Goal: Information Seeking & Learning: Check status

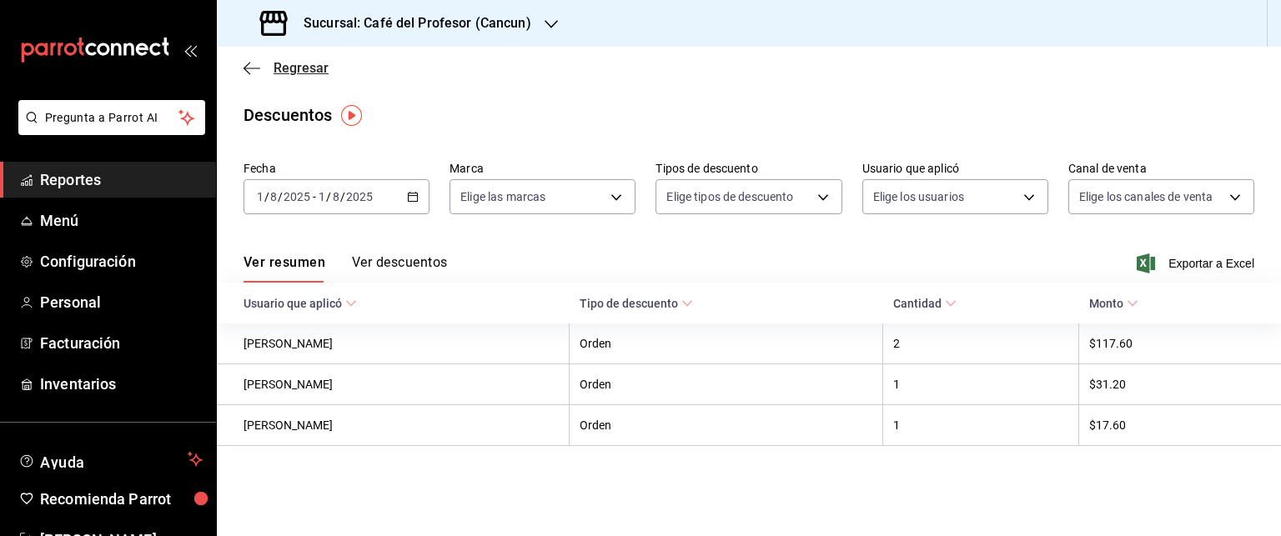
click at [307, 75] on span "Regresar" at bounding box center [301, 68] width 55 height 16
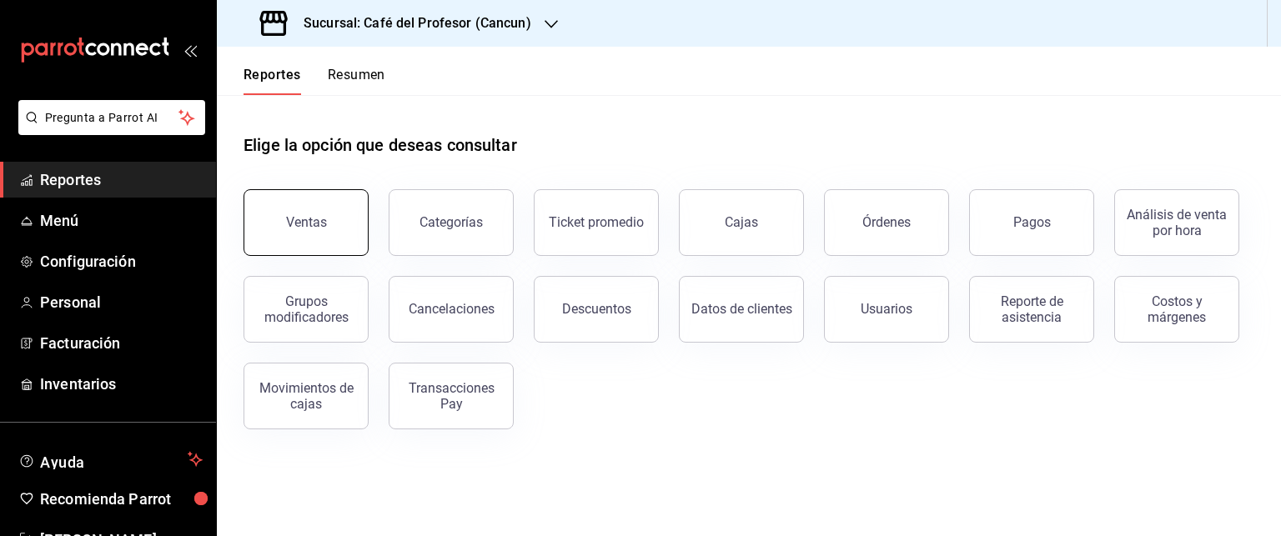
click at [315, 223] on div "Ventas" at bounding box center [306, 222] width 41 height 16
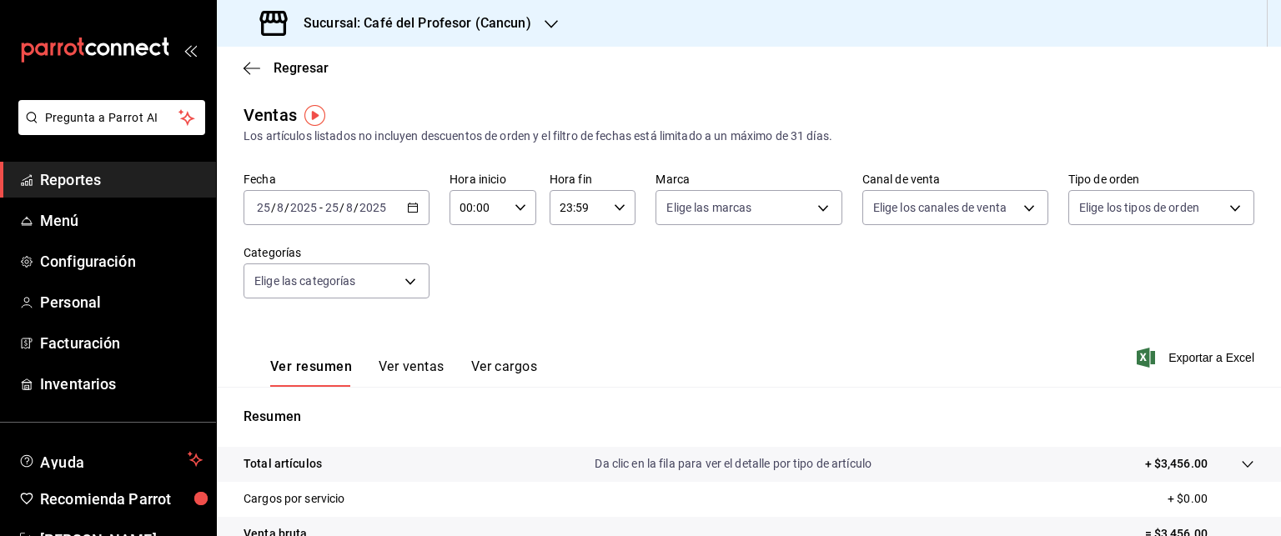
click at [410, 208] on icon "button" at bounding box center [413, 208] width 12 height 12
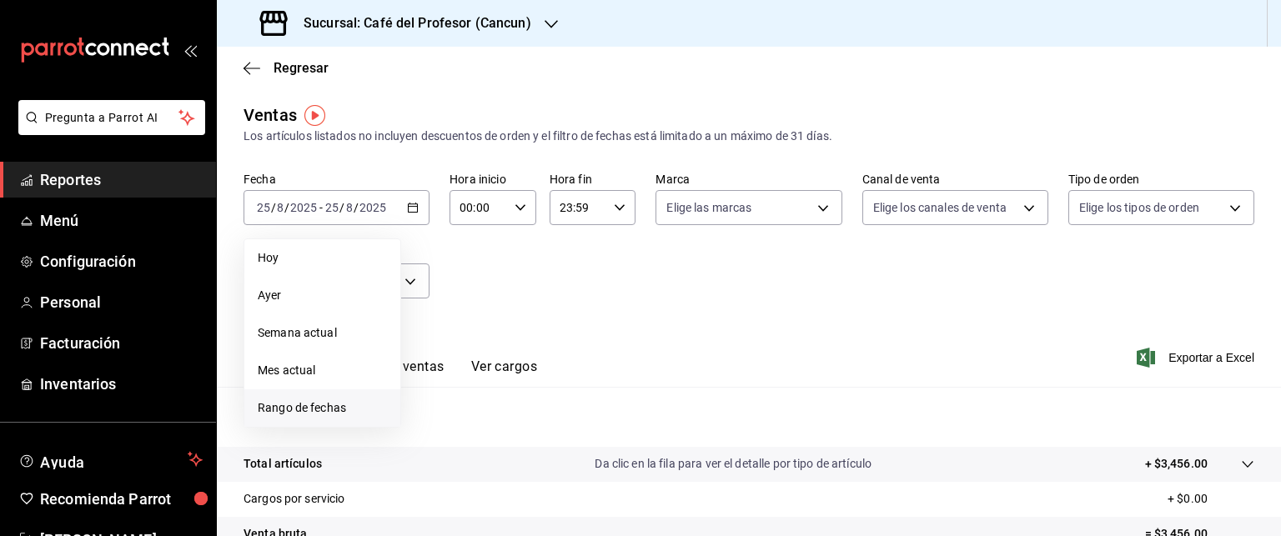
click at [309, 409] on span "Rango de fechas" at bounding box center [322, 408] width 129 height 18
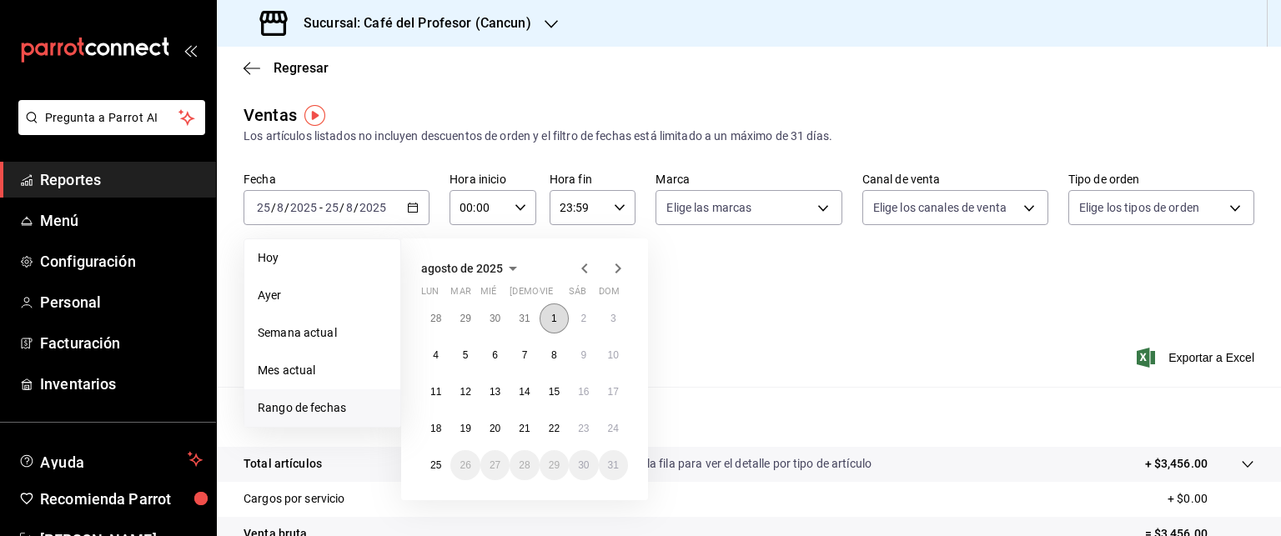
click at [555, 318] on abbr "1" at bounding box center [554, 319] width 6 height 12
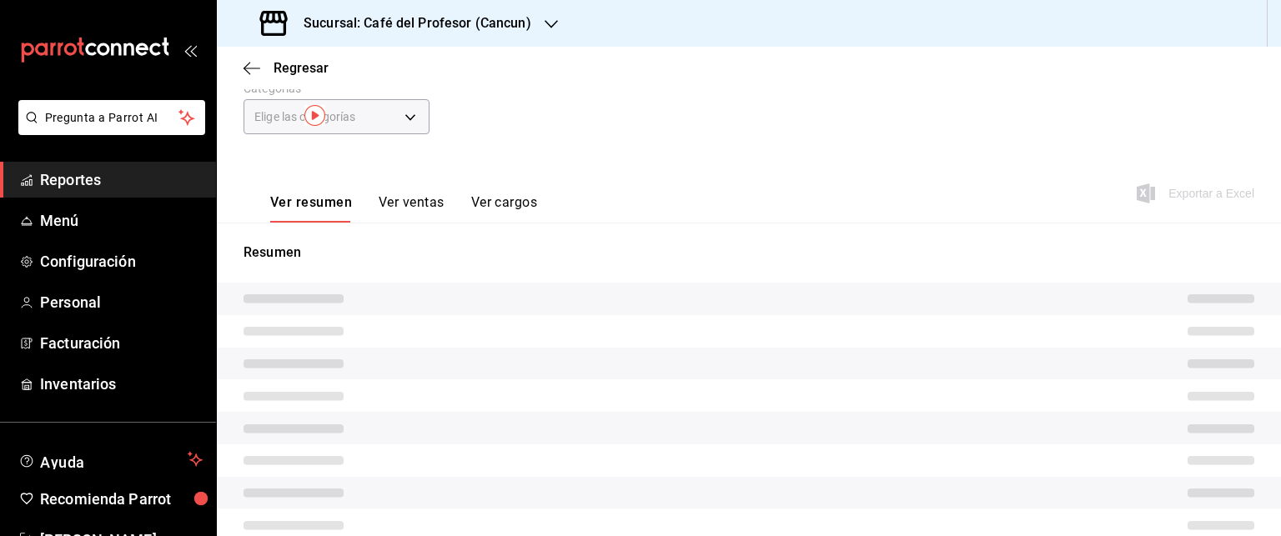
scroll to position [263, 0]
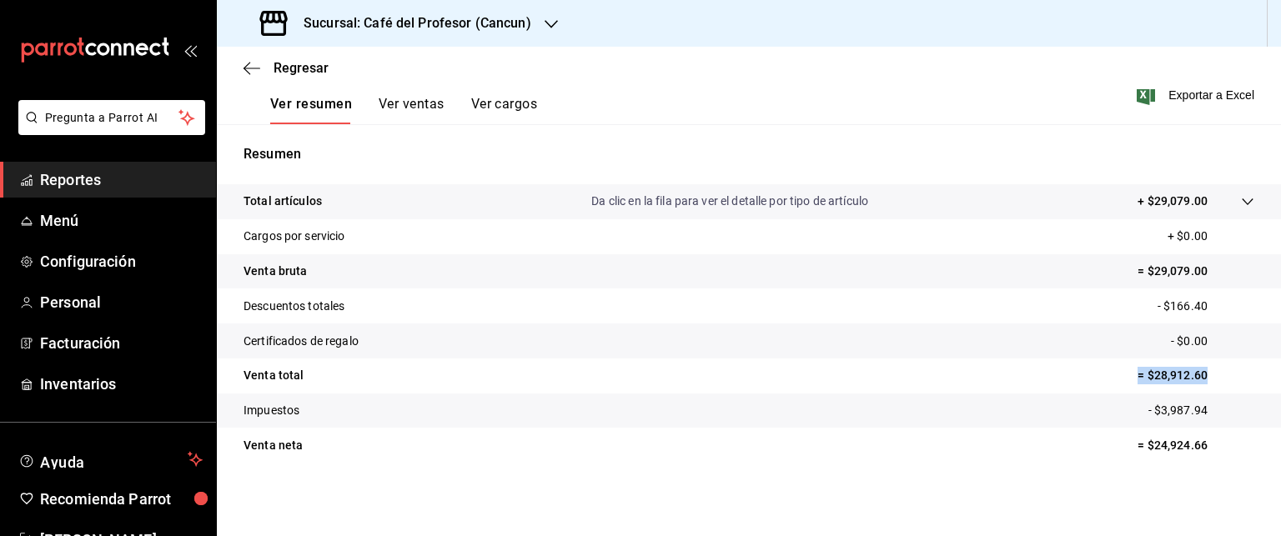
drag, startPoint x: 1120, startPoint y: 369, endPoint x: 1204, endPoint y: 383, distance: 85.3
click at [1204, 383] on tr "Venta total = $28,912.60" at bounding box center [749, 376] width 1064 height 35
copy p "= $28,912.60"
click at [416, 102] on button "Ver ventas" at bounding box center [412, 110] width 66 height 28
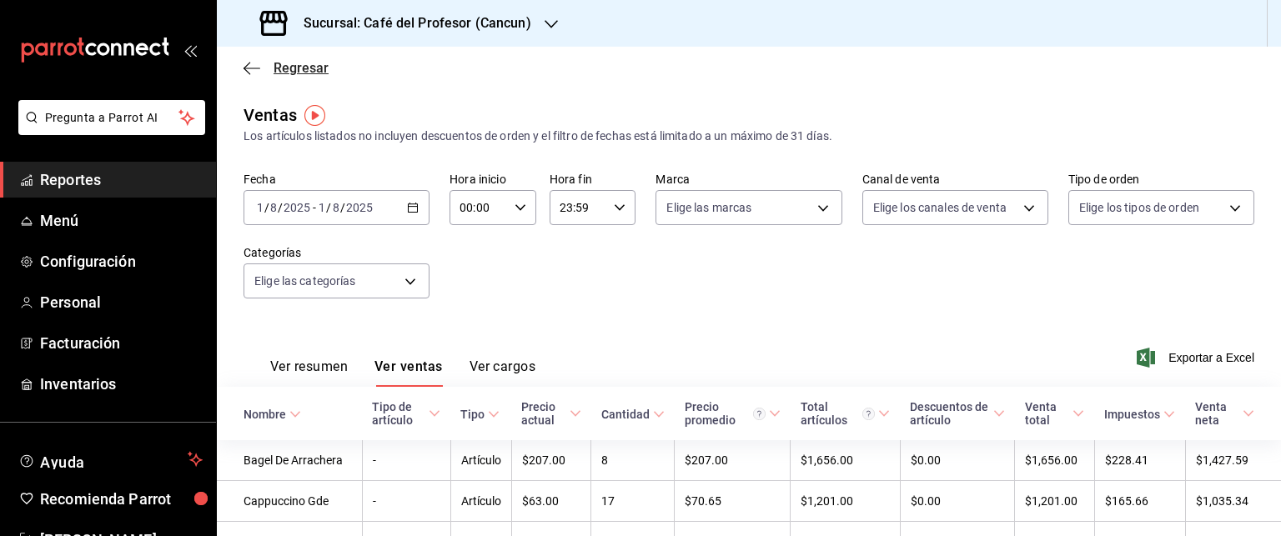
click at [319, 68] on span "Regresar" at bounding box center [301, 68] width 55 height 16
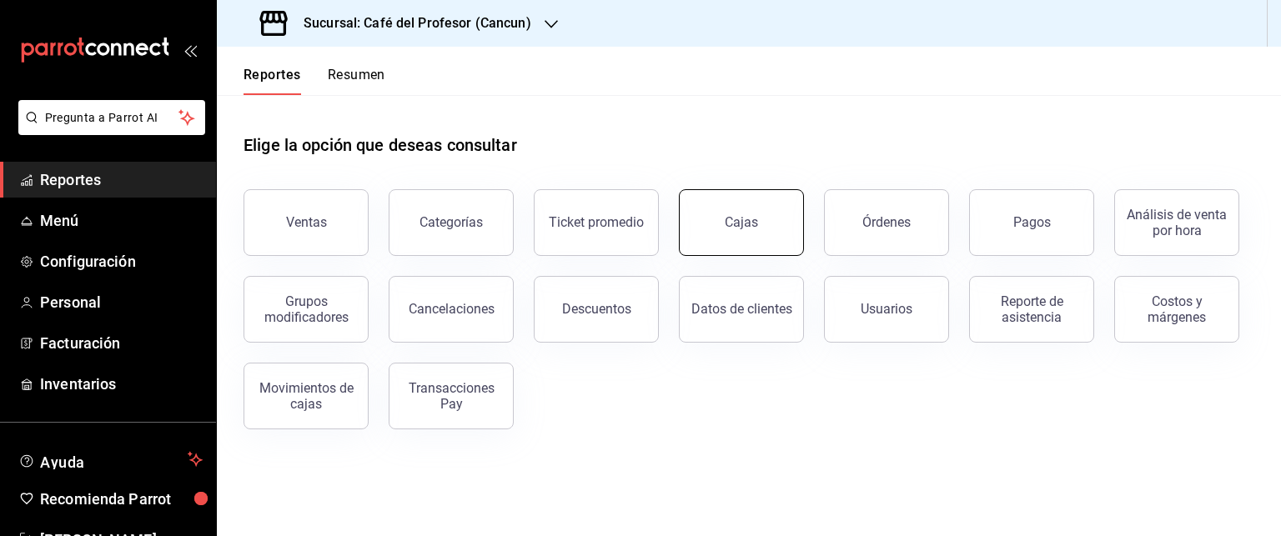
click at [729, 230] on button "Cajas" at bounding box center [741, 222] width 125 height 67
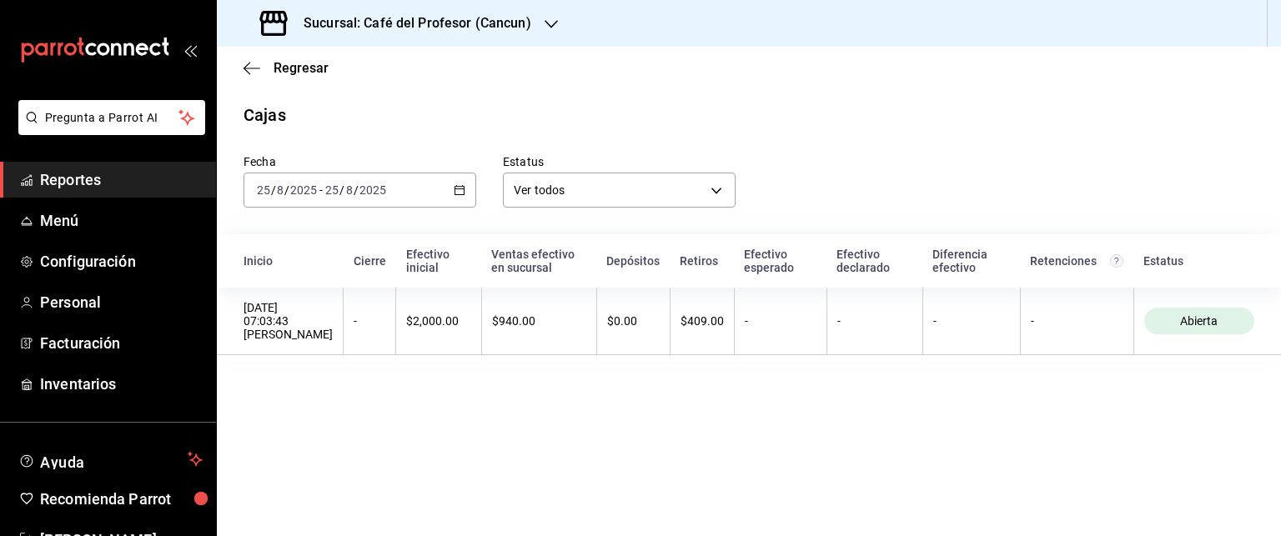
click at [462, 193] on icon "button" at bounding box center [460, 190] width 12 height 12
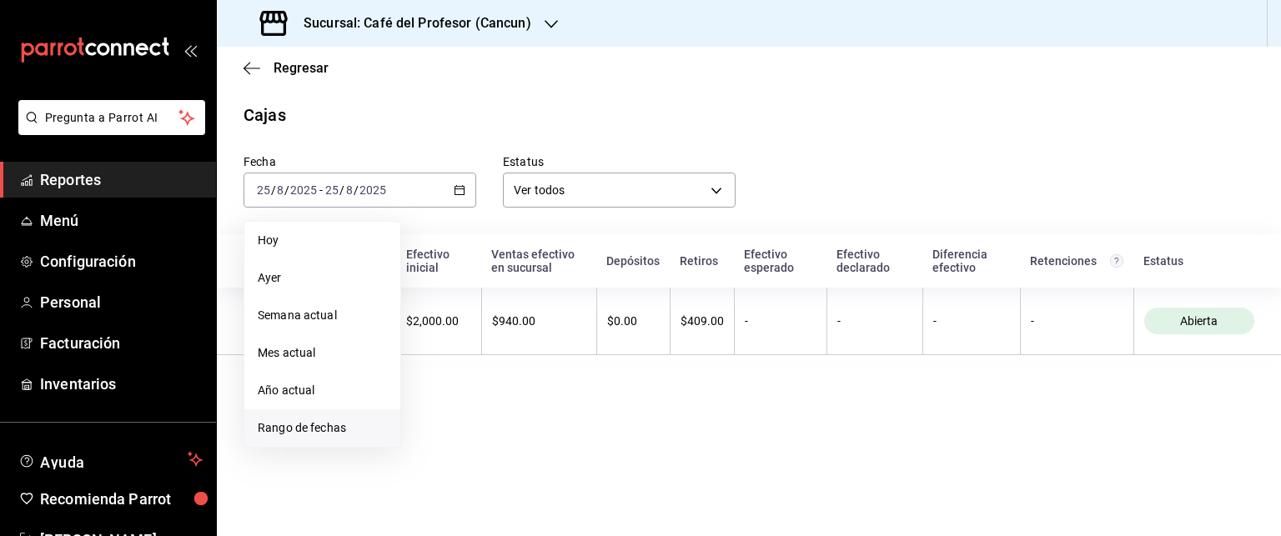
click at [318, 429] on span "Rango de fechas" at bounding box center [322, 428] width 129 height 18
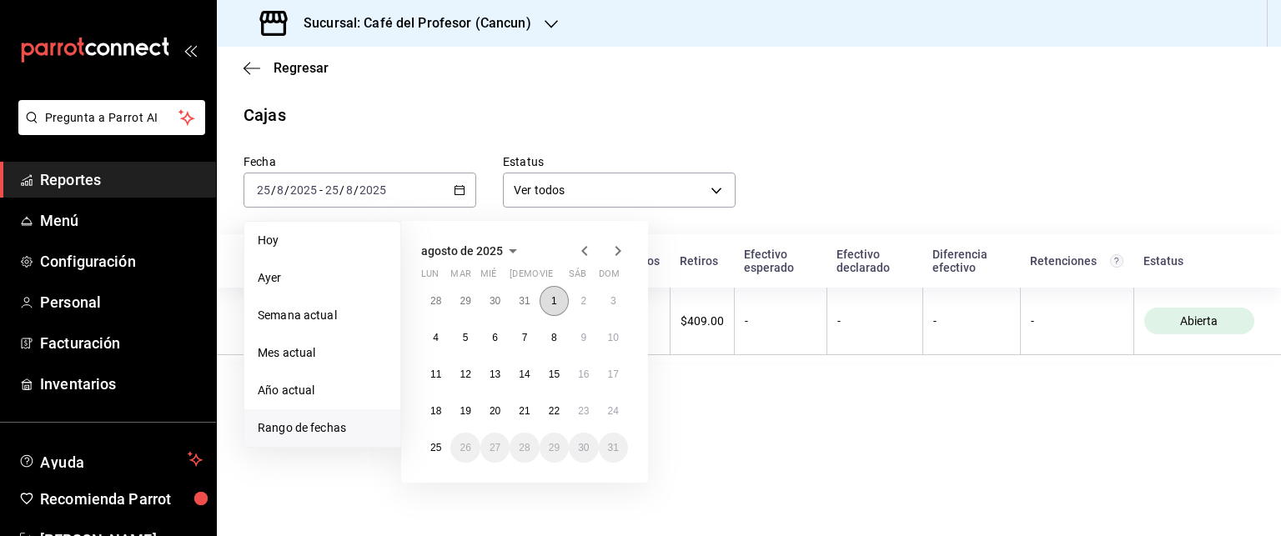
click at [555, 299] on abbr "1" at bounding box center [554, 301] width 6 height 12
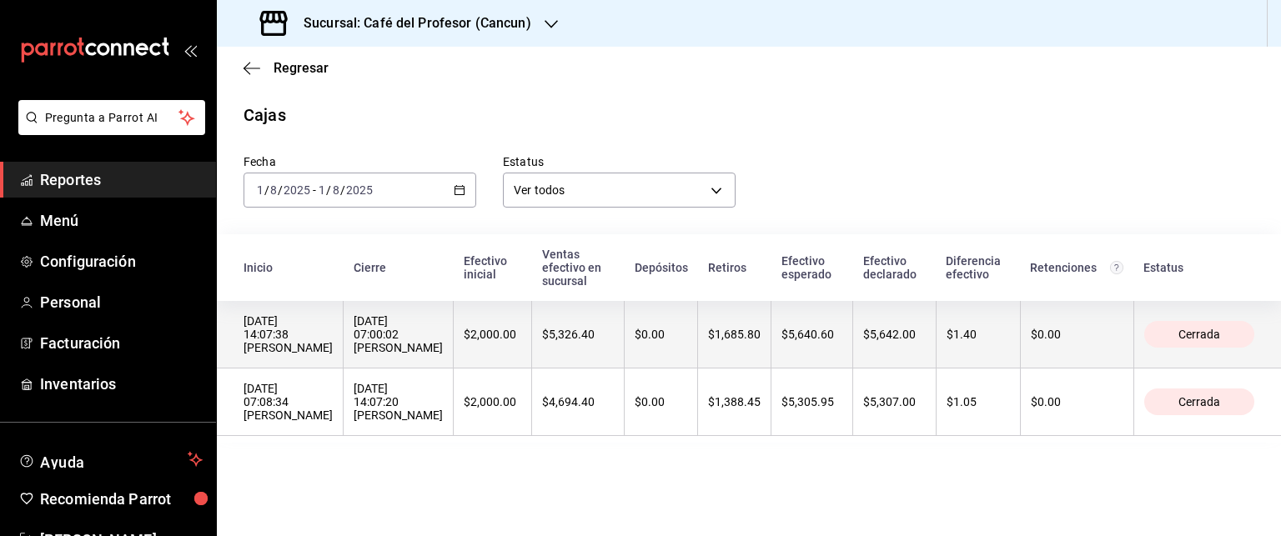
click at [279, 343] on div "[DATE] 14:07:38 [PERSON_NAME]" at bounding box center [288, 334] width 89 height 40
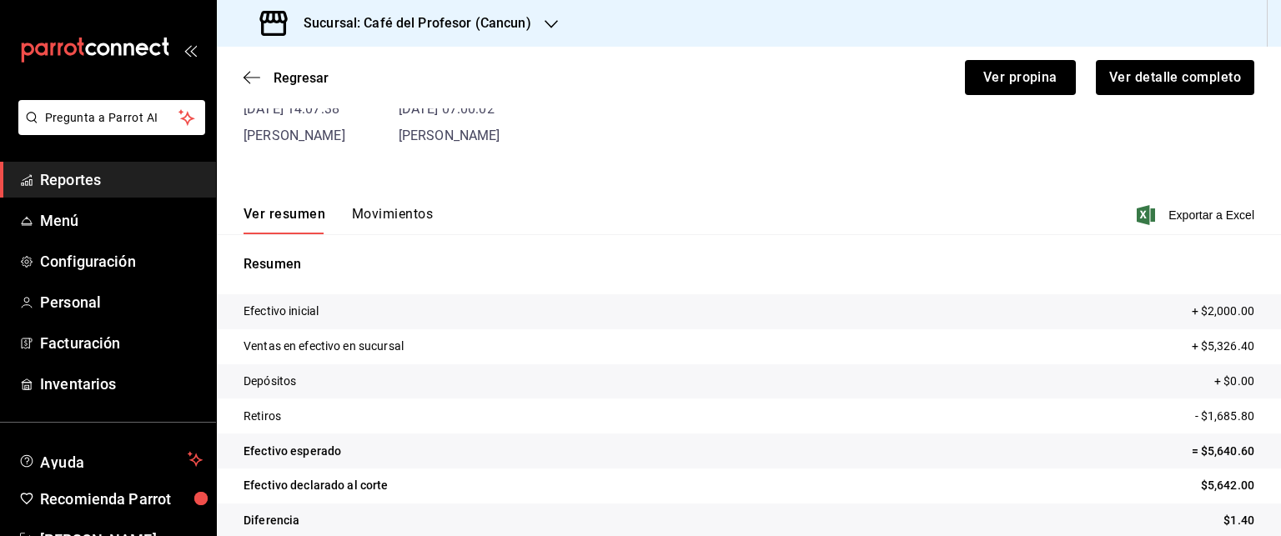
scroll to position [144, 0]
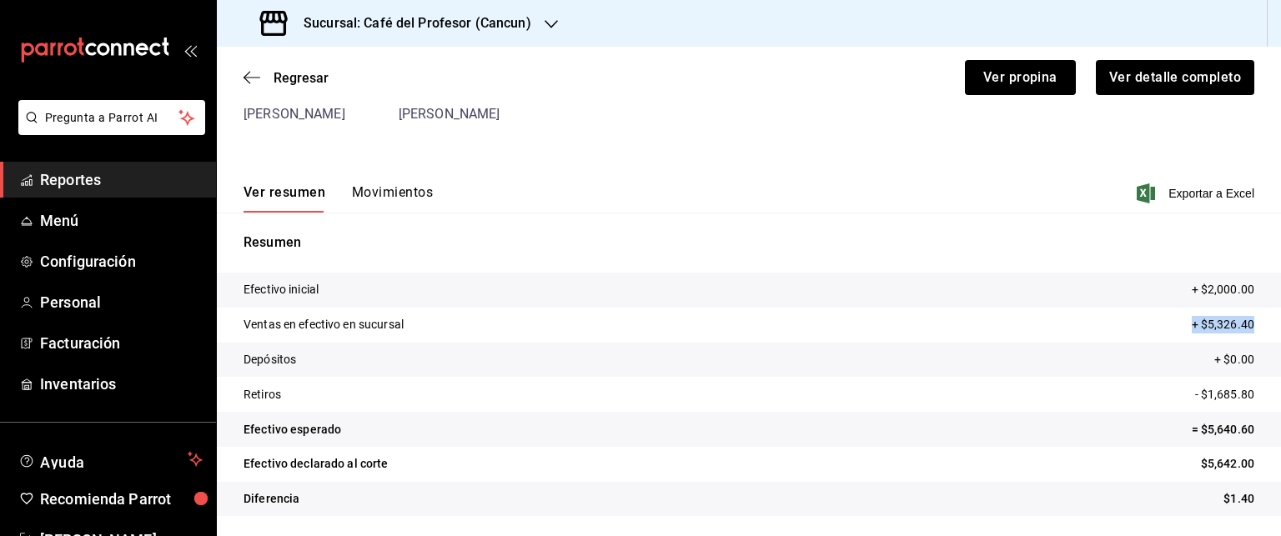
drag, startPoint x: 1248, startPoint y: 324, endPoint x: 1178, endPoint y: 328, distance: 70.1
click at [1178, 328] on tr "Ventas en efectivo en sucursal + $5,326.40" at bounding box center [749, 325] width 1064 height 35
click at [401, 202] on button "Movimientos" at bounding box center [392, 198] width 81 height 28
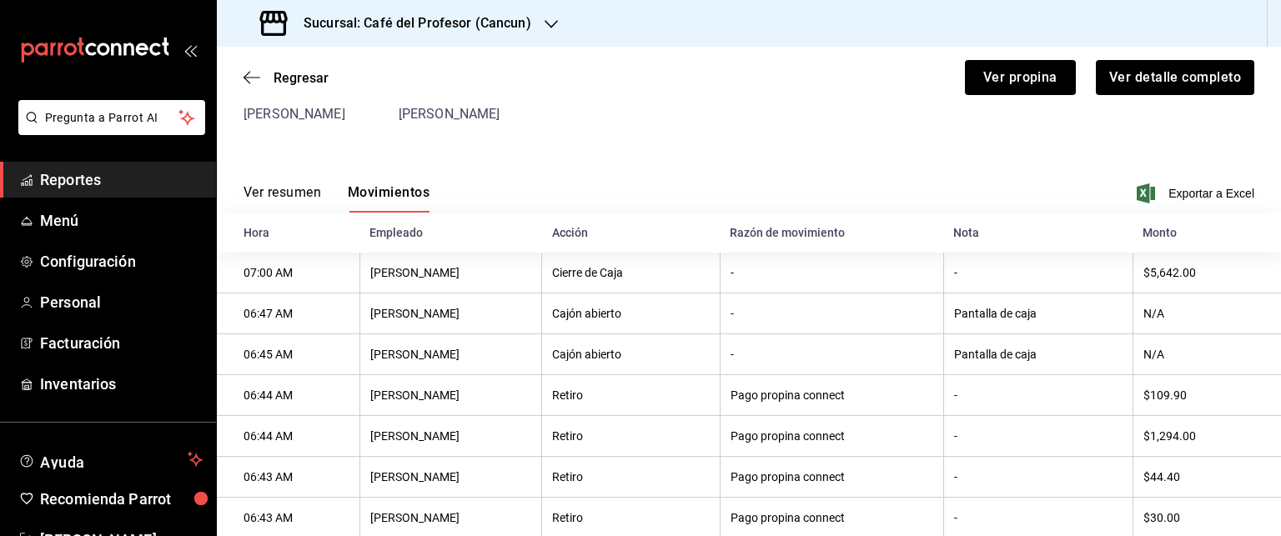
scroll to position [0, 0]
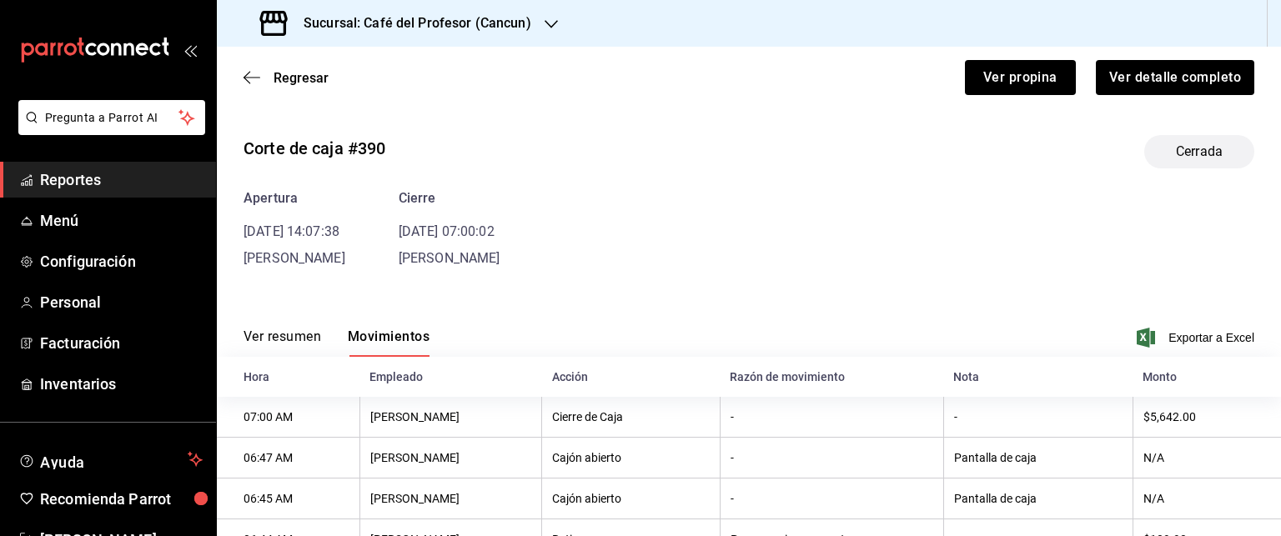
click at [288, 340] on button "Ver resumen" at bounding box center [283, 343] width 78 height 28
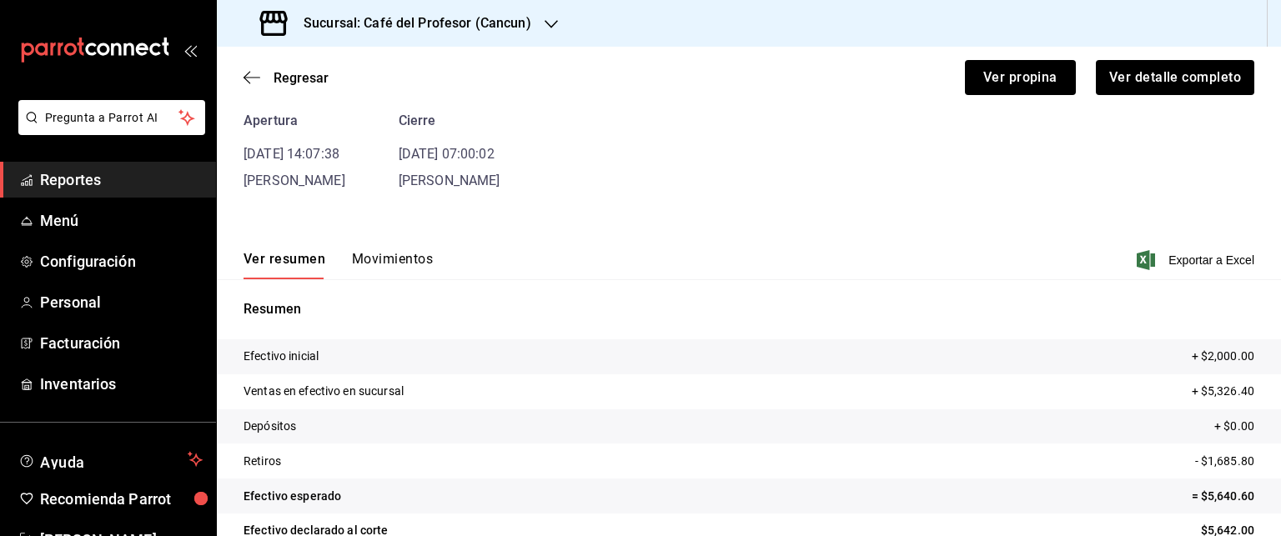
scroll to position [144, 0]
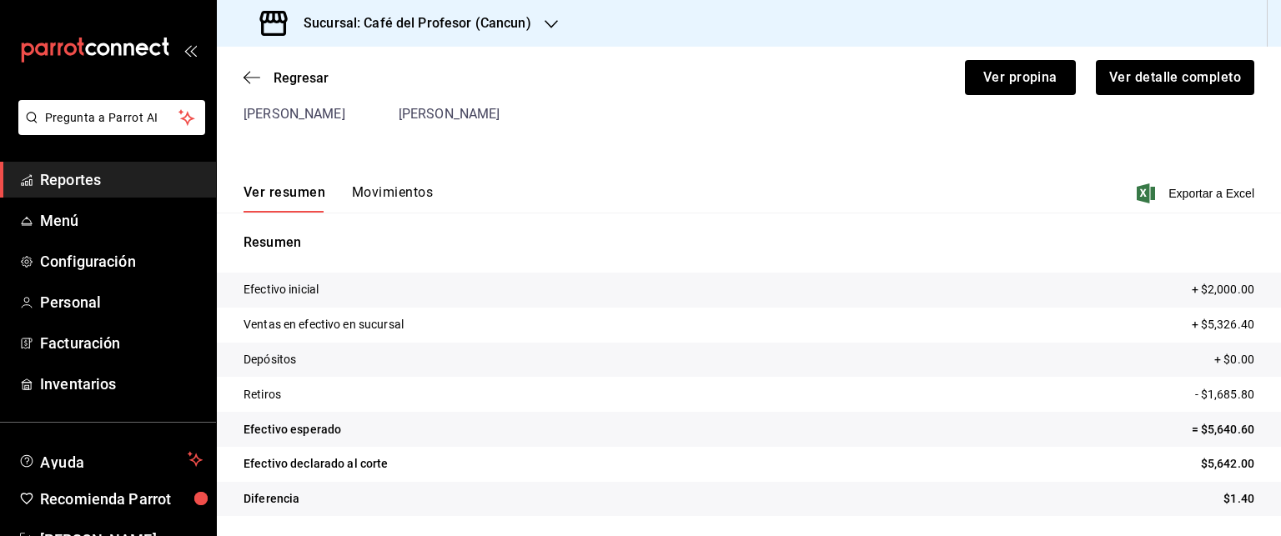
click at [394, 196] on button "Movimientos" at bounding box center [392, 198] width 81 height 28
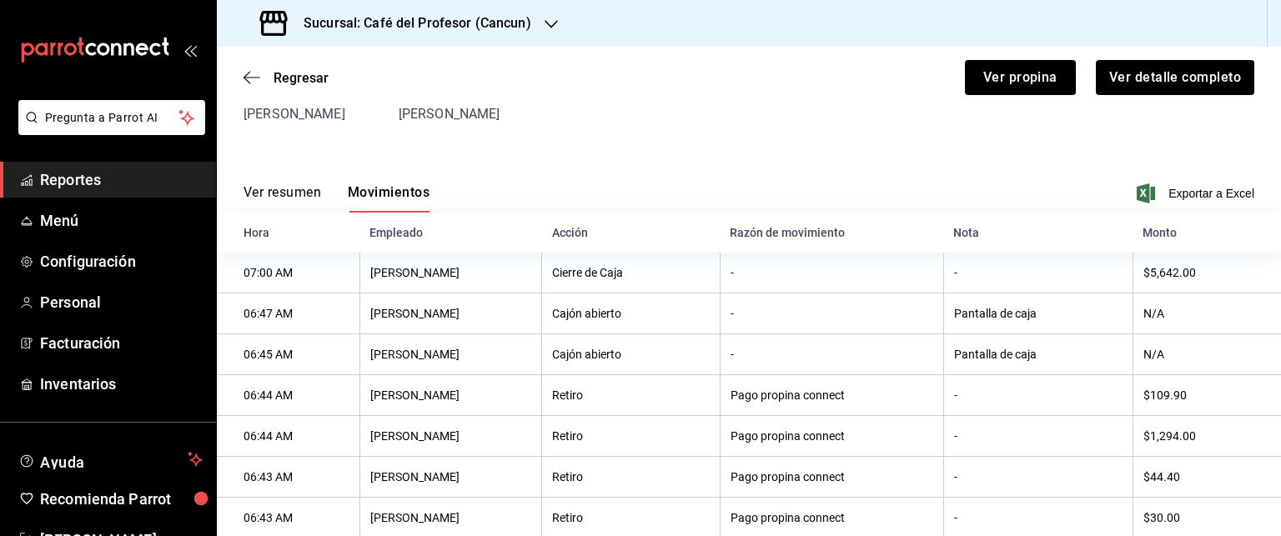
click at [294, 194] on button "Ver resumen" at bounding box center [283, 198] width 78 height 28
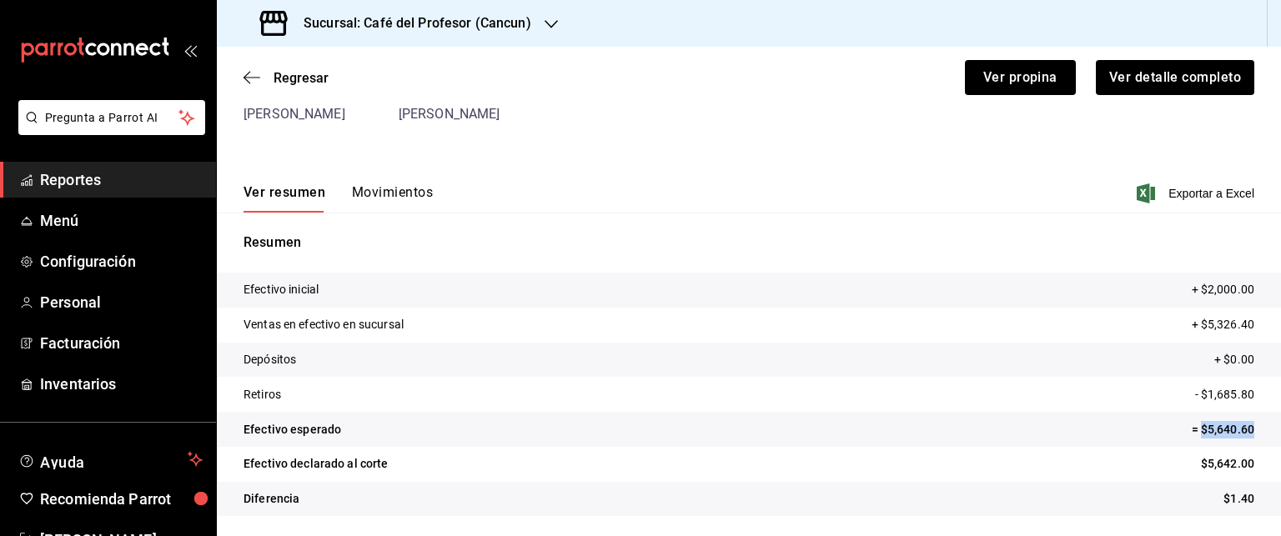
drag, startPoint x: 1190, startPoint y: 427, endPoint x: 1247, endPoint y: 429, distance: 56.7
click at [1247, 429] on tr "Efectivo esperado = $5,640.60" at bounding box center [749, 429] width 1064 height 35
drag, startPoint x: 1183, startPoint y: 322, endPoint x: 1246, endPoint y: 325, distance: 62.6
click at [1246, 325] on tr "Ventas en efectivo en sucursal + $5,326.40" at bounding box center [749, 325] width 1064 height 35
click at [395, 193] on button "Movimientos" at bounding box center [392, 198] width 81 height 28
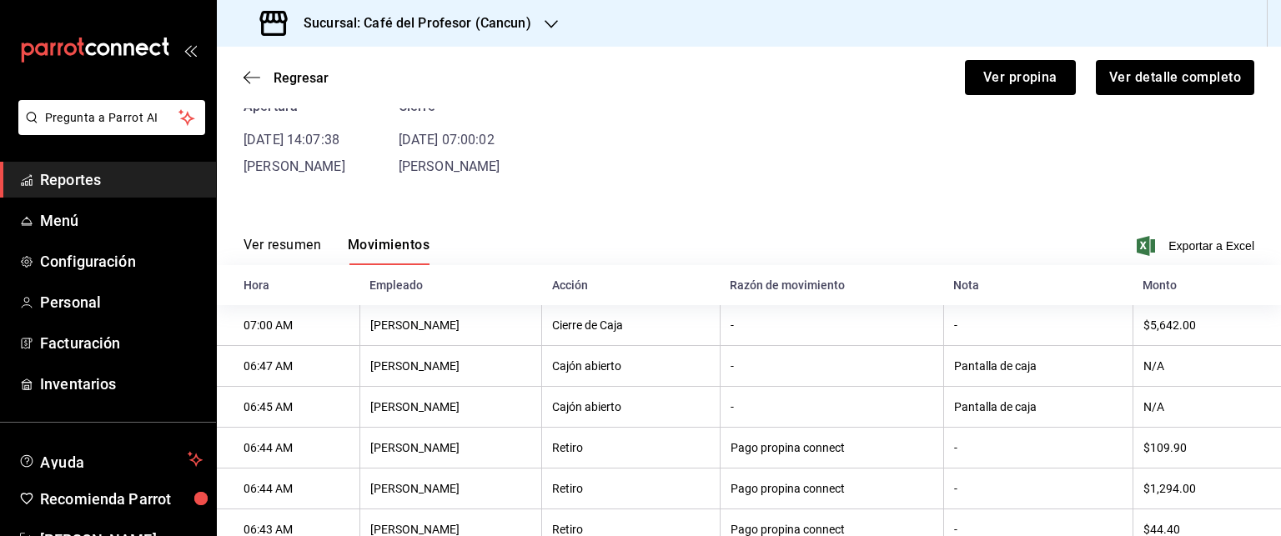
scroll to position [8, 0]
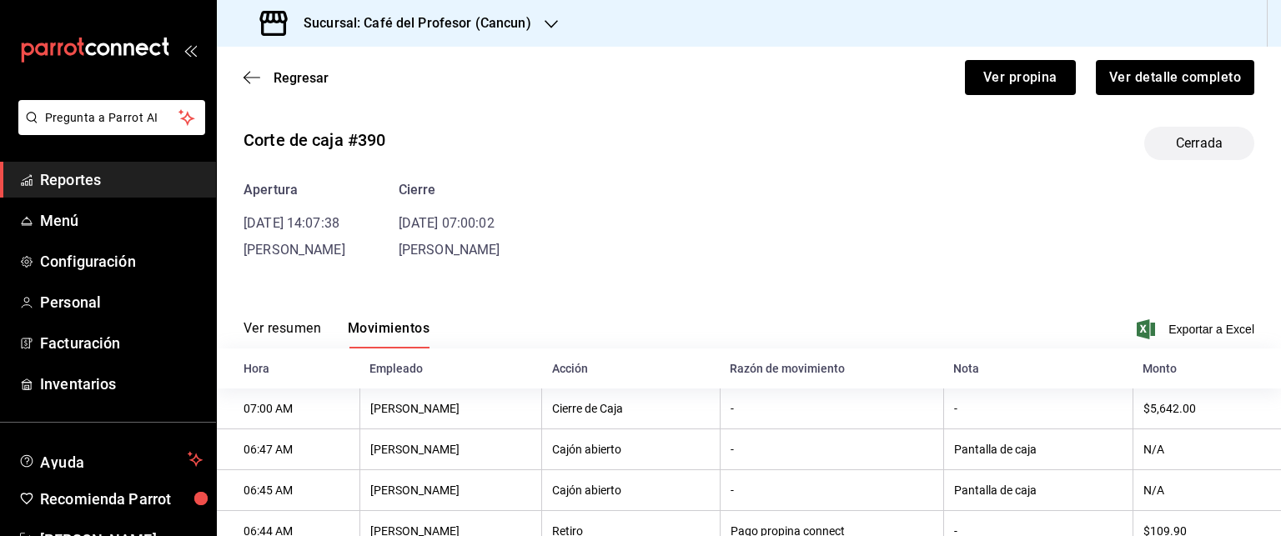
click at [485, 223] on time "[DATE] 07:00:02" at bounding box center [447, 223] width 96 height 16
click at [389, 326] on button "Movimientos" at bounding box center [389, 334] width 82 height 28
click at [300, 326] on button "Ver resumen" at bounding box center [283, 334] width 78 height 28
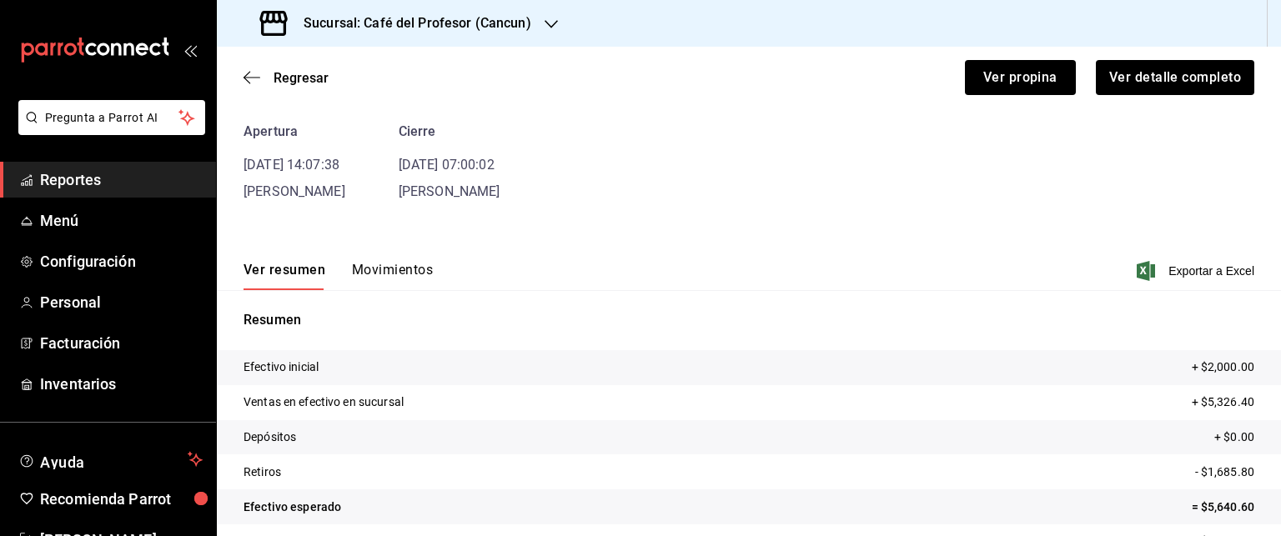
scroll to position [0, 0]
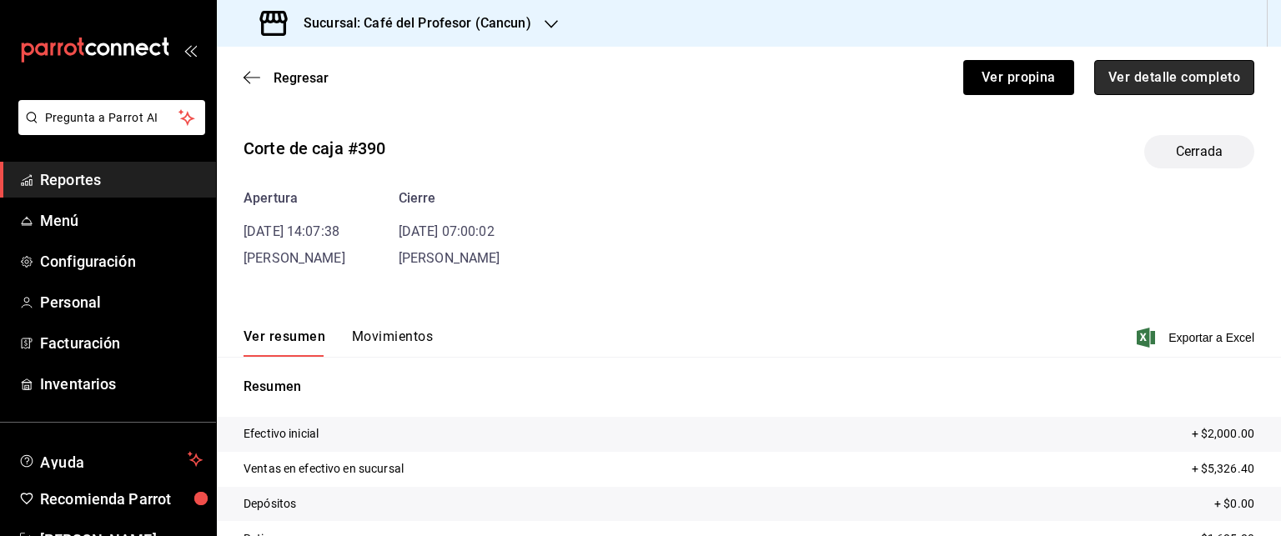
click at [1143, 83] on button "Ver detalle completo" at bounding box center [1174, 77] width 160 height 35
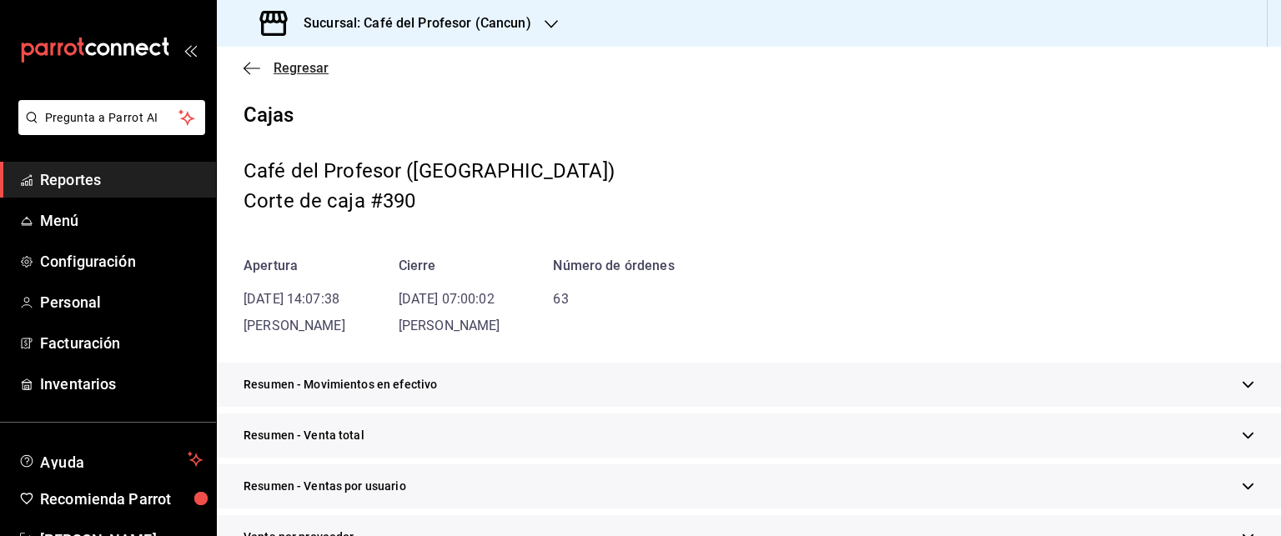
click at [277, 68] on span "Regresar" at bounding box center [301, 68] width 55 height 16
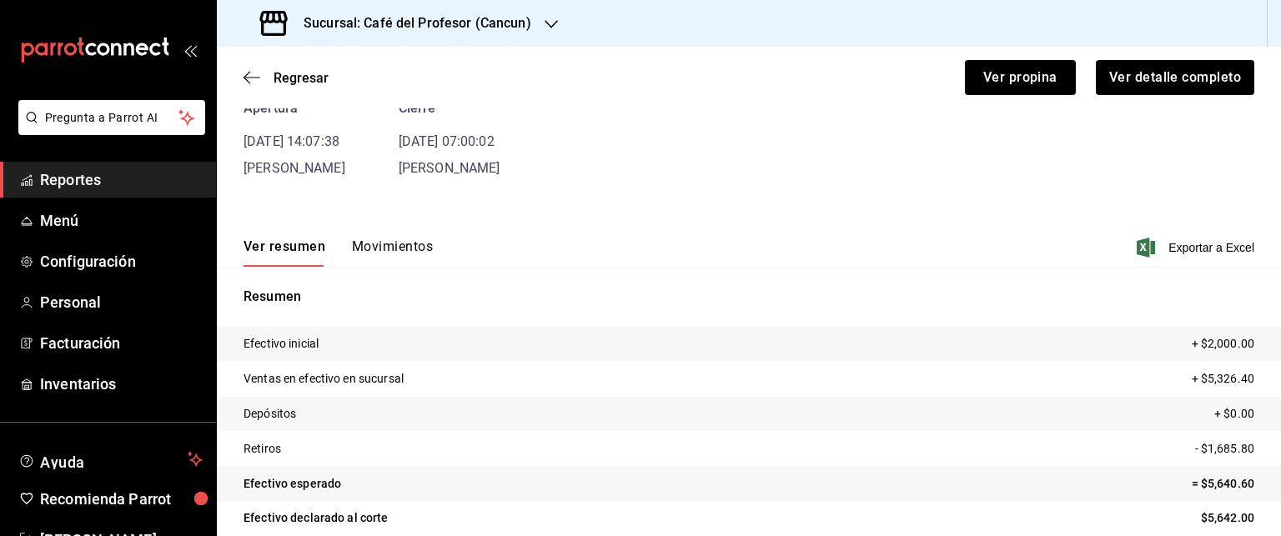
scroll to position [61, 0]
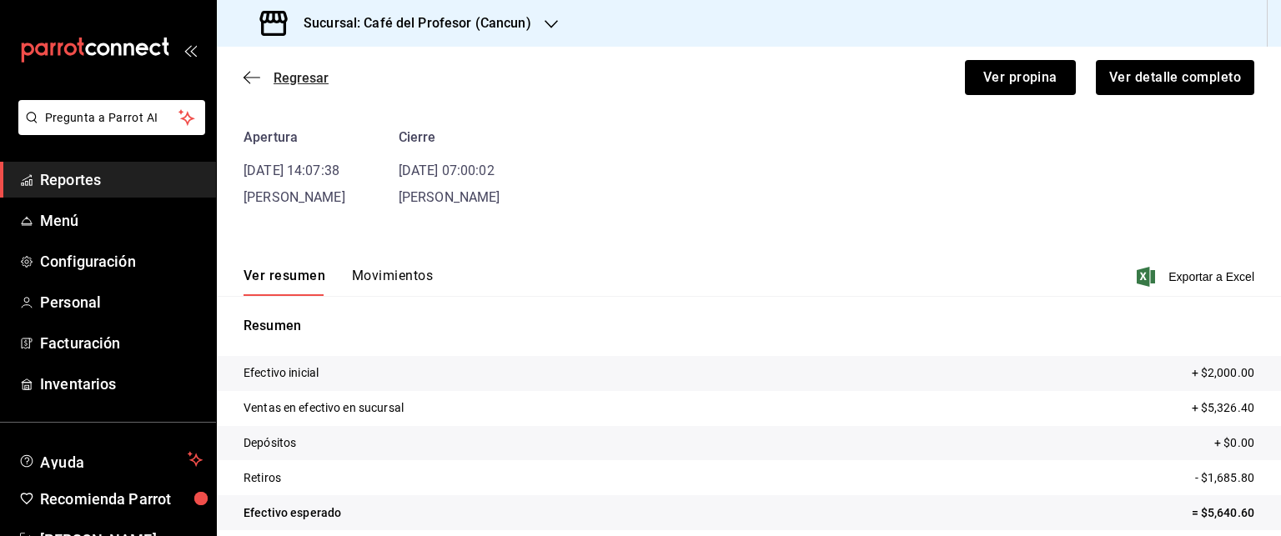
click at [279, 76] on span "Regresar" at bounding box center [301, 78] width 55 height 16
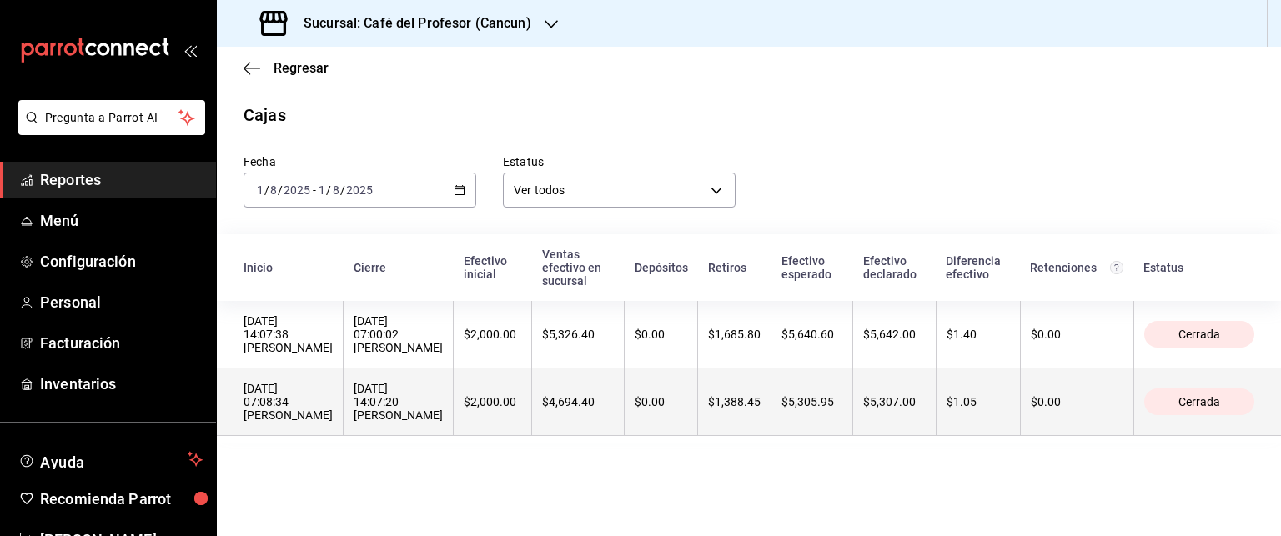
click at [299, 422] on div "[DATE] 07:08:34 [PERSON_NAME]" at bounding box center [288, 402] width 89 height 40
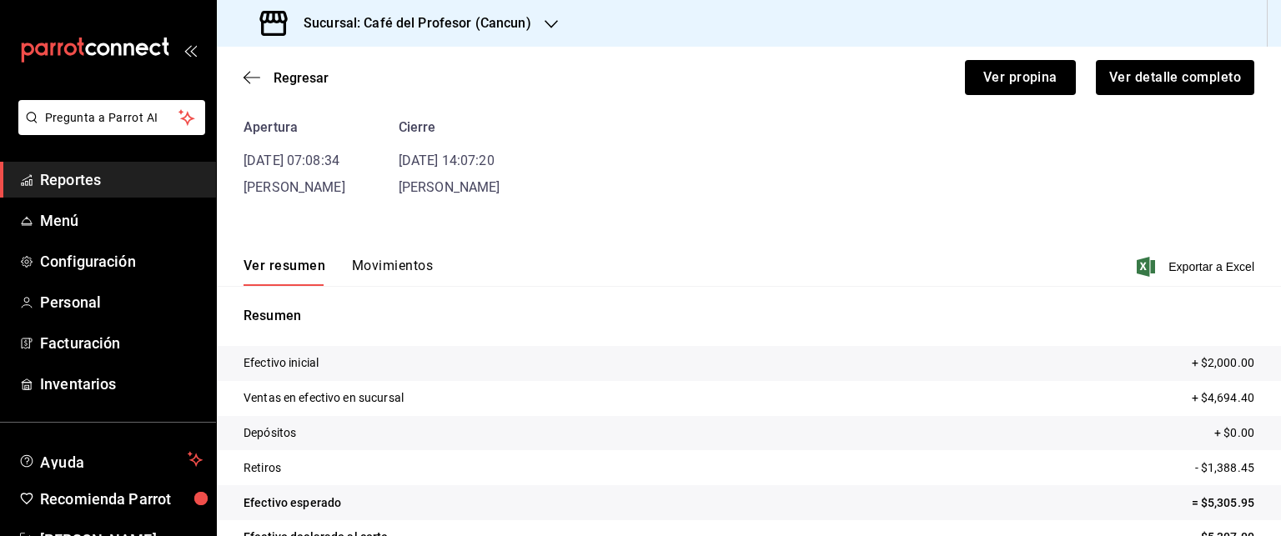
scroll to position [144, 0]
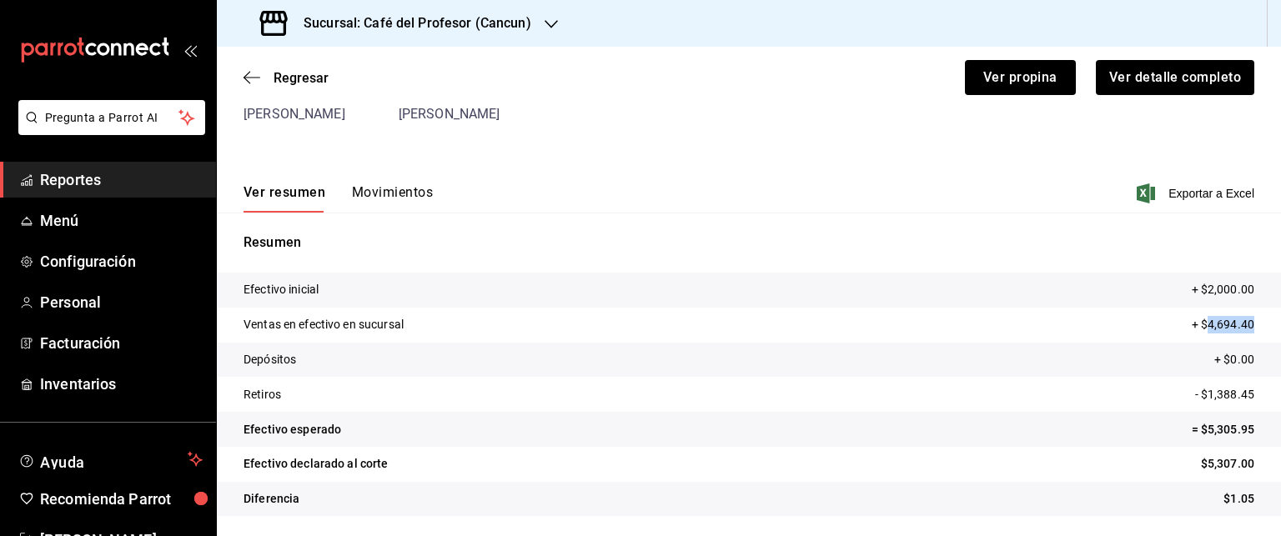
drag, startPoint x: 1197, startPoint y: 326, endPoint x: 1246, endPoint y: 327, distance: 49.2
click at [1246, 327] on tr "Ventas en efectivo en sucursal + $4,694.40" at bounding box center [749, 325] width 1064 height 35
click at [286, 76] on span "Regresar" at bounding box center [301, 78] width 55 height 16
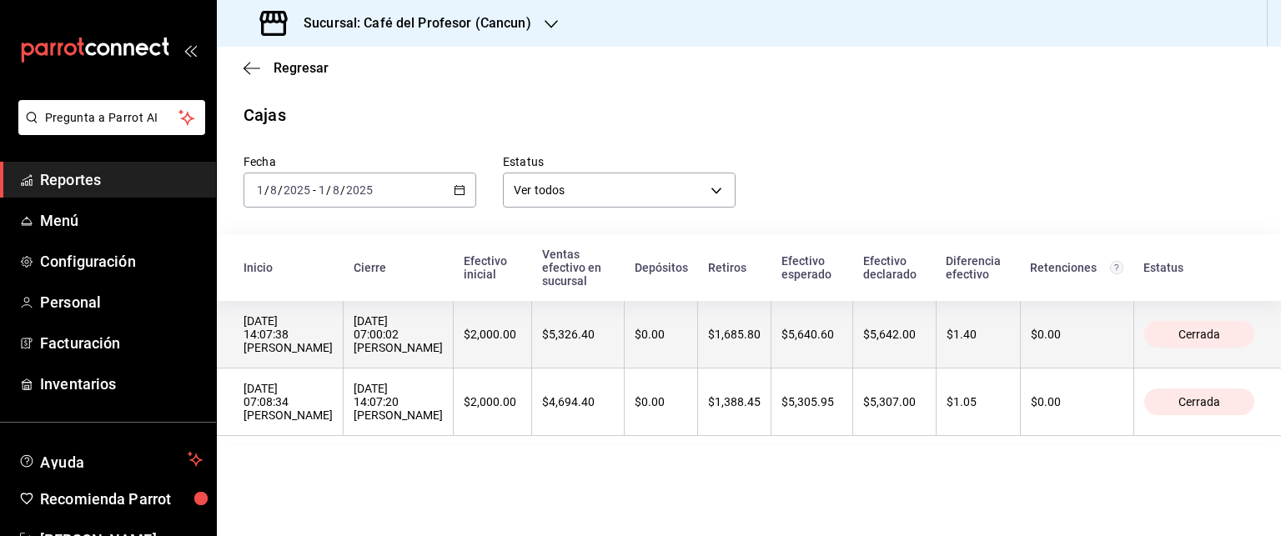
click at [327, 344] on div "[DATE] 14:07:38 [PERSON_NAME]" at bounding box center [288, 334] width 89 height 40
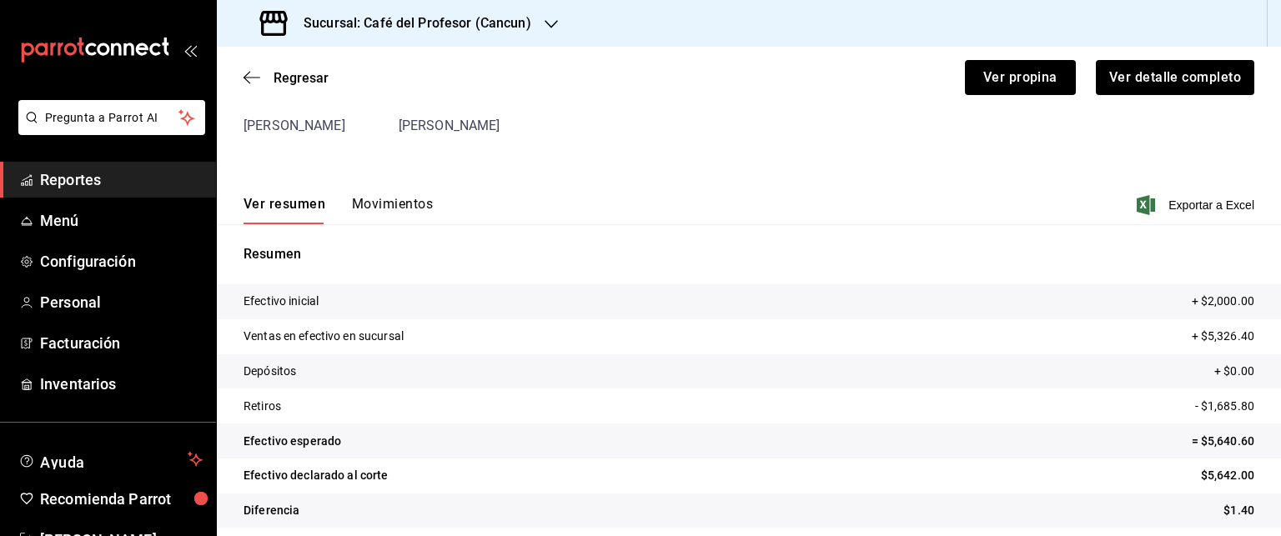
scroll to position [144, 0]
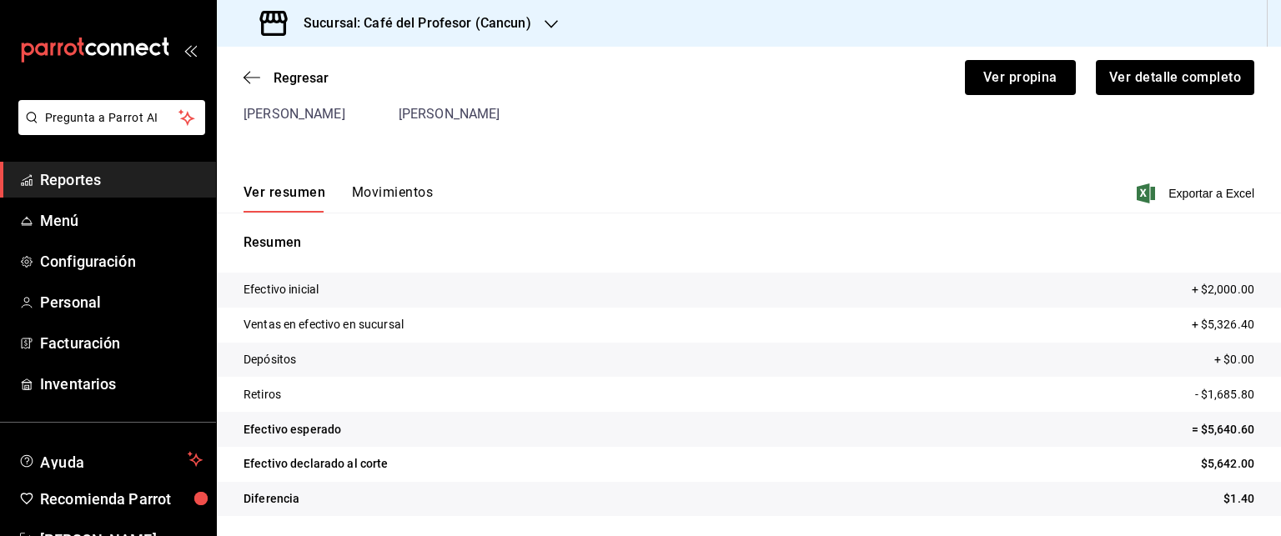
click at [399, 198] on button "Movimientos" at bounding box center [392, 198] width 81 height 28
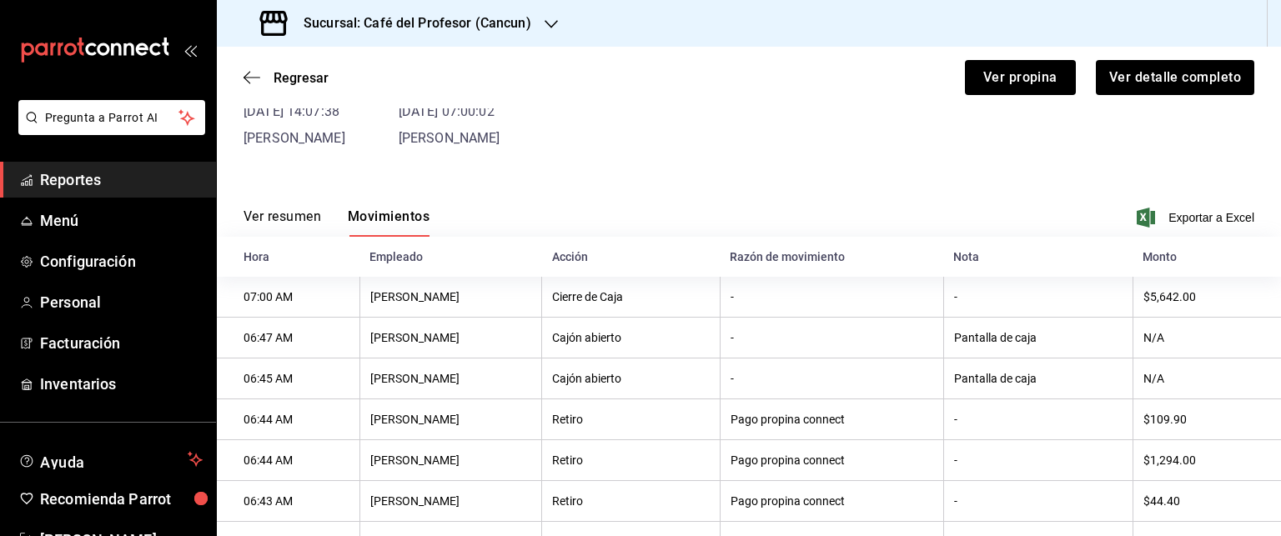
scroll to position [0, 0]
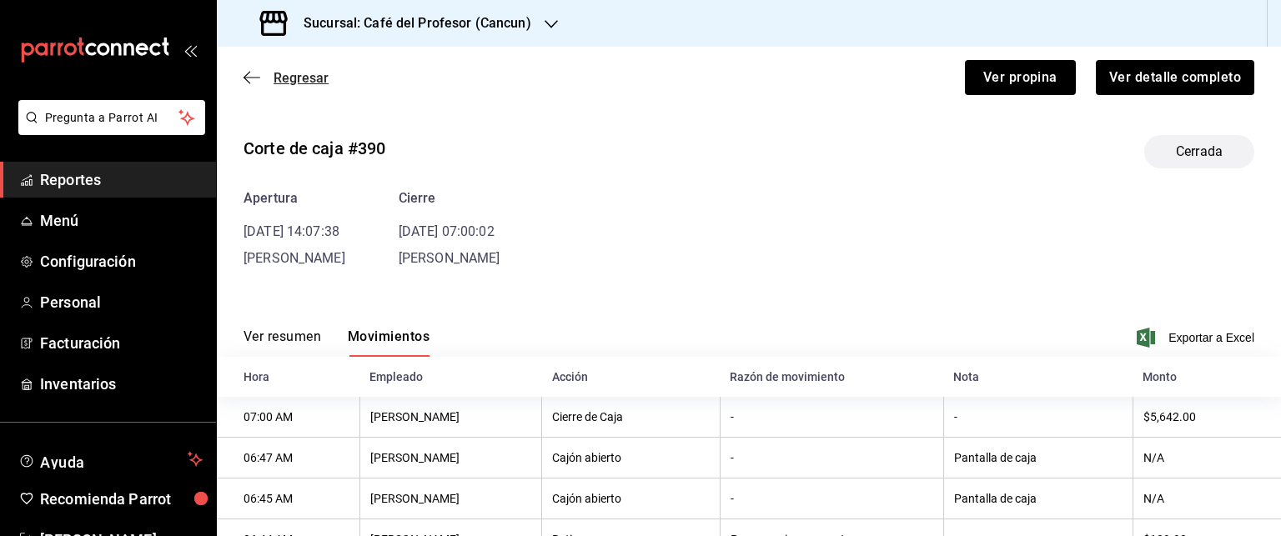
click at [283, 74] on span "Regresar" at bounding box center [301, 78] width 55 height 16
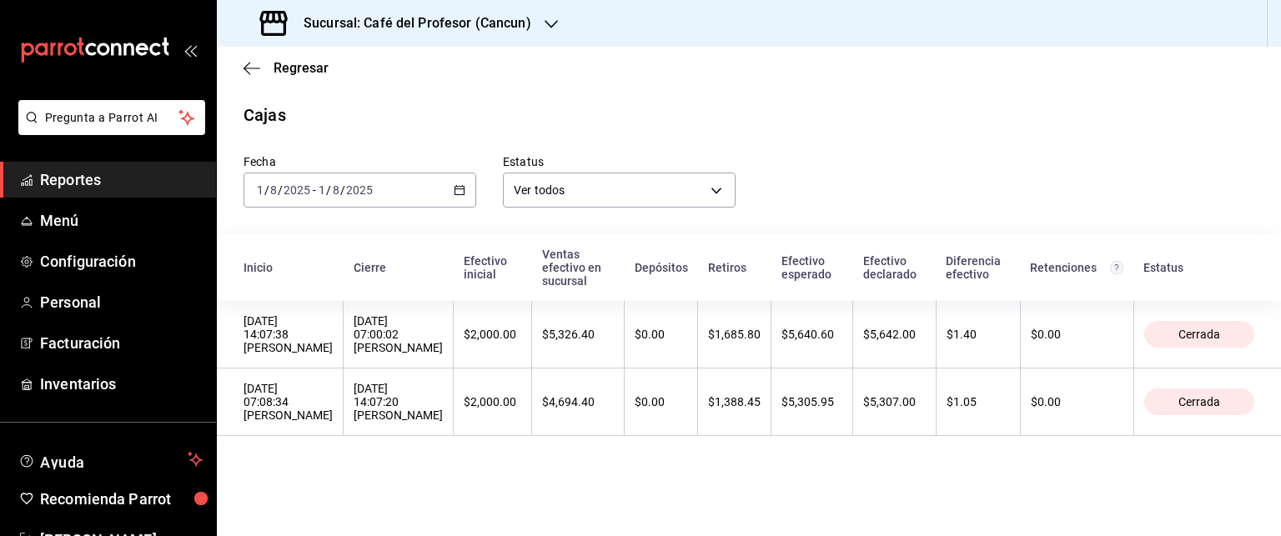
click at [454, 188] on icon "button" at bounding box center [460, 190] width 12 height 12
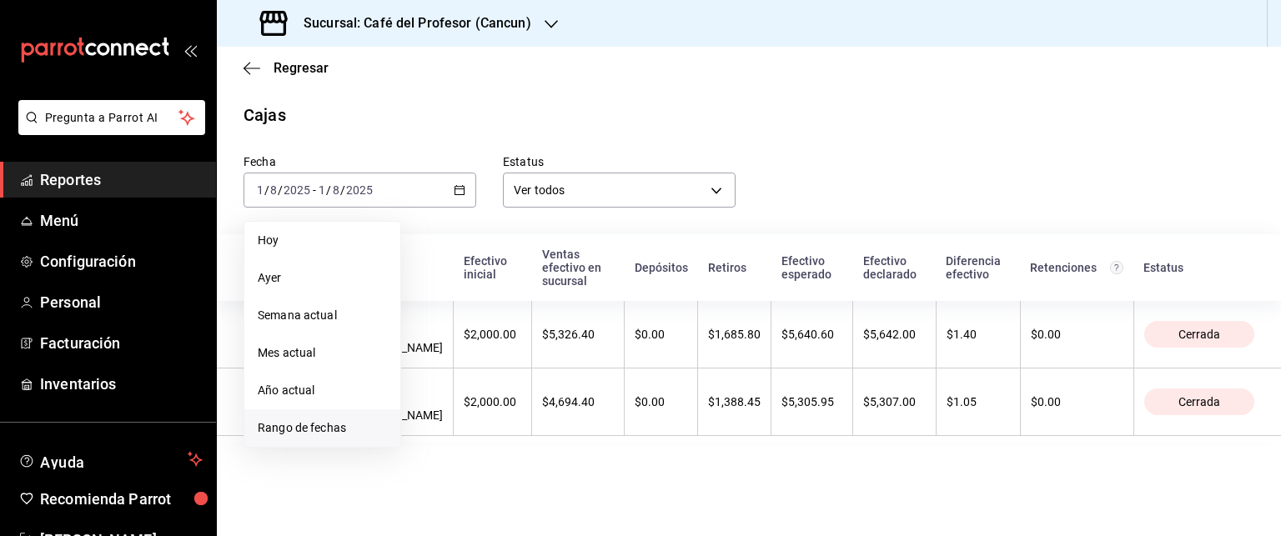
click at [307, 429] on span "Rango de fechas" at bounding box center [322, 428] width 129 height 18
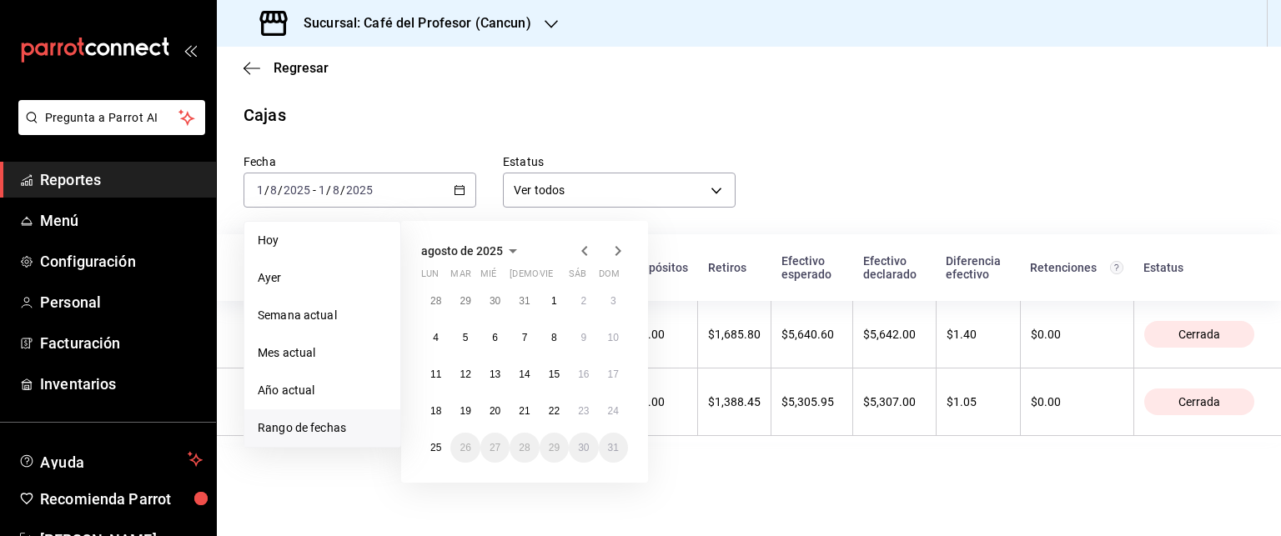
click at [307, 429] on span "Rango de fechas" at bounding box center [322, 428] width 129 height 18
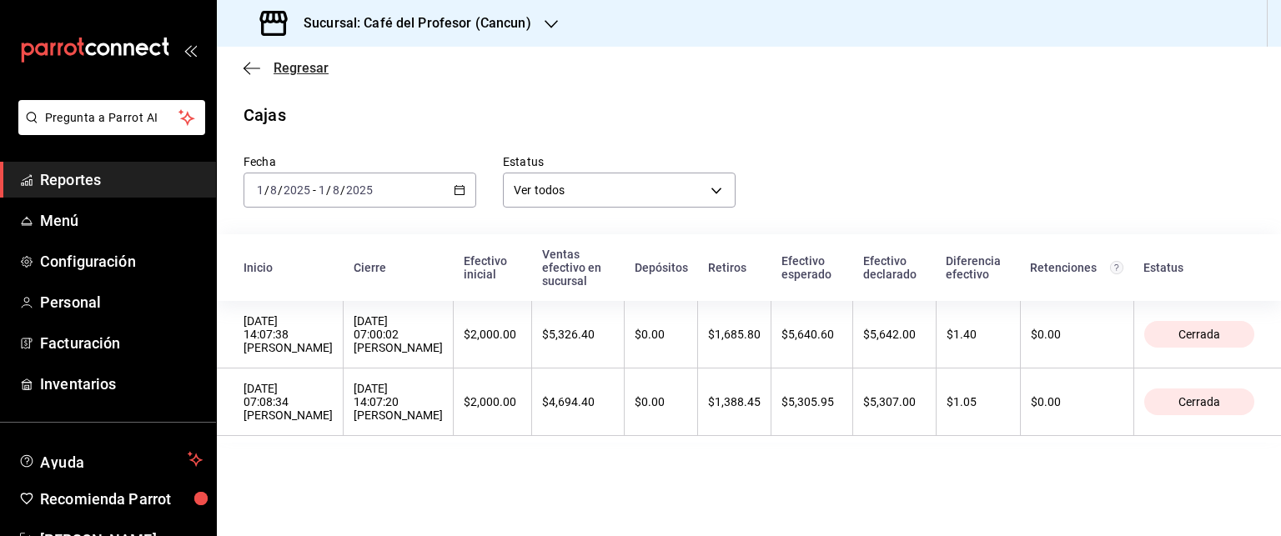
click at [276, 66] on span "Regresar" at bounding box center [301, 68] width 55 height 16
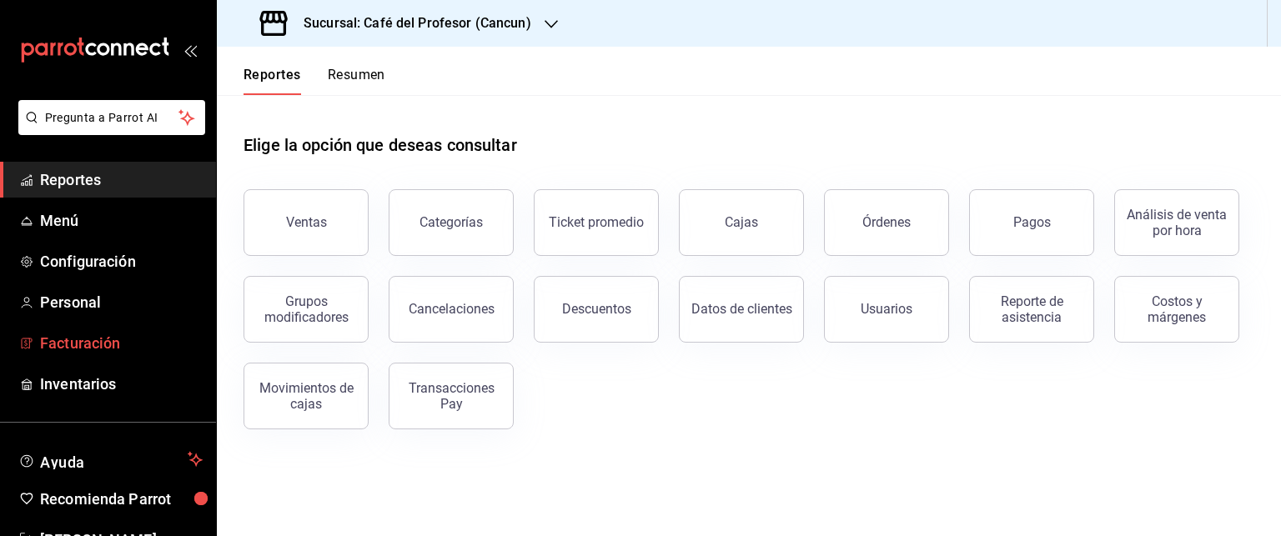
click at [107, 336] on span "Facturación" at bounding box center [121, 343] width 163 height 23
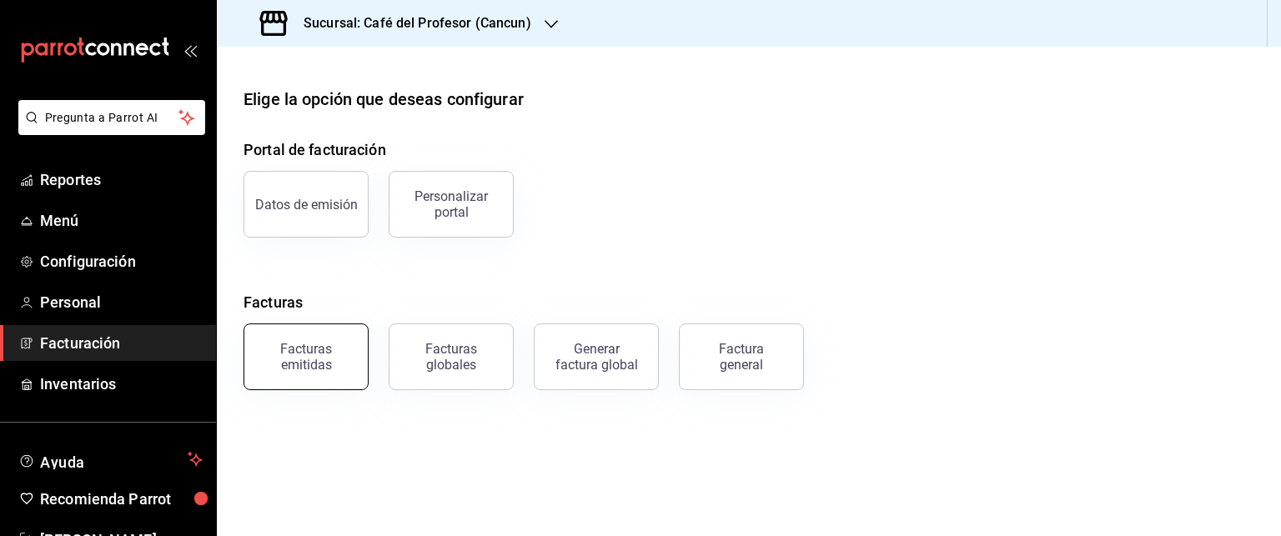
click at [339, 356] on div "Facturas emitidas" at bounding box center [305, 357] width 103 height 32
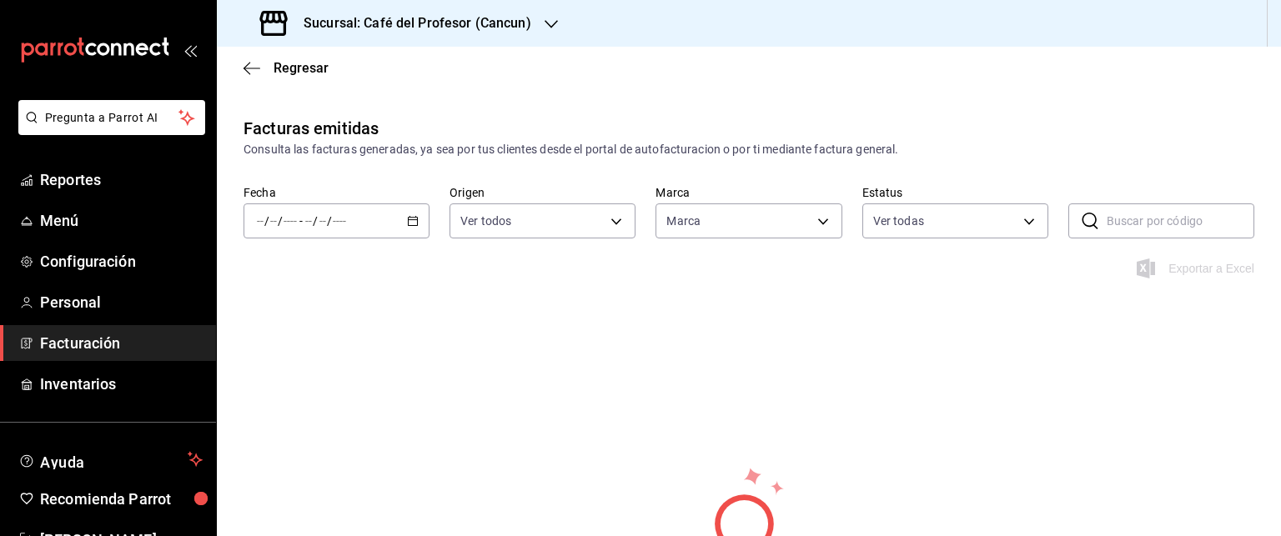
type input "c124c12d-dc0e-4a3d-911f-5b13390841f9"
click at [413, 219] on \(Stroke\) "button" at bounding box center [413, 219] width 9 height 1
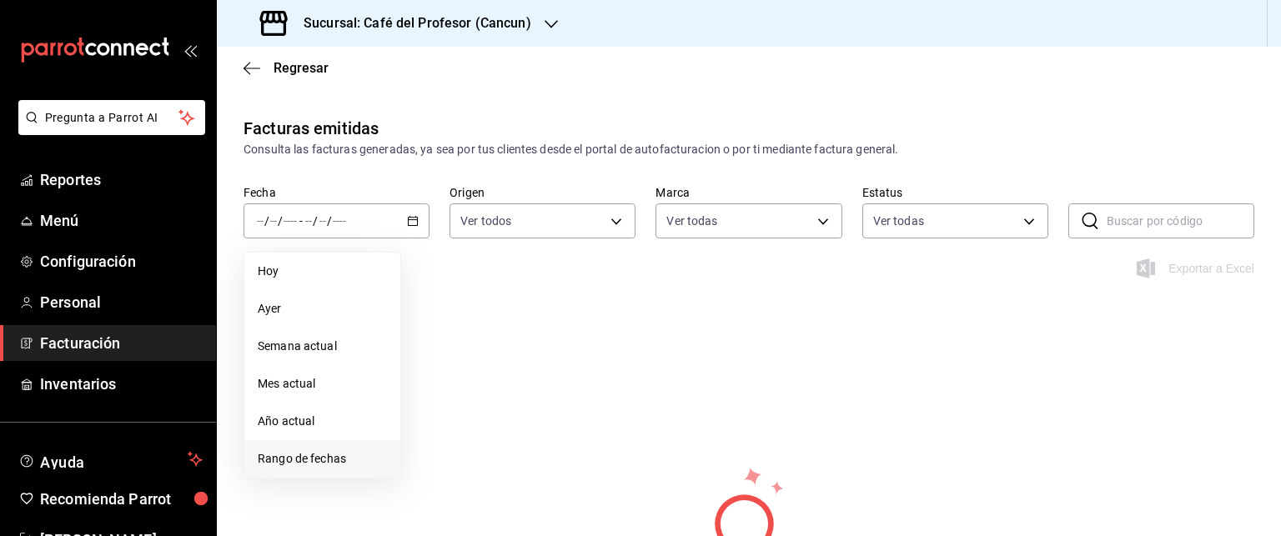
click at [314, 460] on span "Rango de fechas" at bounding box center [322, 459] width 129 height 18
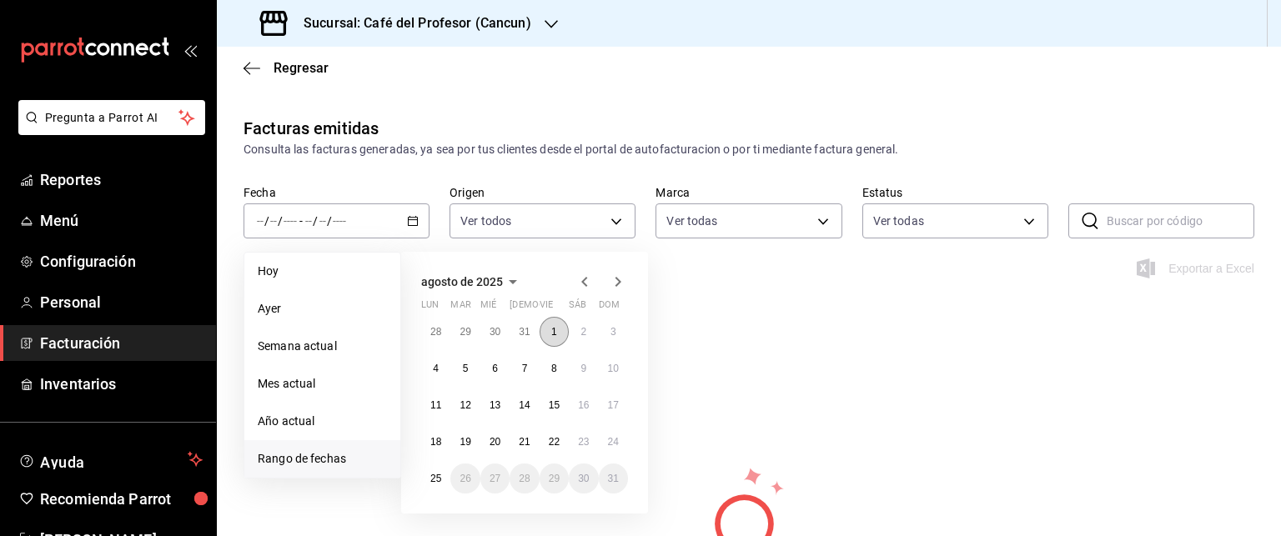
click at [547, 334] on button "1" at bounding box center [554, 332] width 29 height 30
click at [546, 334] on button "1" at bounding box center [554, 332] width 29 height 30
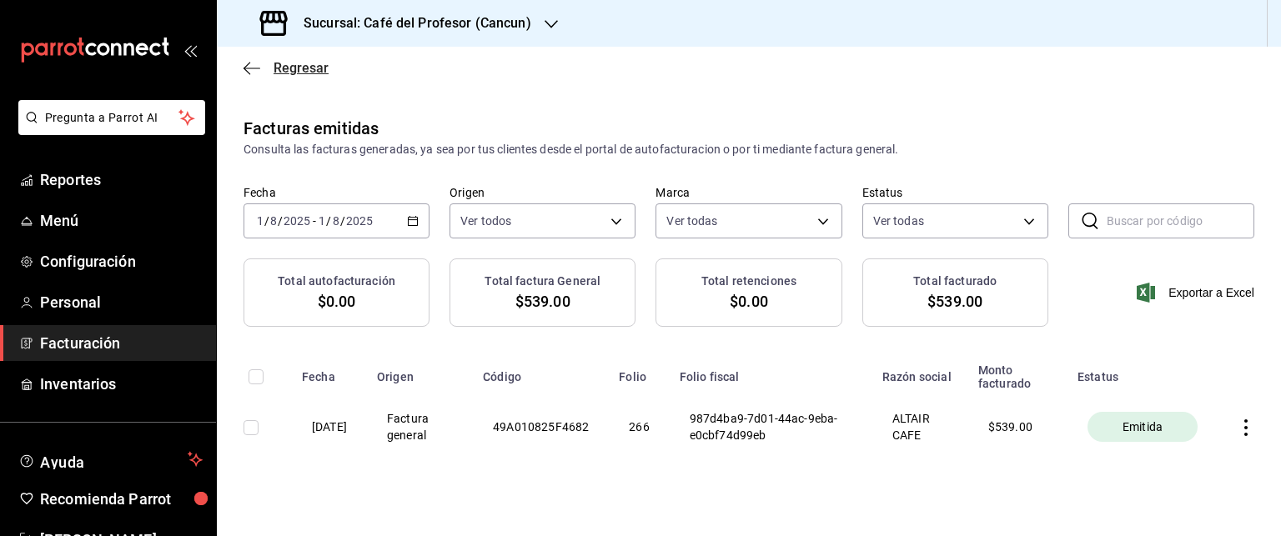
click at [286, 63] on span "Regresar" at bounding box center [301, 68] width 55 height 16
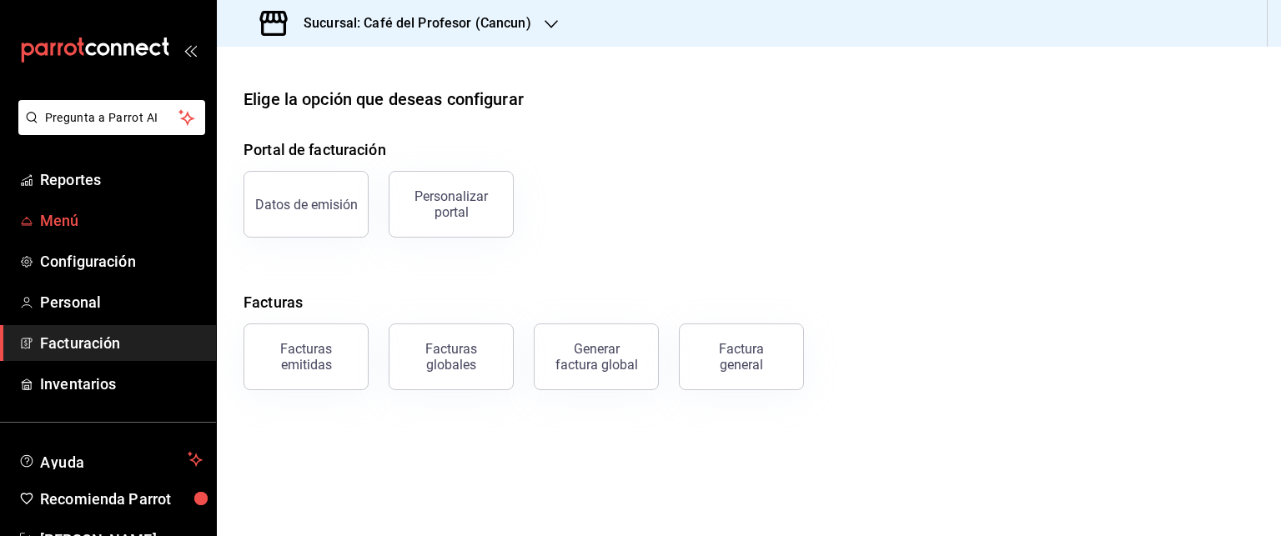
click at [67, 215] on span "Menú" at bounding box center [121, 220] width 163 height 23
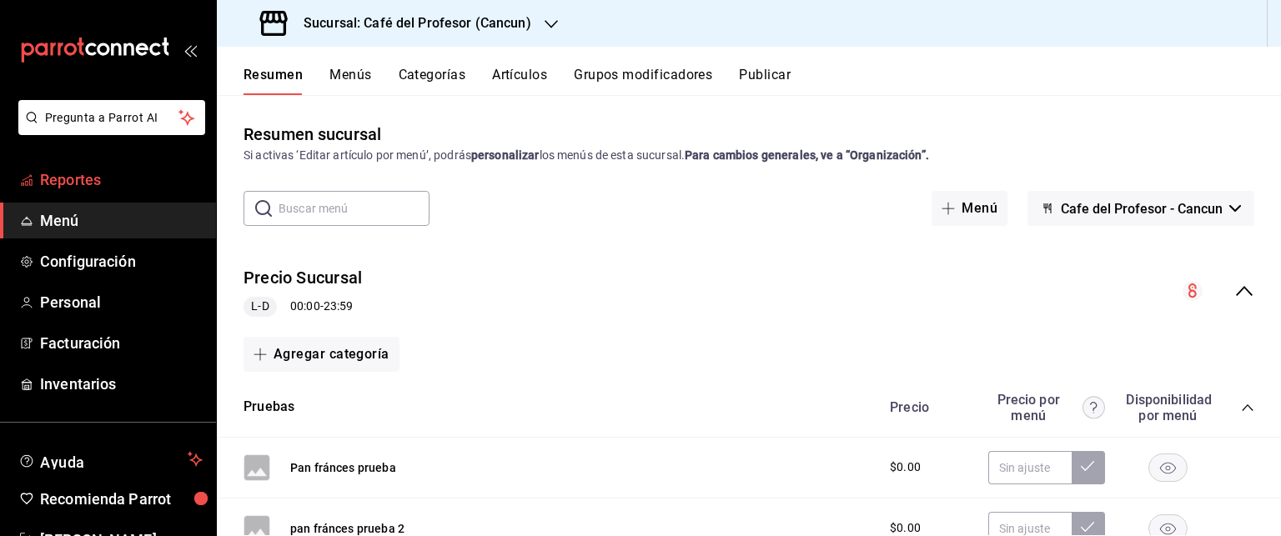
click at [89, 187] on span "Reportes" at bounding box center [121, 179] width 163 height 23
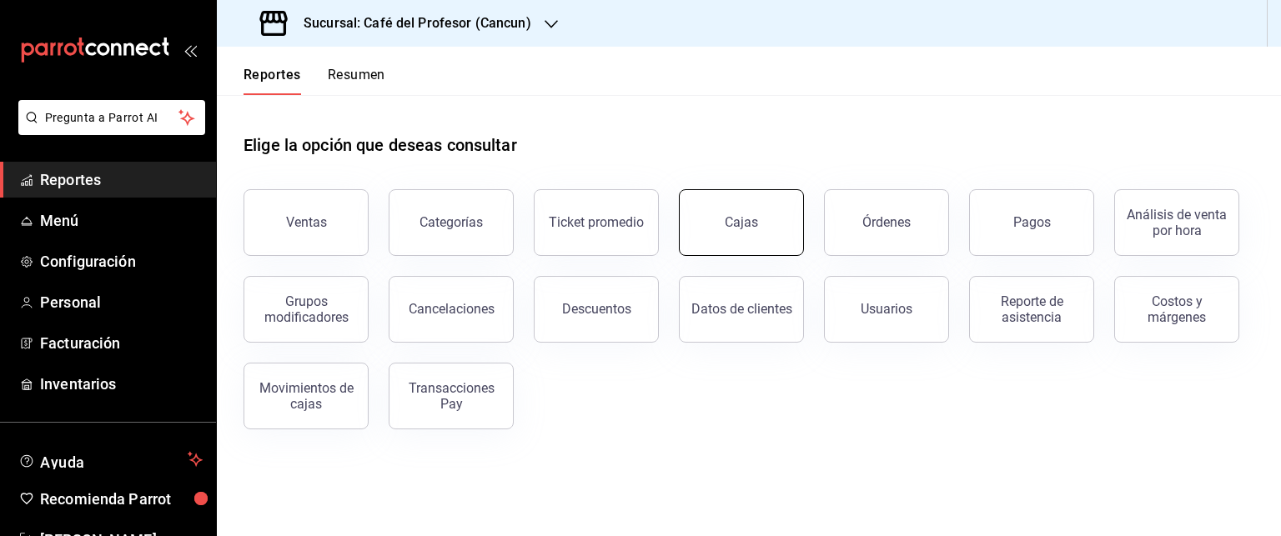
click at [722, 232] on button "Cajas" at bounding box center [741, 222] width 125 height 67
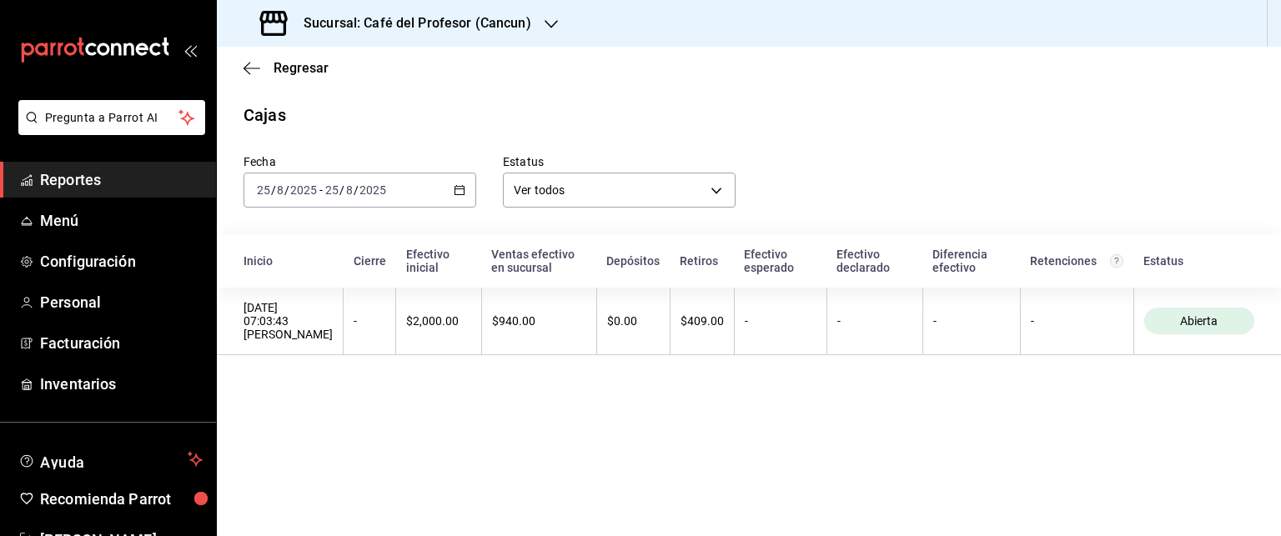
click at [461, 189] on icon "button" at bounding box center [460, 190] width 12 height 12
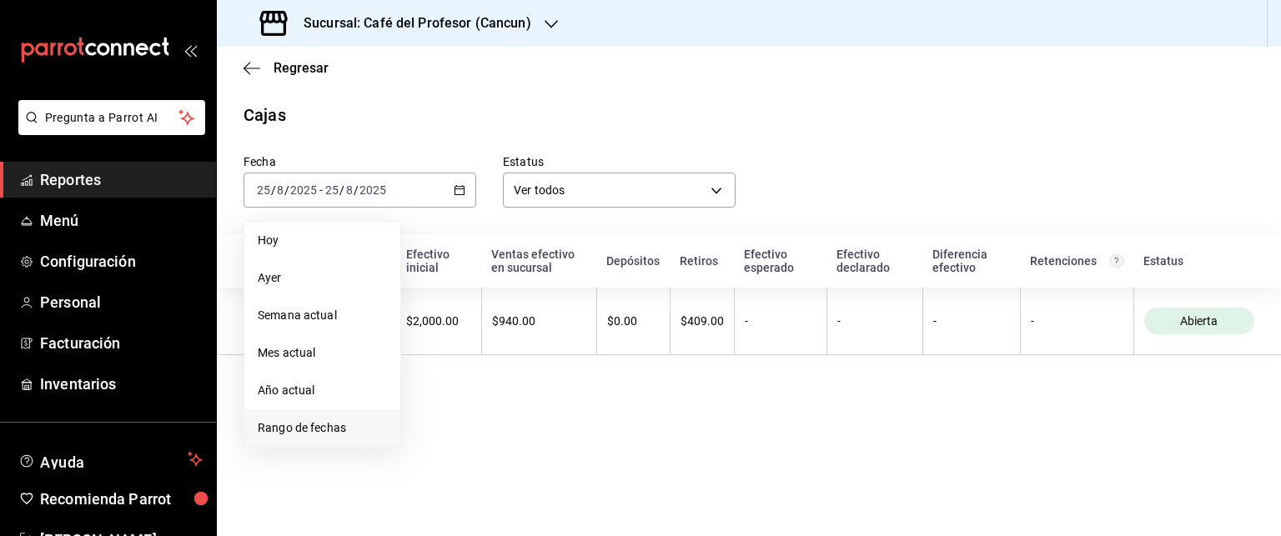
click at [292, 426] on span "Rango de fechas" at bounding box center [322, 428] width 129 height 18
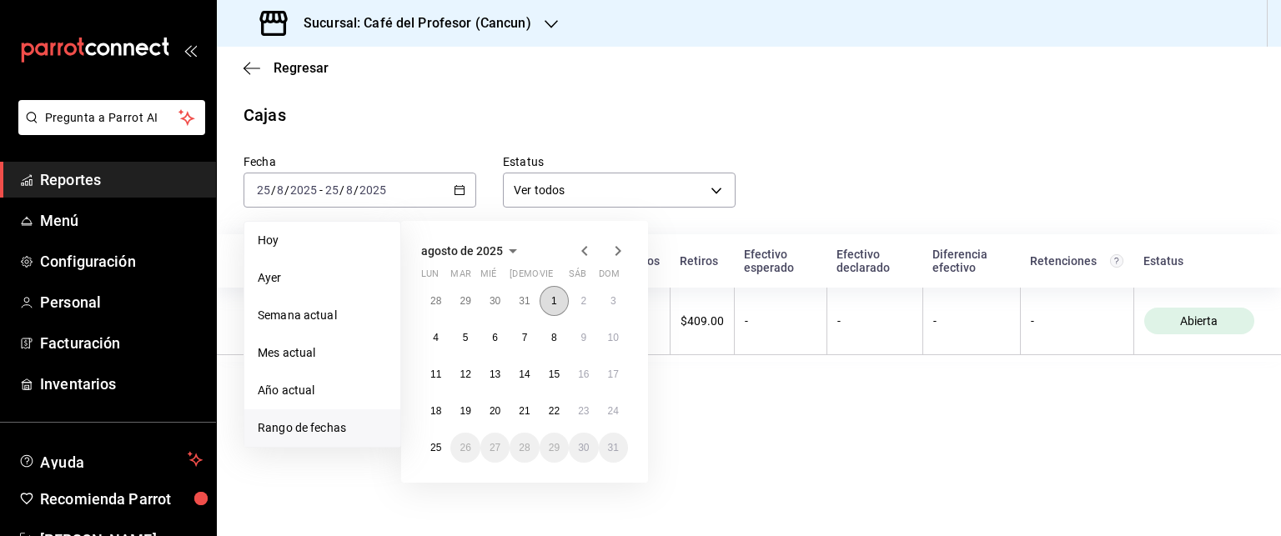
click at [549, 299] on button "1" at bounding box center [554, 301] width 29 height 30
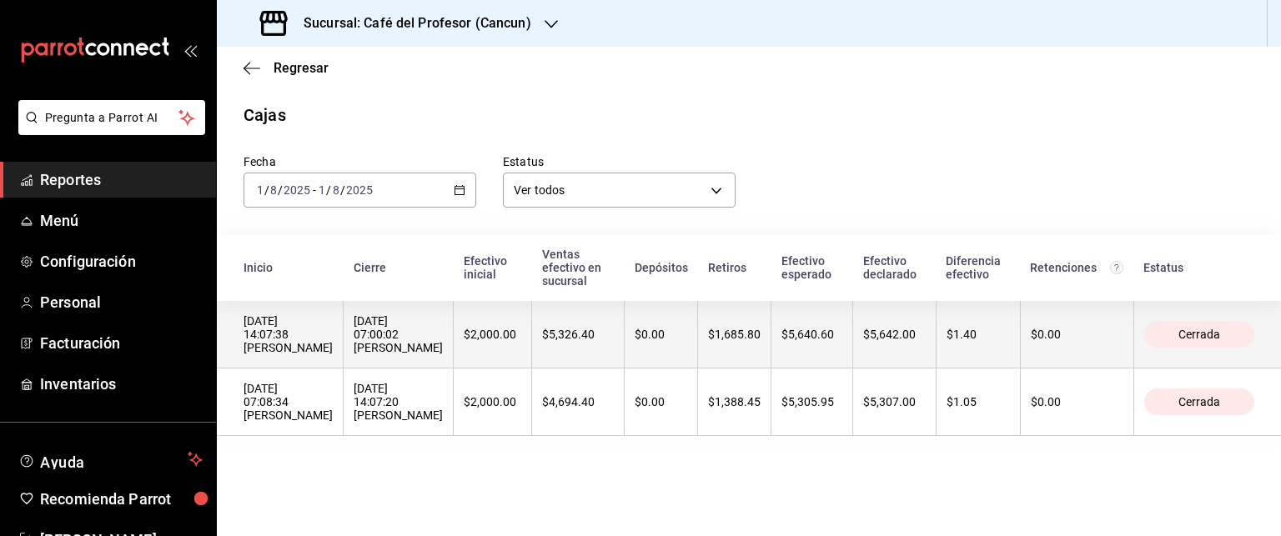
click at [253, 349] on div "[DATE] 14:07:38 [PERSON_NAME]" at bounding box center [288, 334] width 89 height 40
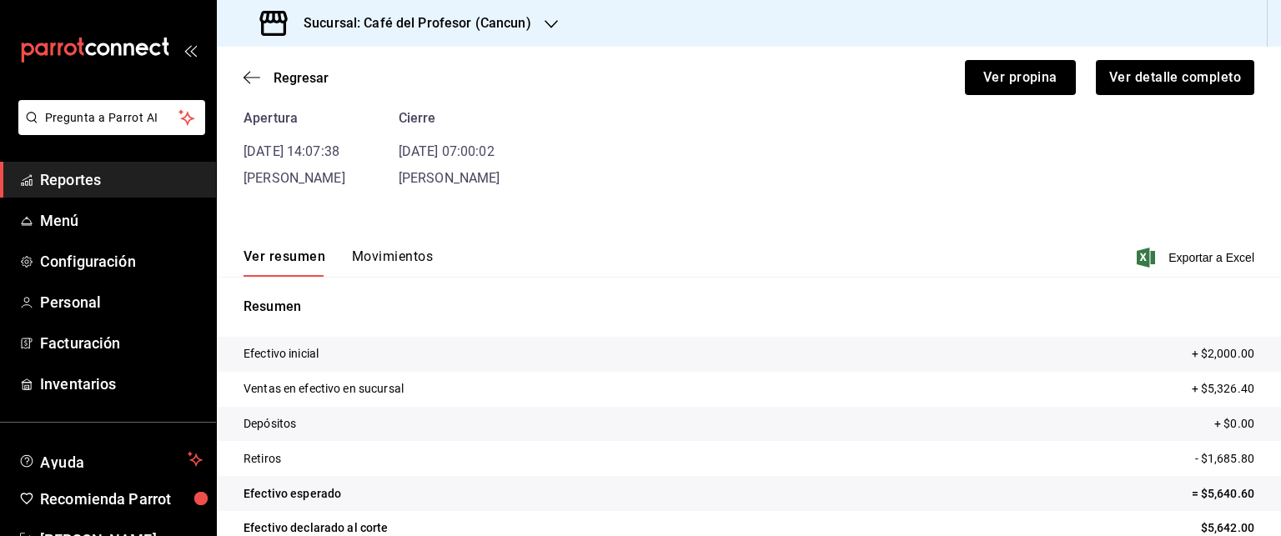
scroll to position [144, 0]
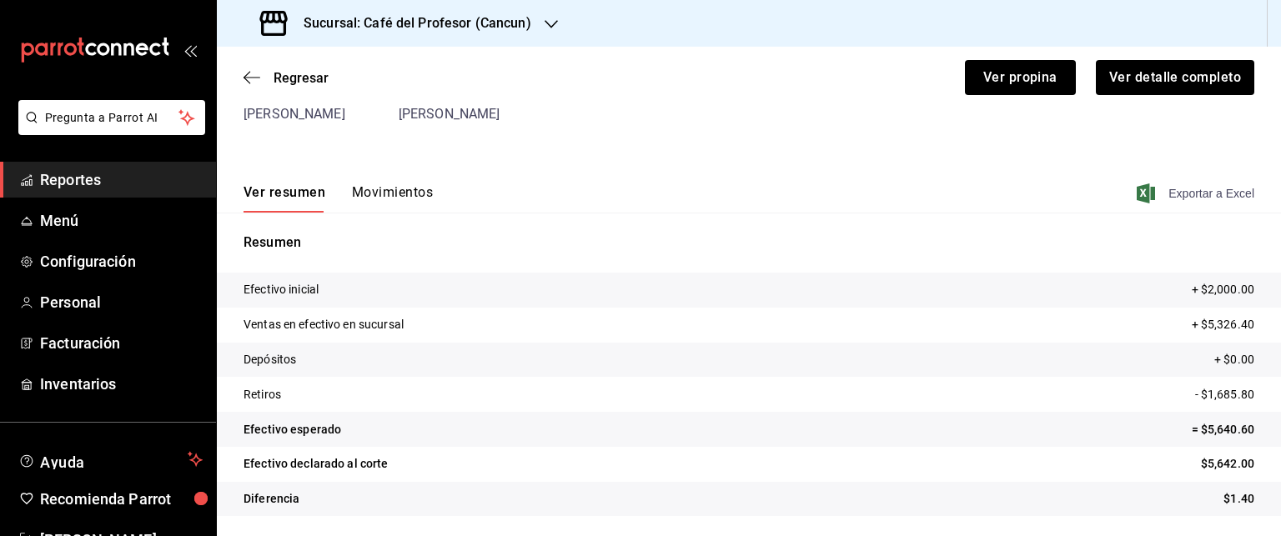
click at [1197, 195] on span "Exportar a Excel" at bounding box center [1197, 193] width 114 height 20
click at [284, 81] on span "Regresar" at bounding box center [301, 78] width 55 height 16
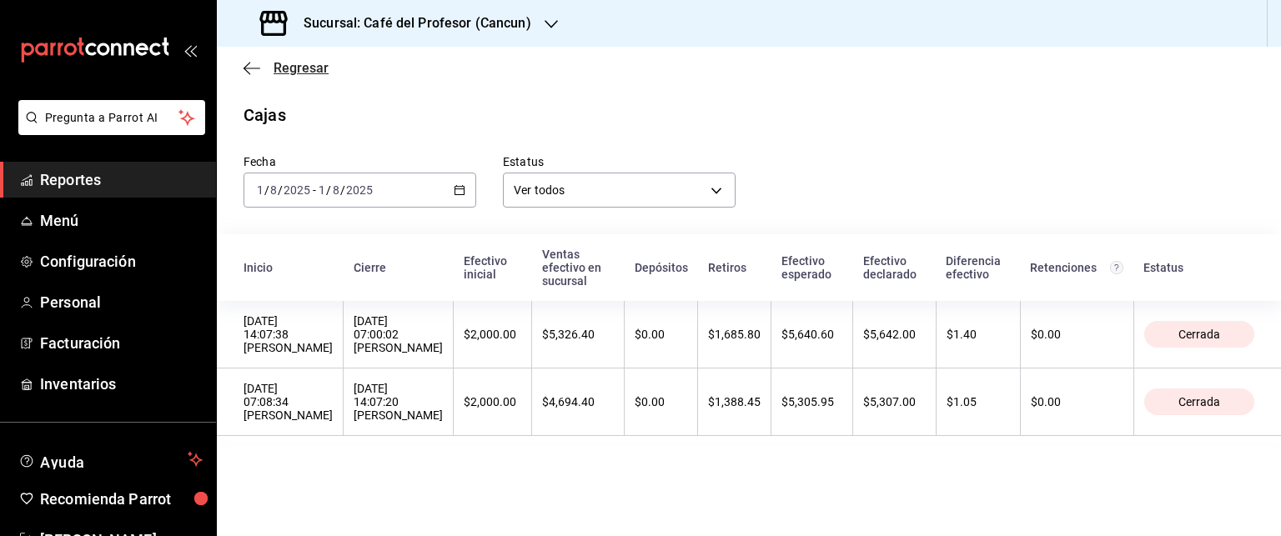
click at [294, 73] on span "Regresar" at bounding box center [301, 68] width 55 height 16
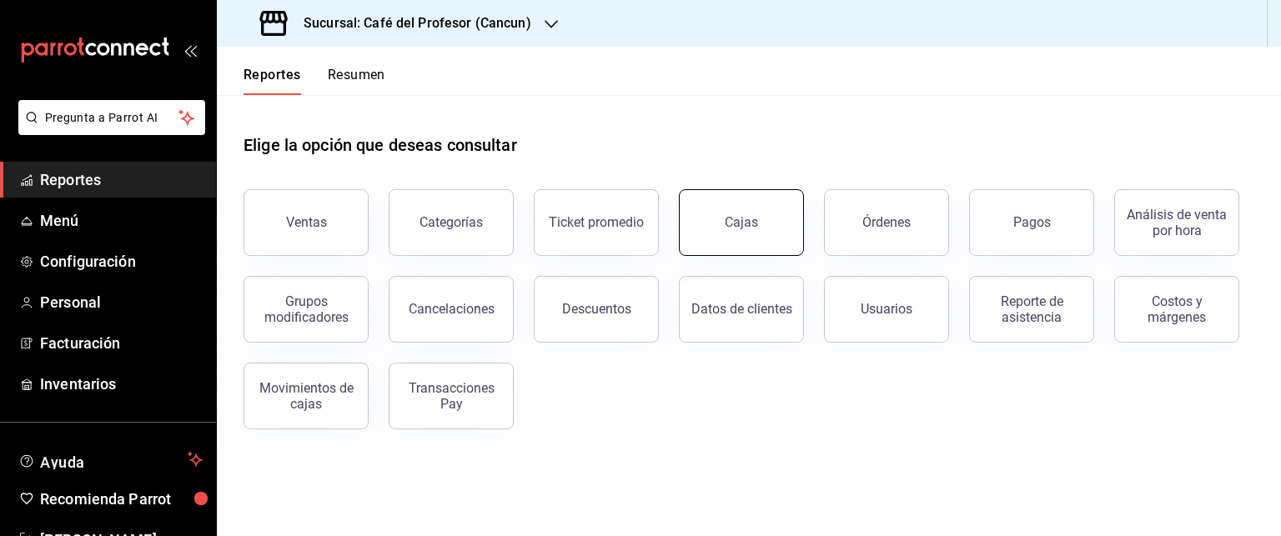
click at [742, 219] on div "Cajas" at bounding box center [741, 222] width 33 height 16
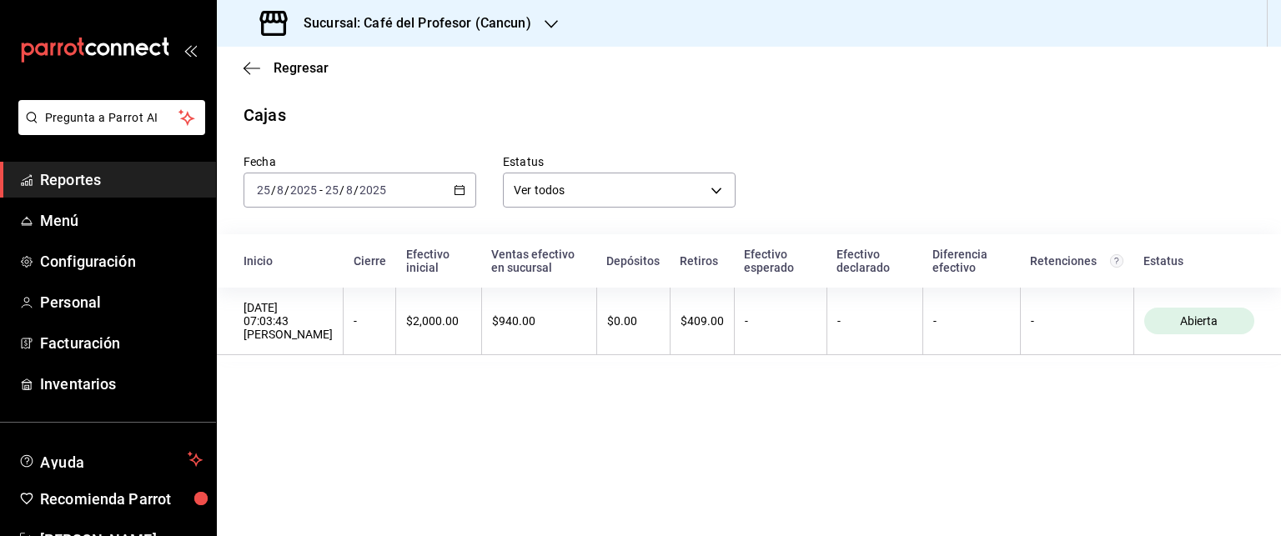
click at [469, 190] on div "[DATE] [DATE] - [DATE] [DATE]" at bounding box center [360, 190] width 233 height 35
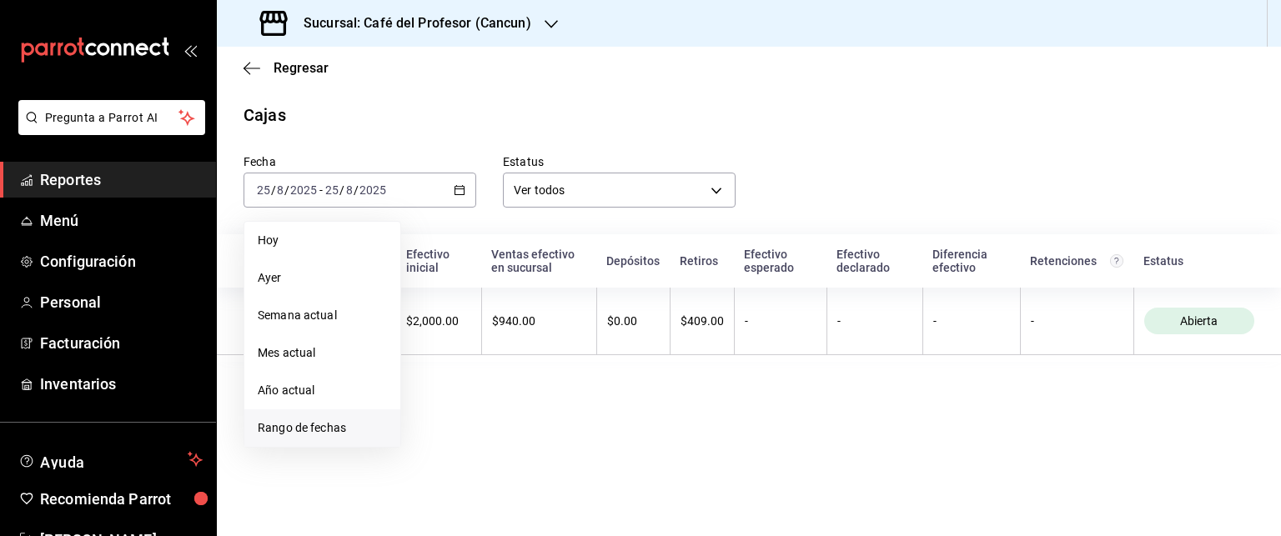
click at [309, 427] on span "Rango de fechas" at bounding box center [322, 428] width 129 height 18
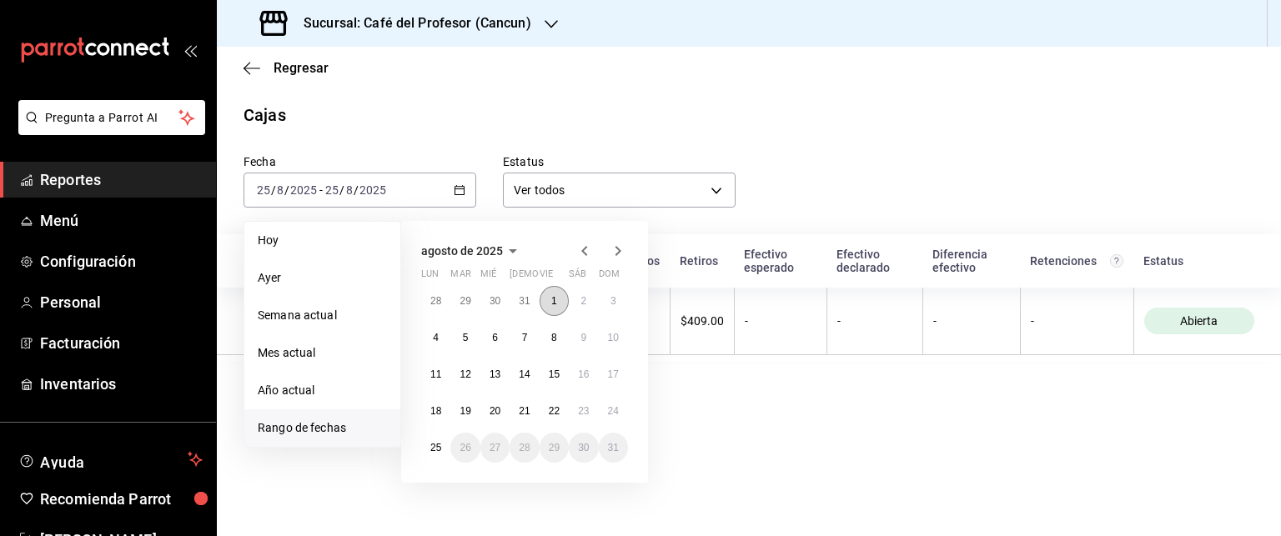
click at [550, 303] on button "1" at bounding box center [554, 301] width 29 height 30
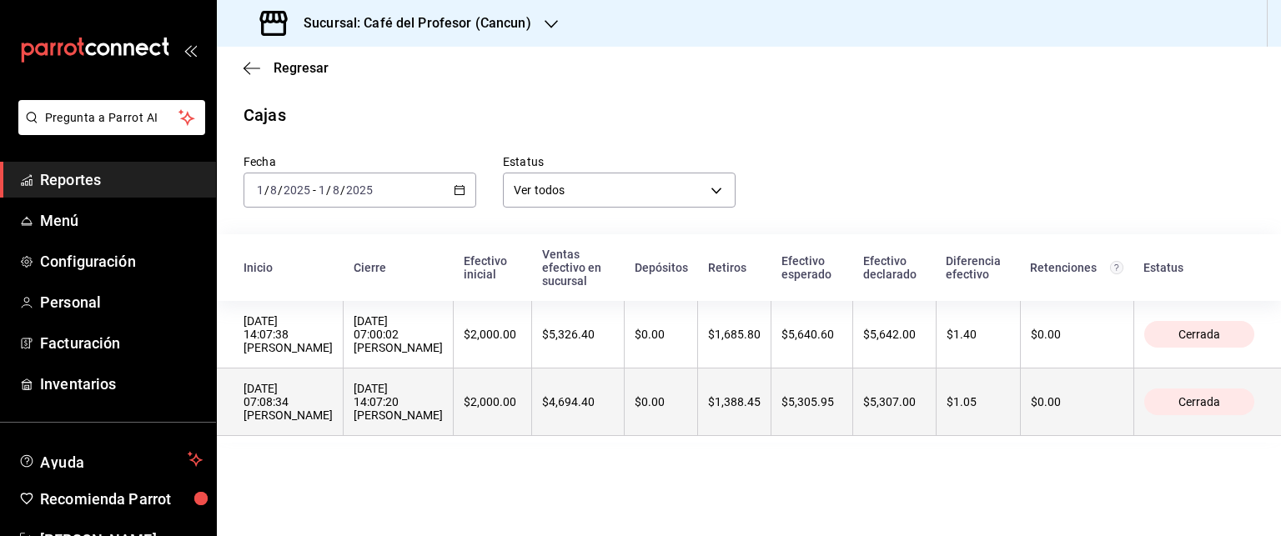
click at [300, 417] on div "[DATE] 07:08:34 [PERSON_NAME]" at bounding box center [288, 402] width 89 height 40
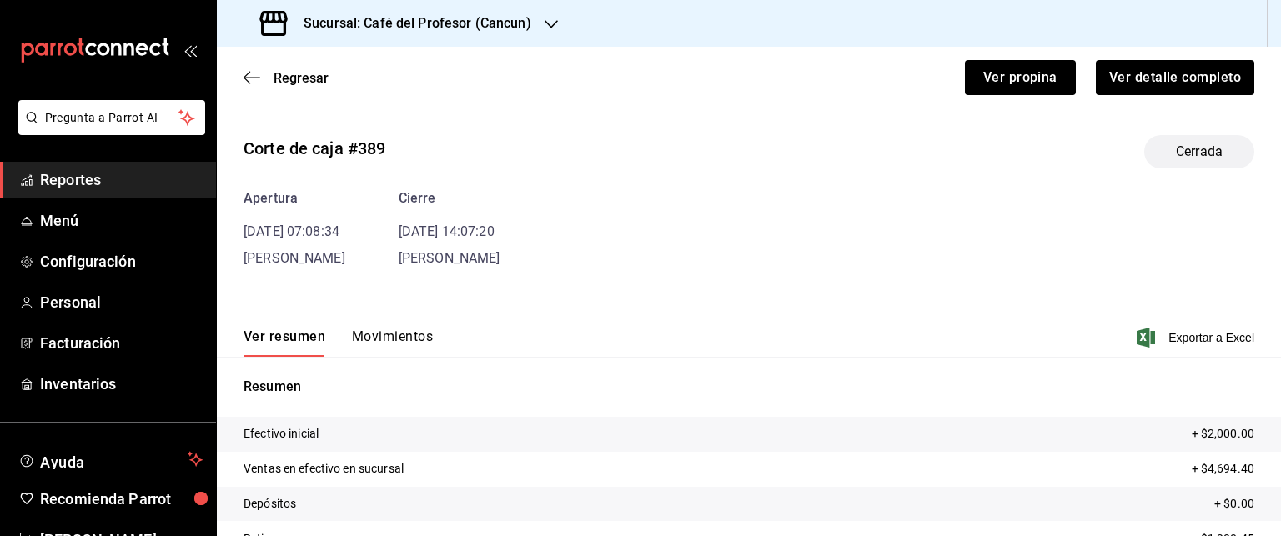
click at [402, 336] on button "Movimientos" at bounding box center [392, 343] width 81 height 28
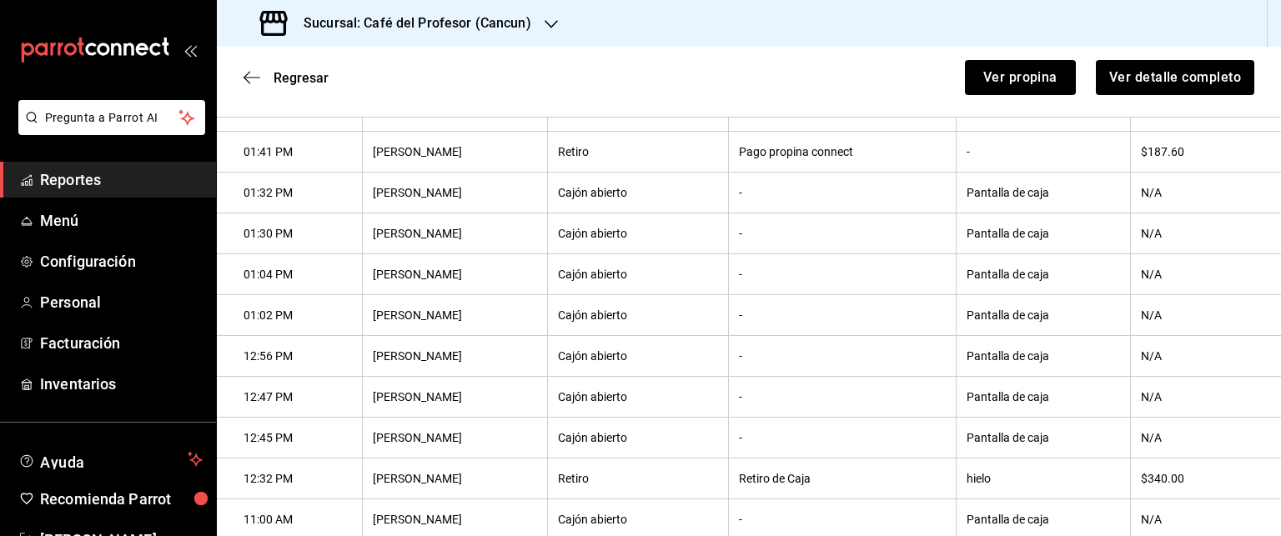
scroll to position [584, 0]
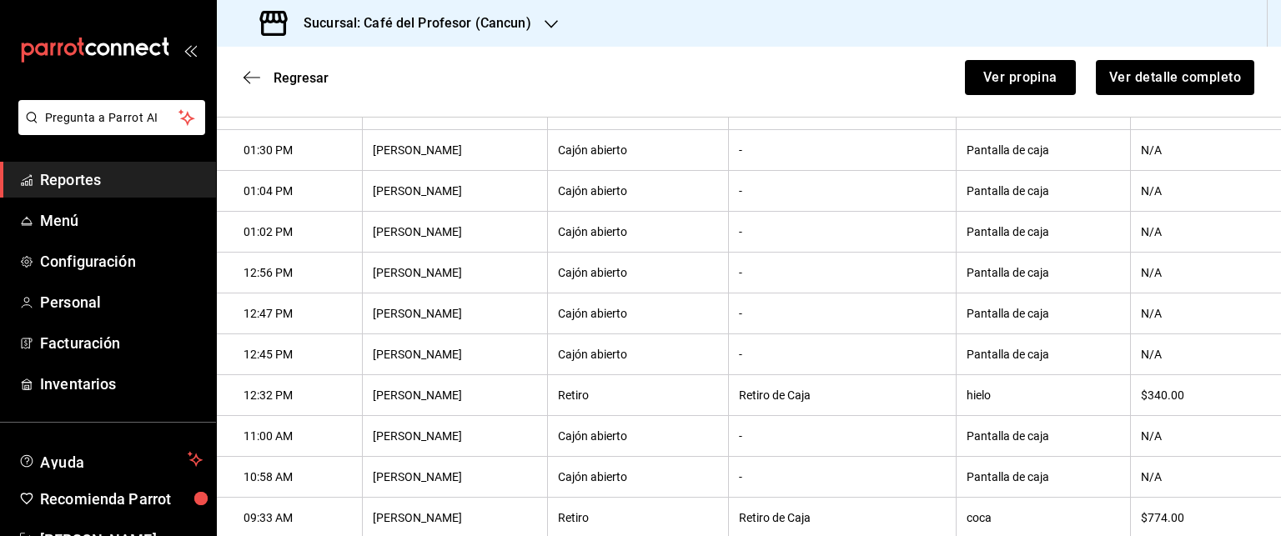
click at [822, 398] on th "Retiro de Caja" at bounding box center [843, 395] width 228 height 41
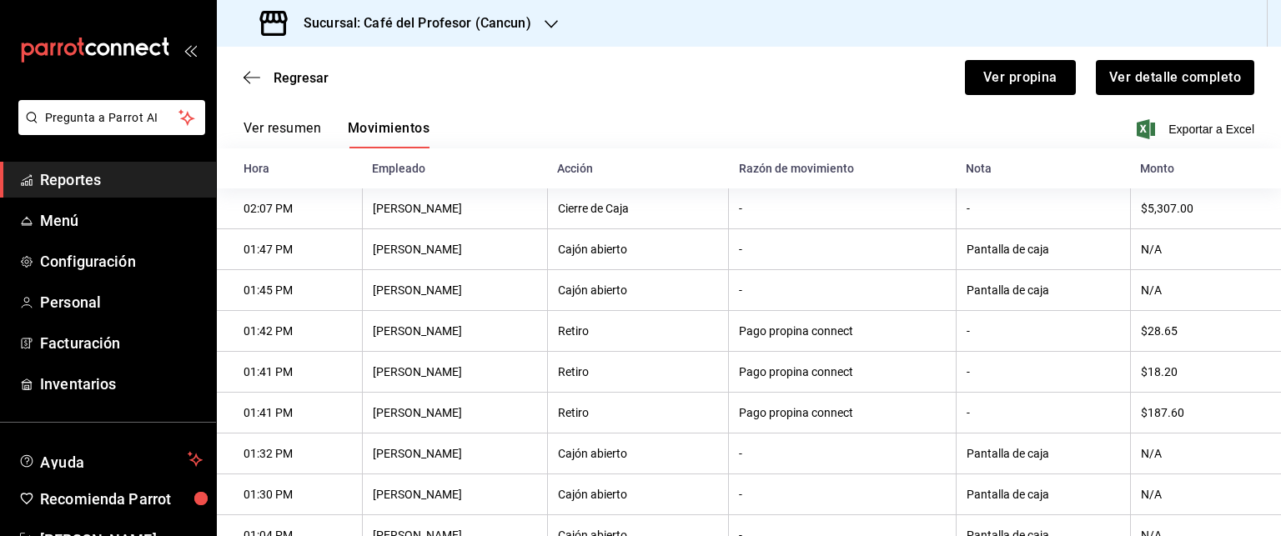
scroll to position [91, 0]
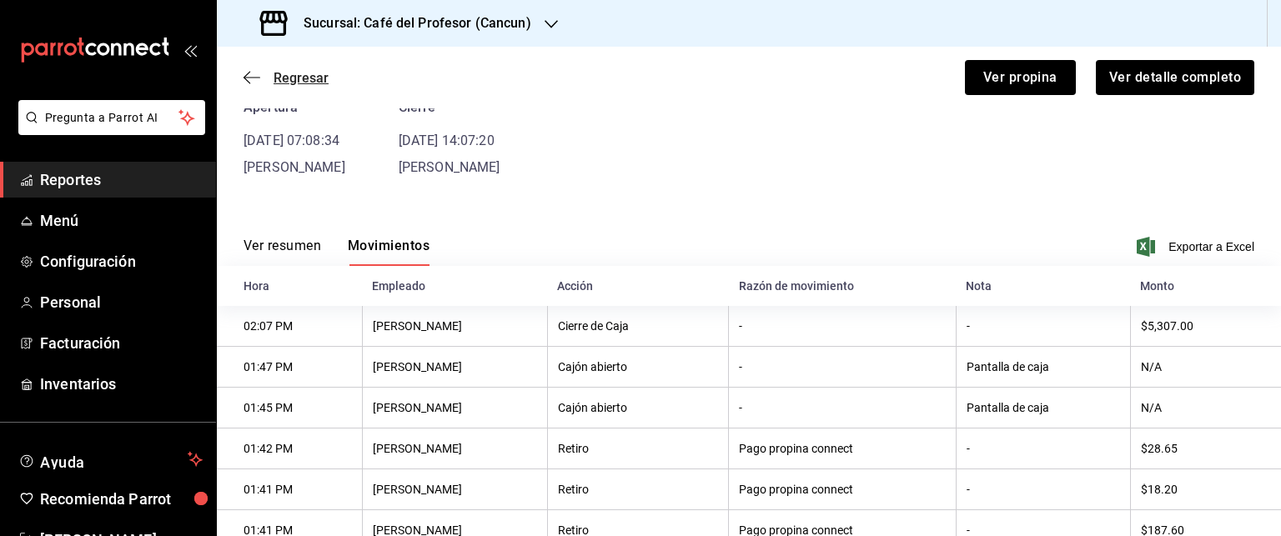
click at [297, 76] on span "Regresar" at bounding box center [301, 78] width 55 height 16
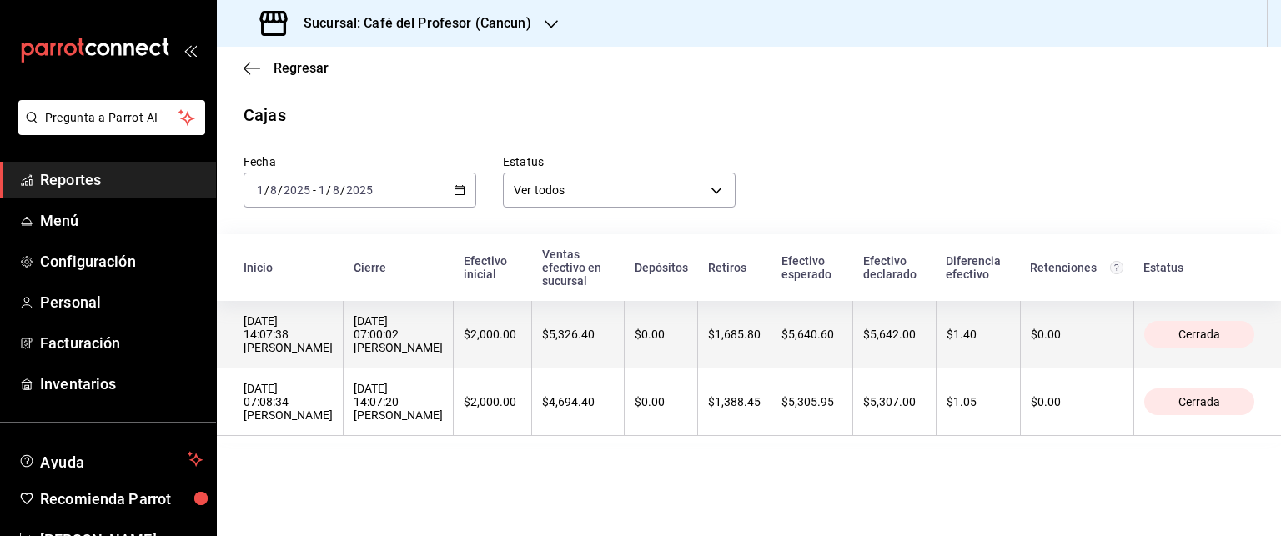
click at [332, 351] on div "[DATE] 14:07:38 [PERSON_NAME]" at bounding box center [288, 334] width 89 height 40
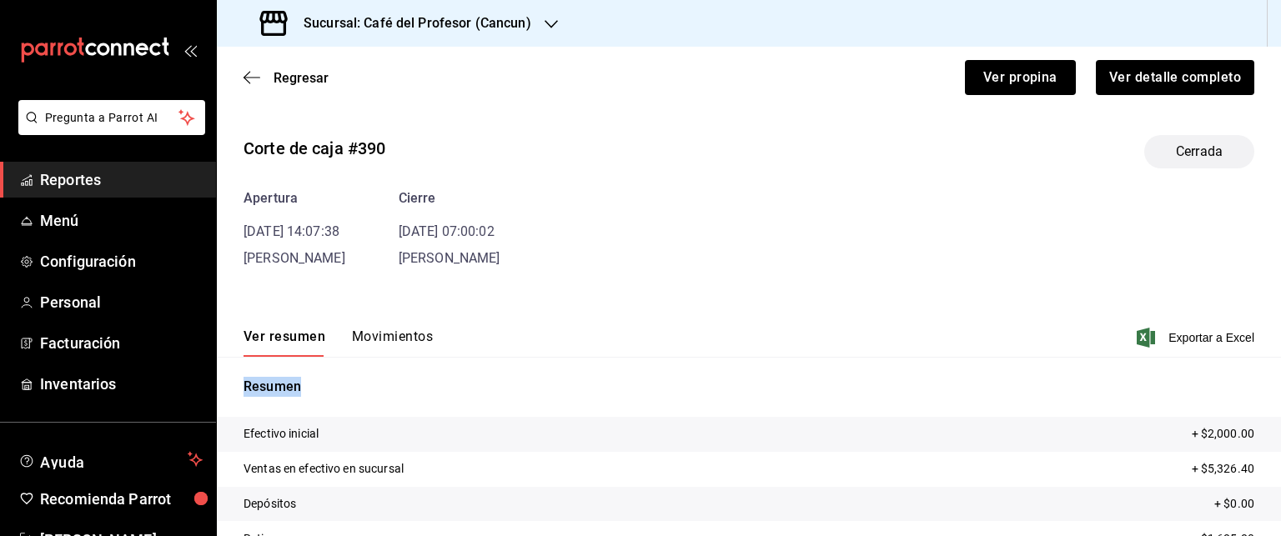
click at [332, 350] on div "Ver resumen Movimientos" at bounding box center [338, 343] width 189 height 28
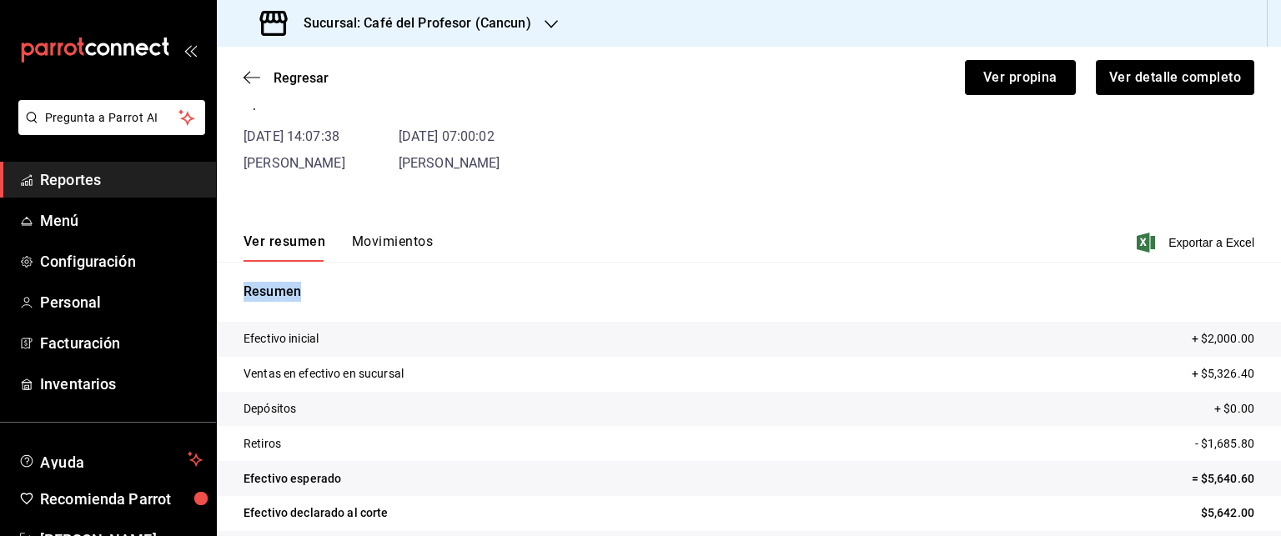
scroll to position [144, 0]
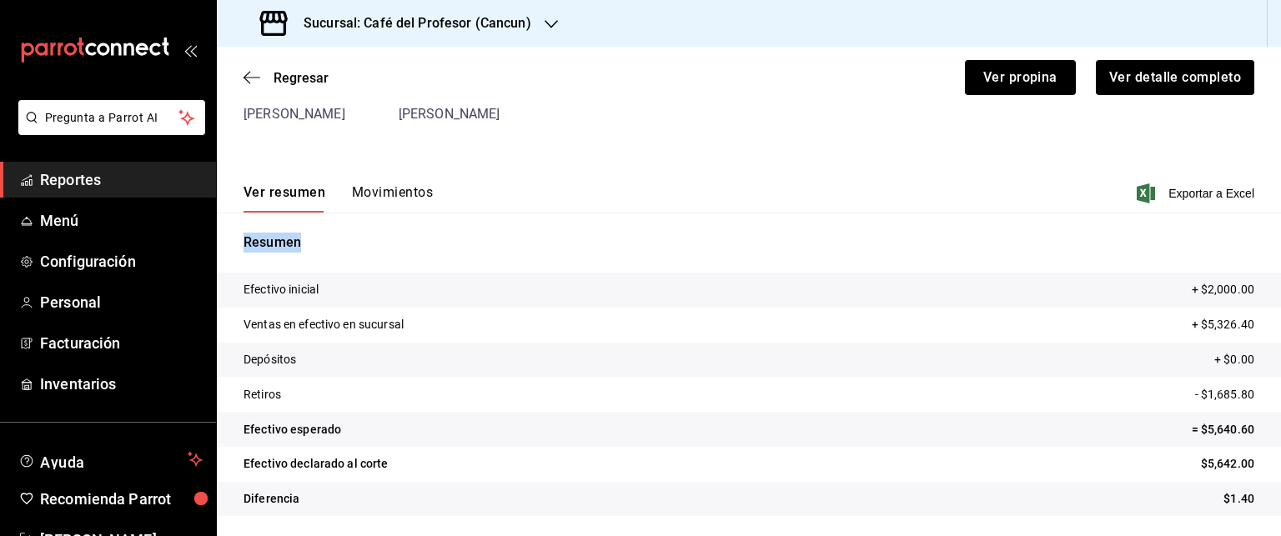
click at [387, 197] on button "Movimientos" at bounding box center [392, 198] width 81 height 28
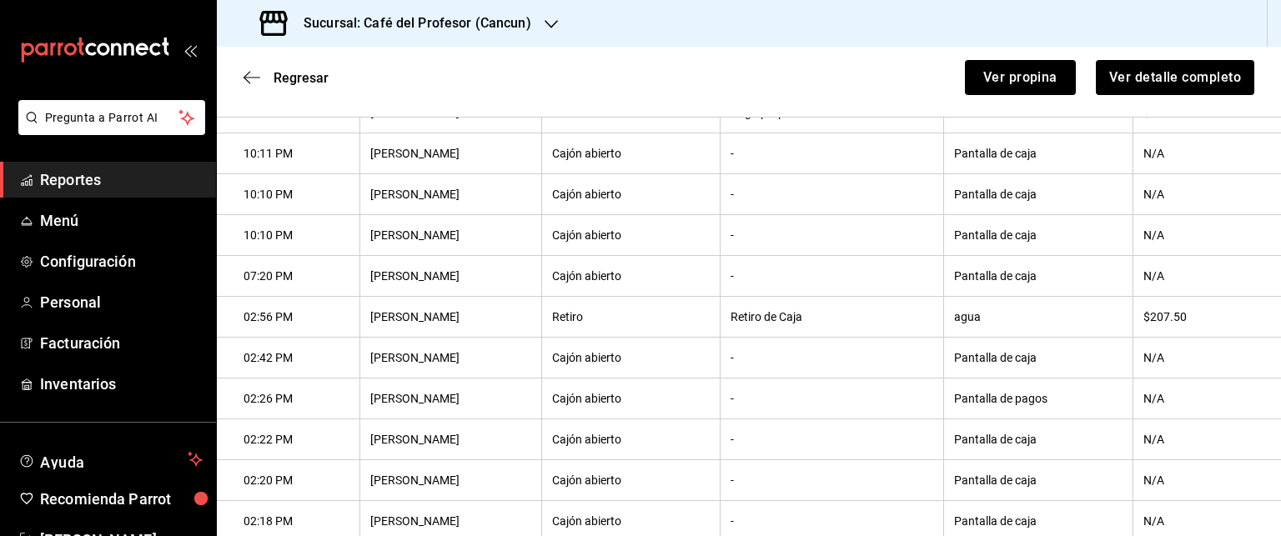
scroll to position [509, 0]
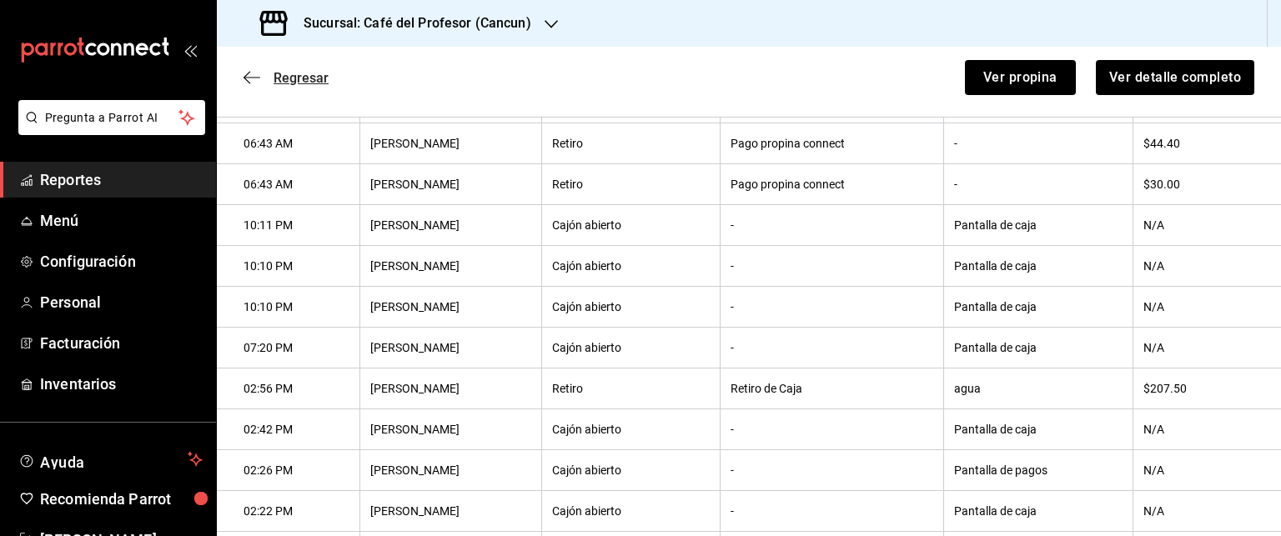
click at [297, 73] on span "Regresar" at bounding box center [301, 78] width 55 height 16
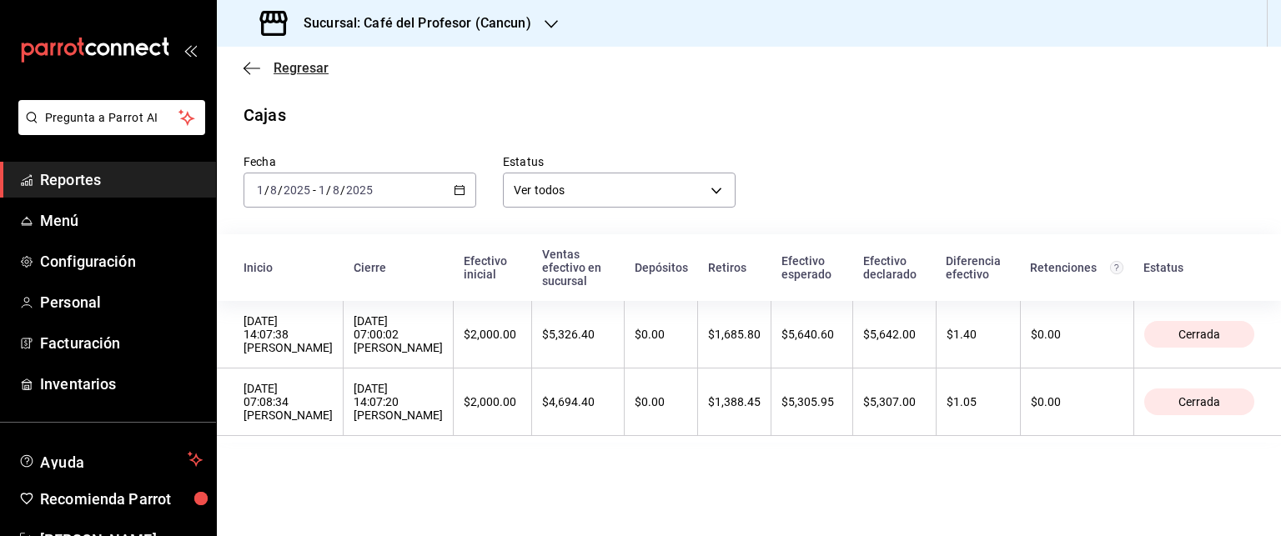
click at [290, 66] on span "Regresar" at bounding box center [301, 68] width 55 height 16
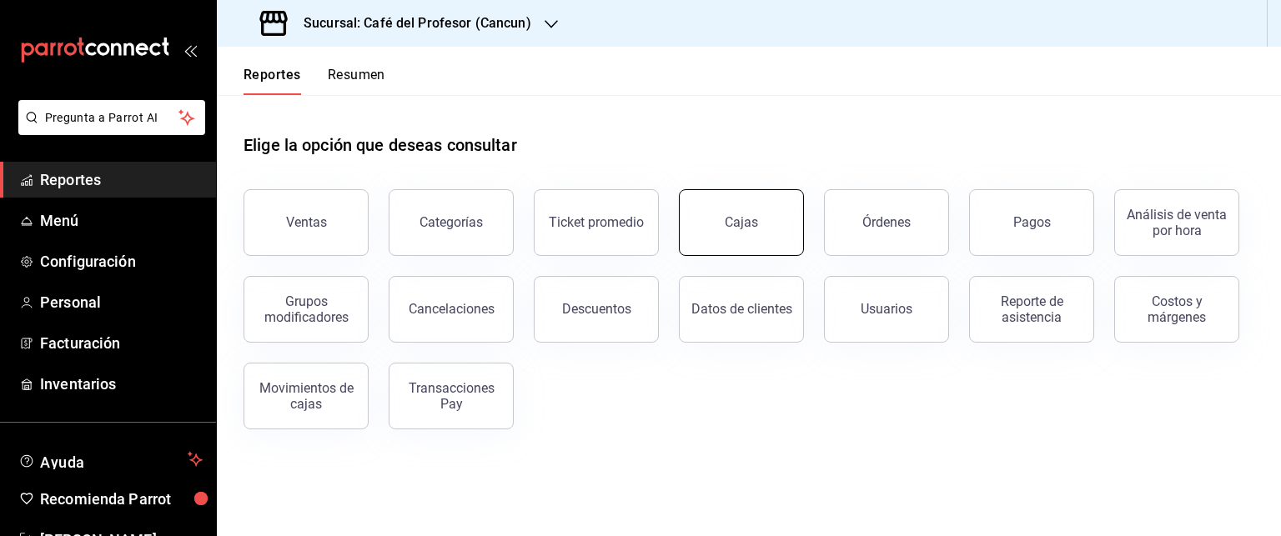
click at [720, 234] on button "Cajas" at bounding box center [741, 222] width 125 height 67
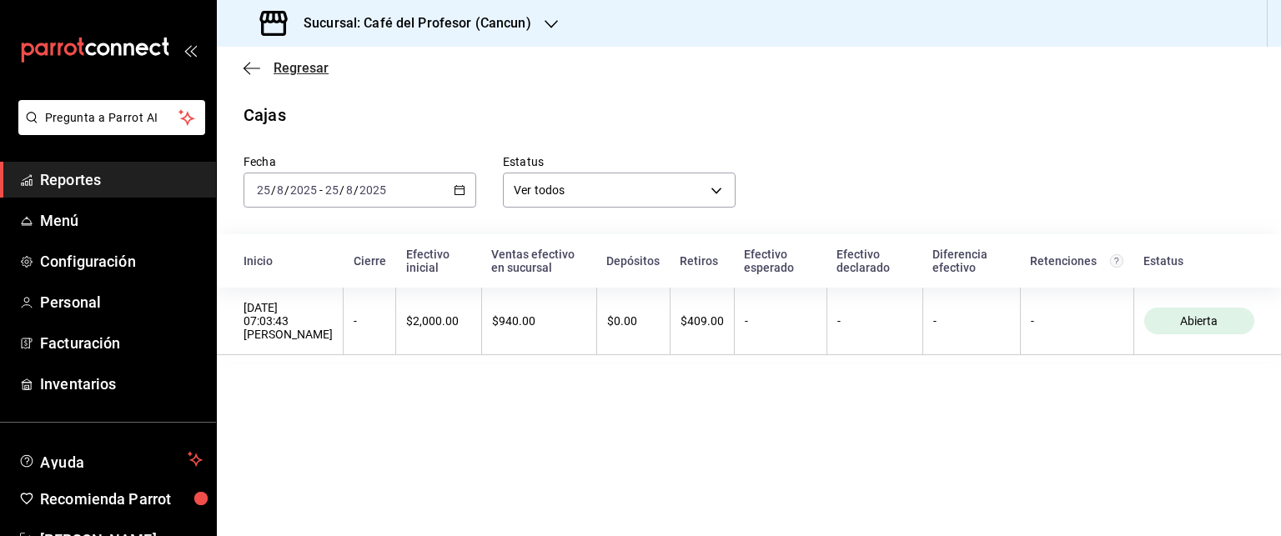
click at [279, 66] on span "Regresar" at bounding box center [301, 68] width 55 height 16
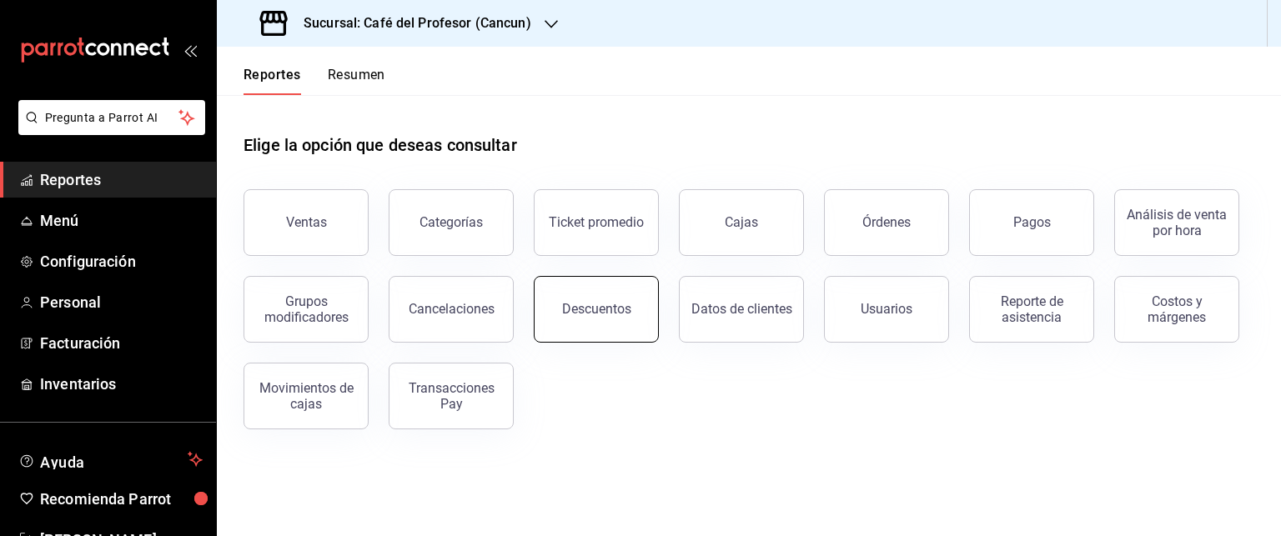
click at [613, 312] on div "Descuentos" at bounding box center [596, 309] width 69 height 16
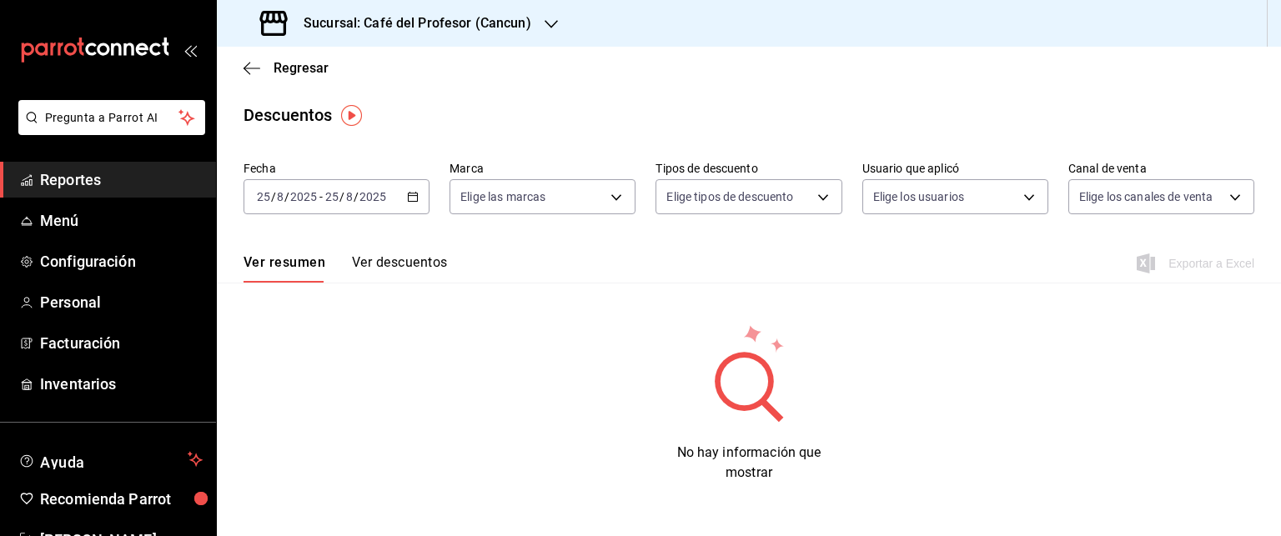
click at [415, 195] on icon "button" at bounding box center [413, 197] width 12 height 12
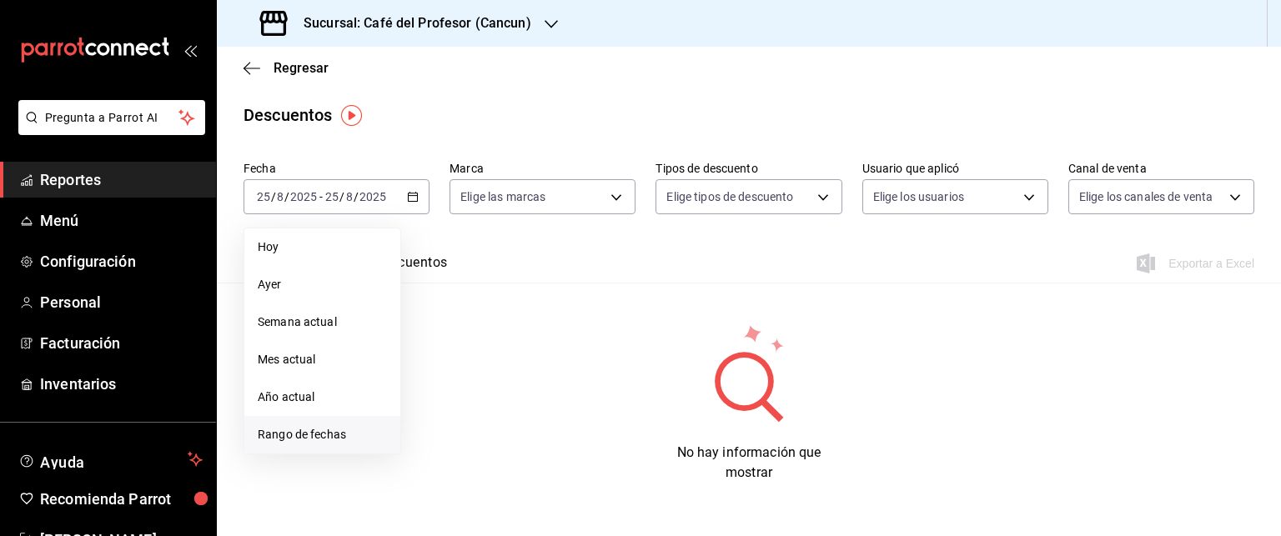
click at [300, 435] on span "Rango de fechas" at bounding box center [322, 435] width 129 height 18
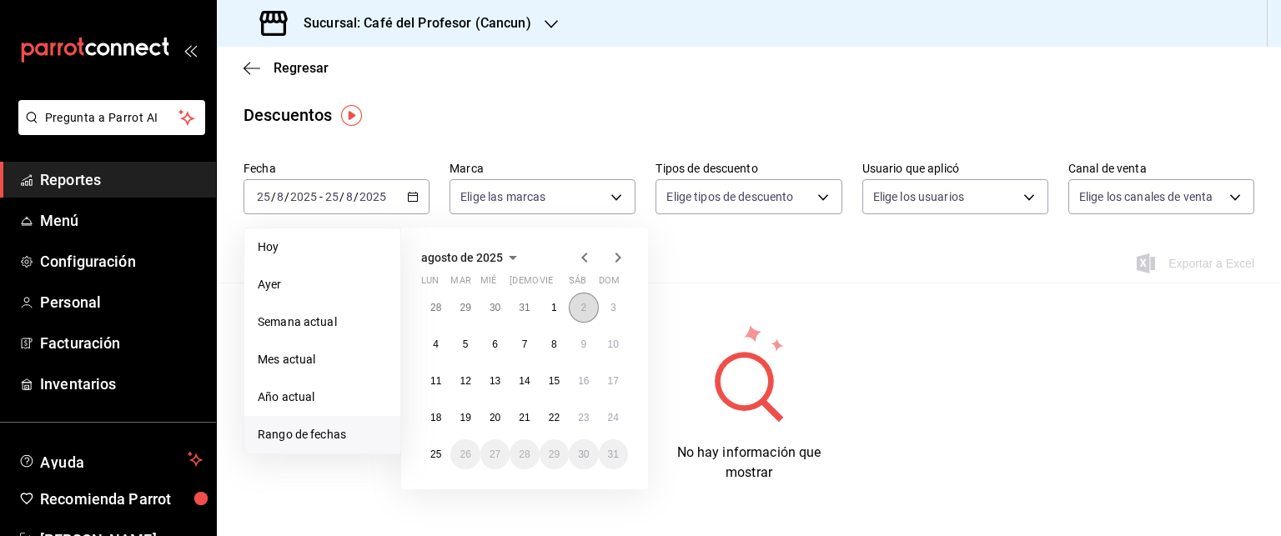
click at [585, 310] on abbr "2" at bounding box center [583, 308] width 6 height 12
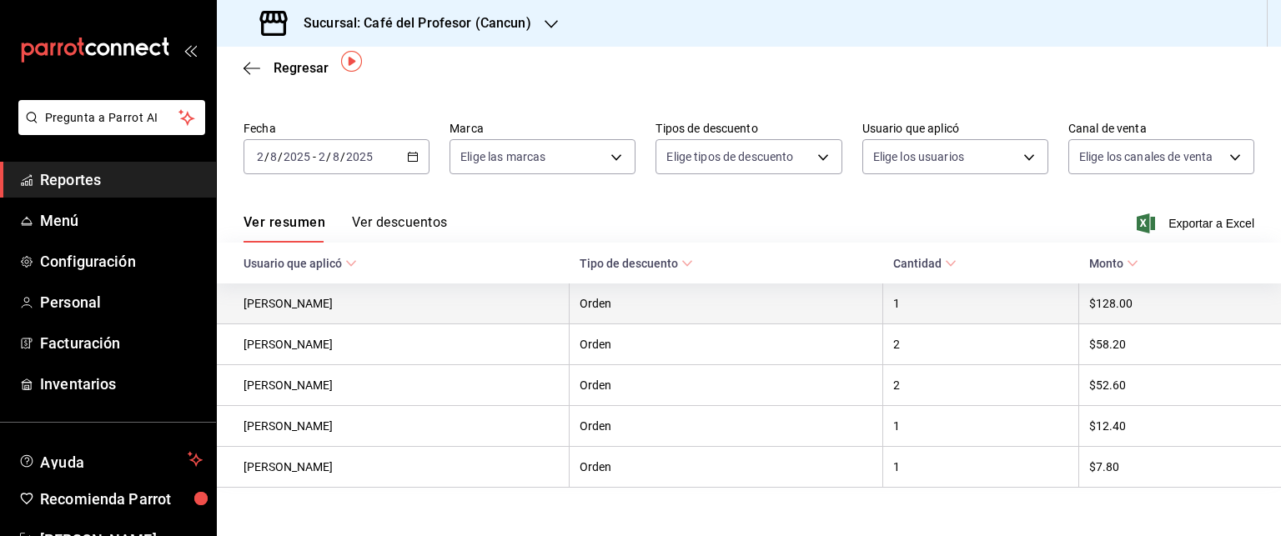
scroll to position [62, 0]
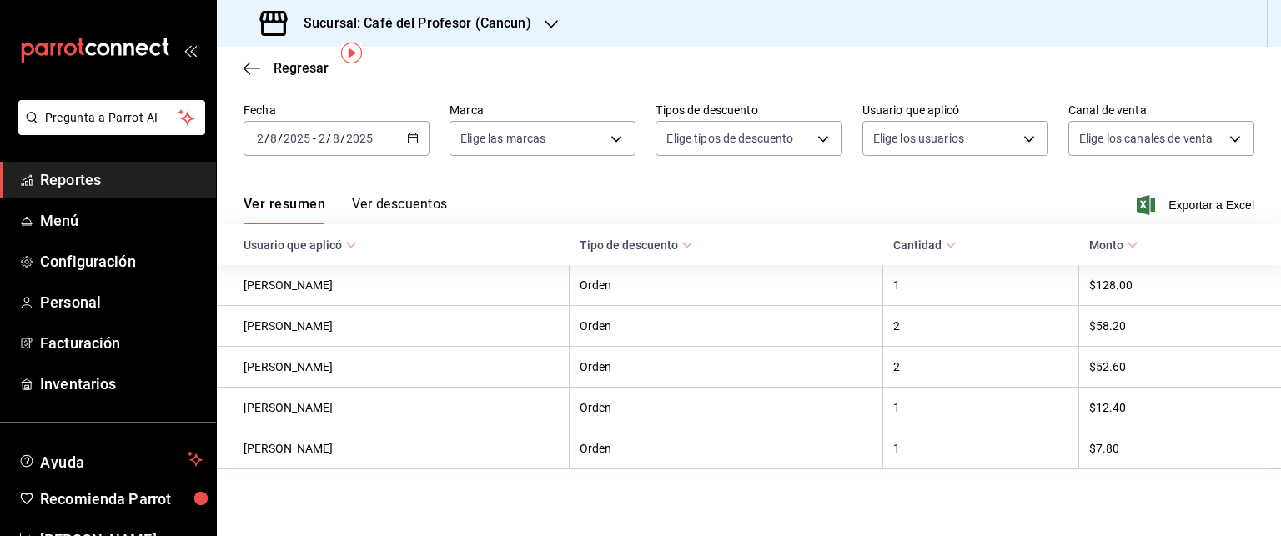
click at [388, 208] on button "Ver descuentos" at bounding box center [399, 210] width 95 height 28
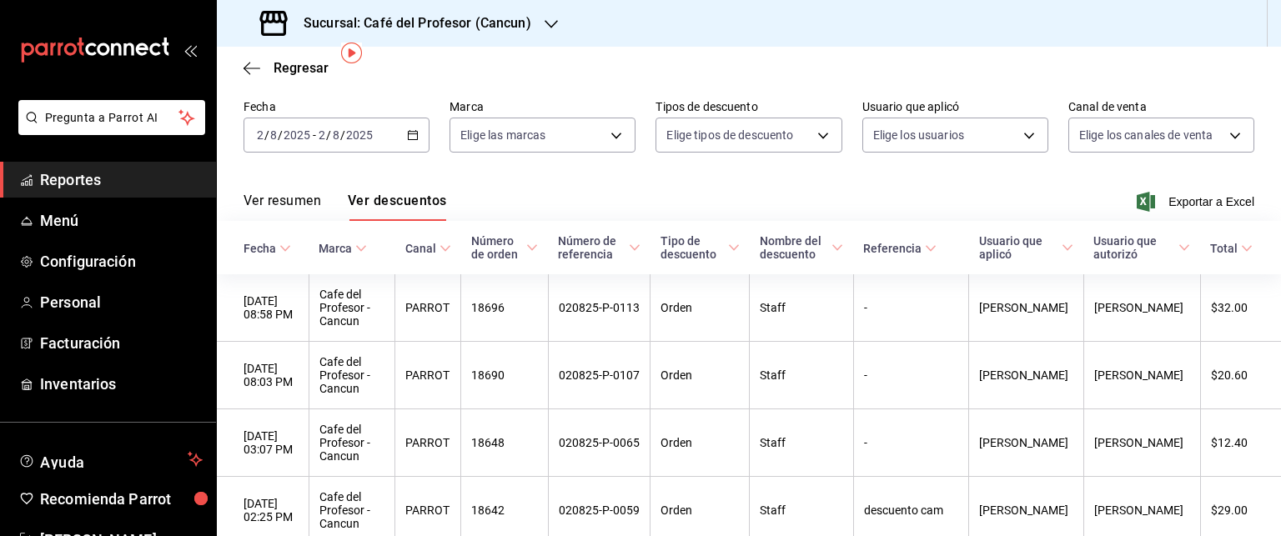
click at [279, 193] on button "Ver resumen" at bounding box center [283, 207] width 78 height 28
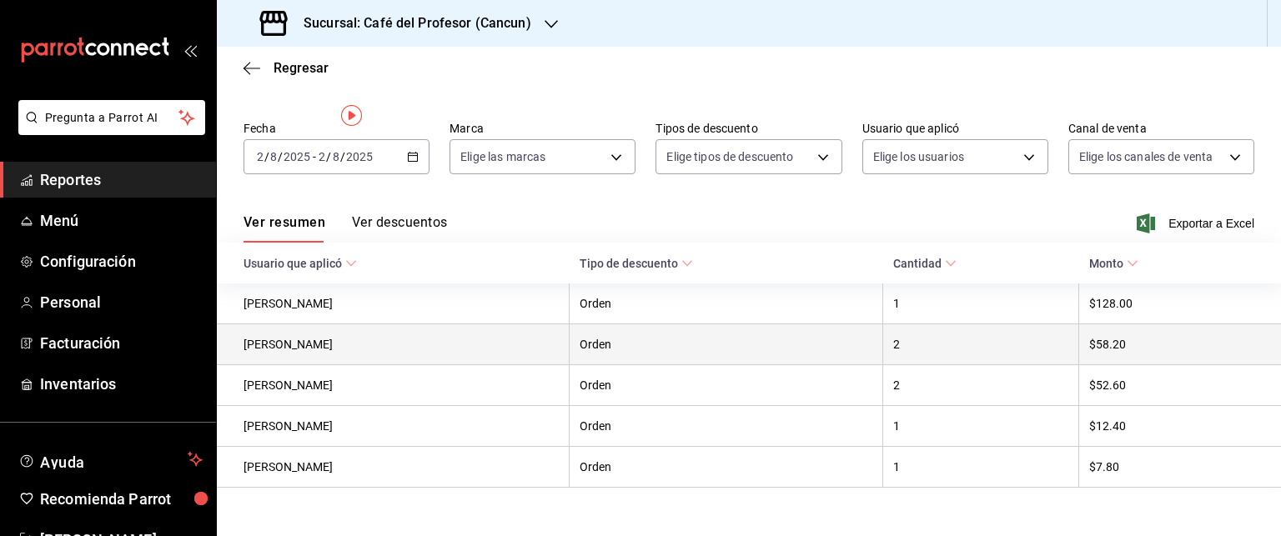
scroll to position [62, 0]
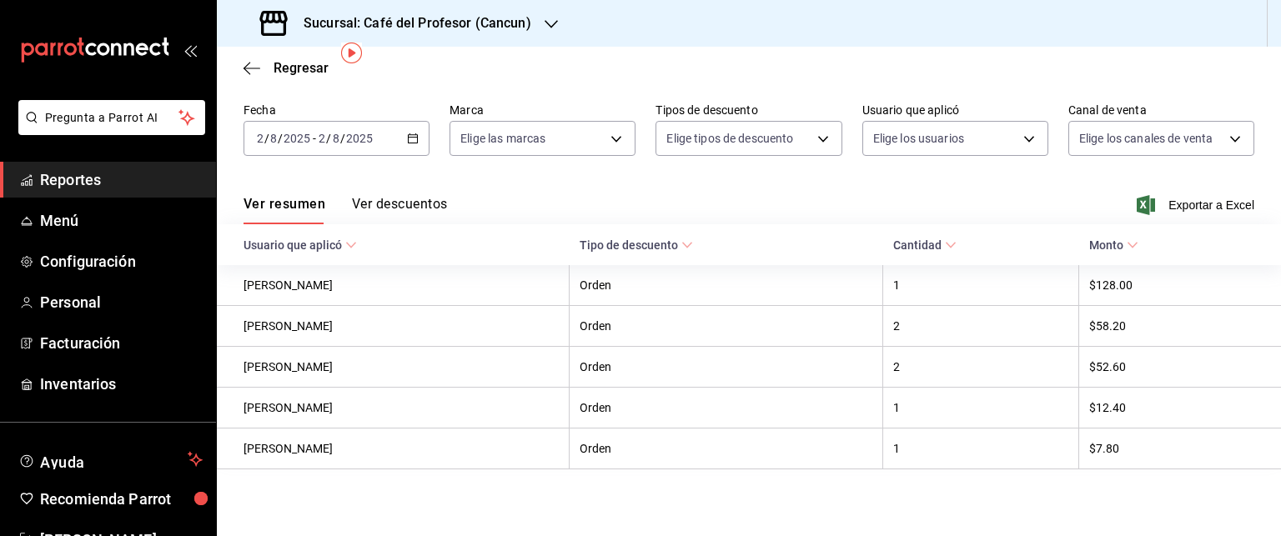
click at [425, 204] on button "Ver descuentos" at bounding box center [399, 210] width 95 height 28
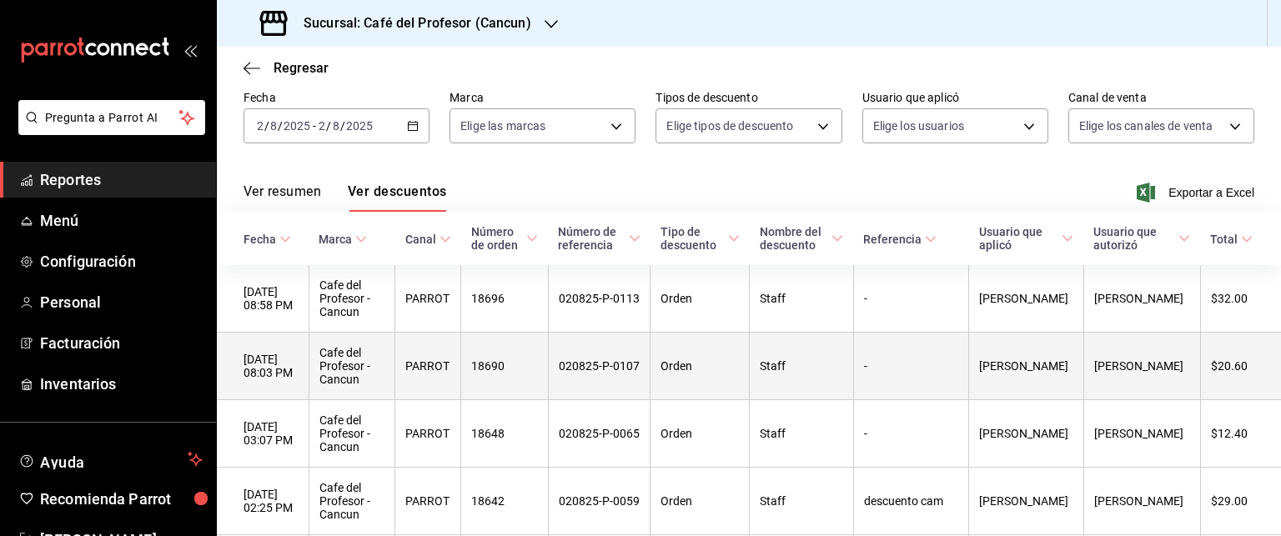
scroll to position [167, 0]
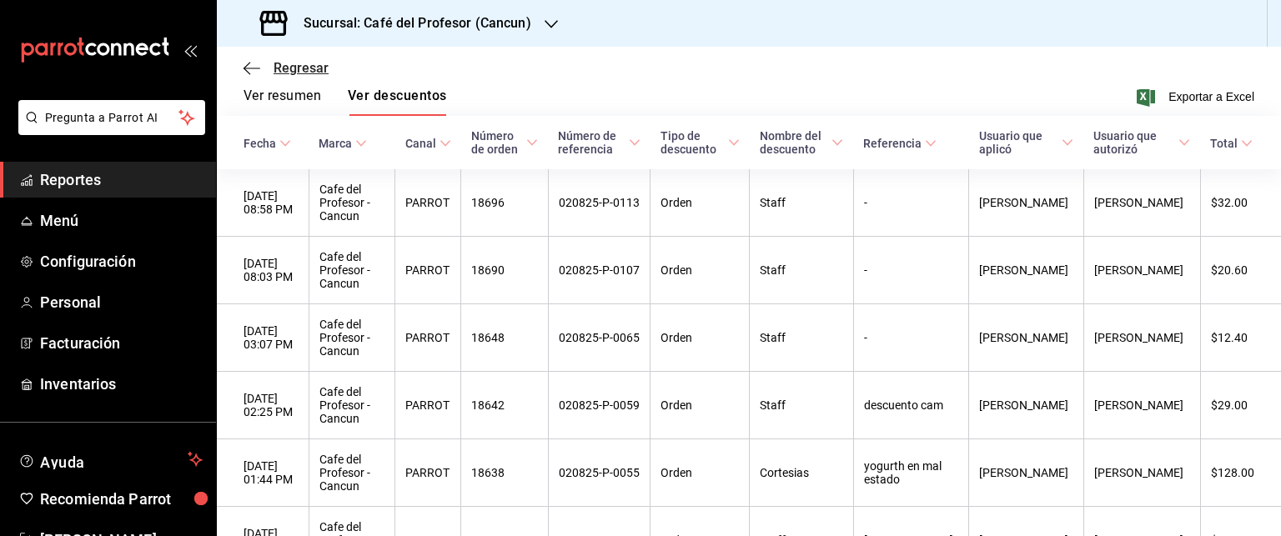
click at [289, 73] on span "Regresar" at bounding box center [301, 68] width 55 height 16
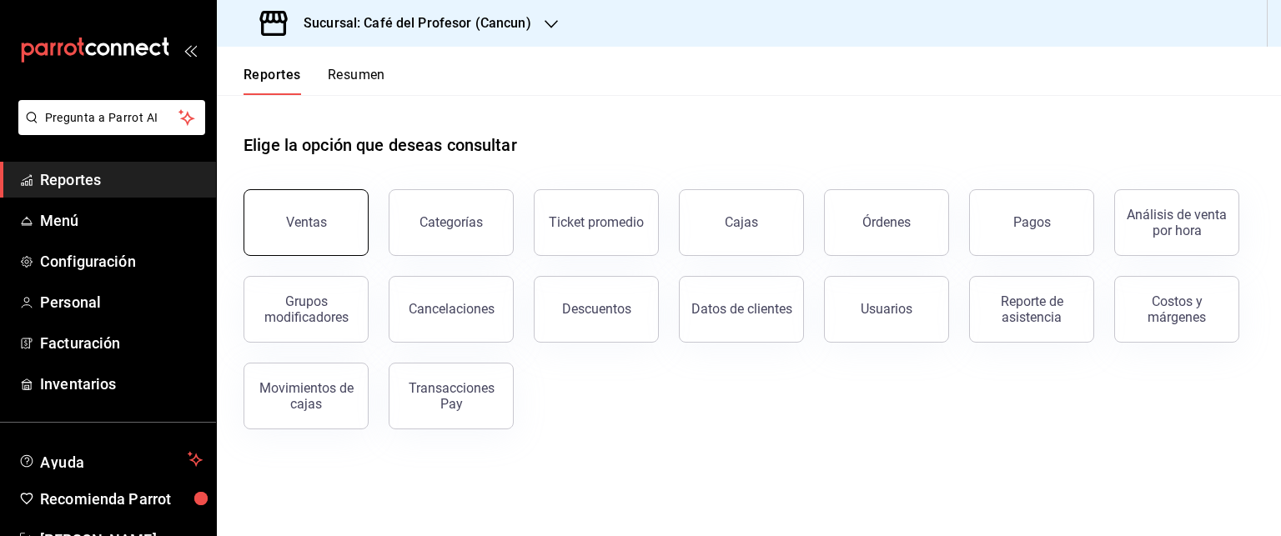
click at [327, 219] on button "Ventas" at bounding box center [306, 222] width 125 height 67
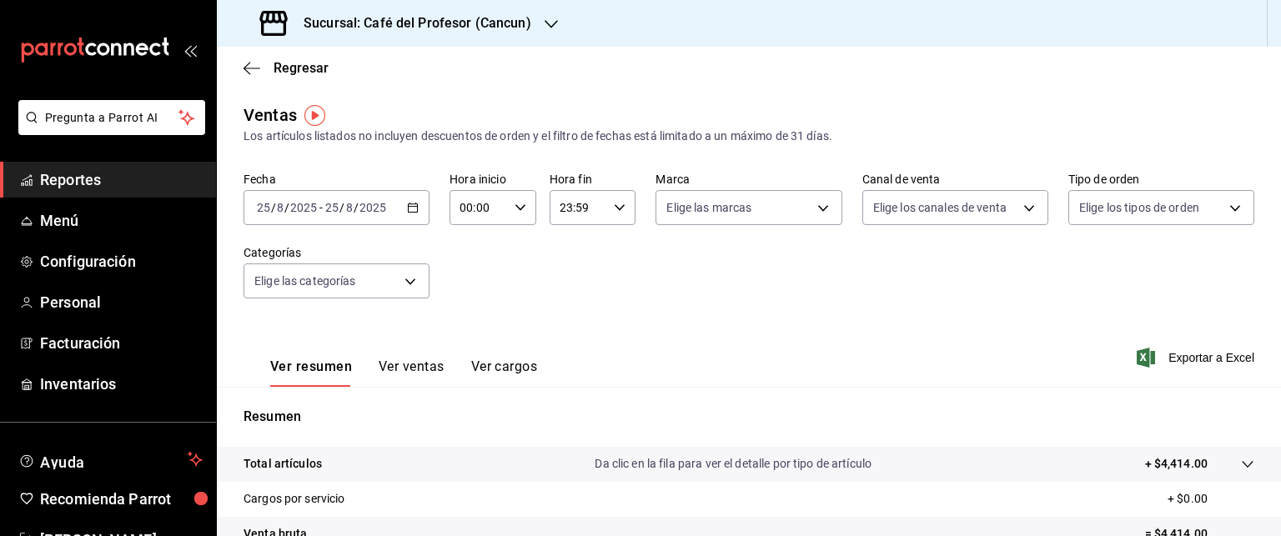
click at [411, 209] on icon "button" at bounding box center [413, 208] width 12 height 12
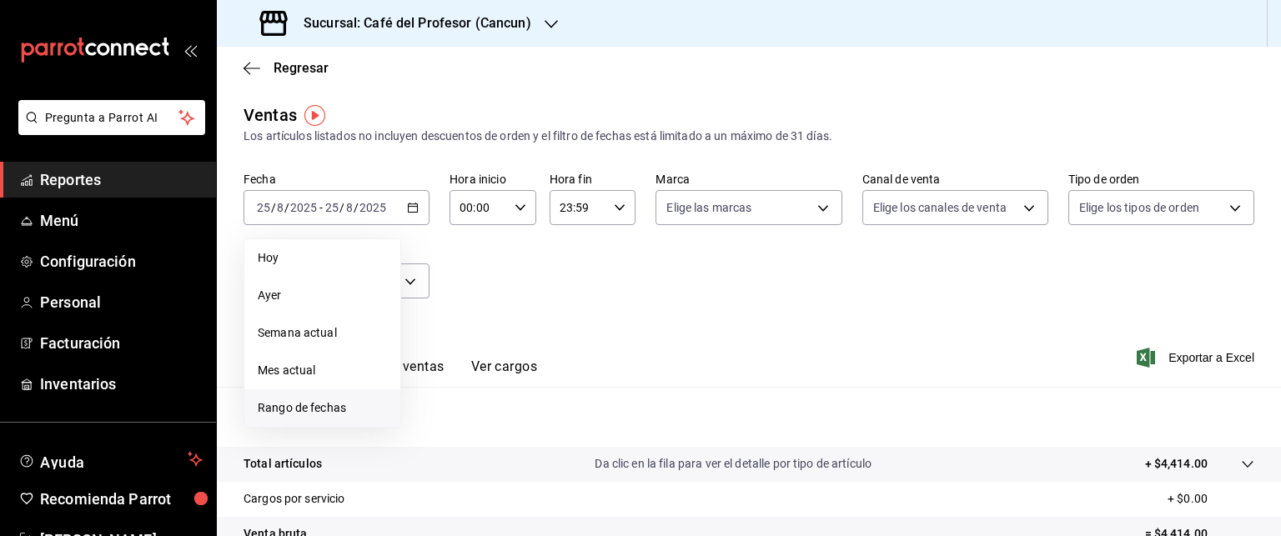
click at [344, 399] on li "Rango de fechas" at bounding box center [322, 408] width 156 height 38
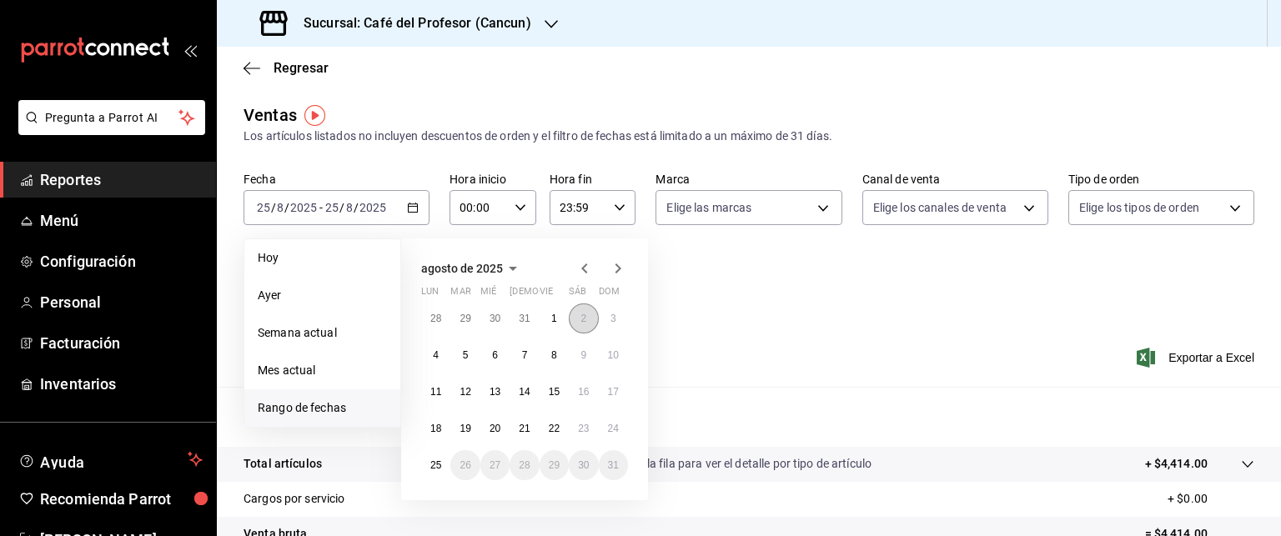
click at [588, 324] on button "2" at bounding box center [583, 319] width 29 height 30
drag, startPoint x: 591, startPoint y: 324, endPoint x: 600, endPoint y: 292, distance: 33.8
click at [591, 322] on button "2" at bounding box center [583, 319] width 29 height 30
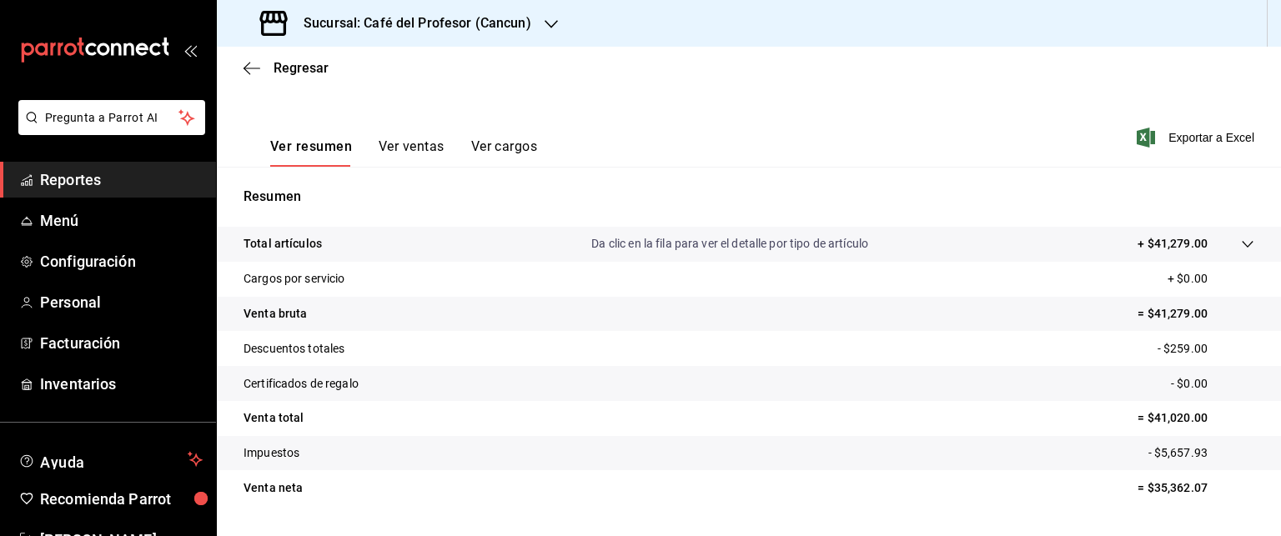
scroll to position [250, 0]
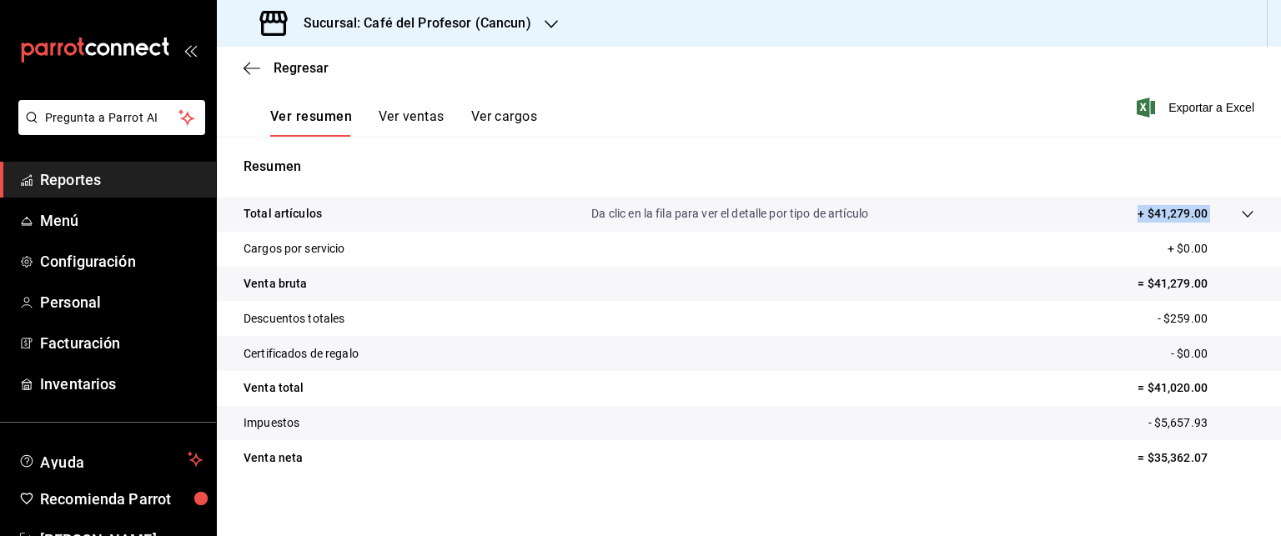
drag, startPoint x: 1123, startPoint y: 207, endPoint x: 1211, endPoint y: 216, distance: 88.9
click at [1211, 216] on tr "Total artículos Da clic en la fila para ver el detalle por tipo de artículo + $…" at bounding box center [749, 214] width 1064 height 35
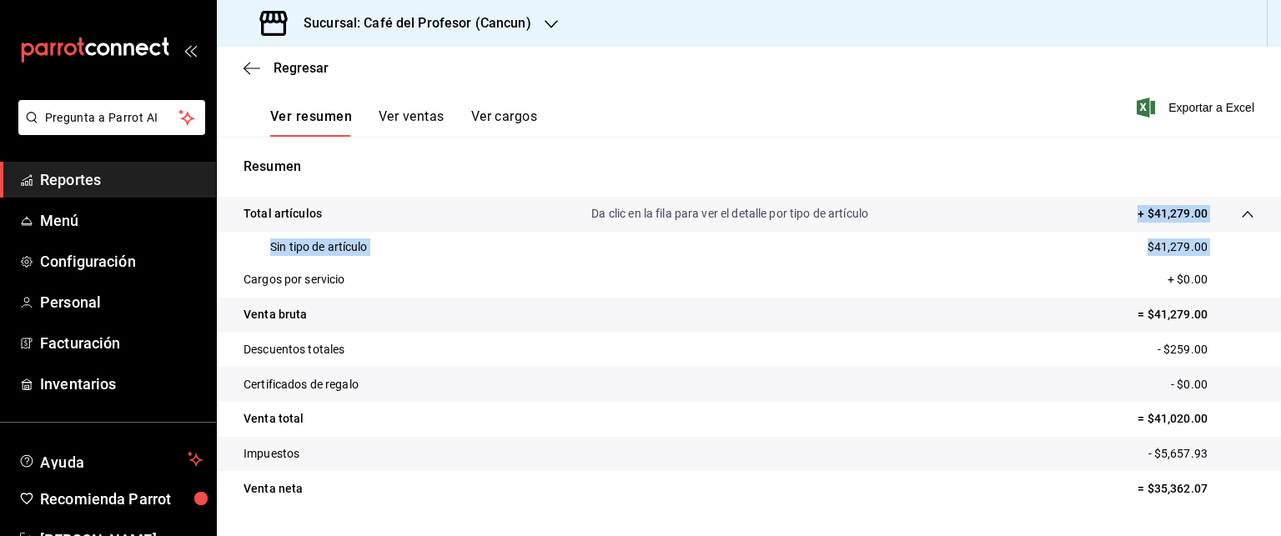
copy tbody "+ $41,279.00"
click at [881, 312] on tr "Venta bruta = $41,279.00" at bounding box center [749, 315] width 1064 height 35
drag, startPoint x: 1114, startPoint y: 209, endPoint x: 1193, endPoint y: 208, distance: 78.4
click at [1193, 208] on div "Total artículos Da clic en la fila para ver el detalle por tipo de artículo + $…" at bounding box center [726, 214] width 964 height 18
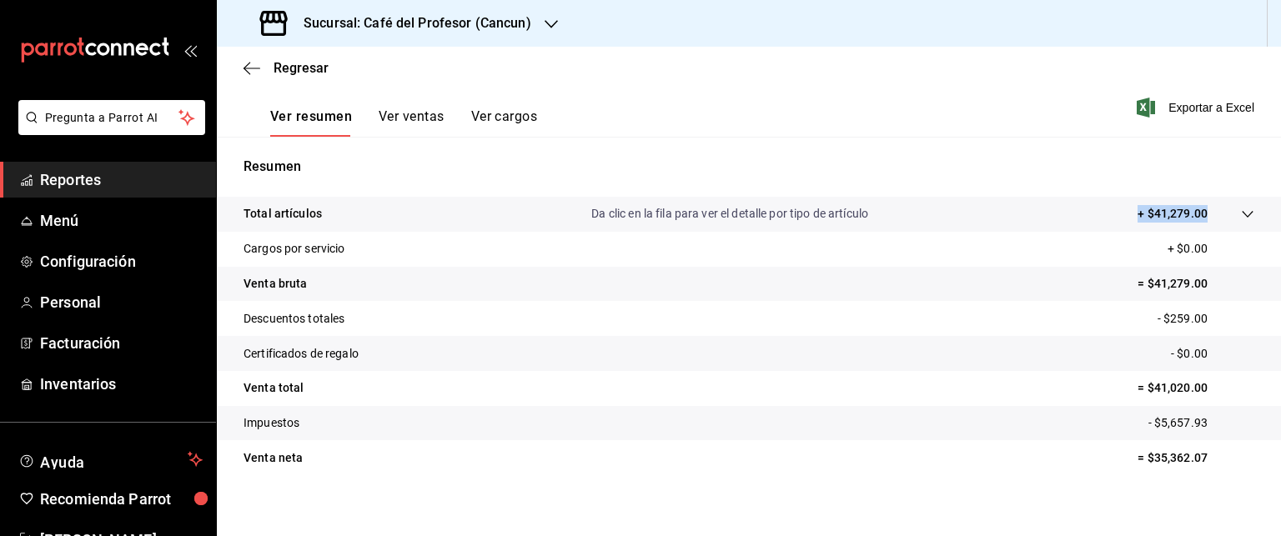
copy p "+ $41,279.00"
click at [248, 79] on div "Regresar" at bounding box center [749, 68] width 1064 height 43
click at [256, 66] on icon "button" at bounding box center [252, 68] width 17 height 15
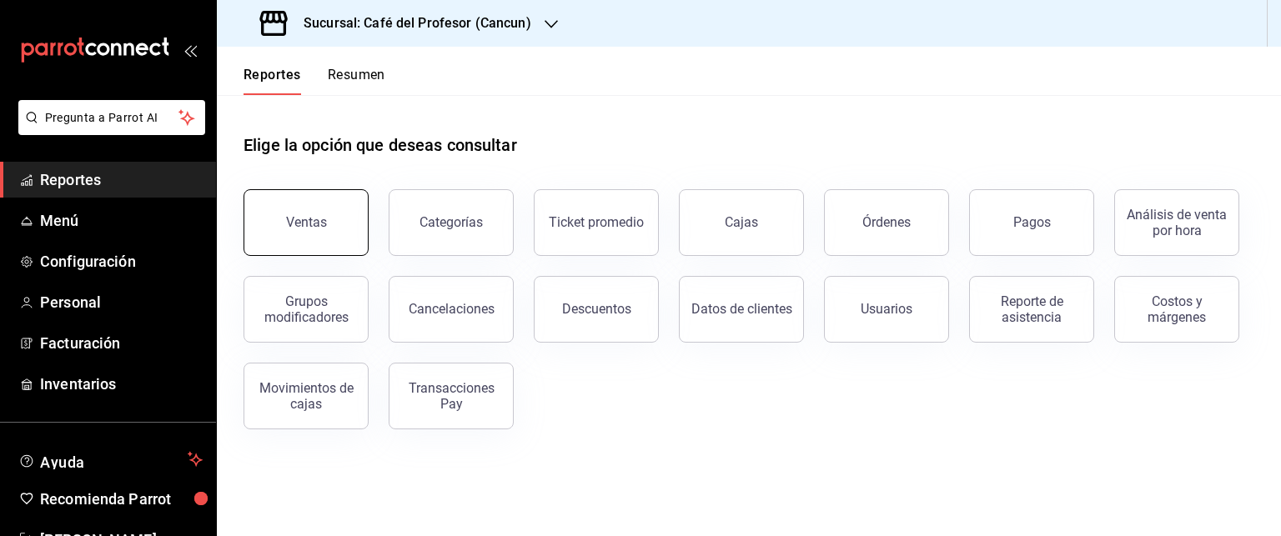
click at [315, 224] on div "Ventas" at bounding box center [306, 222] width 41 height 16
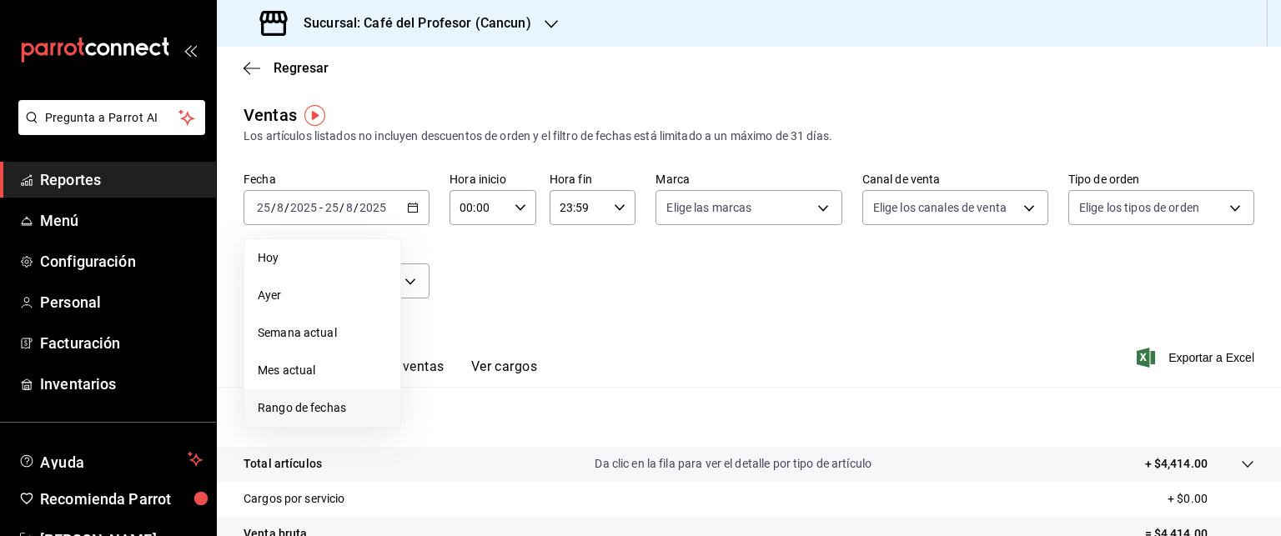
click at [314, 411] on span "Rango de fechas" at bounding box center [322, 408] width 129 height 18
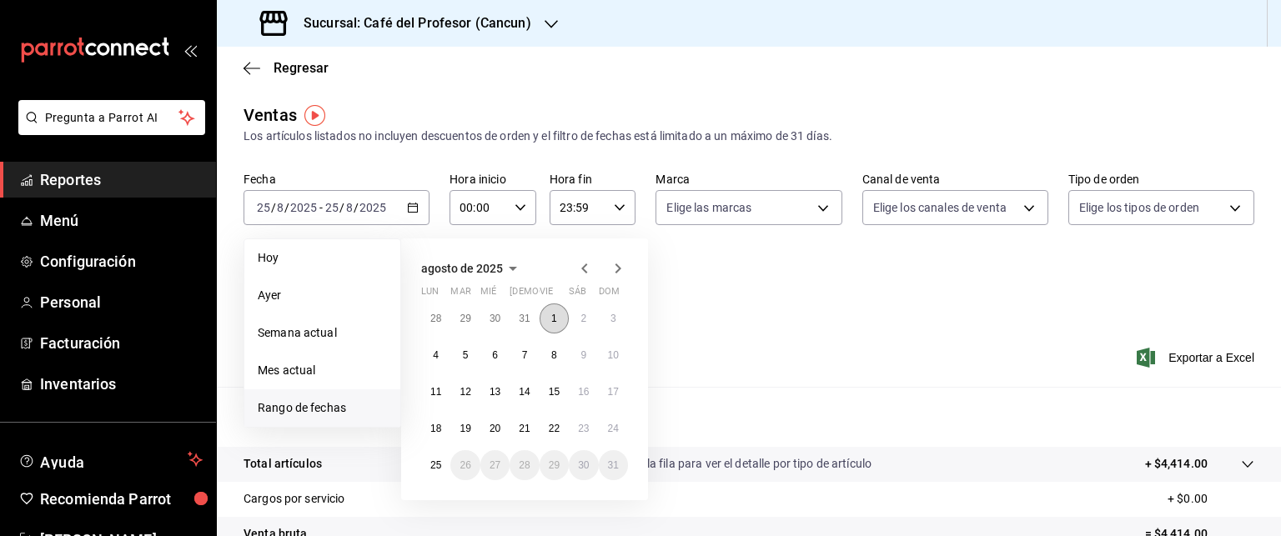
click at [554, 320] on abbr "1" at bounding box center [554, 319] width 6 height 12
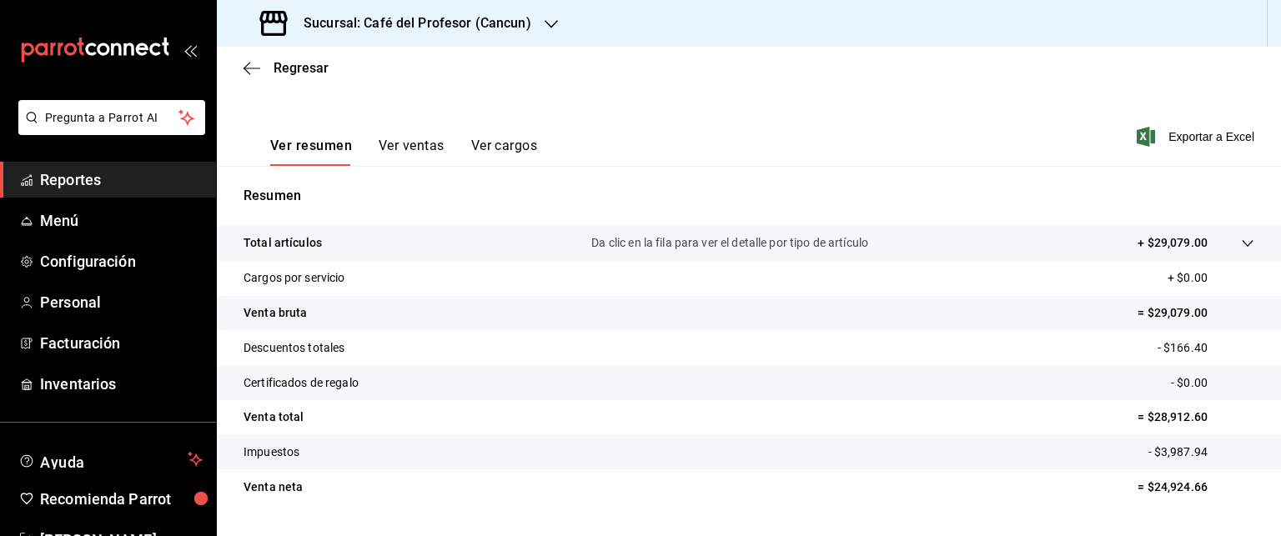
scroll to position [250, 0]
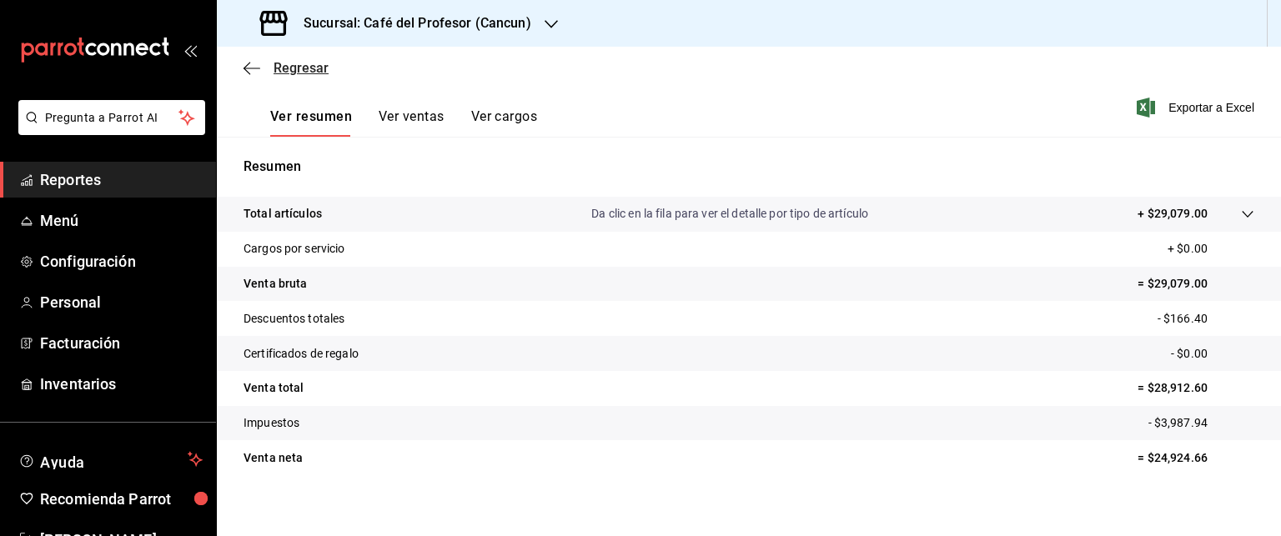
click at [259, 66] on icon "button" at bounding box center [252, 68] width 17 height 15
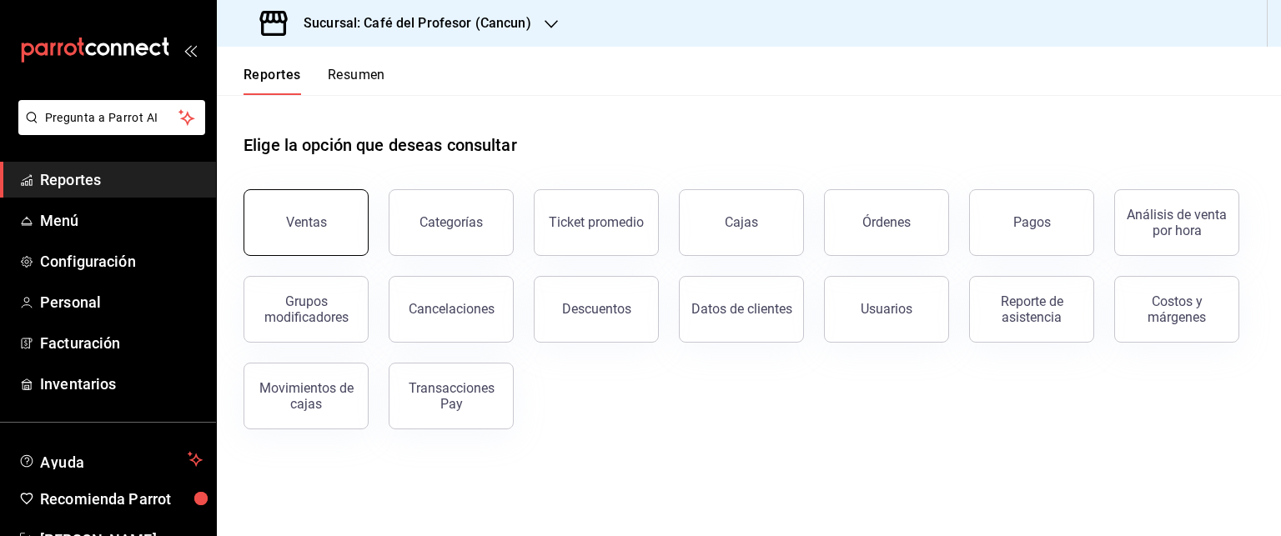
click at [329, 226] on button "Ventas" at bounding box center [306, 222] width 125 height 67
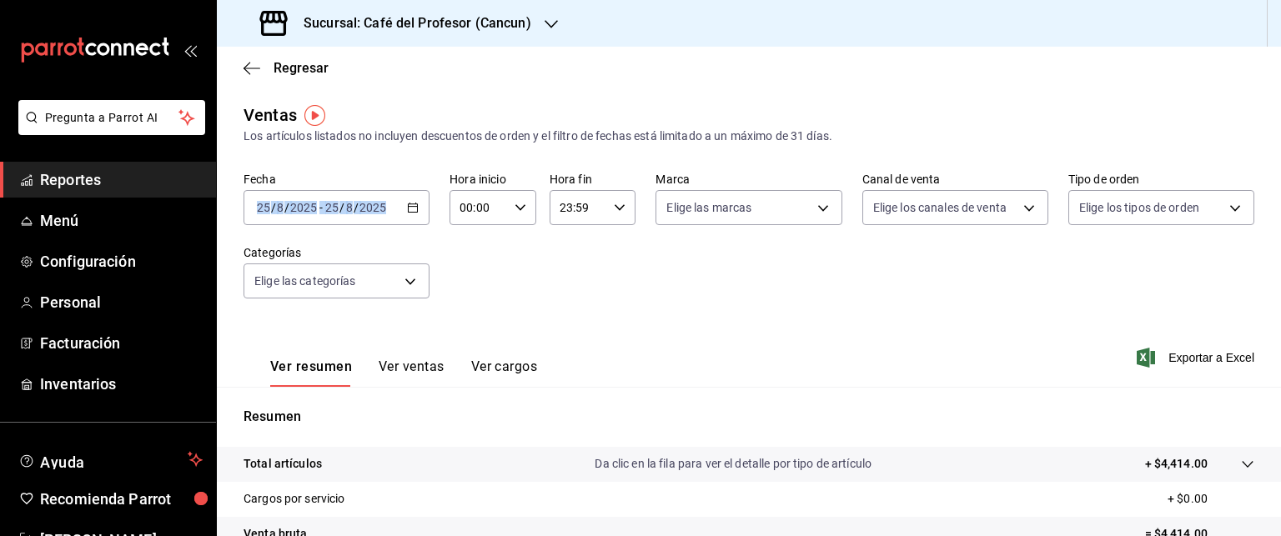
click at [414, 203] on \(Stroke\) "button" at bounding box center [413, 207] width 10 height 9
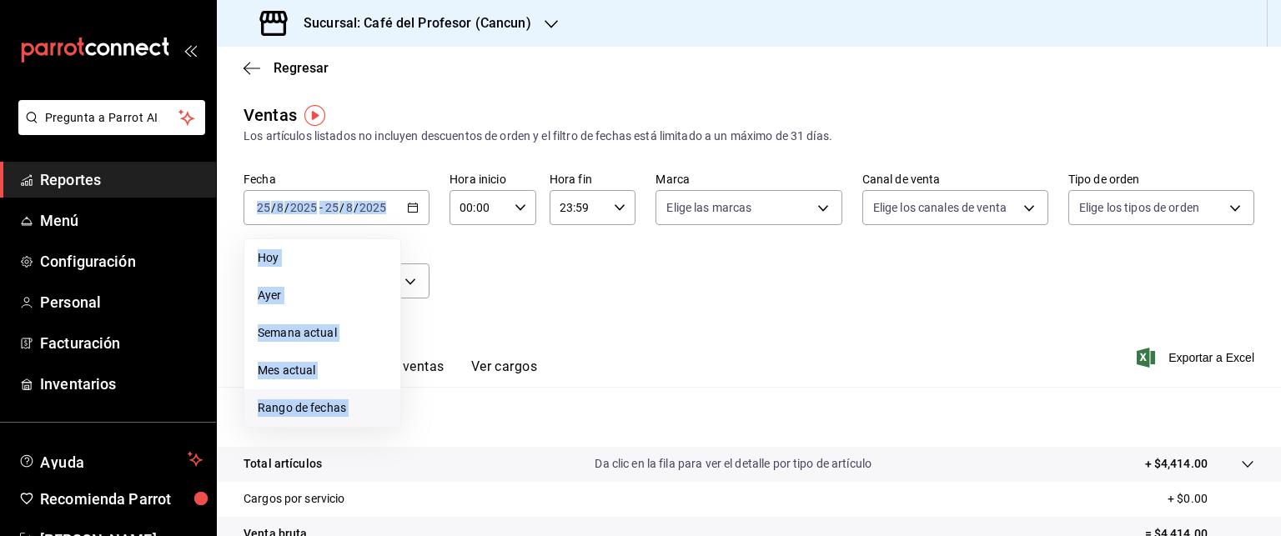
click at [344, 403] on span "Rango de fechas" at bounding box center [322, 408] width 129 height 18
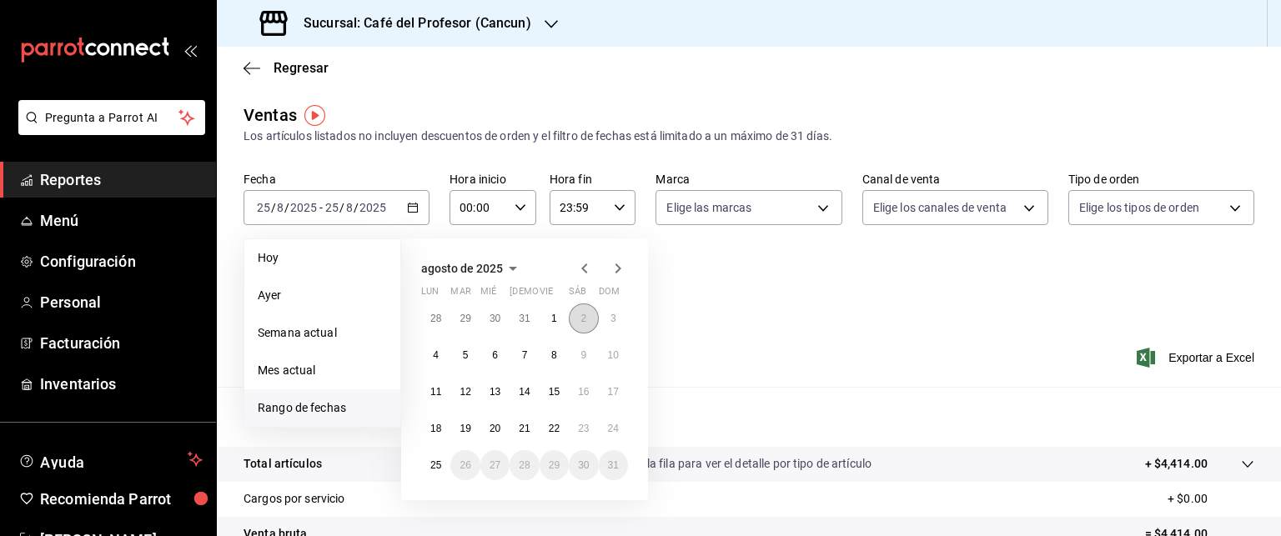
click at [575, 316] on button "2" at bounding box center [583, 319] width 29 height 30
click at [575, 319] on button "2" at bounding box center [583, 319] width 29 height 30
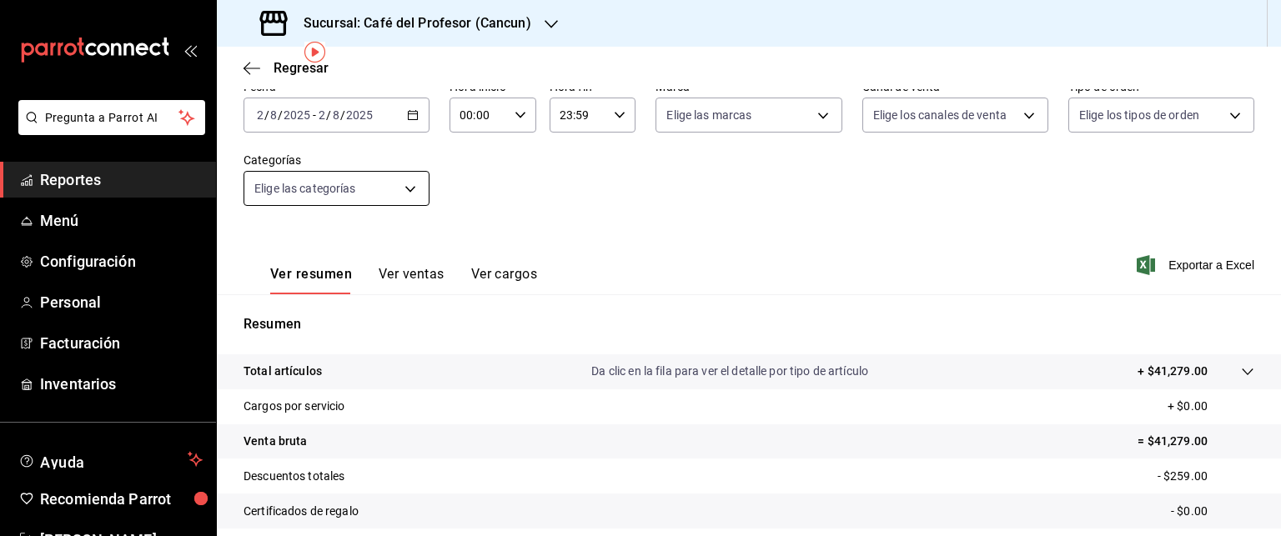
scroll to position [263, 0]
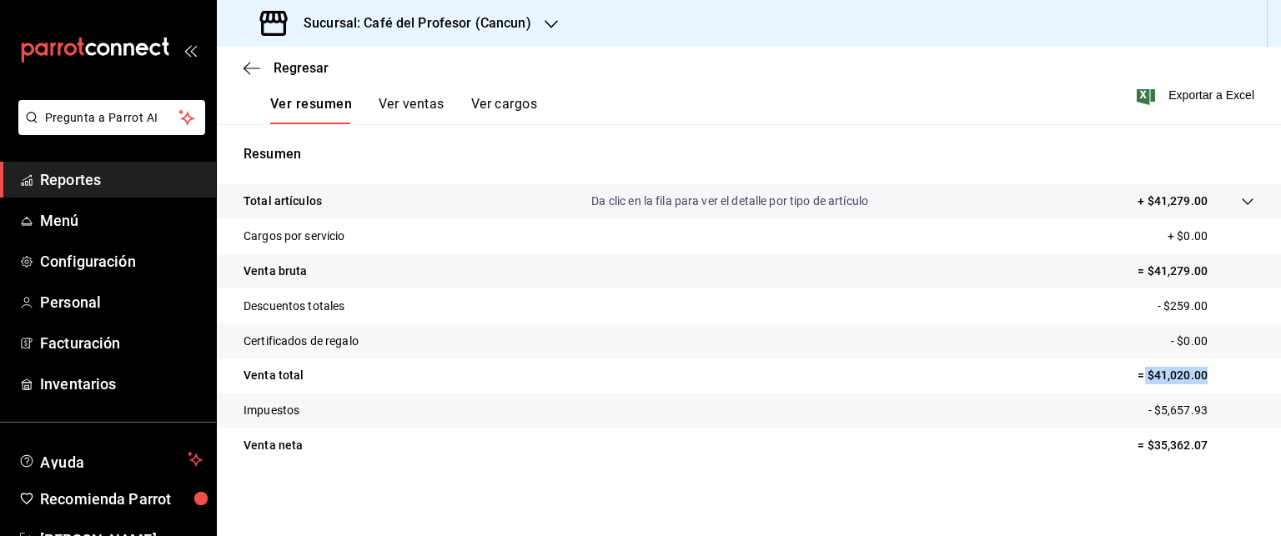
drag, startPoint x: 1130, startPoint y: 376, endPoint x: 1199, endPoint y: 373, distance: 69.3
click at [1199, 373] on p "= $41,020.00" at bounding box center [1196, 376] width 117 height 18
copy p "$41,020.00"
click at [394, 106] on button "Ver ventas" at bounding box center [412, 110] width 66 height 28
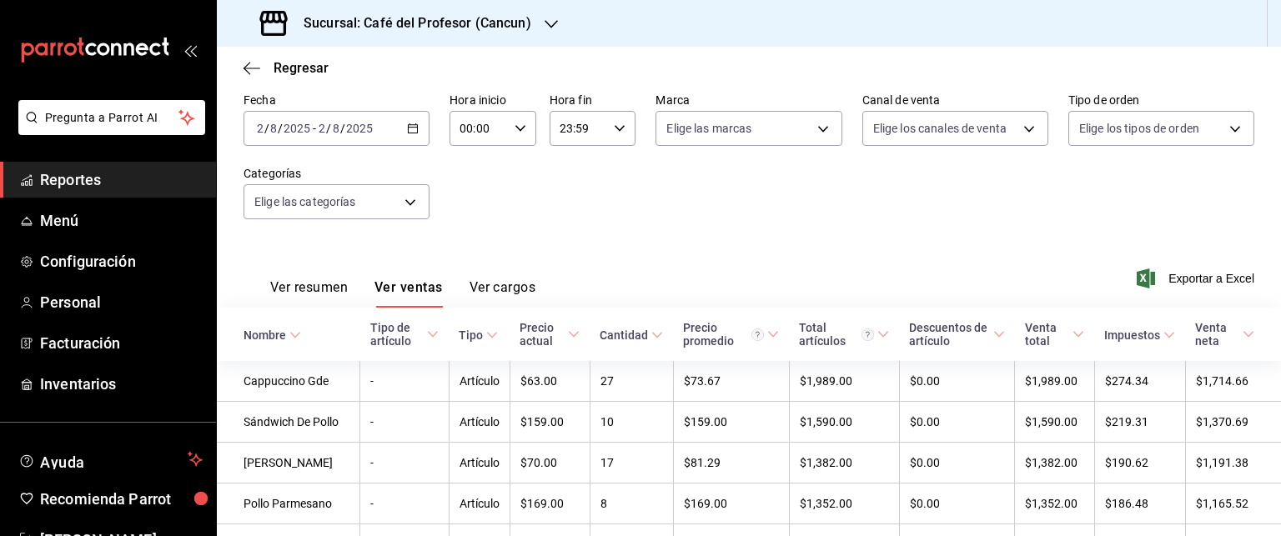
scroll to position [263, 0]
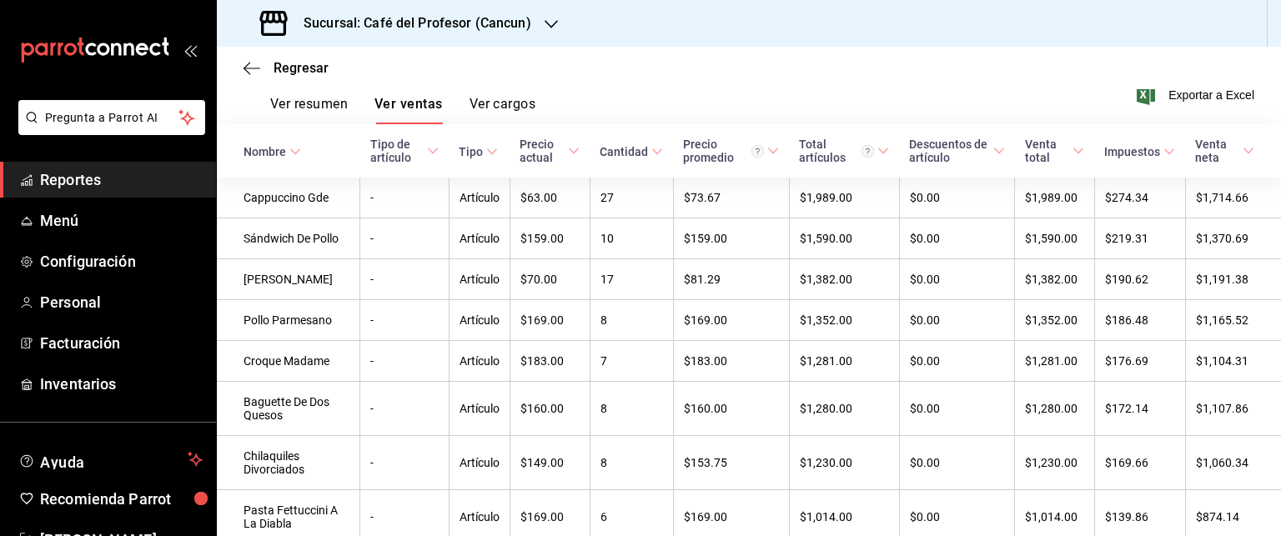
click at [248, 79] on div "Regresar" at bounding box center [749, 68] width 1064 height 43
click at [248, 67] on icon "button" at bounding box center [252, 68] width 17 height 15
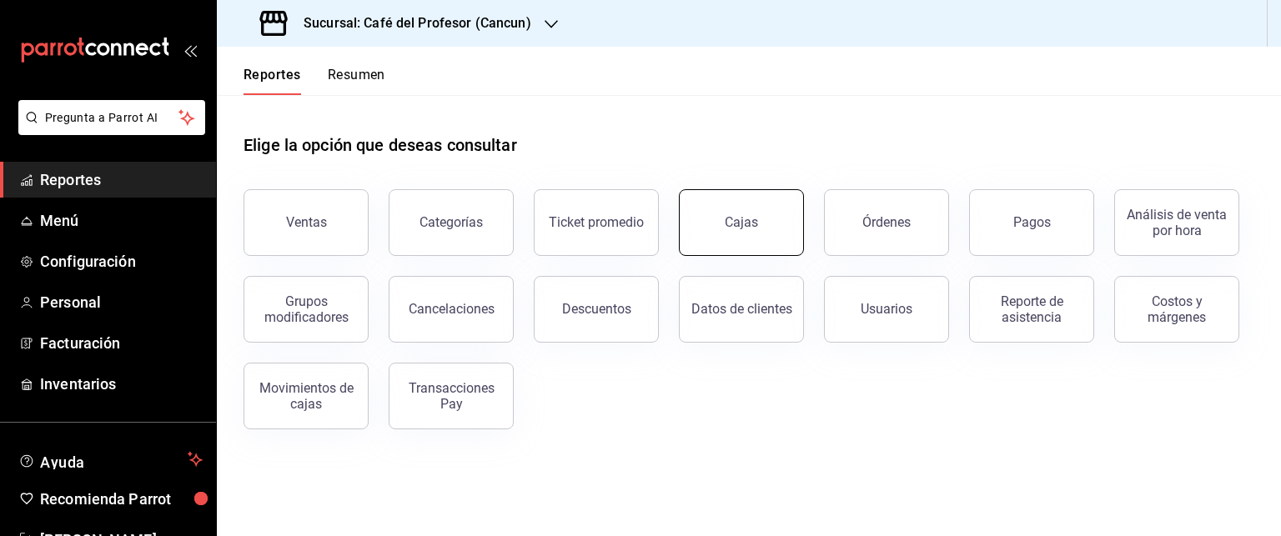
click at [768, 223] on button "Cajas" at bounding box center [741, 222] width 125 height 67
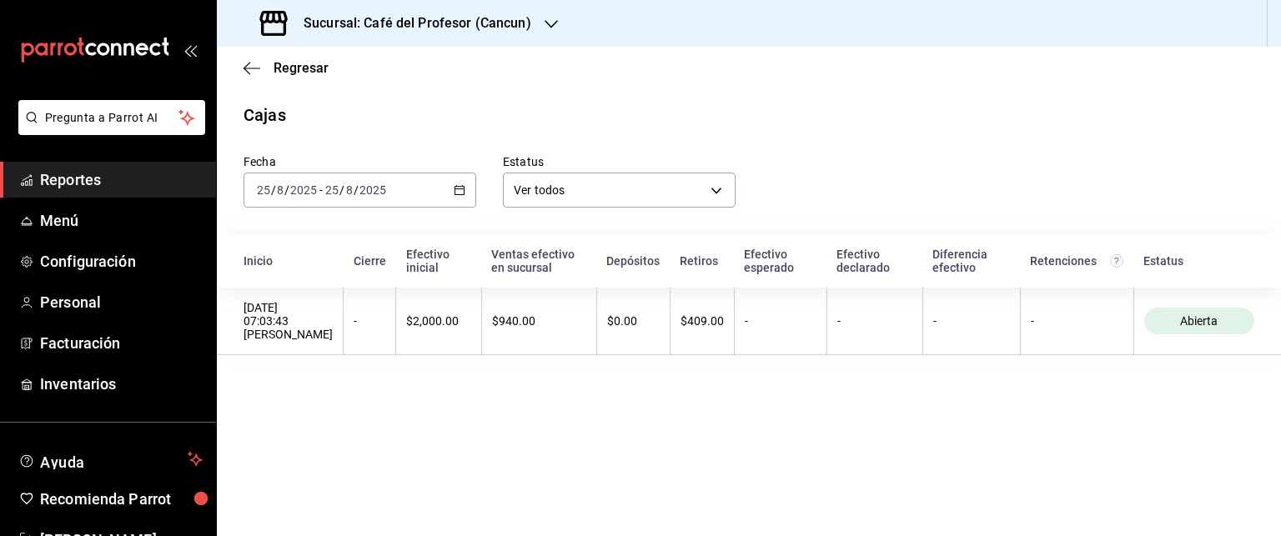
click at [460, 186] on \(Stroke\) "button" at bounding box center [460, 190] width 10 height 9
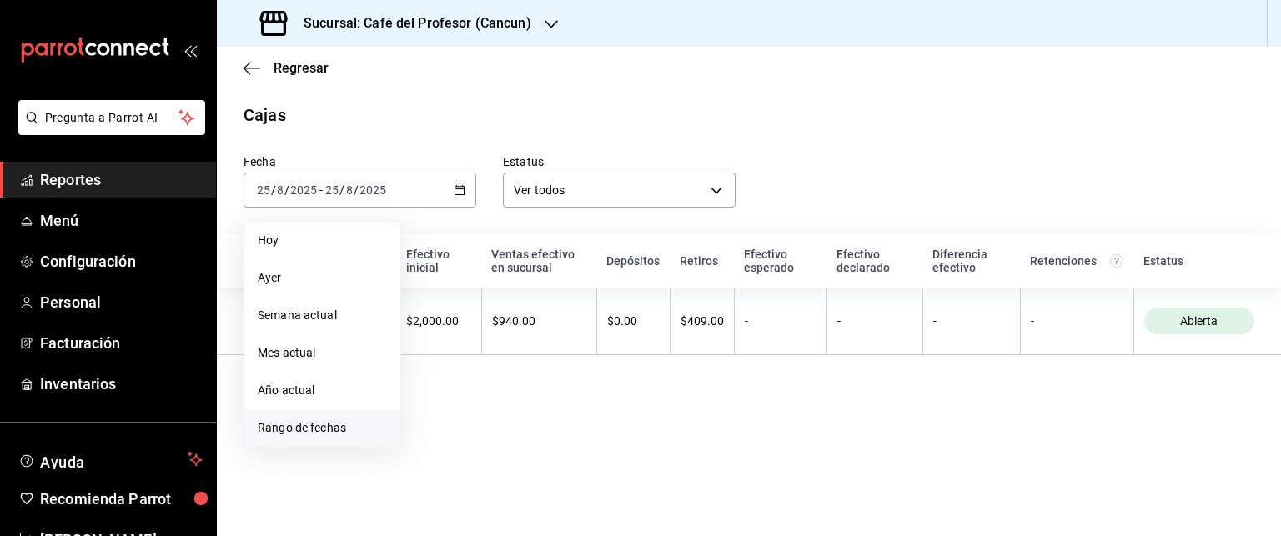
click at [327, 424] on span "Rango de fechas" at bounding box center [322, 428] width 129 height 18
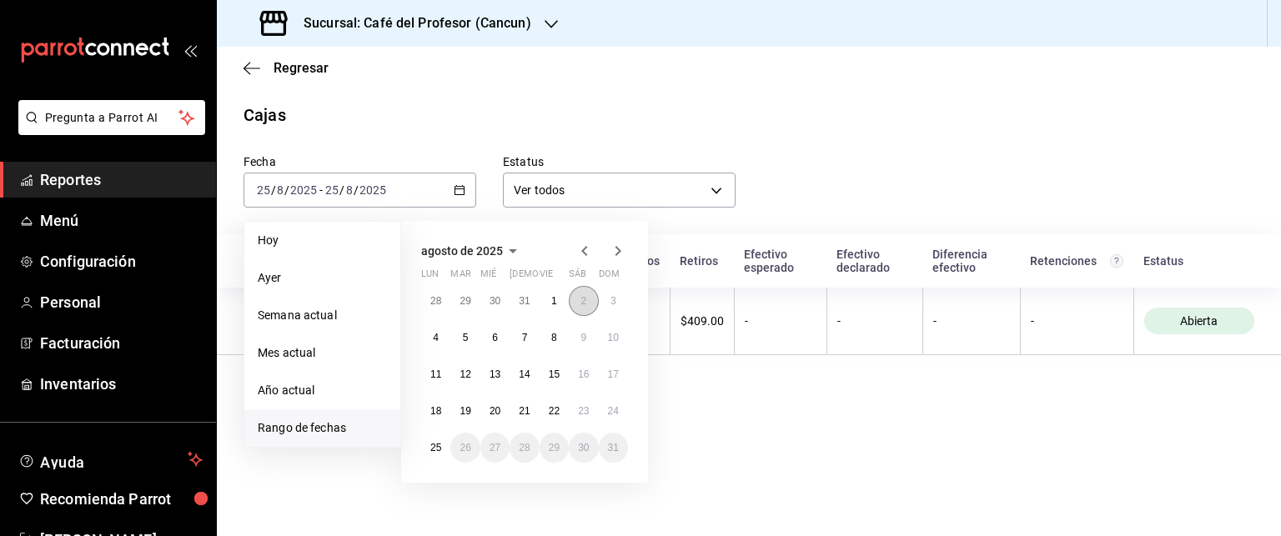
click at [590, 304] on button "2" at bounding box center [583, 301] width 29 height 30
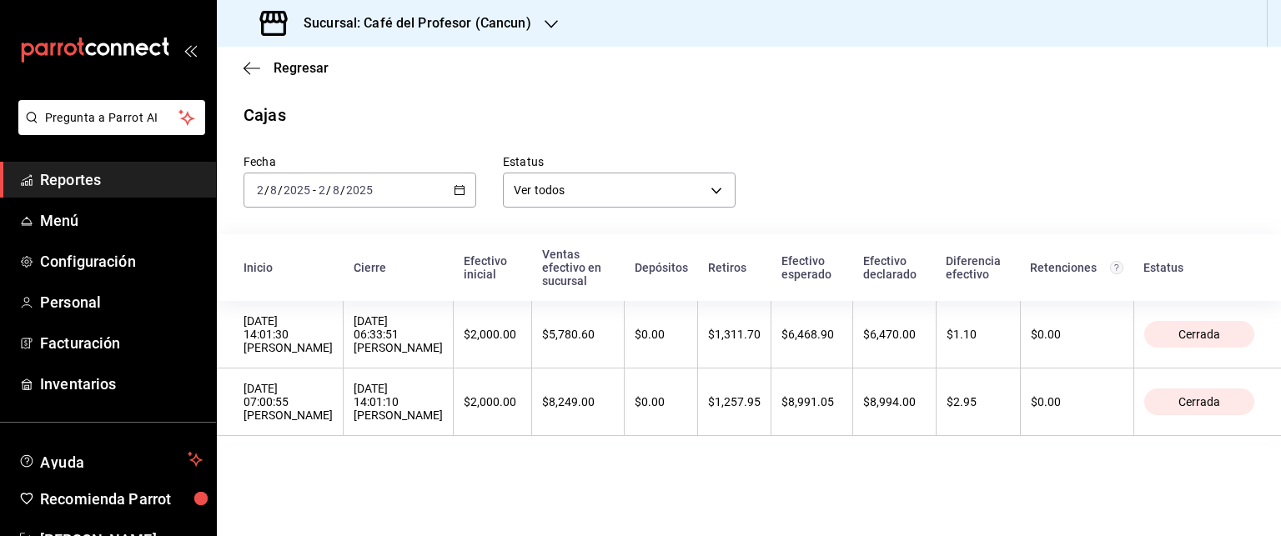
click at [454, 196] on icon "button" at bounding box center [460, 190] width 12 height 12
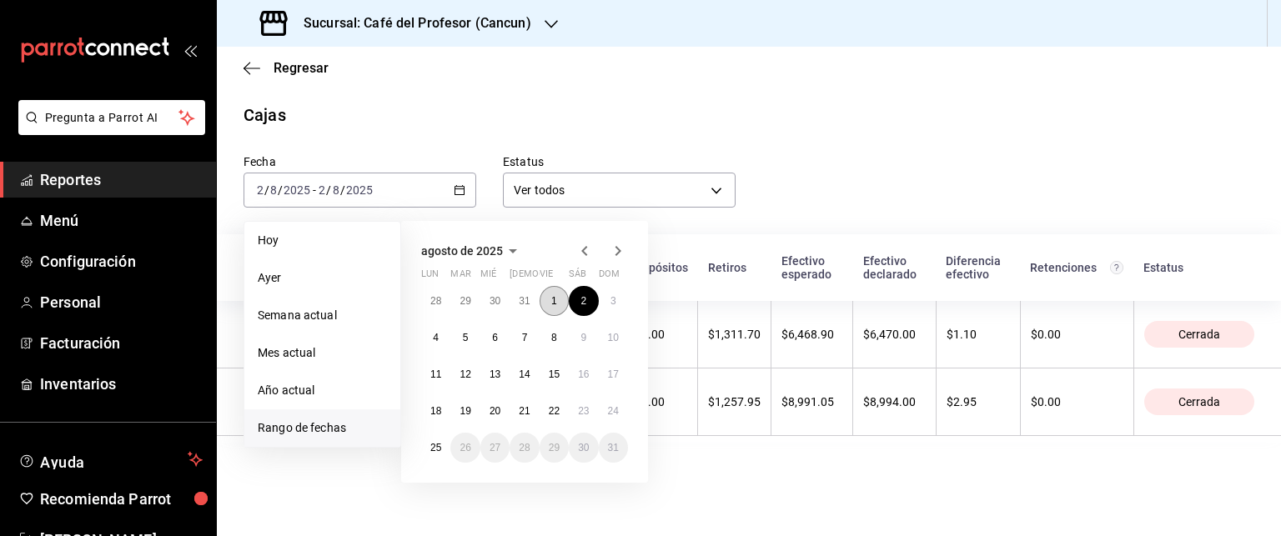
click at [548, 311] on button "1" at bounding box center [554, 301] width 29 height 30
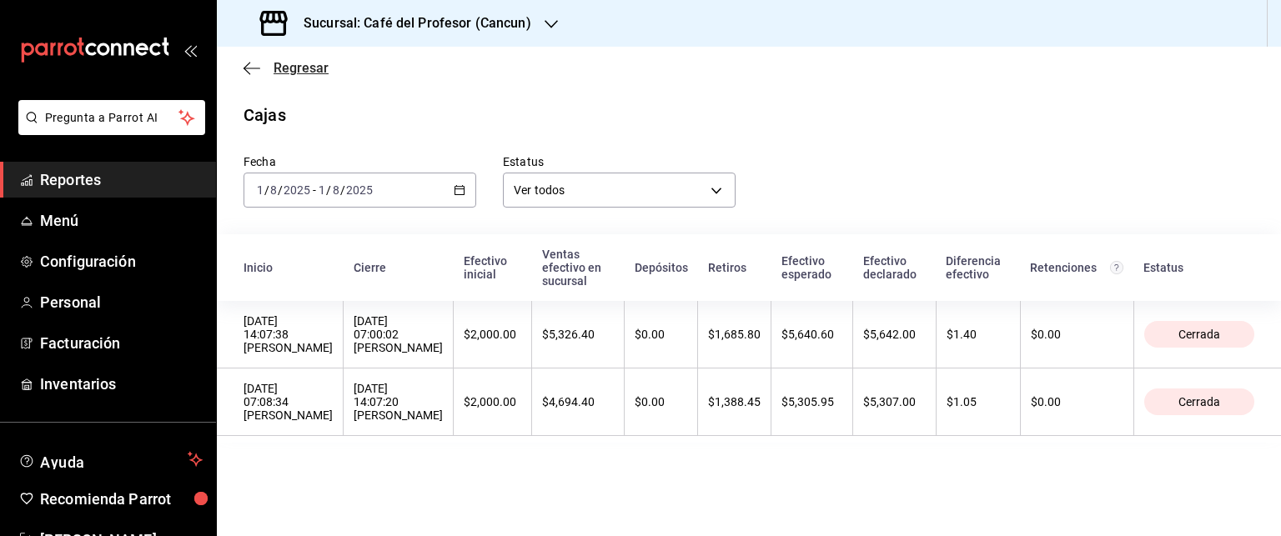
click at [251, 73] on icon "button" at bounding box center [252, 68] width 17 height 15
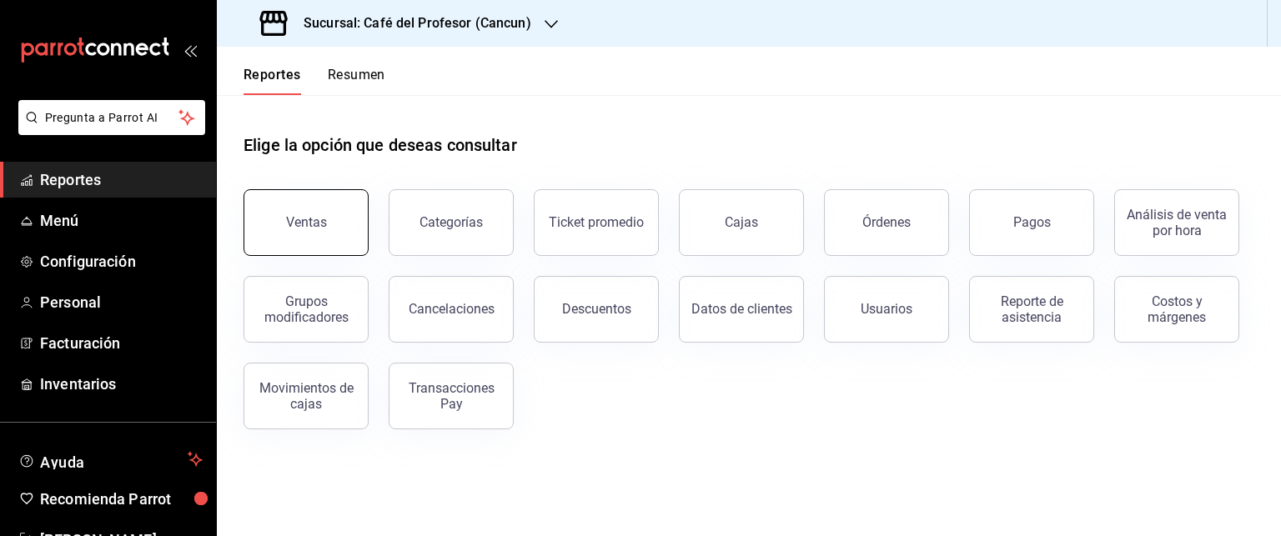
click at [356, 252] on button "Ventas" at bounding box center [306, 222] width 125 height 67
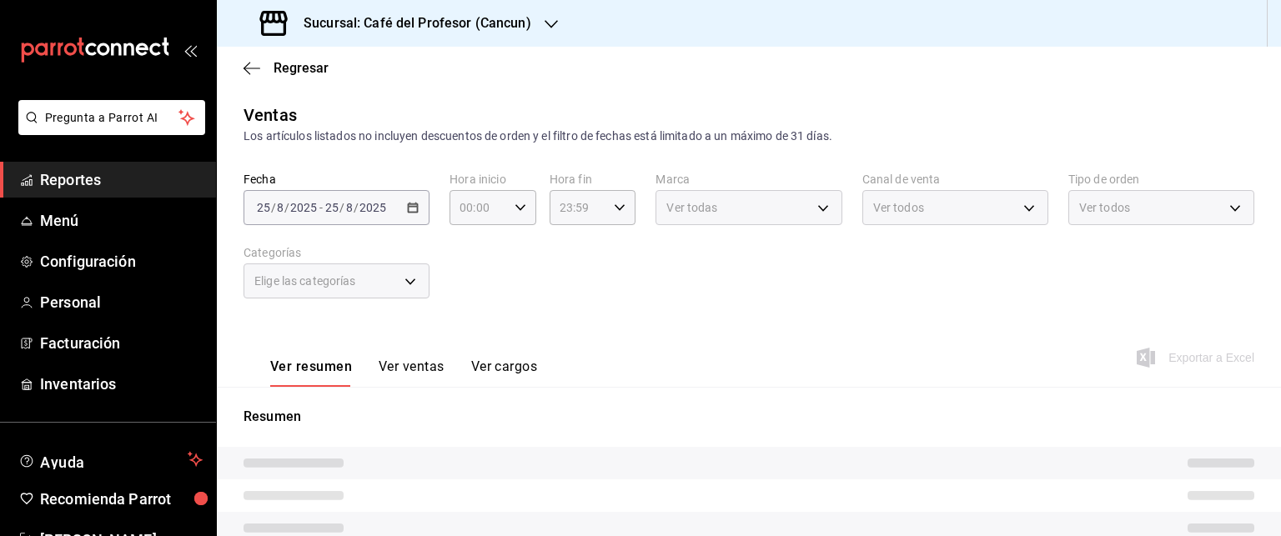
click at [356, 252] on label "Categorías" at bounding box center [337, 253] width 186 height 12
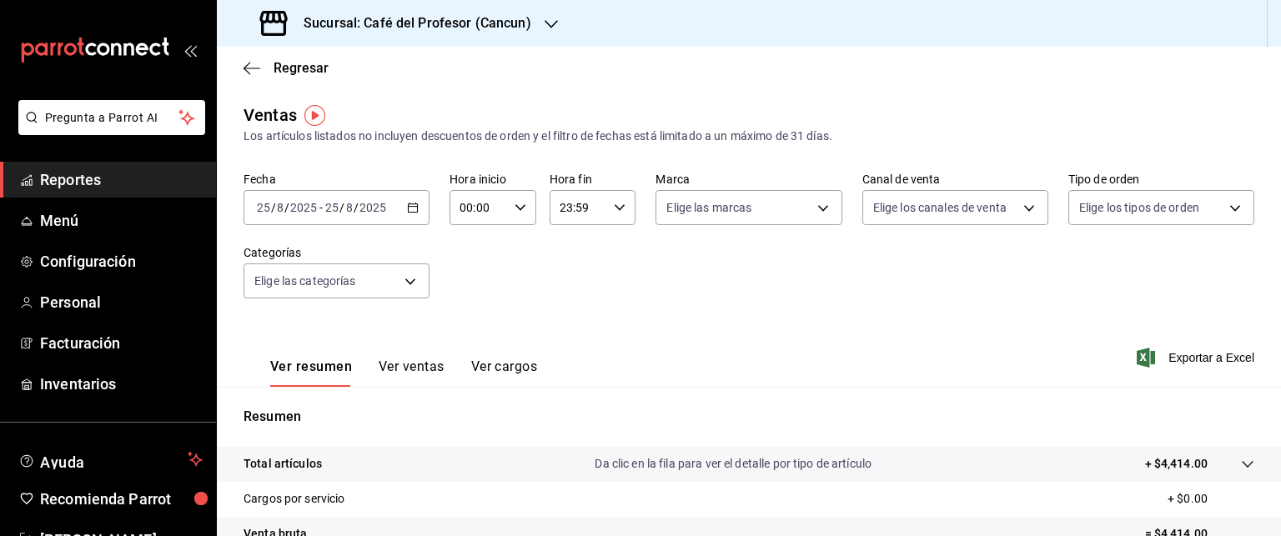
click at [401, 213] on div "[DATE] [DATE] - [DATE] [DATE]" at bounding box center [337, 207] width 186 height 35
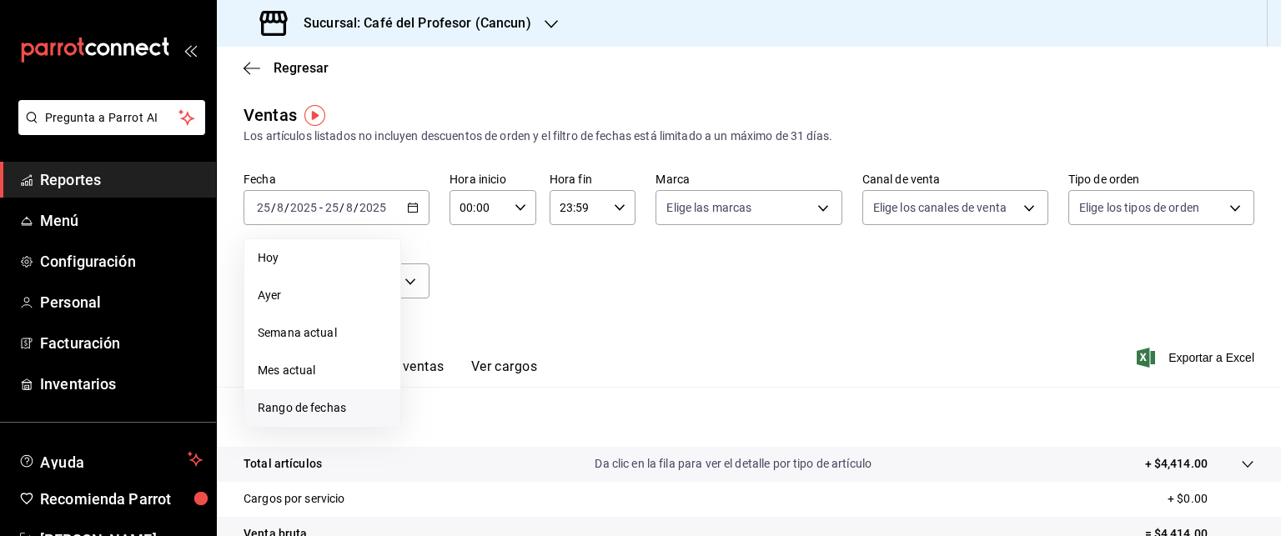
click at [349, 402] on span "Rango de fechas" at bounding box center [322, 408] width 129 height 18
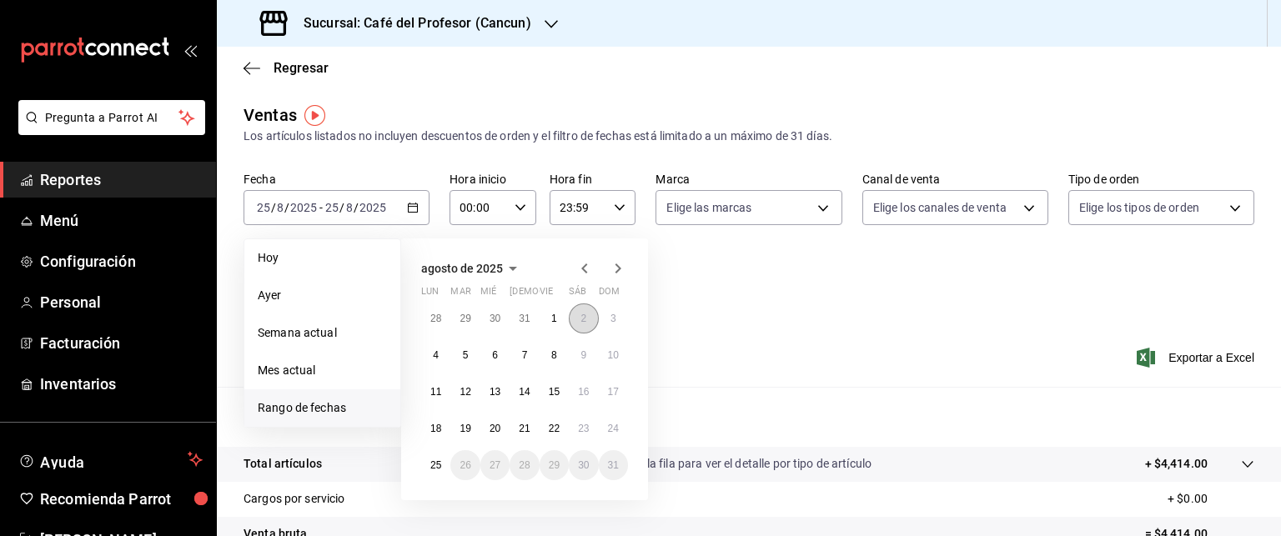
click at [574, 309] on button "2" at bounding box center [583, 319] width 29 height 30
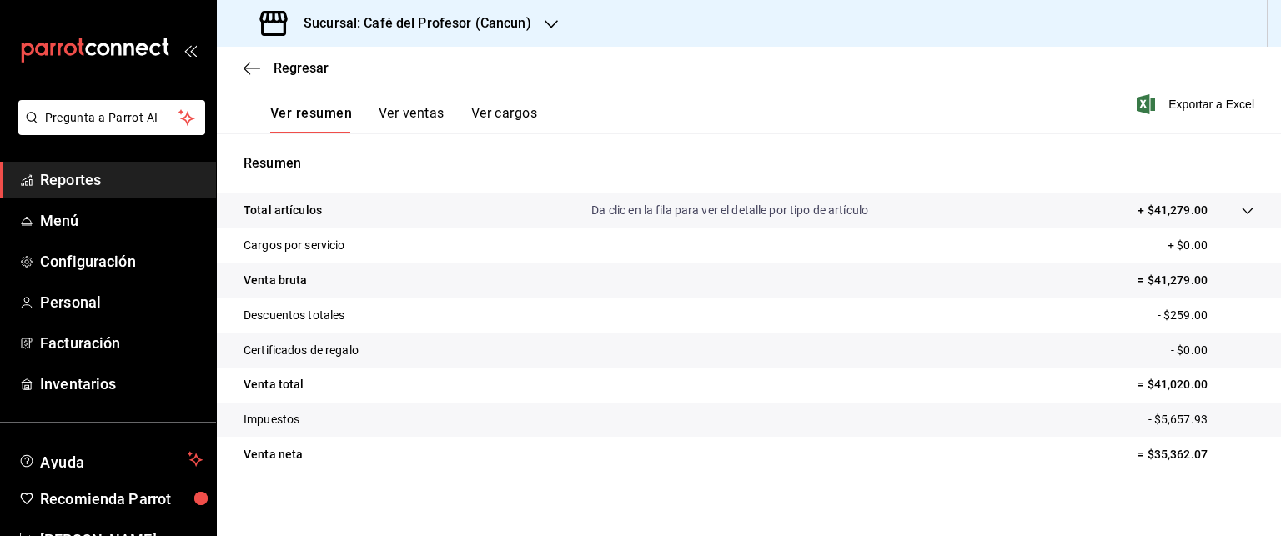
scroll to position [263, 0]
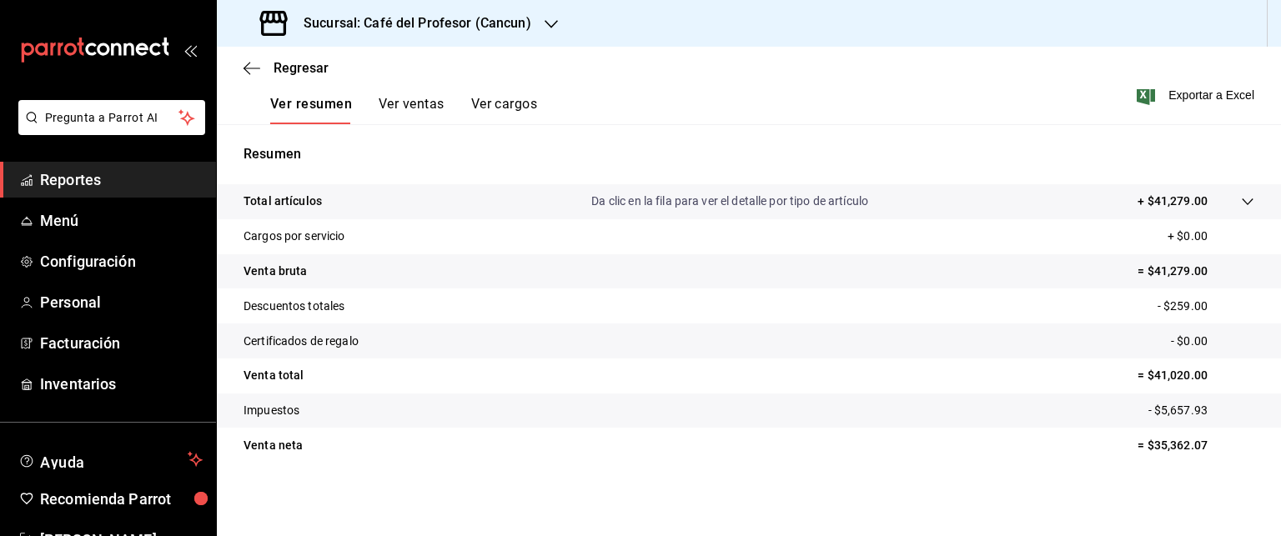
click at [398, 108] on button "Ver ventas" at bounding box center [412, 110] width 66 height 28
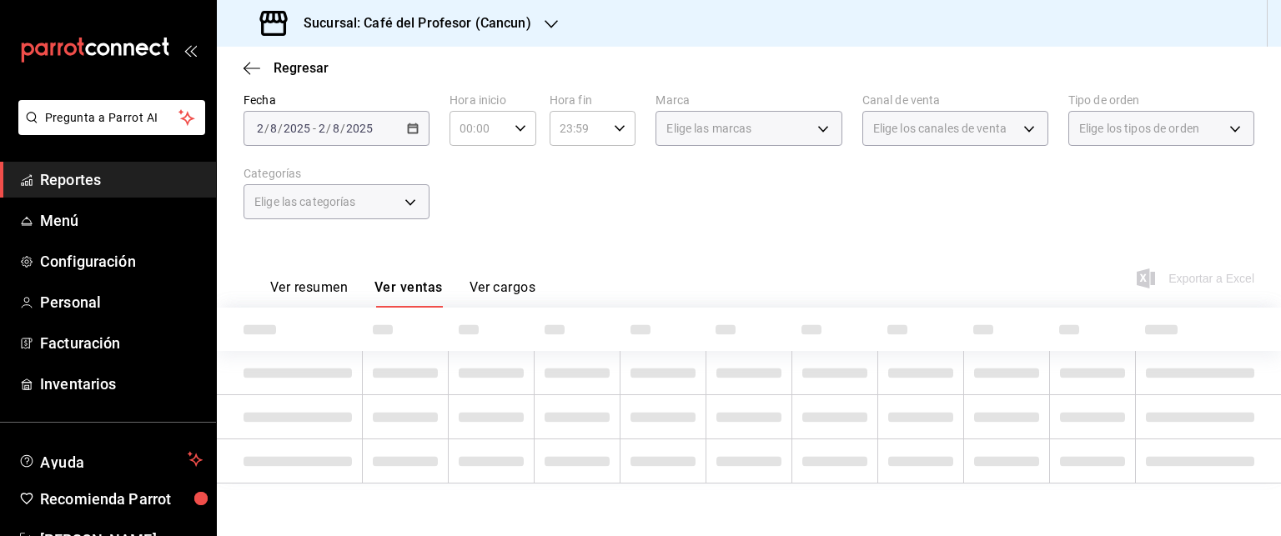
scroll to position [263, 0]
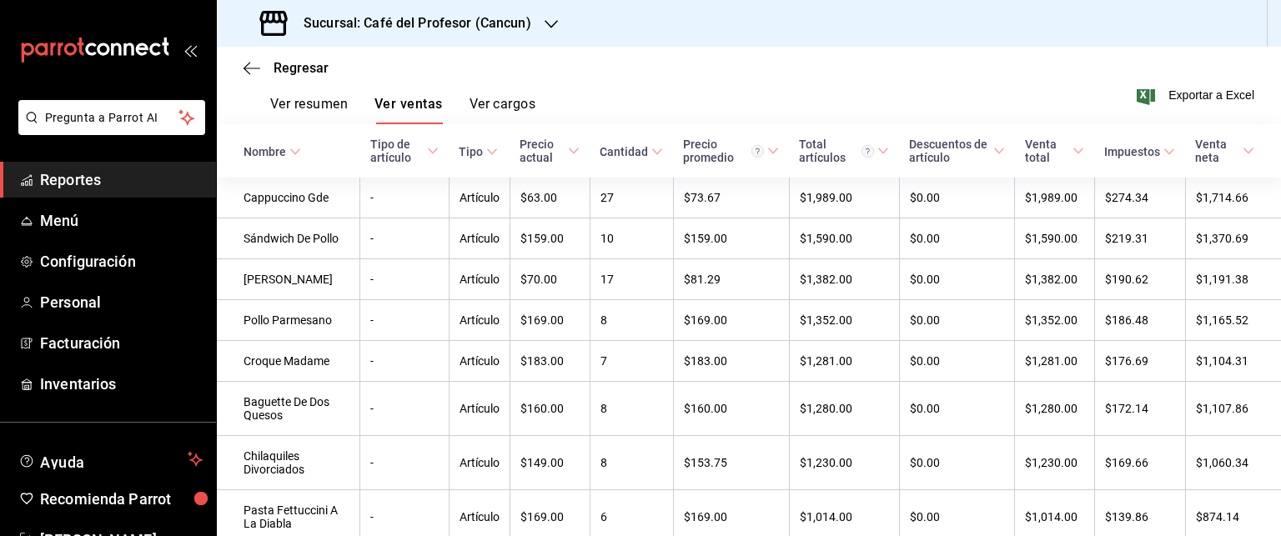
click at [515, 101] on button "Ver cargos" at bounding box center [503, 110] width 67 height 28
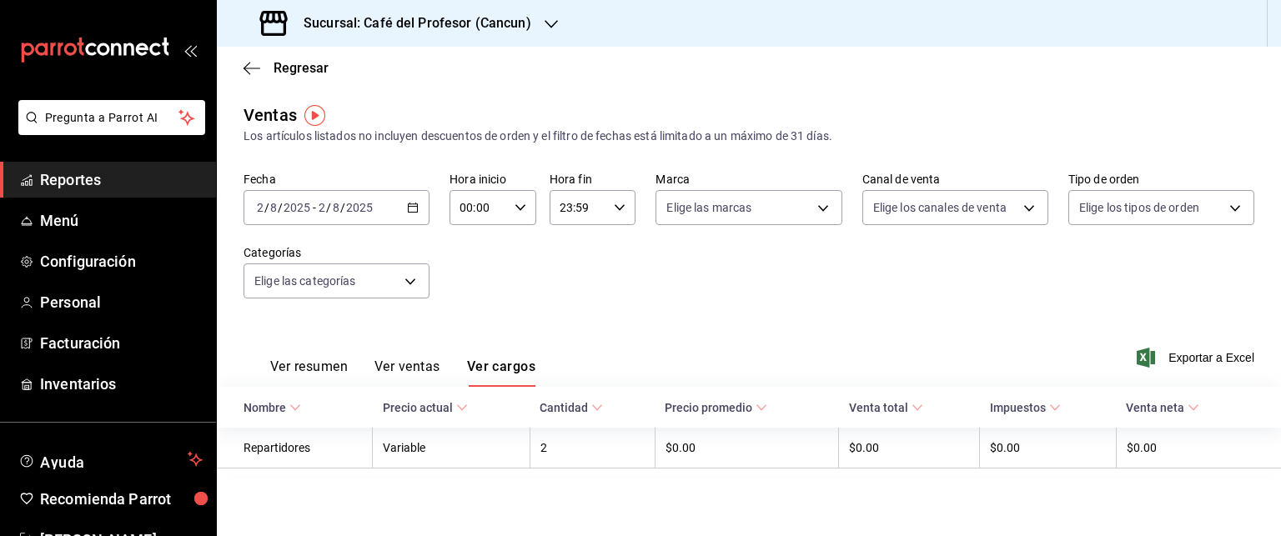
click at [243, 73] on div "Regresar" at bounding box center [749, 68] width 1064 height 43
click at [252, 69] on icon "button" at bounding box center [252, 68] width 17 height 15
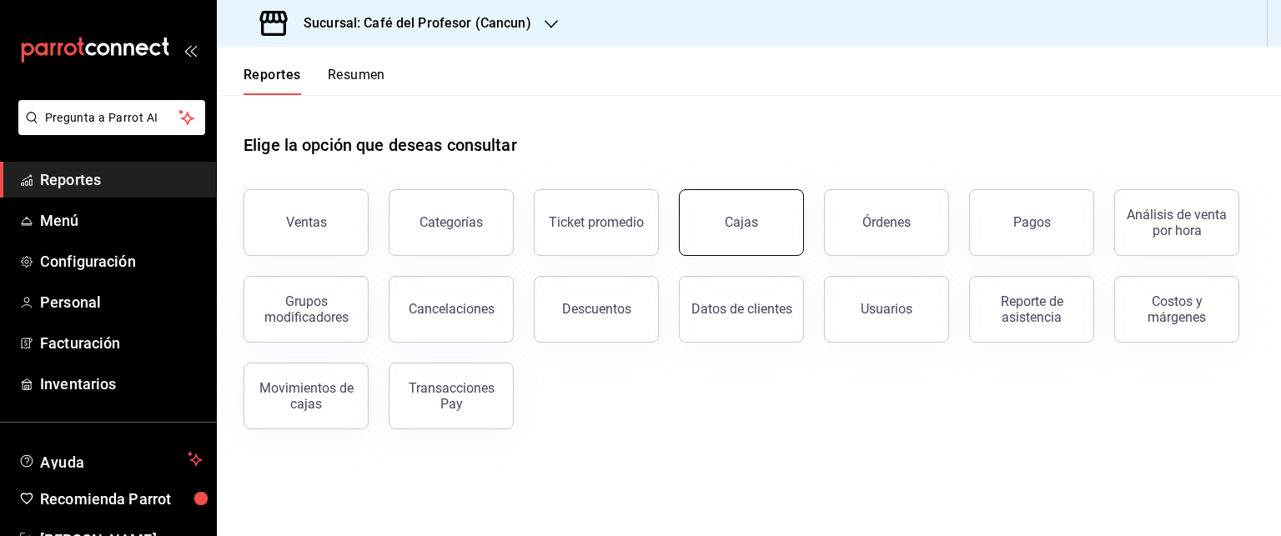
click at [781, 220] on button "Cajas" at bounding box center [741, 222] width 125 height 67
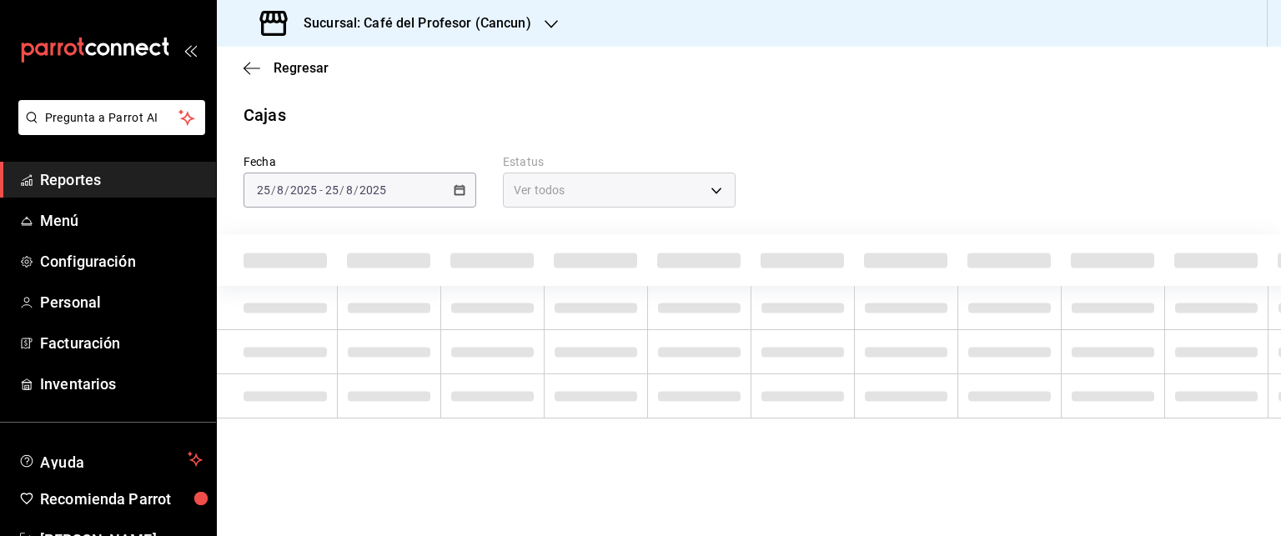
click at [781, 220] on div "Fecha [DATE] [DATE] - [DATE] [DATE] Estatus Ver todos ALL" at bounding box center [749, 273] width 1011 height 291
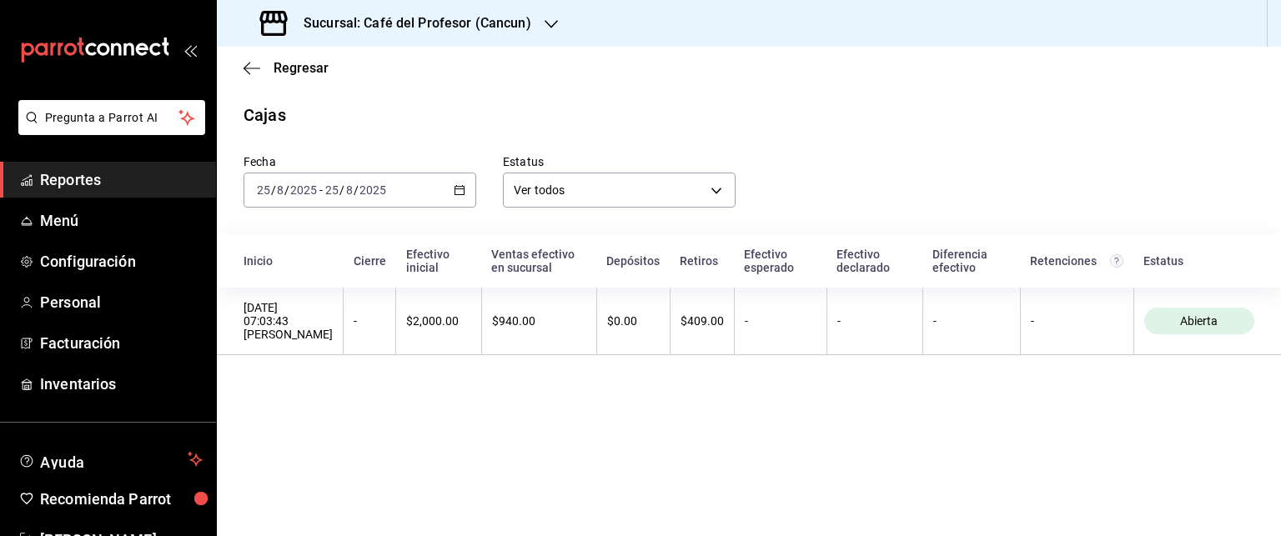
click at [458, 199] on div "[DATE] [DATE] - [DATE] [DATE]" at bounding box center [360, 190] width 233 height 35
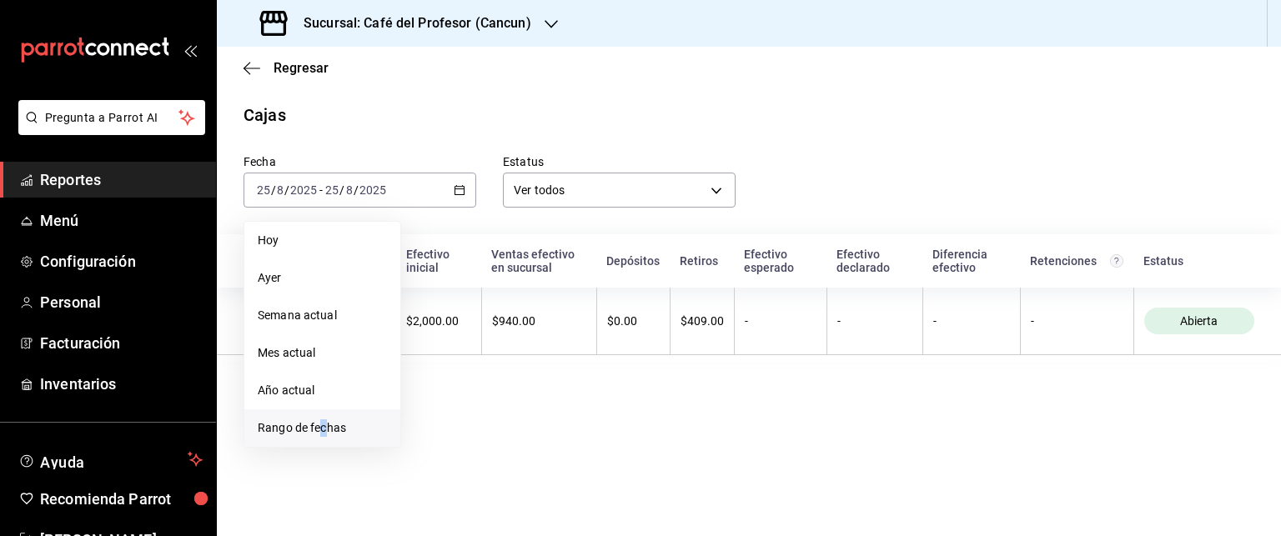
click at [321, 430] on span "Rango de fechas" at bounding box center [322, 428] width 129 height 18
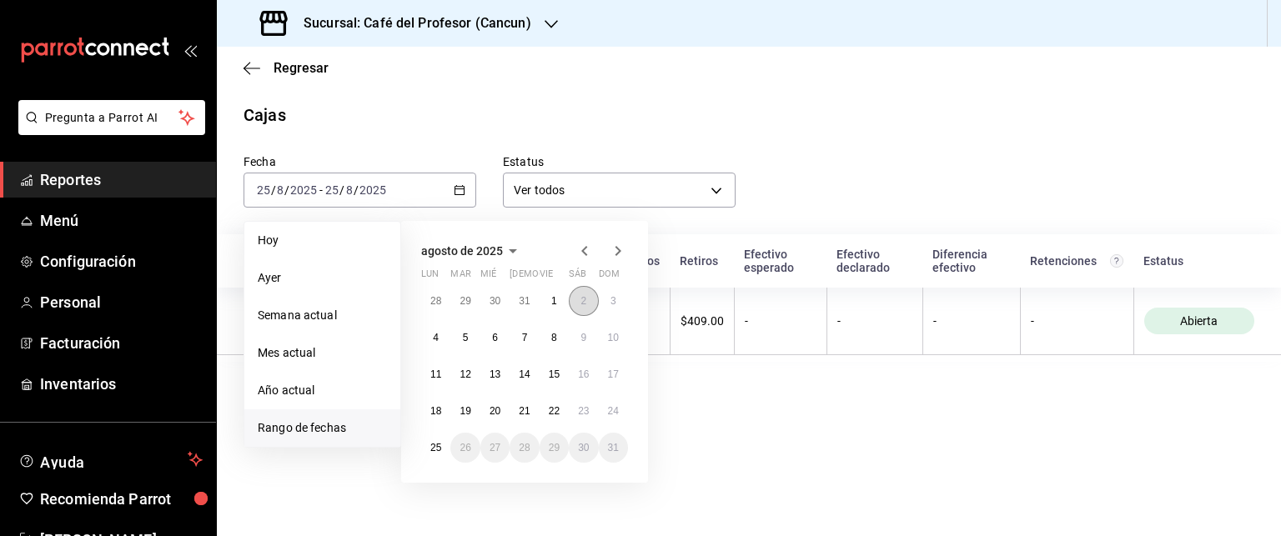
click at [572, 300] on button "2" at bounding box center [583, 301] width 29 height 30
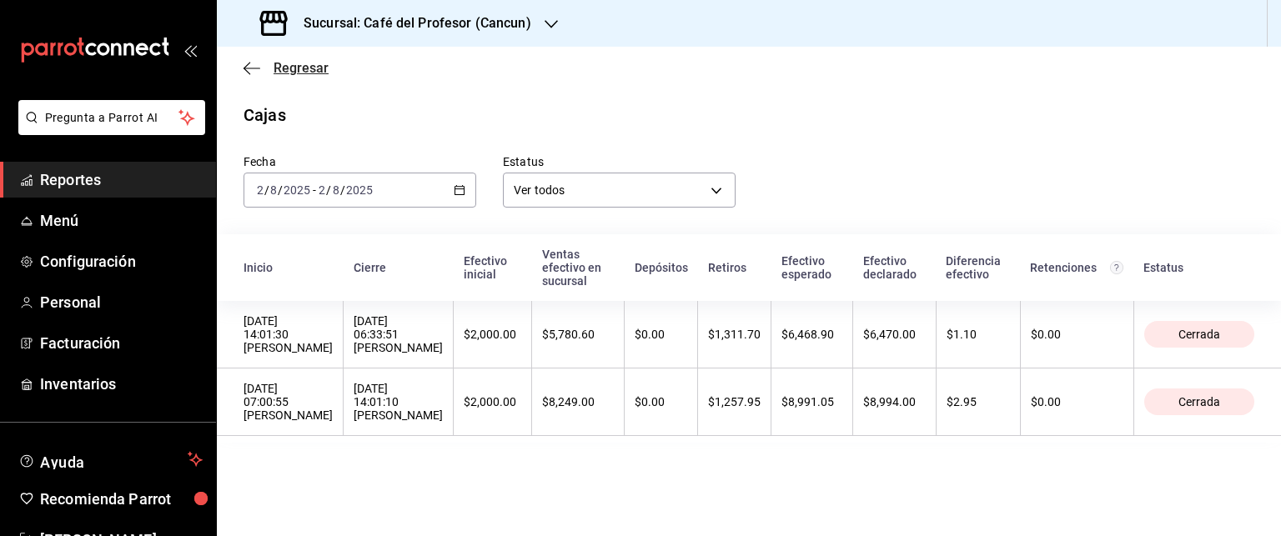
click at [250, 69] on icon "button" at bounding box center [252, 68] width 17 height 15
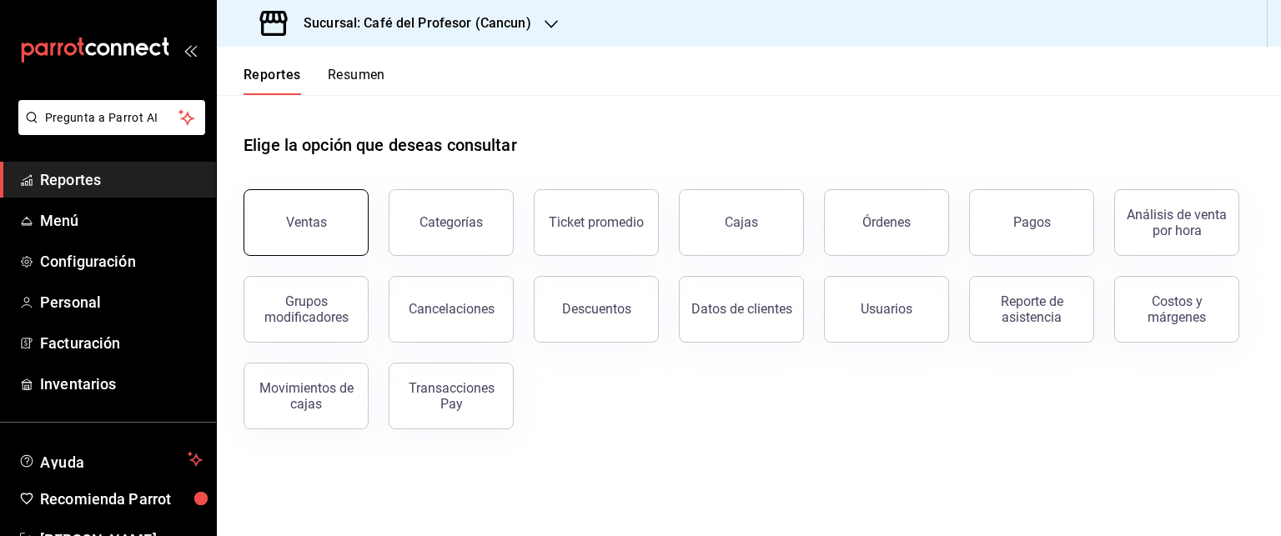
click at [342, 219] on button "Ventas" at bounding box center [306, 222] width 125 height 67
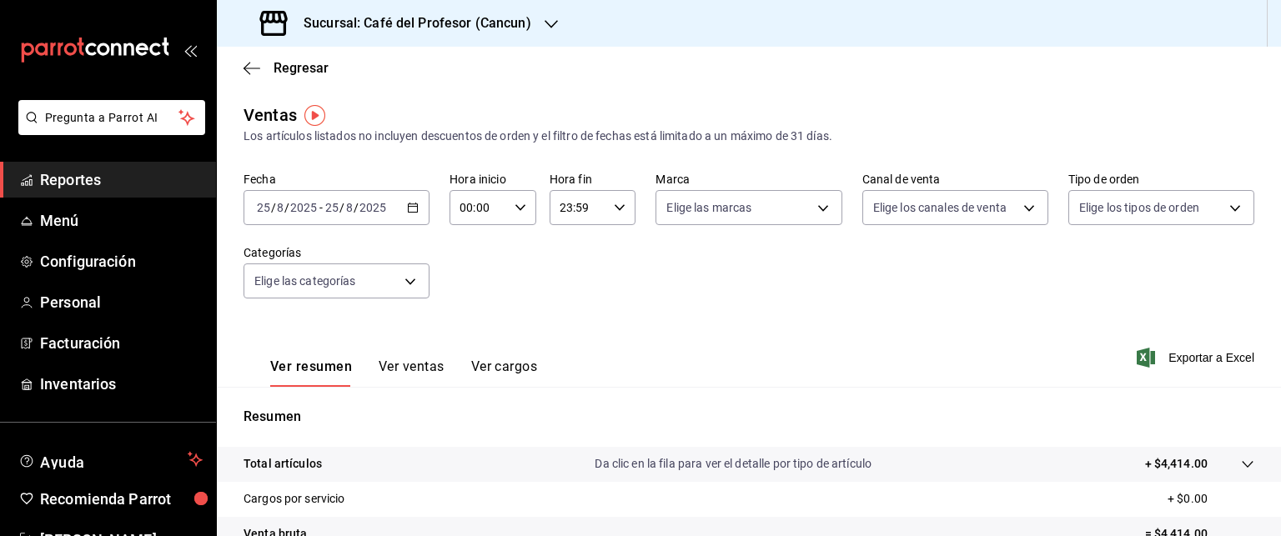
click at [415, 203] on icon "button" at bounding box center [413, 208] width 12 height 12
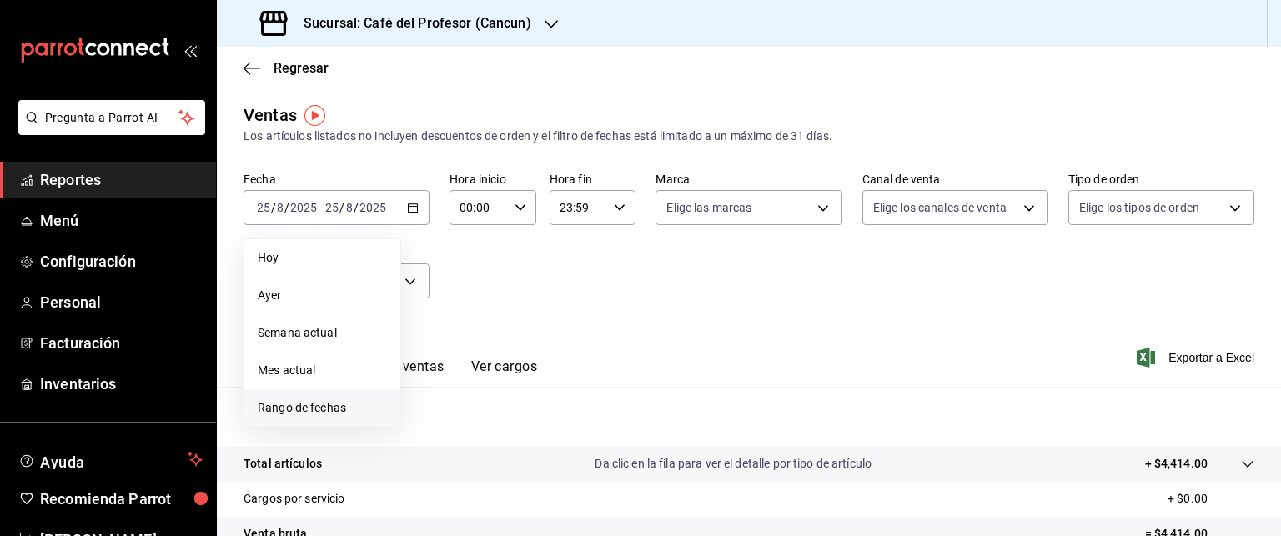
click at [304, 400] on span "Rango de fechas" at bounding box center [322, 408] width 129 height 18
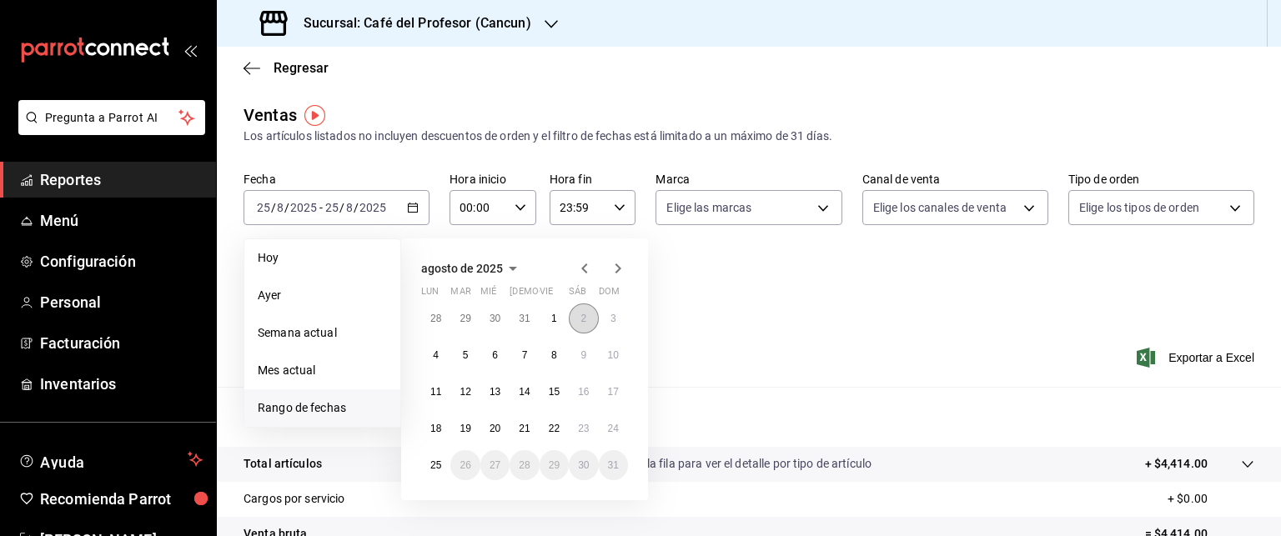
click at [577, 322] on button "2" at bounding box center [583, 319] width 29 height 30
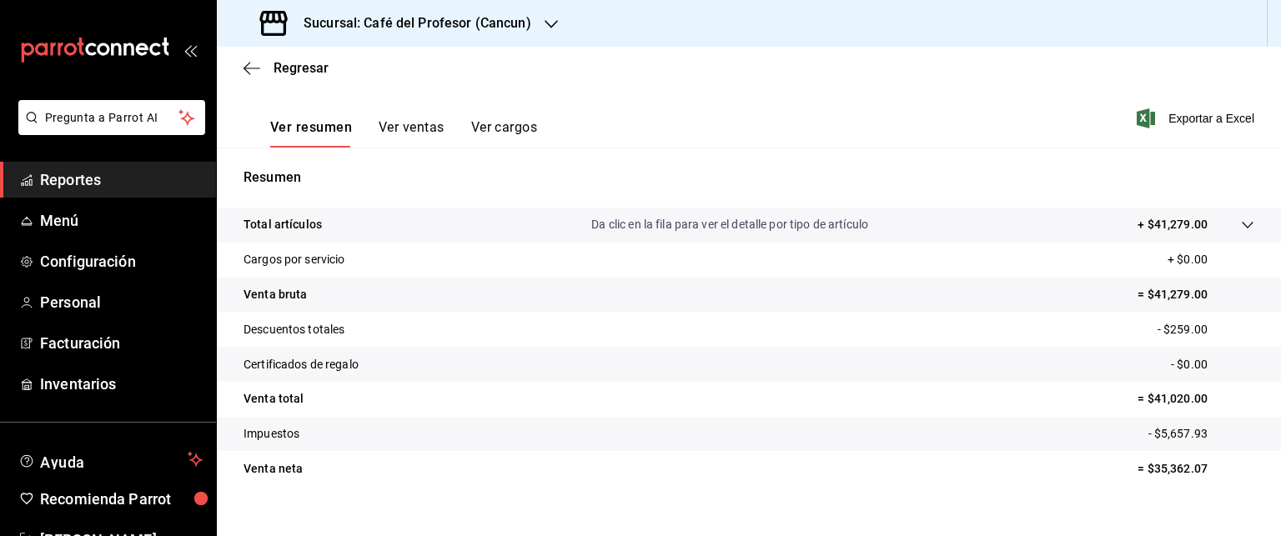
scroll to position [250, 0]
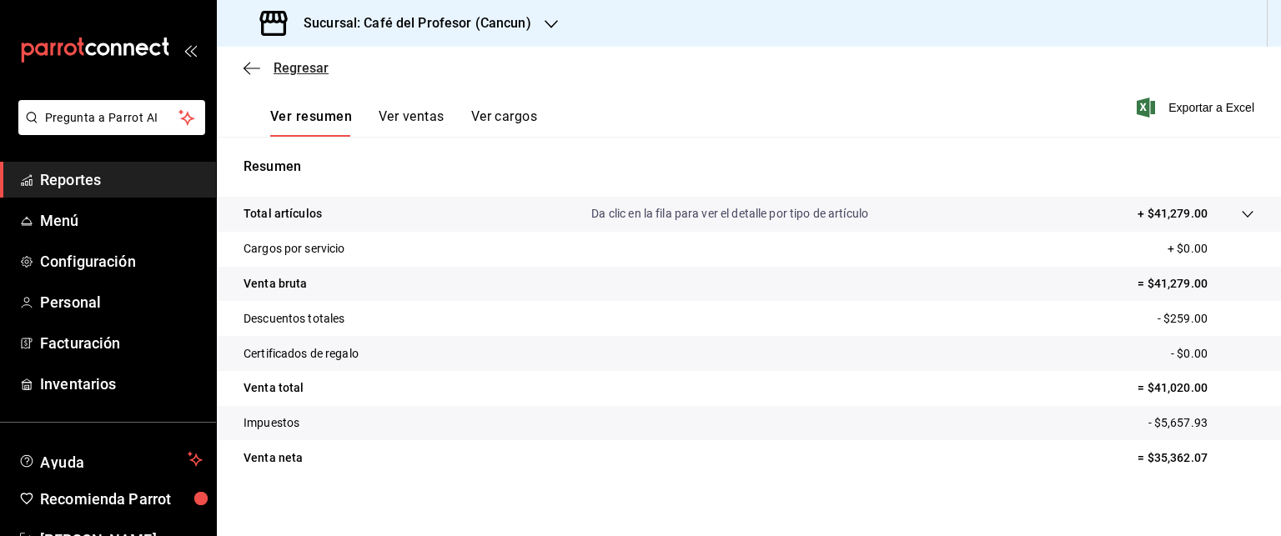
click at [247, 73] on icon "button" at bounding box center [252, 68] width 17 height 15
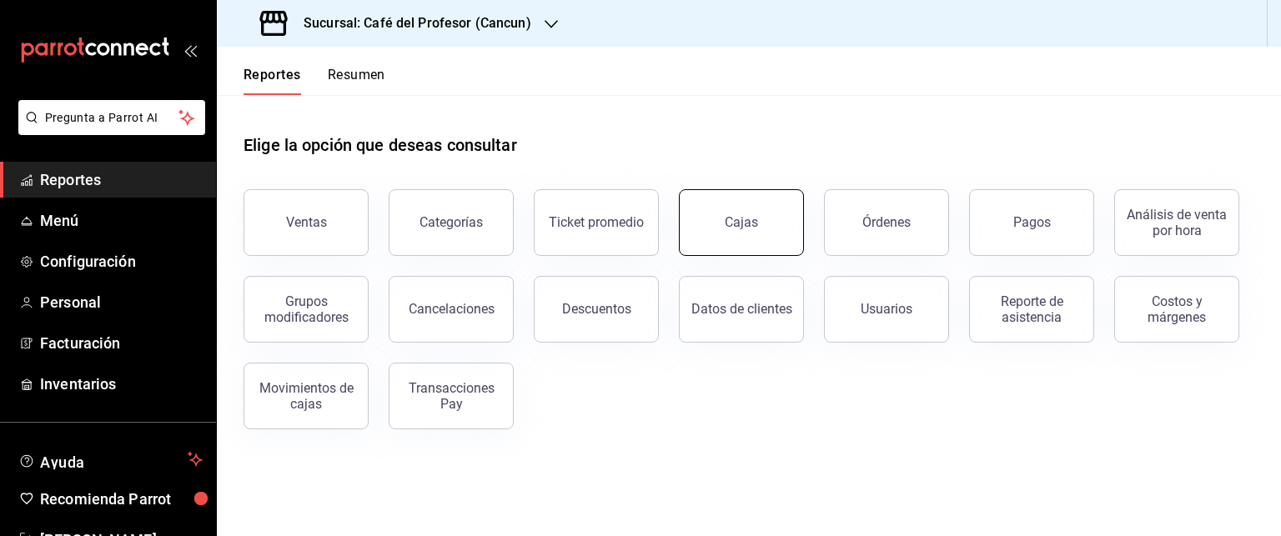
click at [762, 229] on button "Cajas" at bounding box center [741, 222] width 125 height 67
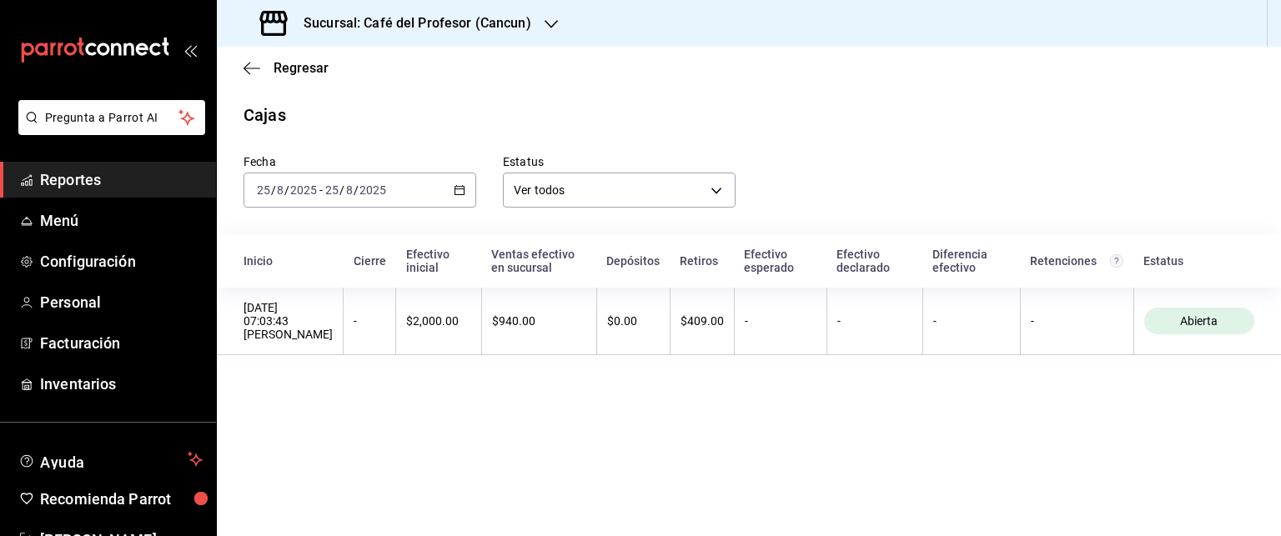
click at [455, 189] on icon "button" at bounding box center [460, 190] width 12 height 12
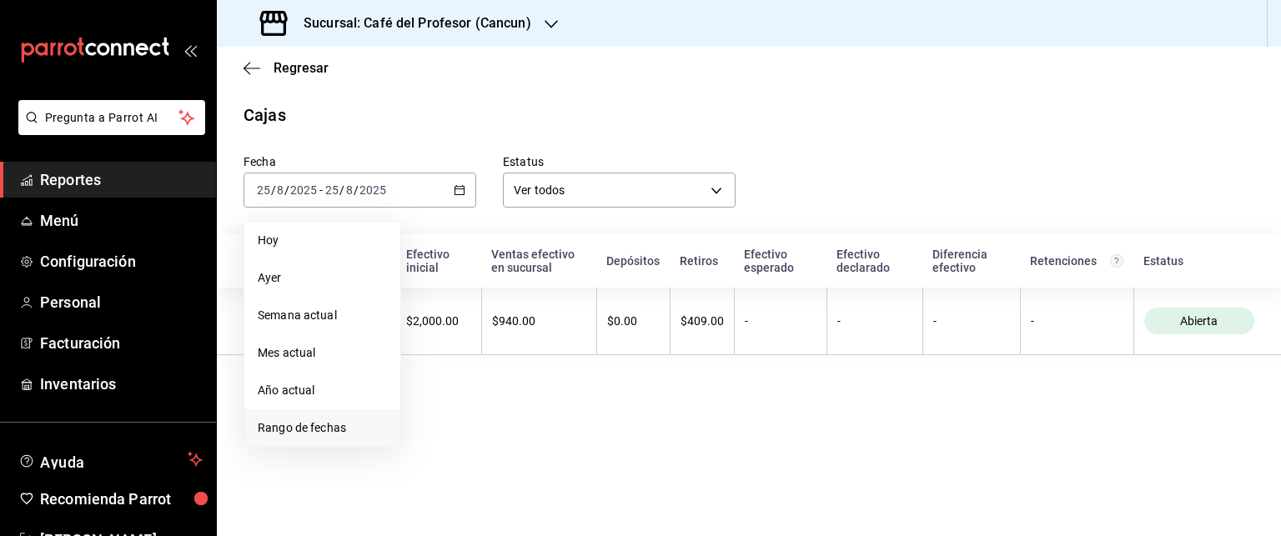
click at [351, 418] on li "Rango de fechas" at bounding box center [322, 428] width 156 height 38
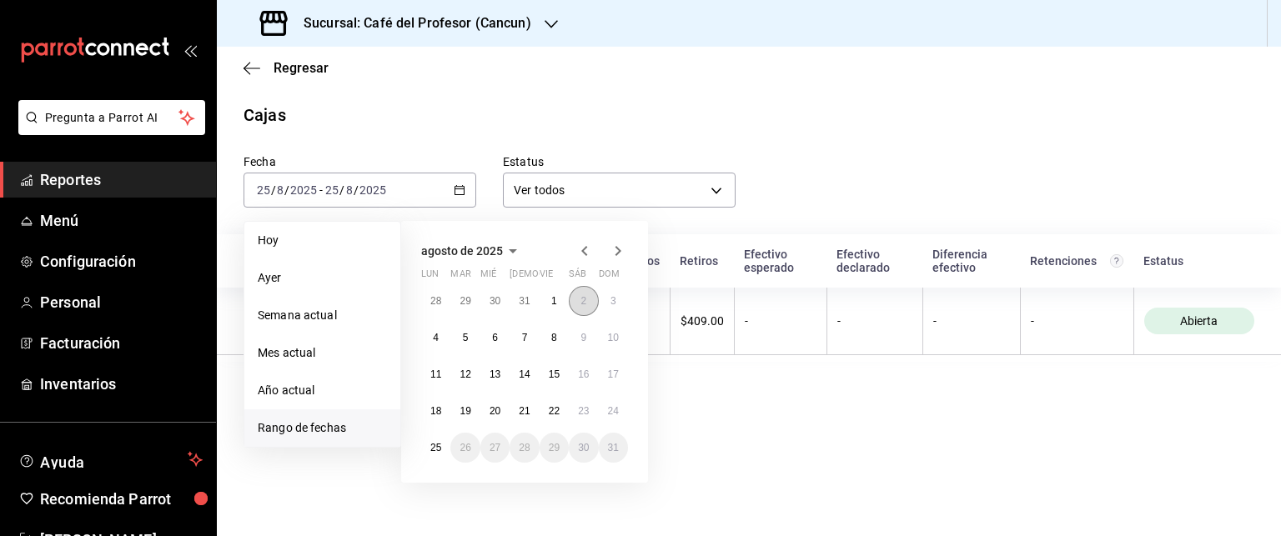
click at [580, 306] on button "2" at bounding box center [583, 301] width 29 height 30
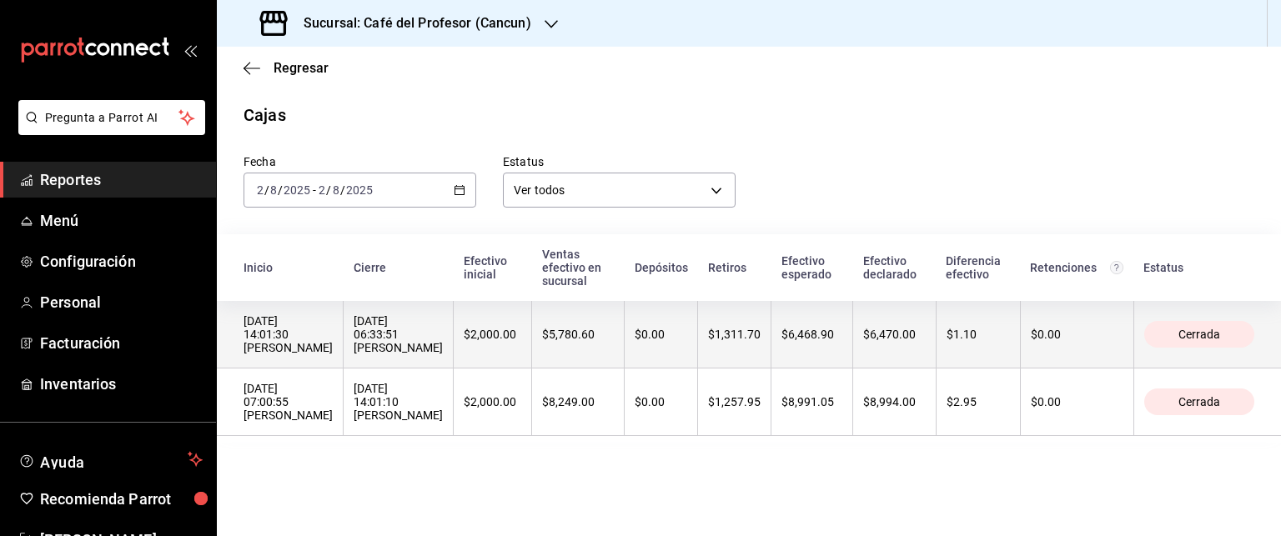
click at [454, 369] on th "[DATE] 06:33:51 [PERSON_NAME]" at bounding box center [399, 335] width 110 height 68
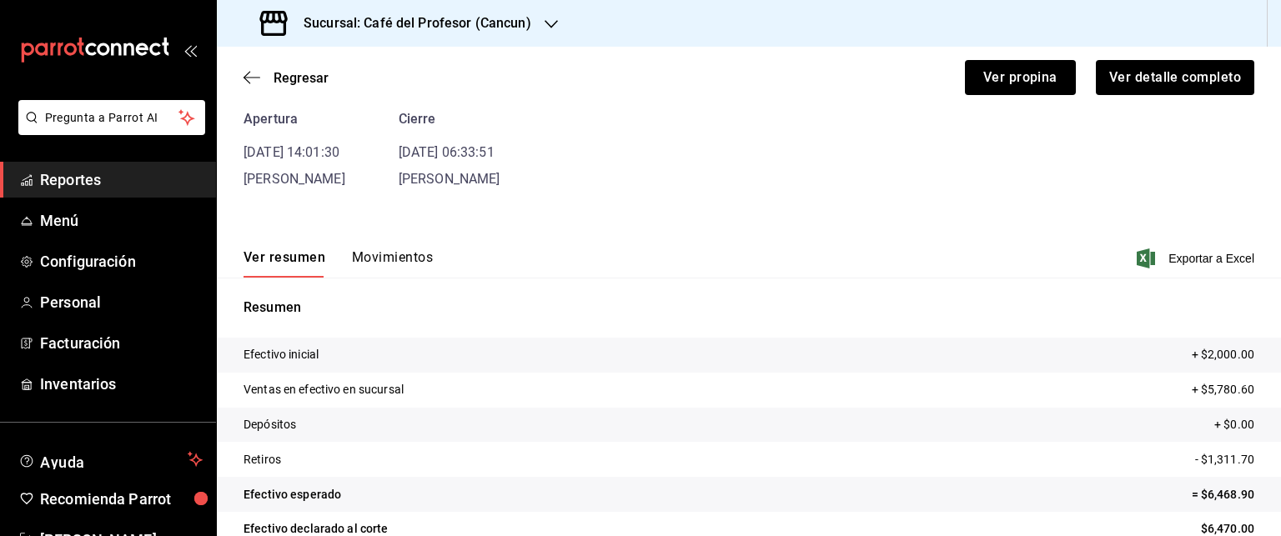
scroll to position [144, 0]
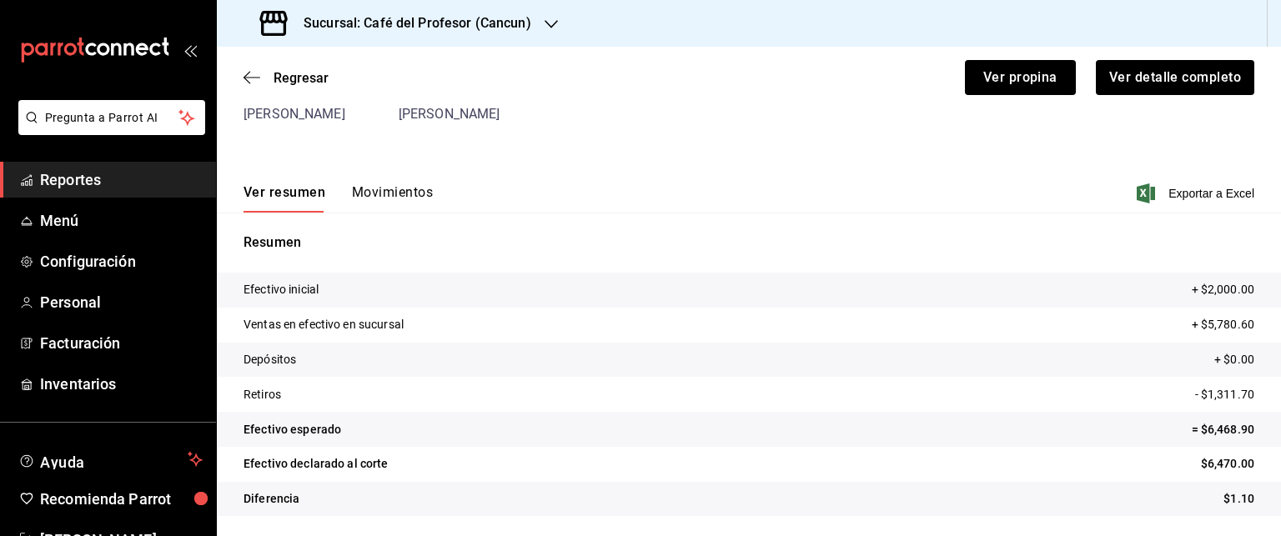
click at [397, 191] on button "Movimientos" at bounding box center [392, 198] width 81 height 28
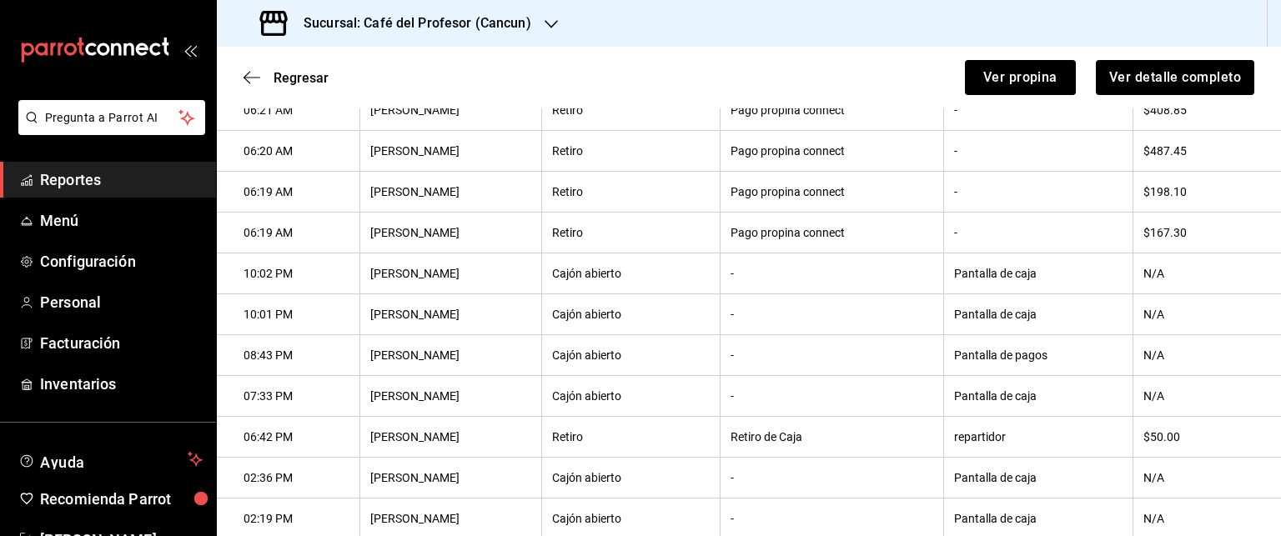
scroll to position [260, 0]
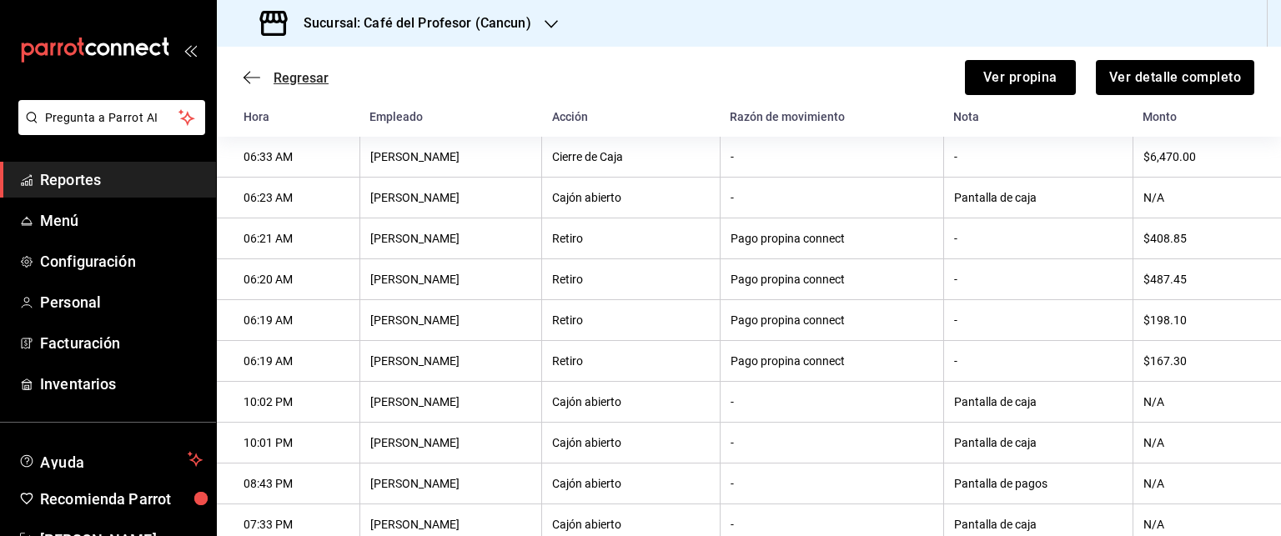
click at [252, 73] on icon "button" at bounding box center [252, 77] width 17 height 15
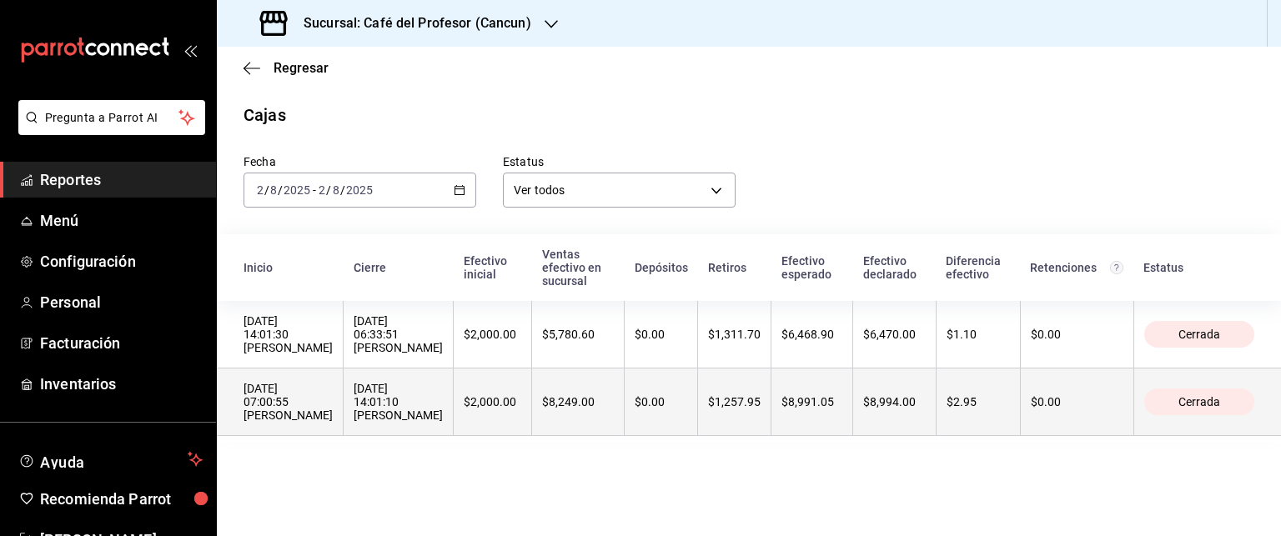
click at [389, 422] on div "[DATE] 14:01:10 [PERSON_NAME]" at bounding box center [398, 402] width 89 height 40
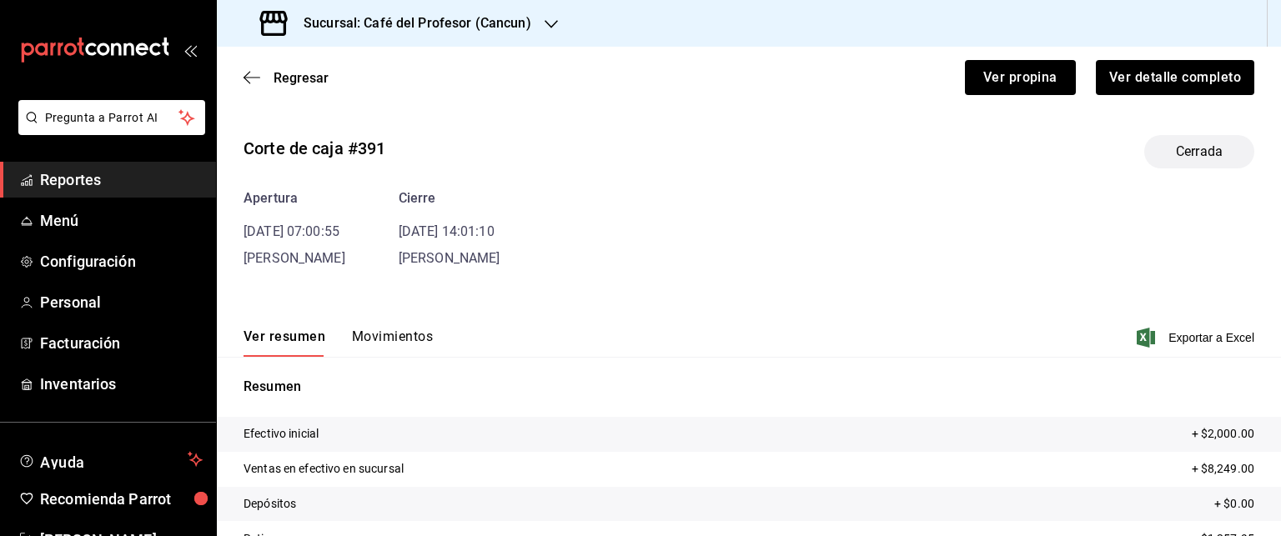
click at [389, 336] on button "Movimientos" at bounding box center [392, 343] width 81 height 28
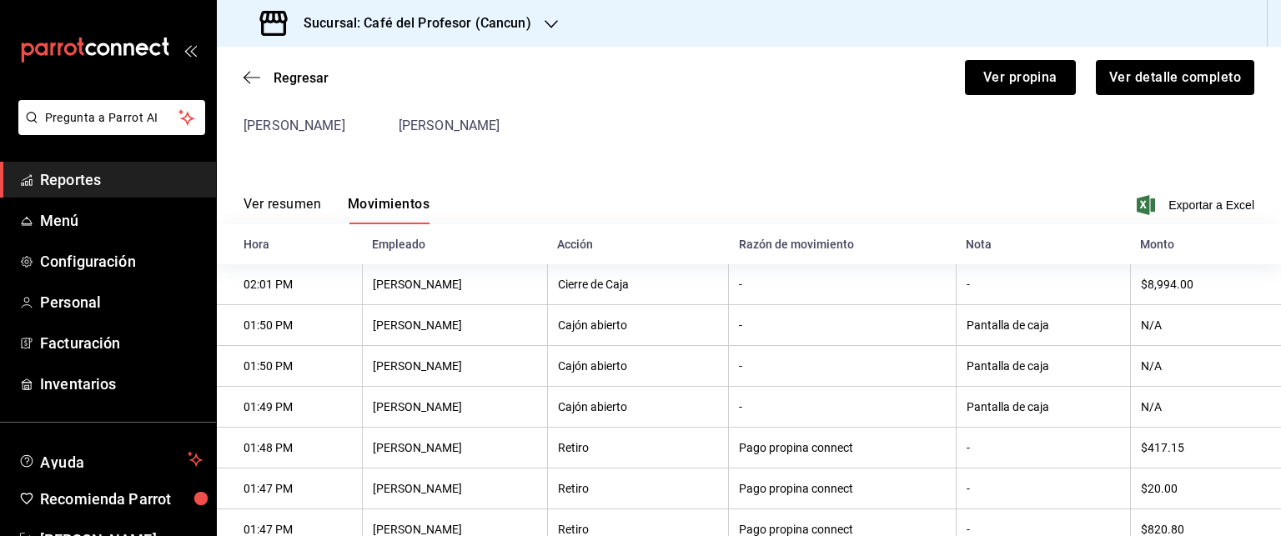
scroll to position [49, 0]
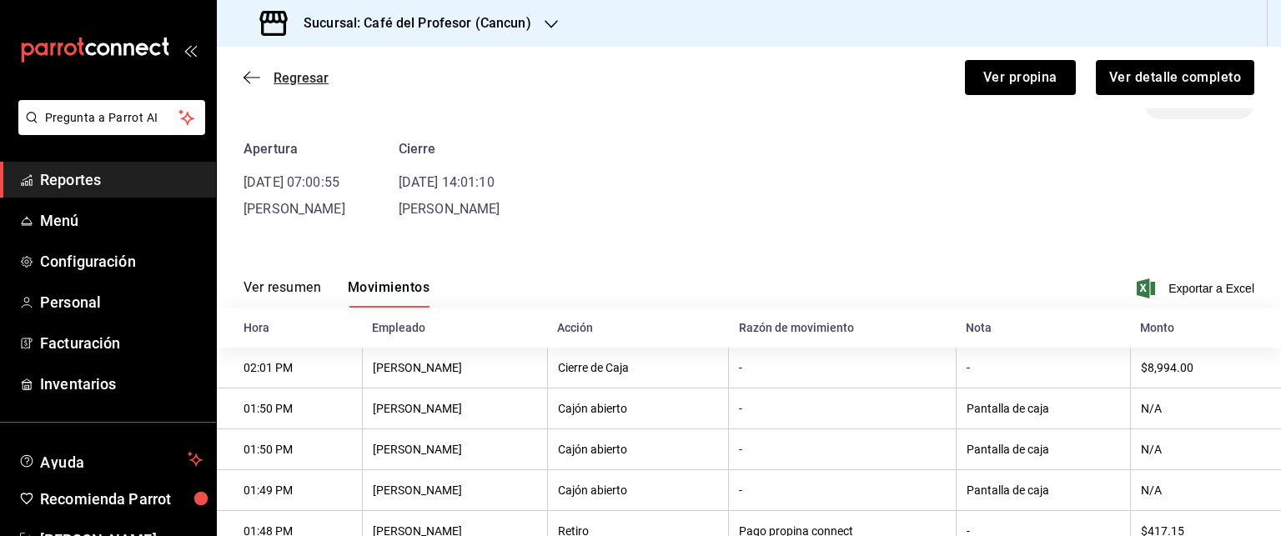
click at [248, 78] on icon "button" at bounding box center [252, 77] width 17 height 15
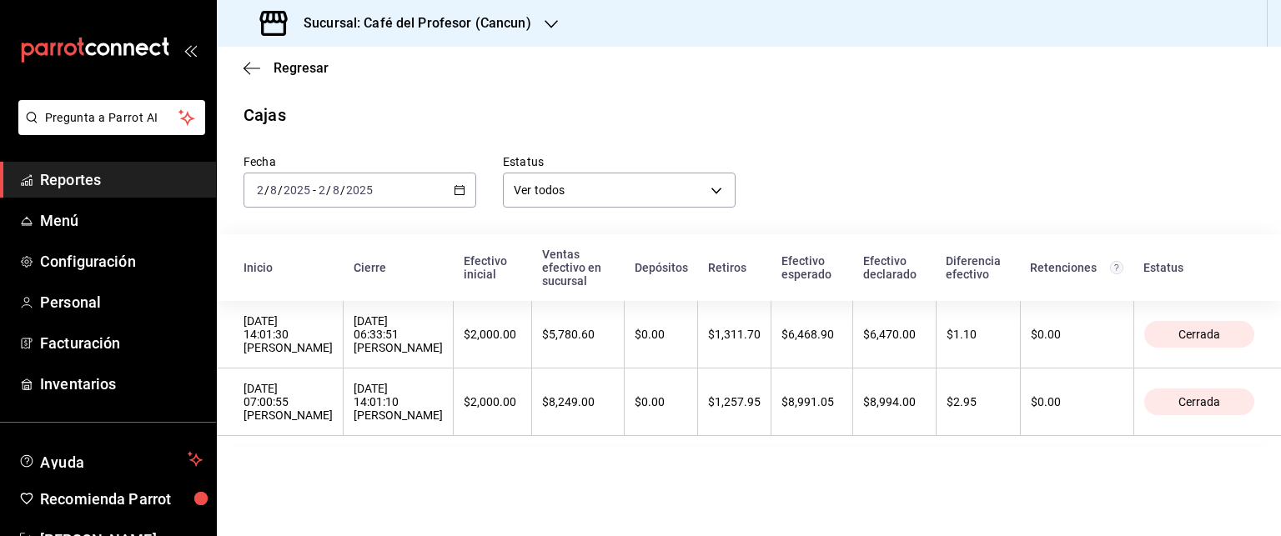
click at [250, 78] on div "Regresar" at bounding box center [749, 68] width 1064 height 43
click at [247, 69] on icon "button" at bounding box center [252, 68] width 17 height 15
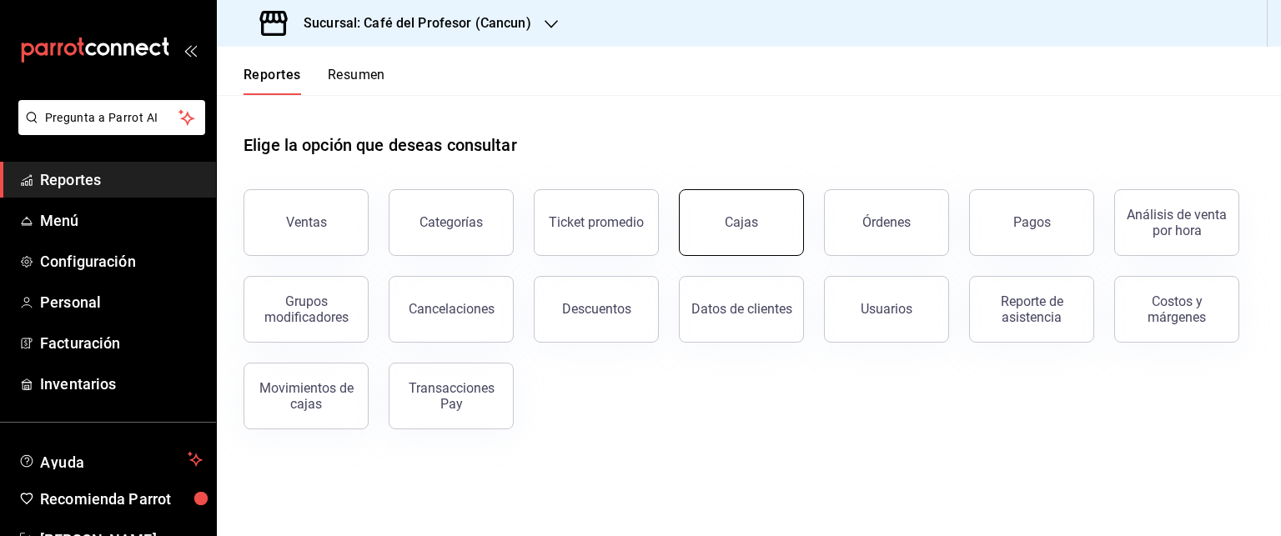
click at [767, 254] on div "Cajas" at bounding box center [731, 212] width 145 height 87
click at [766, 245] on button "Cajas" at bounding box center [741, 222] width 125 height 67
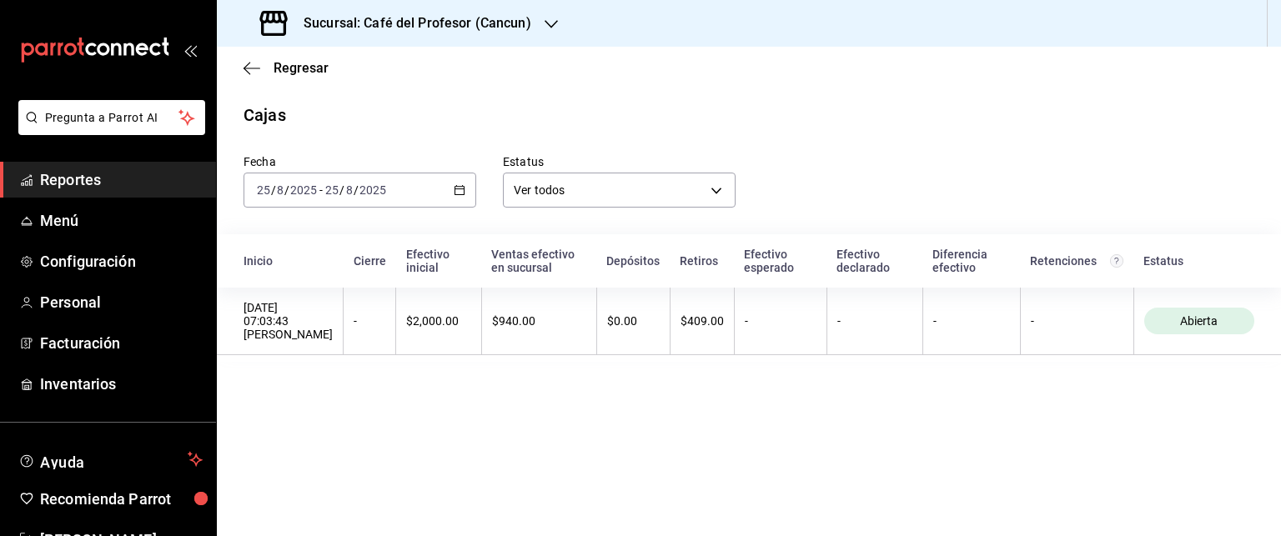
click at [454, 195] on icon "button" at bounding box center [460, 190] width 12 height 12
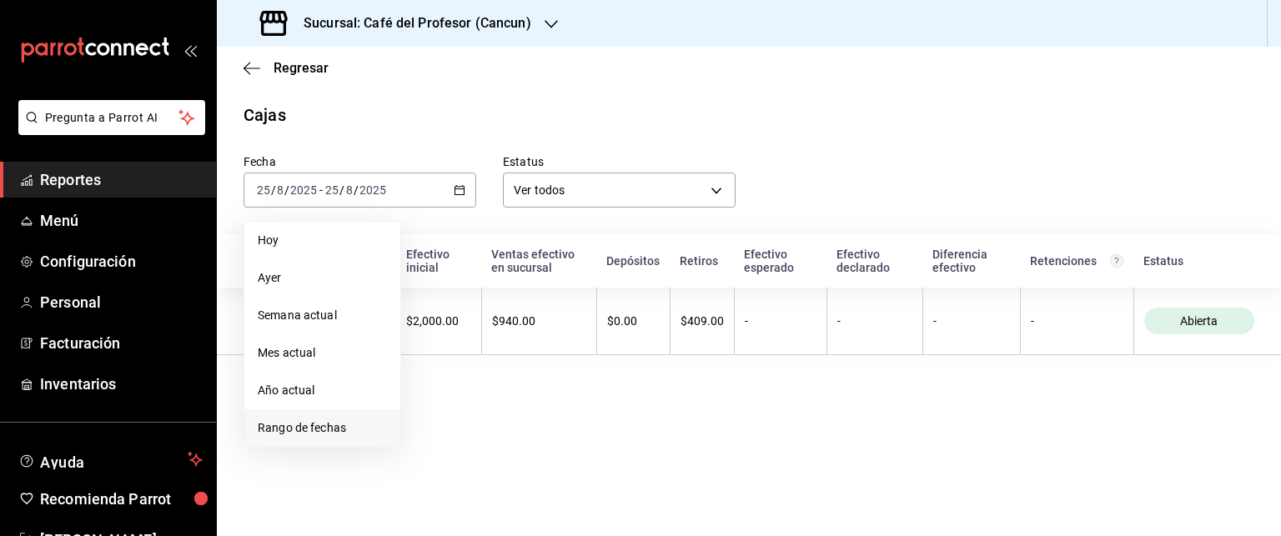
click at [317, 431] on span "Rango de fechas" at bounding box center [322, 428] width 129 height 18
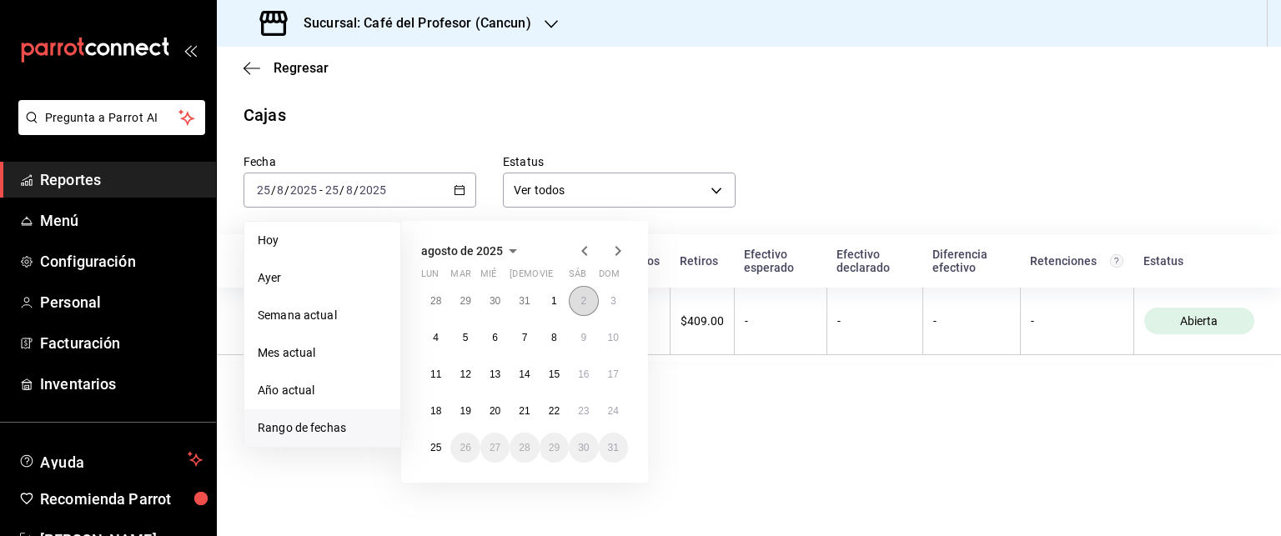
click at [589, 309] on button "2" at bounding box center [583, 301] width 29 height 30
click at [587, 309] on button "2" at bounding box center [583, 301] width 29 height 30
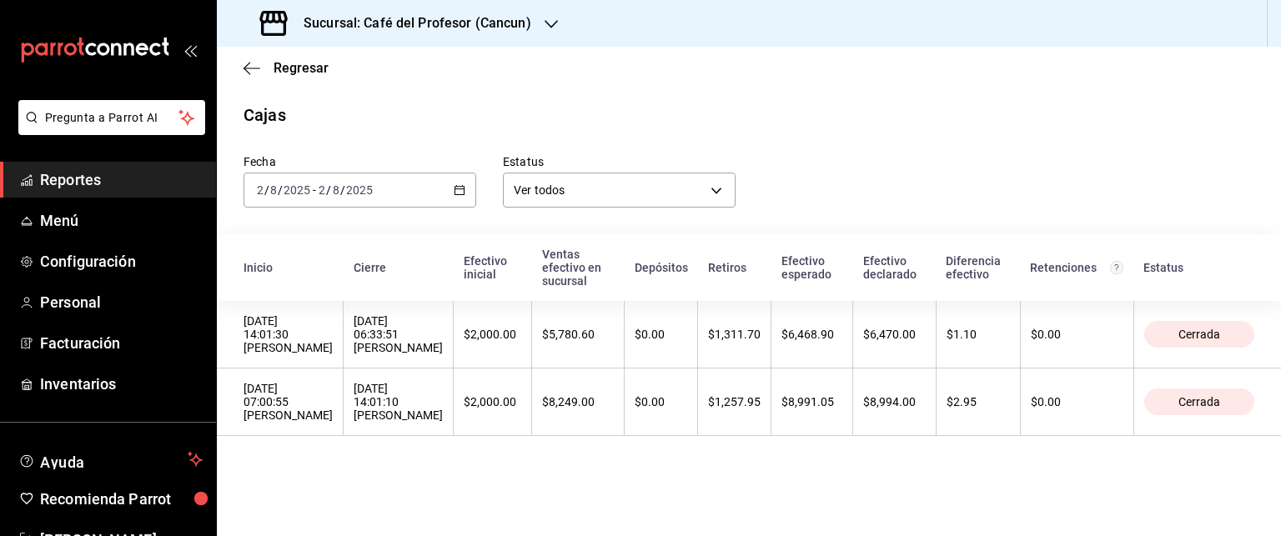
click at [465, 192] on icon "button" at bounding box center [460, 190] width 12 height 12
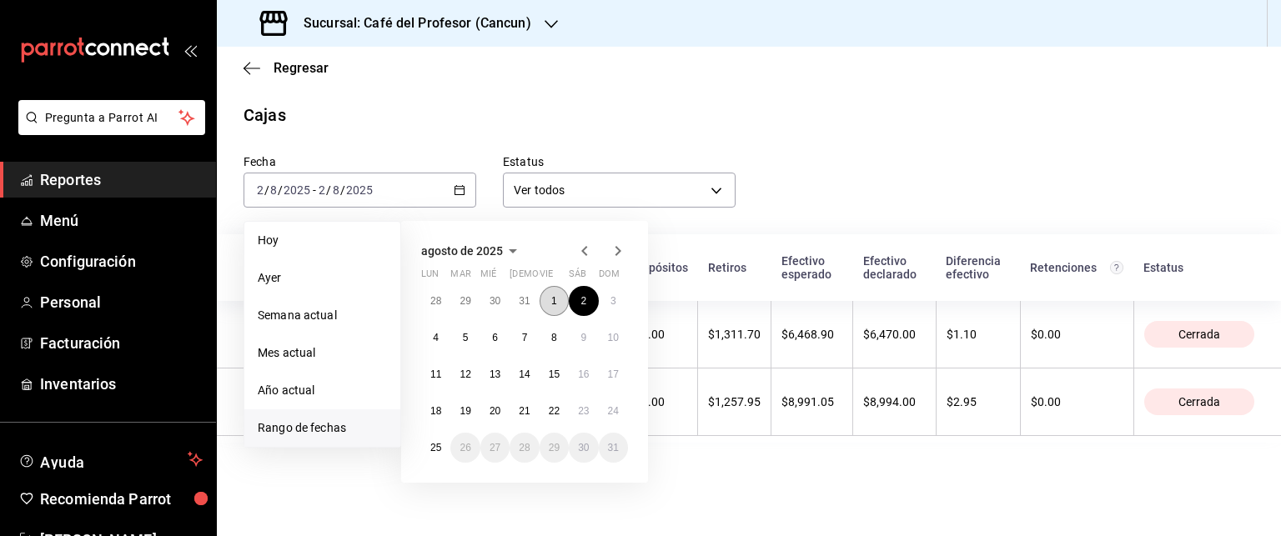
click at [550, 306] on button "1" at bounding box center [554, 301] width 29 height 30
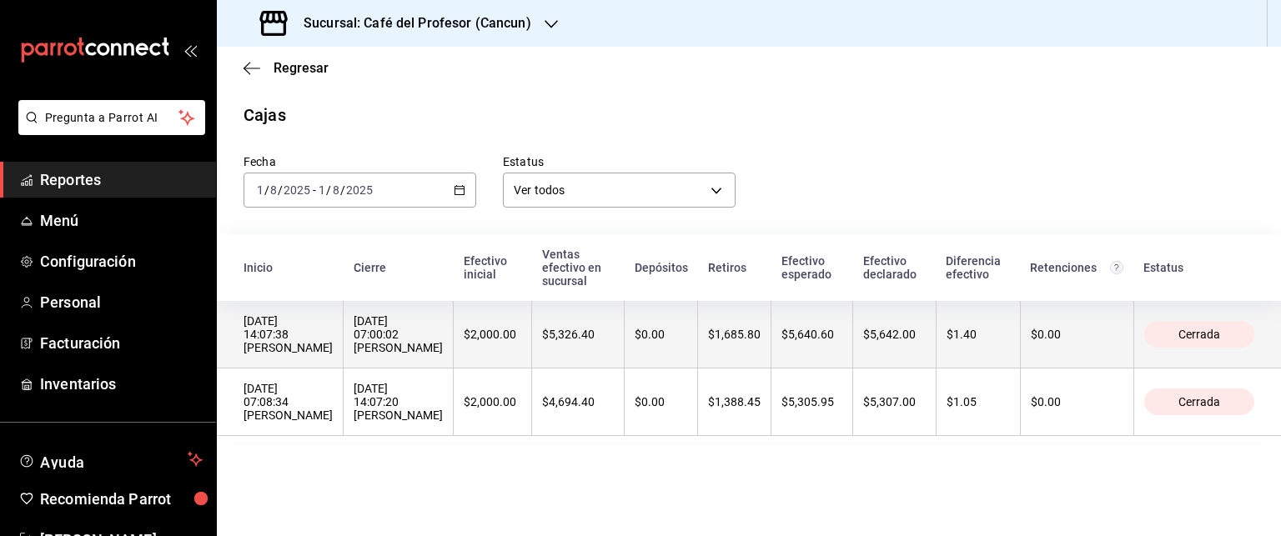
click at [443, 354] on div "[DATE] 07:00:02 [PERSON_NAME]" at bounding box center [398, 334] width 89 height 40
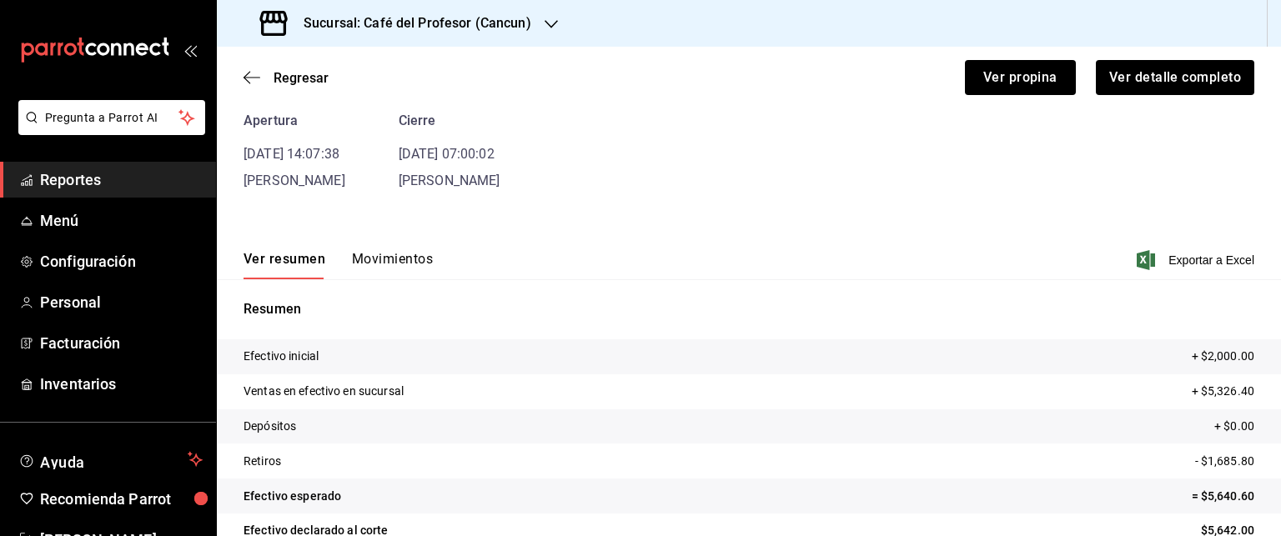
scroll to position [144, 0]
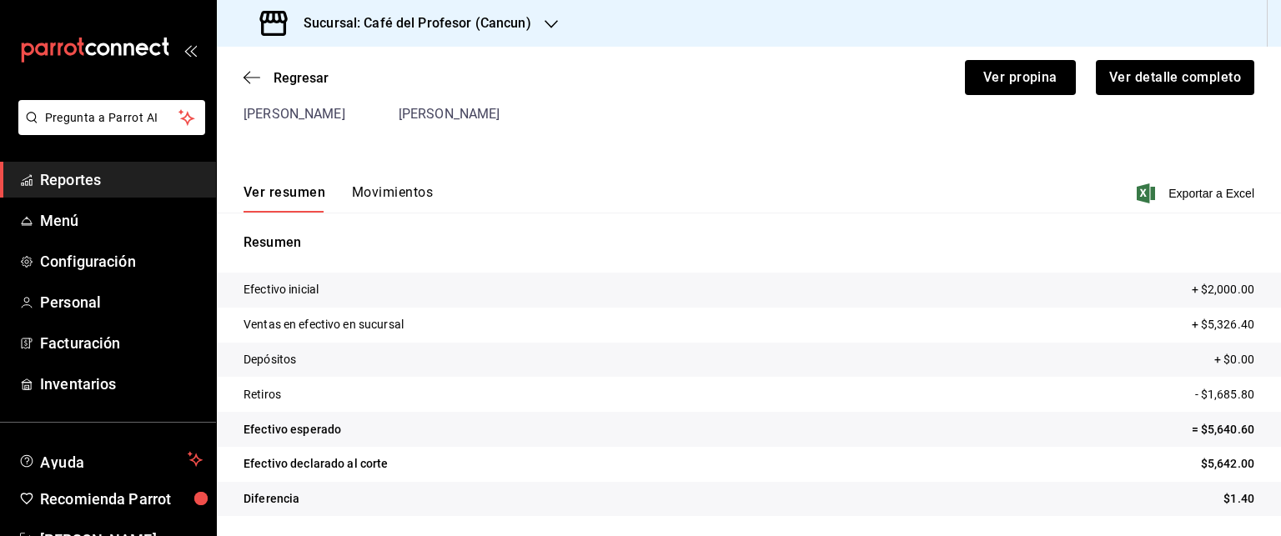
click at [432, 187] on div "Ver resumen Movimientos Exportar a Excel" at bounding box center [749, 188] width 1064 height 48
click at [381, 191] on button "Movimientos" at bounding box center [392, 198] width 81 height 28
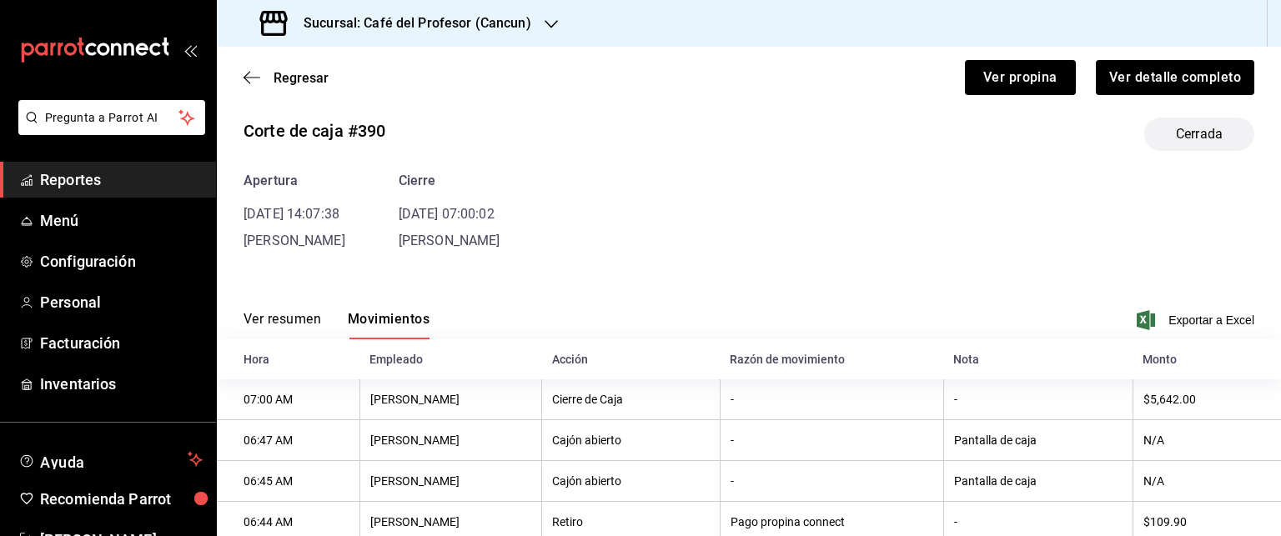
scroll to position [8, 0]
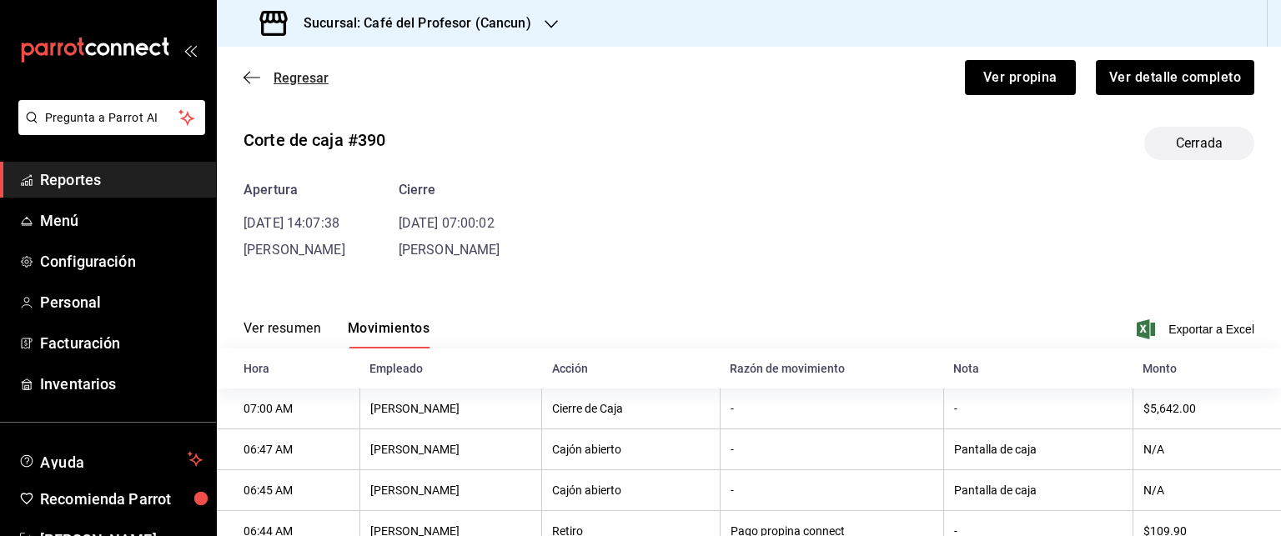
click at [244, 78] on icon "button" at bounding box center [247, 78] width 7 height 13
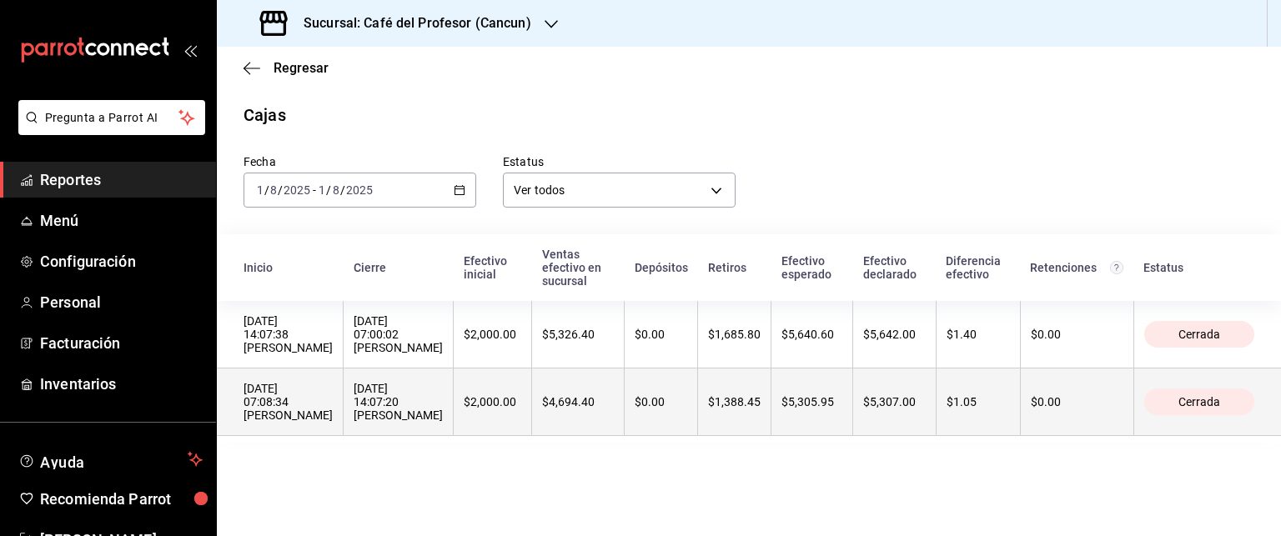
click at [443, 415] on div "[DATE] 14:07:20 [PERSON_NAME]" at bounding box center [398, 402] width 89 height 40
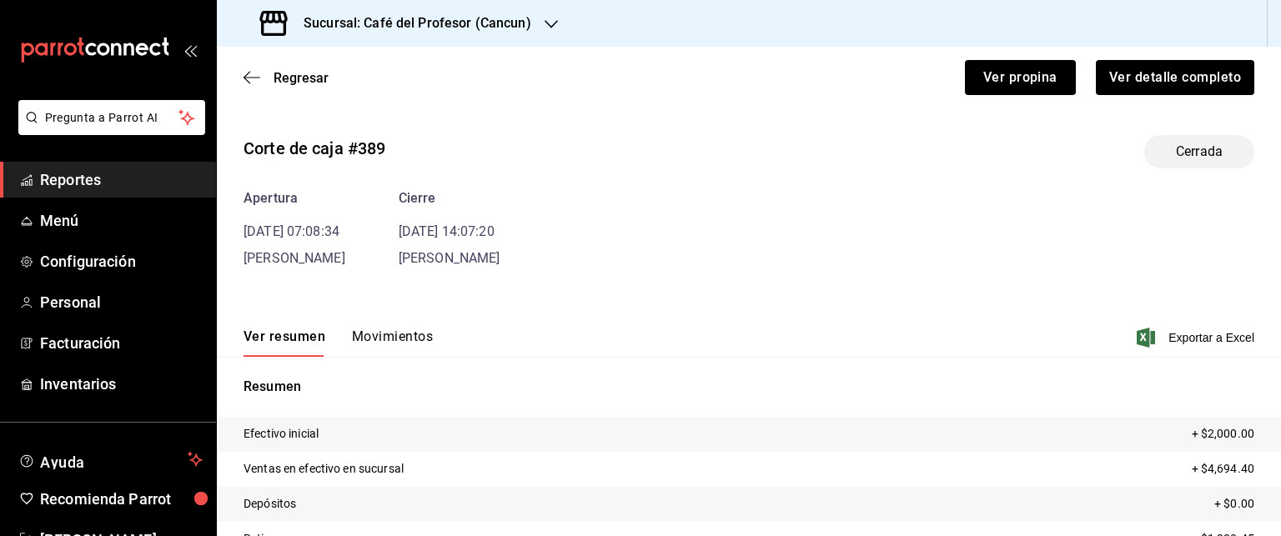
click at [415, 343] on button "Movimientos" at bounding box center [392, 343] width 81 height 28
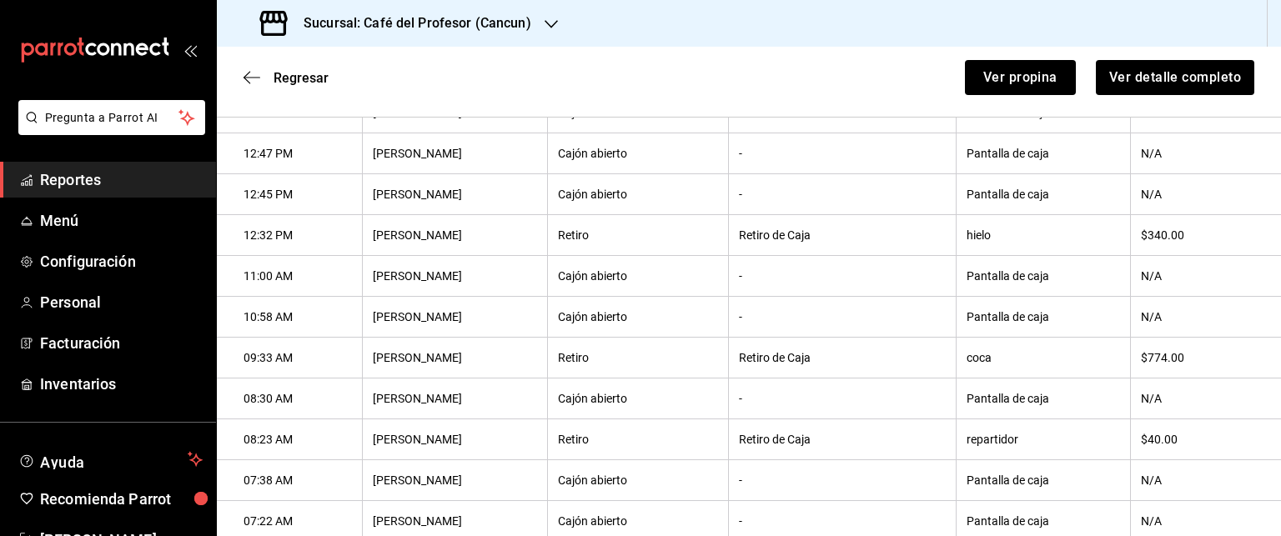
scroll to position [751, 0]
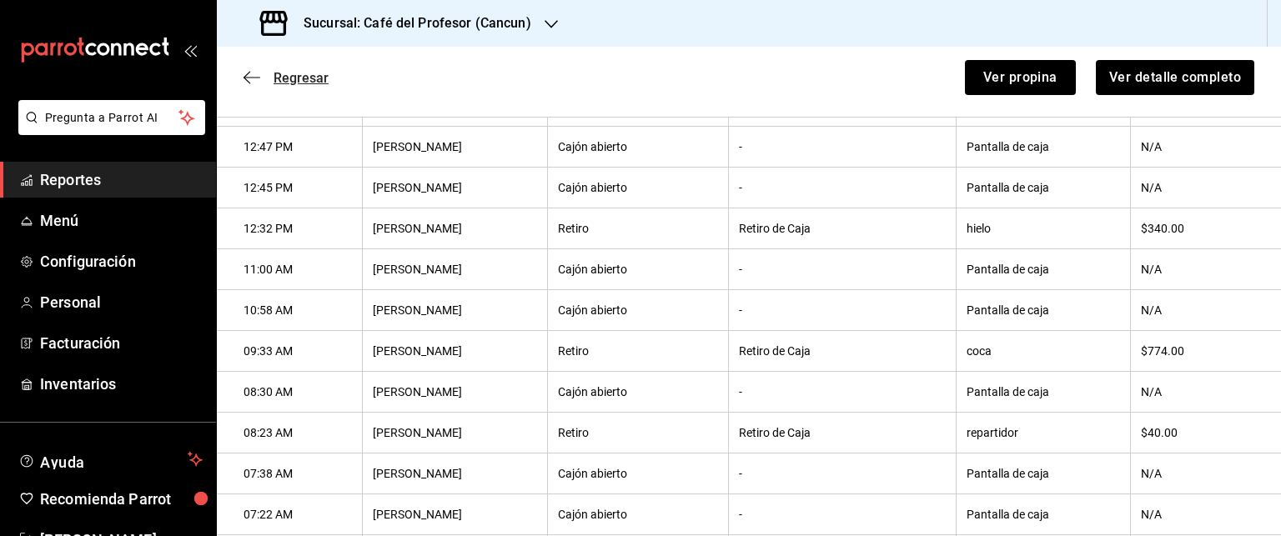
click at [246, 76] on icon "button" at bounding box center [252, 77] width 17 height 15
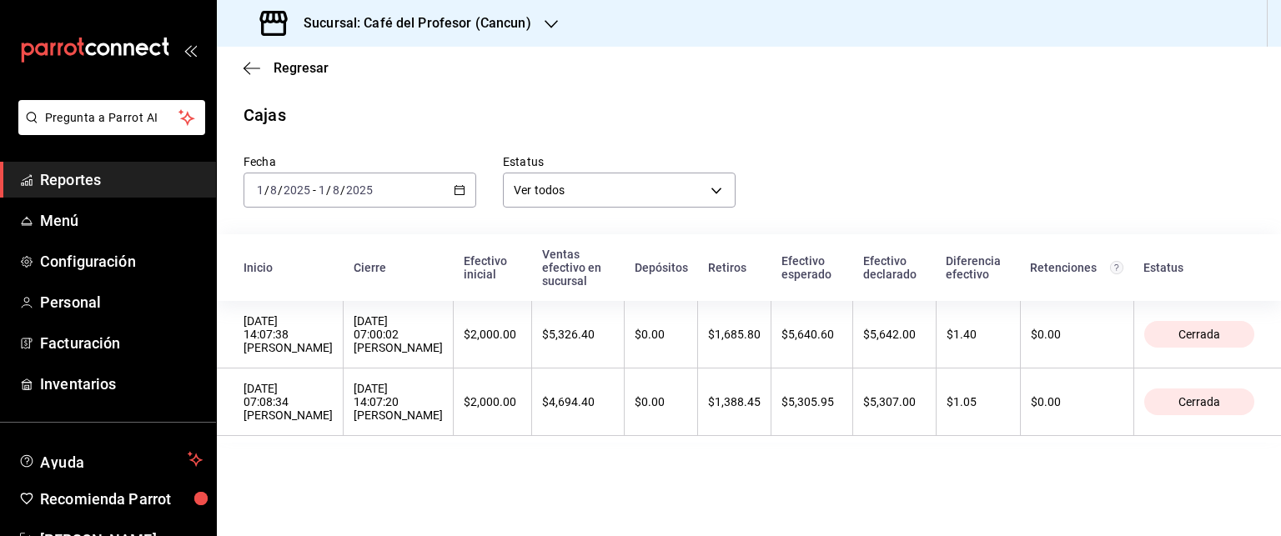
click at [464, 185] on icon "button" at bounding box center [460, 190] width 12 height 12
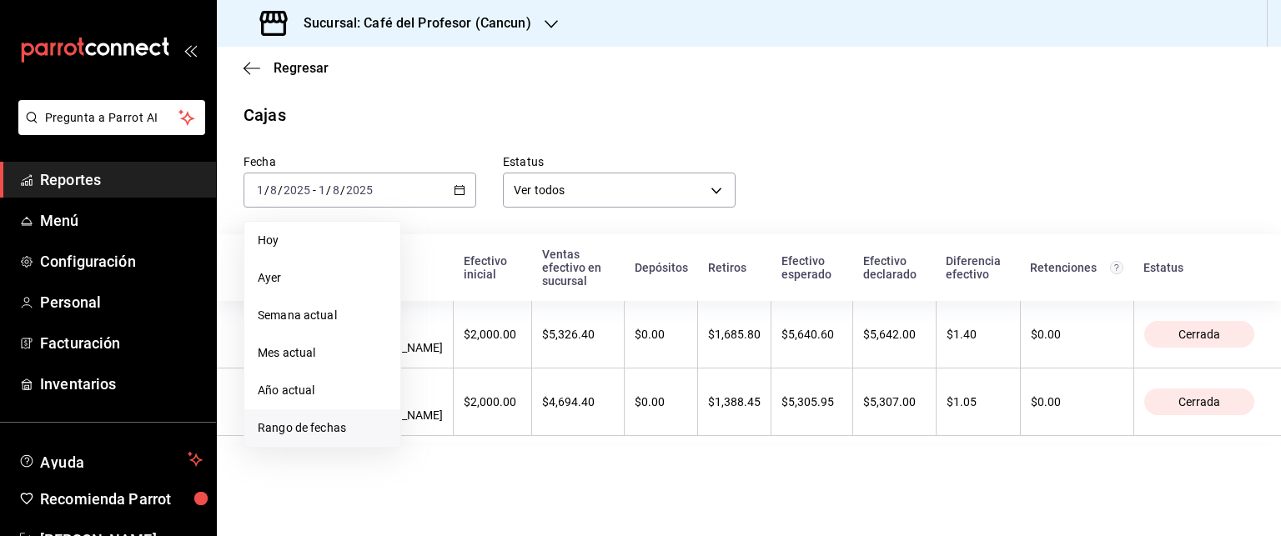
click at [377, 429] on span "Rango de fechas" at bounding box center [322, 428] width 129 height 18
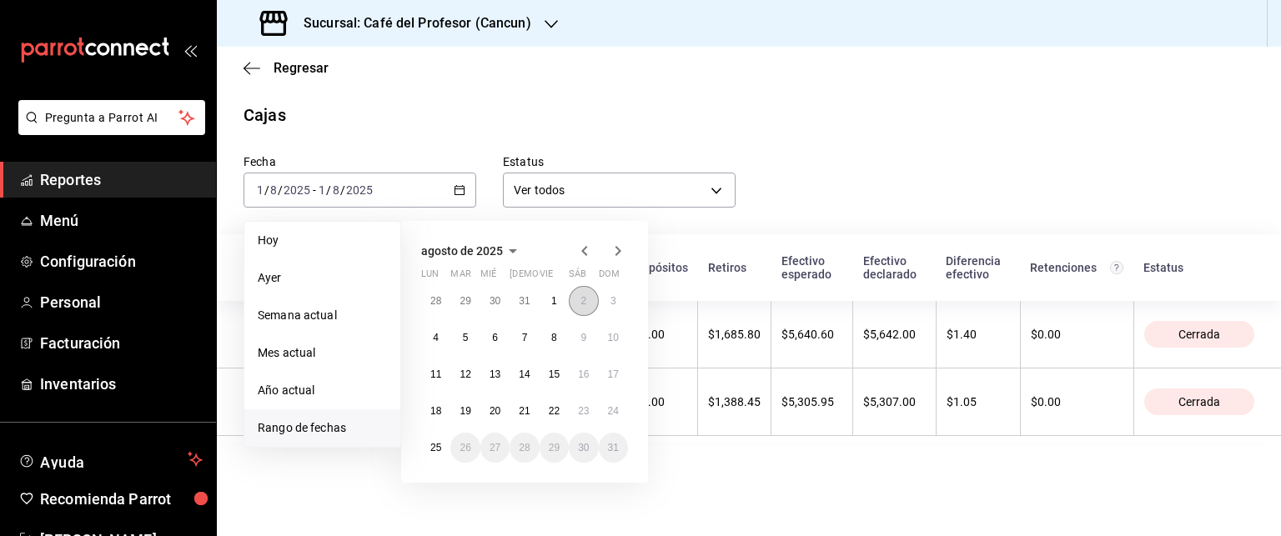
click at [580, 307] on button "2" at bounding box center [583, 301] width 29 height 30
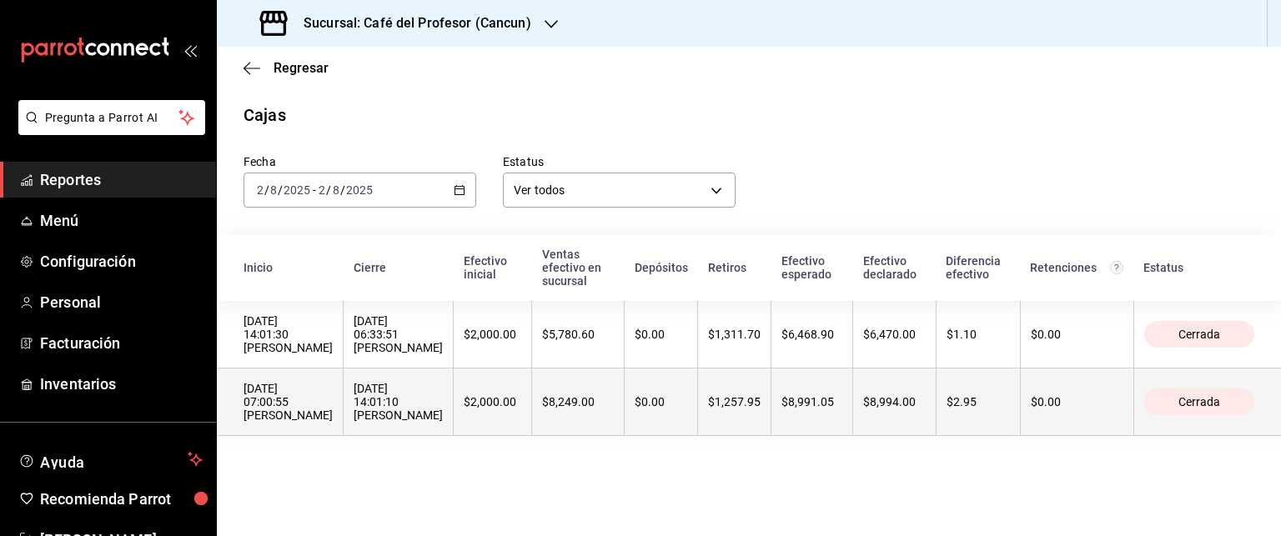
click at [738, 417] on th "$1,257.95" at bounding box center [734, 403] width 73 height 68
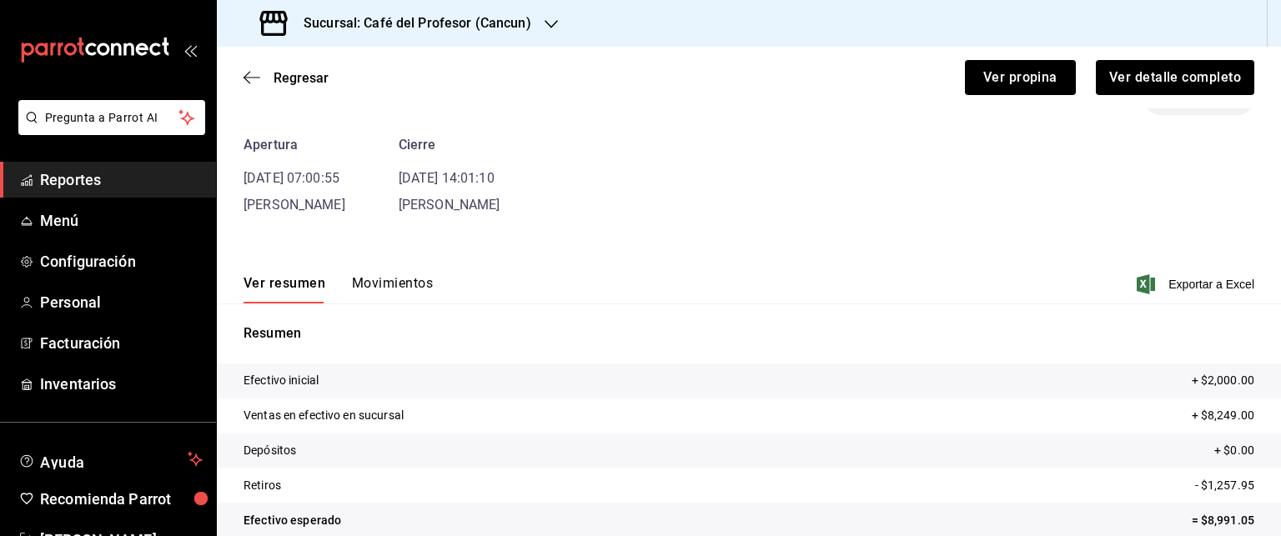
scroll to position [83, 0]
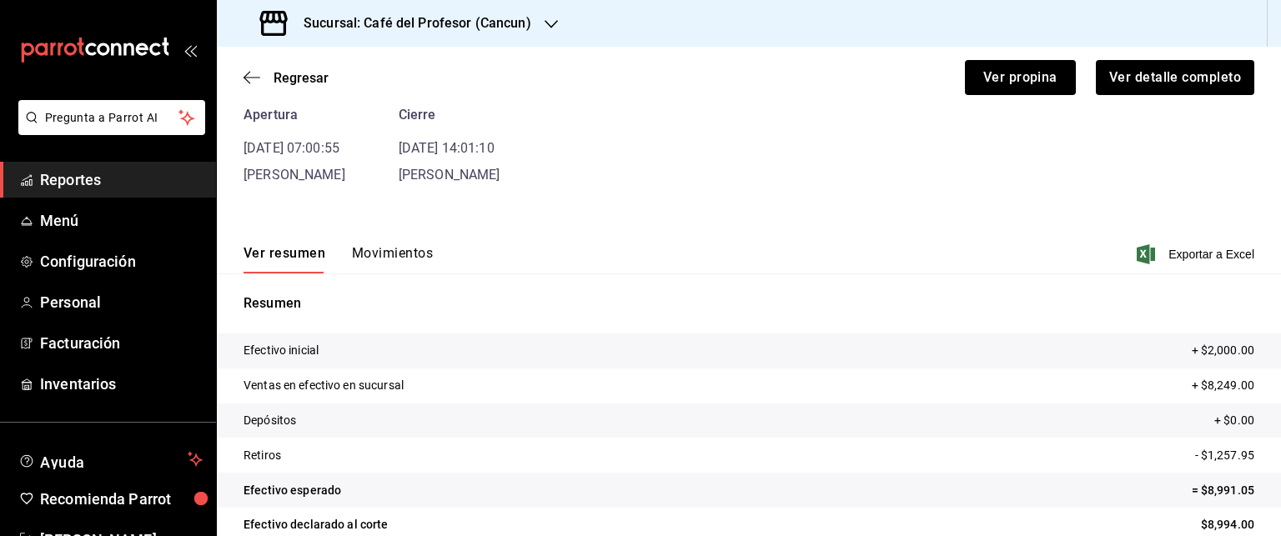
click at [409, 254] on button "Movimientos" at bounding box center [392, 259] width 81 height 28
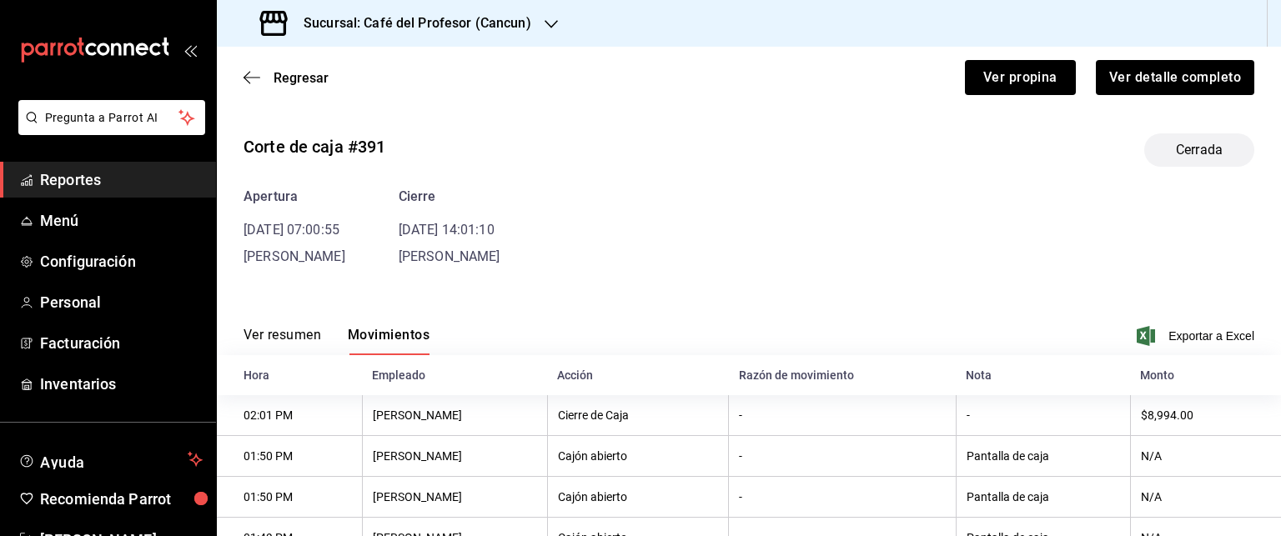
scroll to position [0, 0]
click at [250, 96] on div "Regresar Ver propina Ver detalle completo" at bounding box center [749, 78] width 1064 height 62
click at [249, 81] on icon "button" at bounding box center [252, 77] width 17 height 15
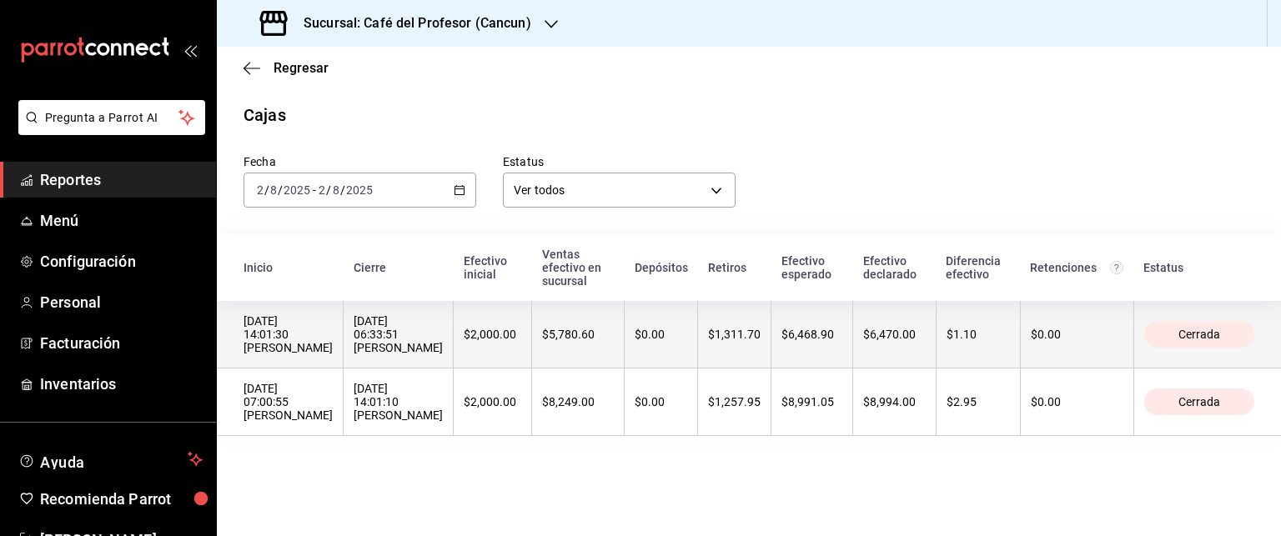
click at [882, 359] on th "$6,470.00" at bounding box center [894, 335] width 83 height 68
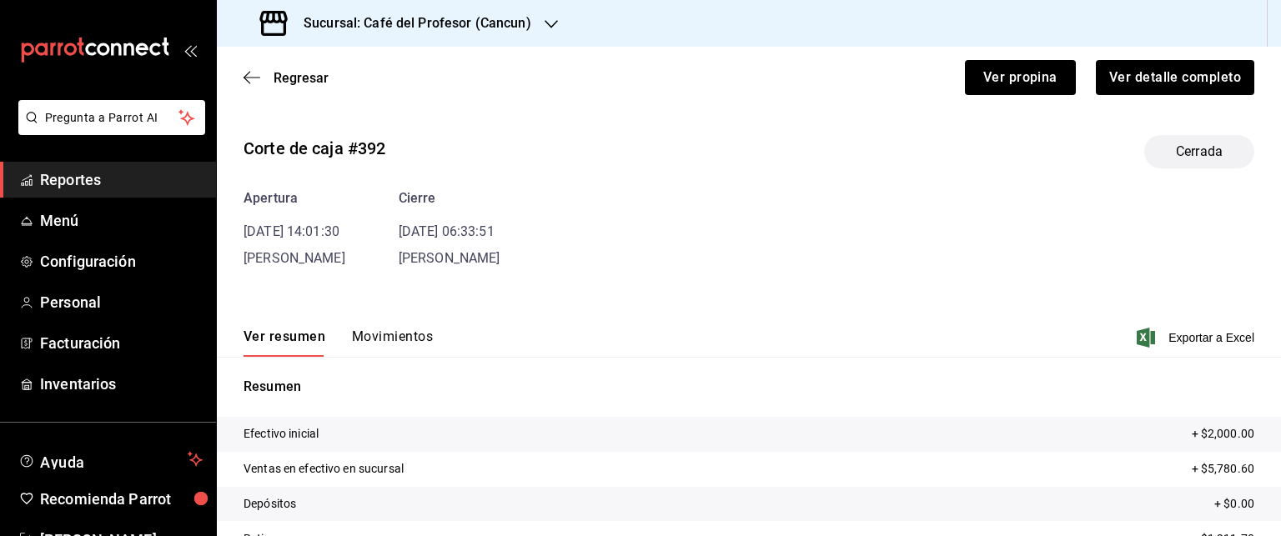
click at [379, 344] on button "Movimientos" at bounding box center [392, 343] width 81 height 28
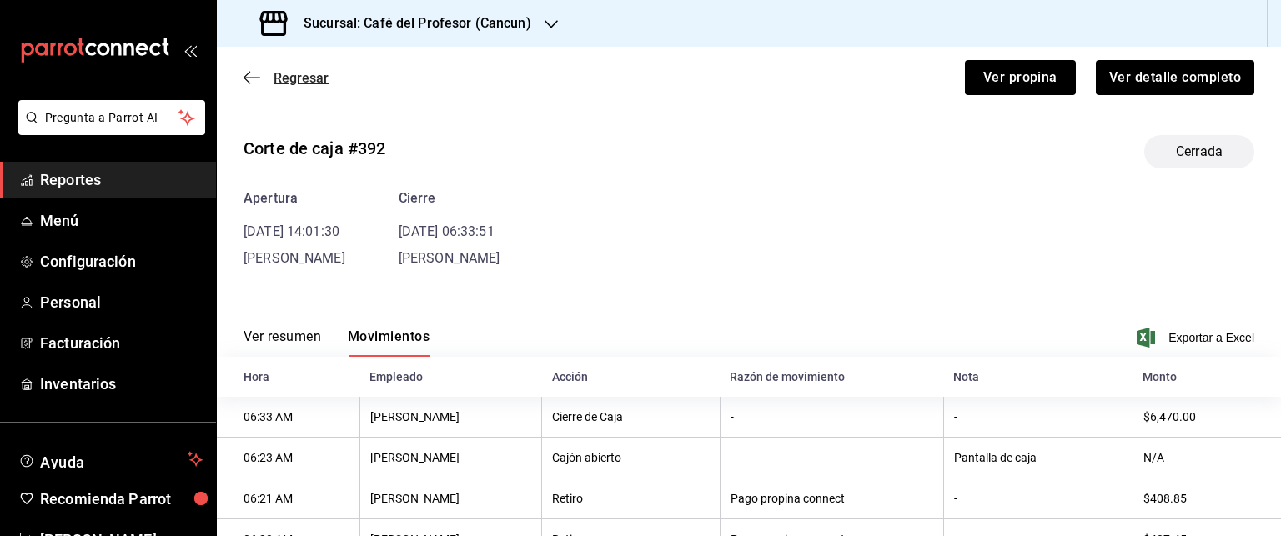
click at [259, 79] on span "Regresar" at bounding box center [286, 78] width 85 height 16
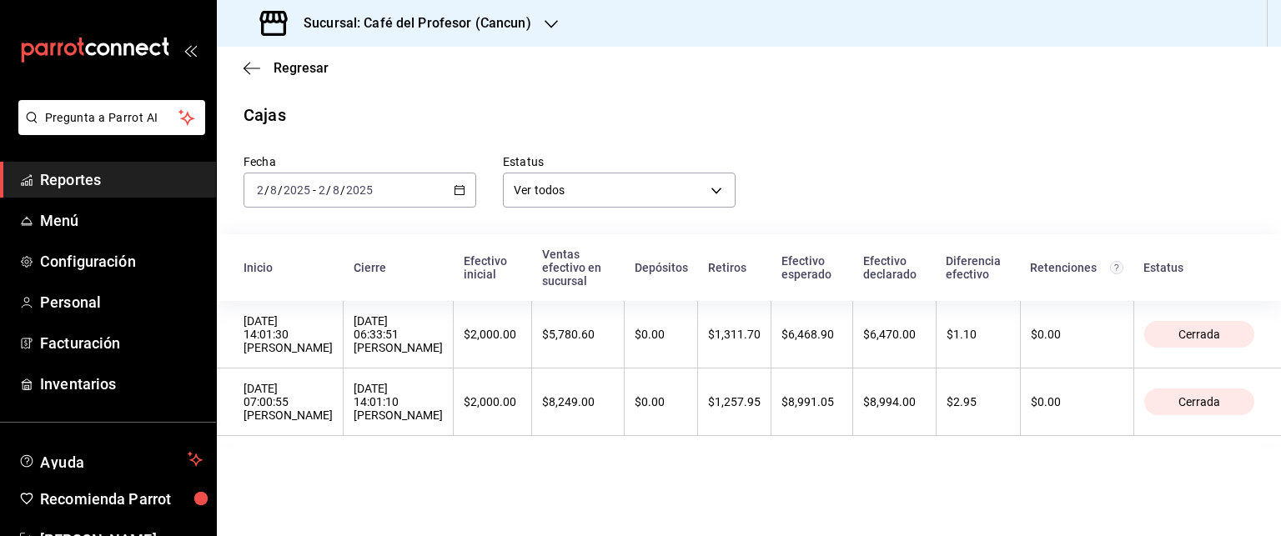
click at [467, 196] on div "[DATE] [DATE] - [DATE] [DATE]" at bounding box center [360, 190] width 233 height 35
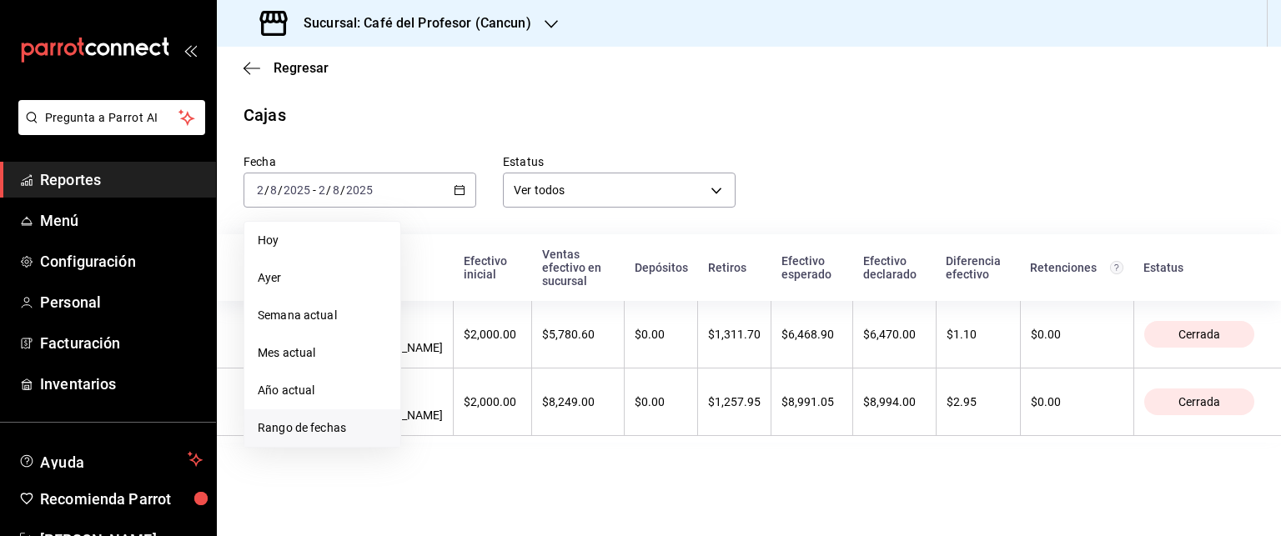
click at [337, 433] on span "Rango de fechas" at bounding box center [322, 428] width 129 height 18
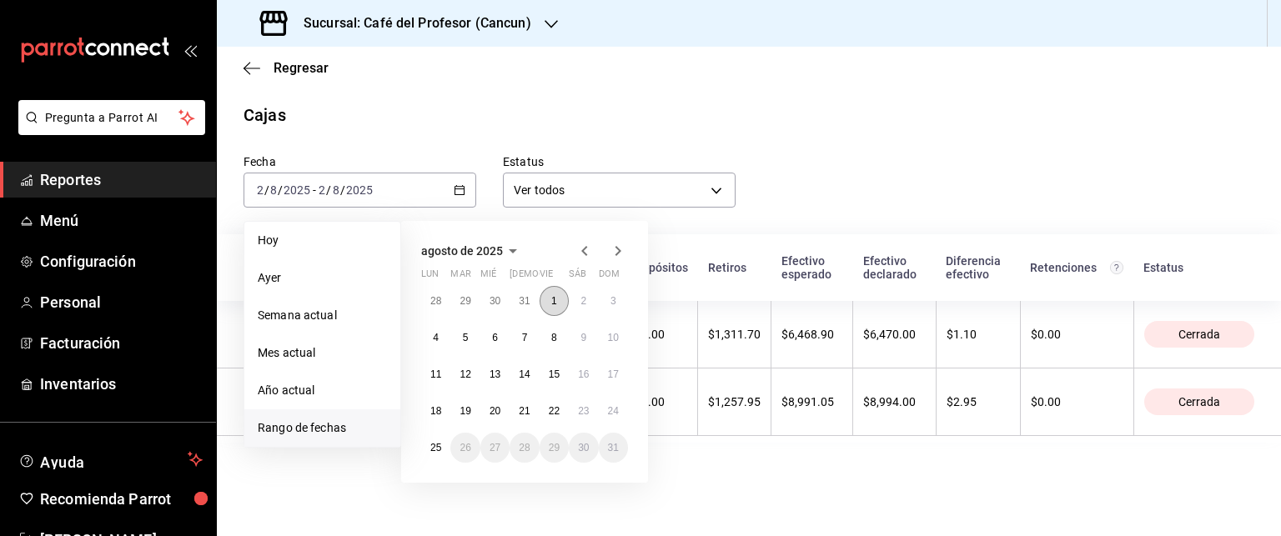
click at [549, 313] on button "1" at bounding box center [554, 301] width 29 height 30
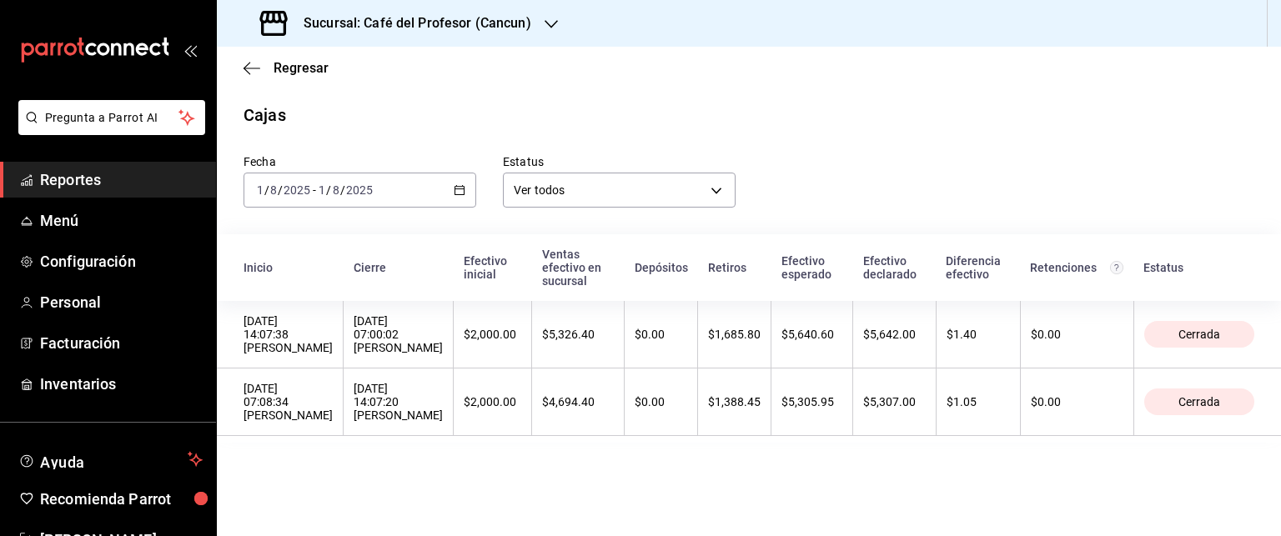
click at [466, 193] on div "[DATE] [DATE] - [DATE] [DATE]" at bounding box center [360, 190] width 233 height 35
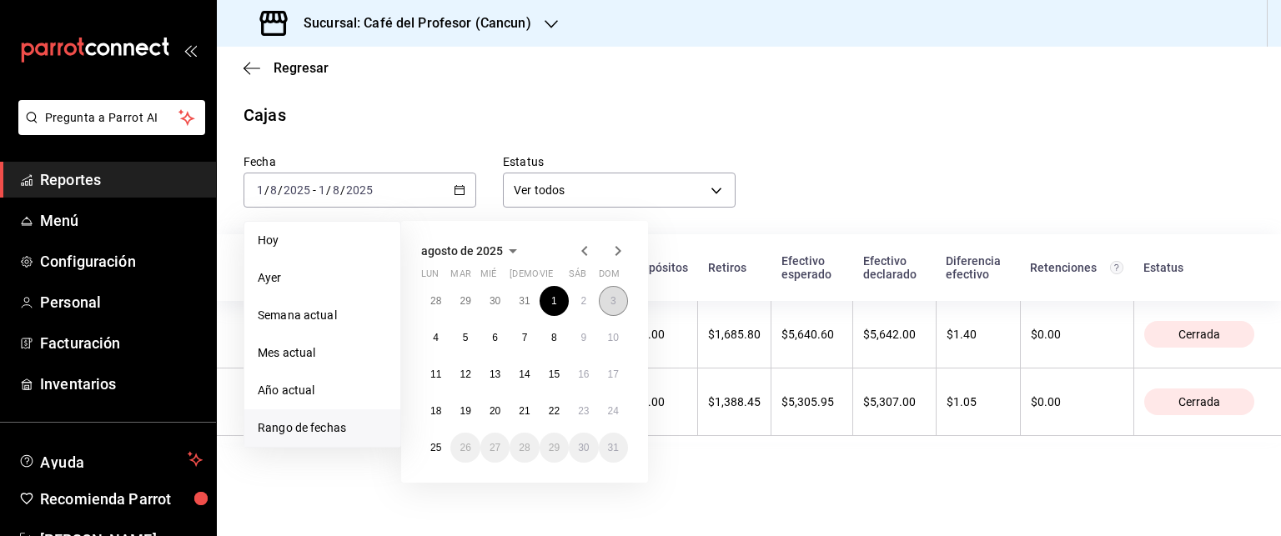
click at [607, 308] on button "3" at bounding box center [613, 301] width 29 height 30
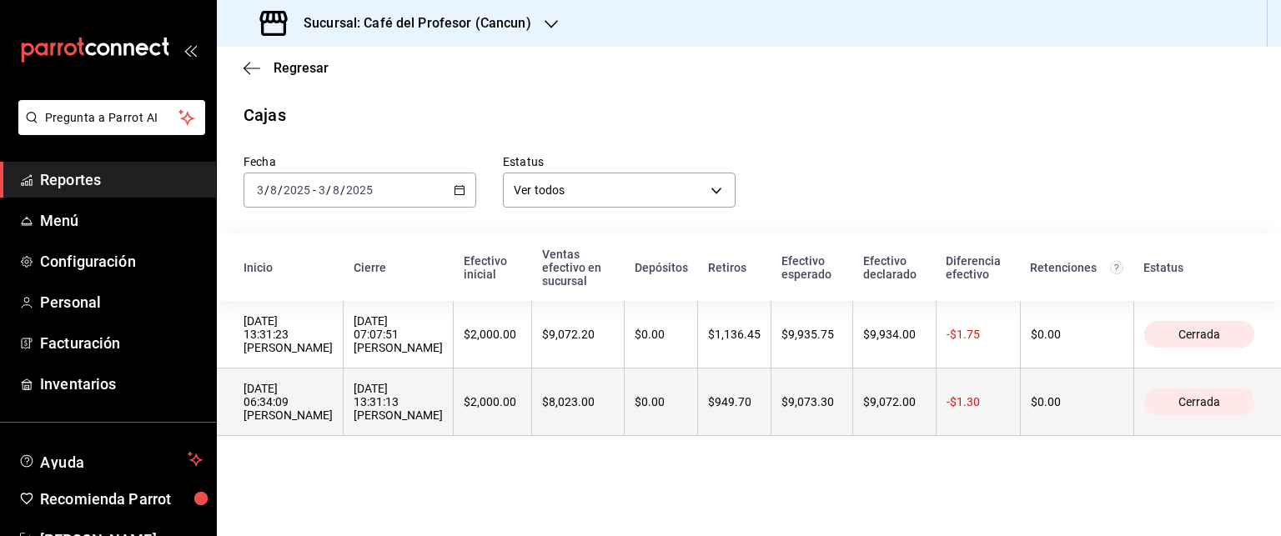
click at [567, 373] on th "$8,023.00" at bounding box center [578, 403] width 93 height 68
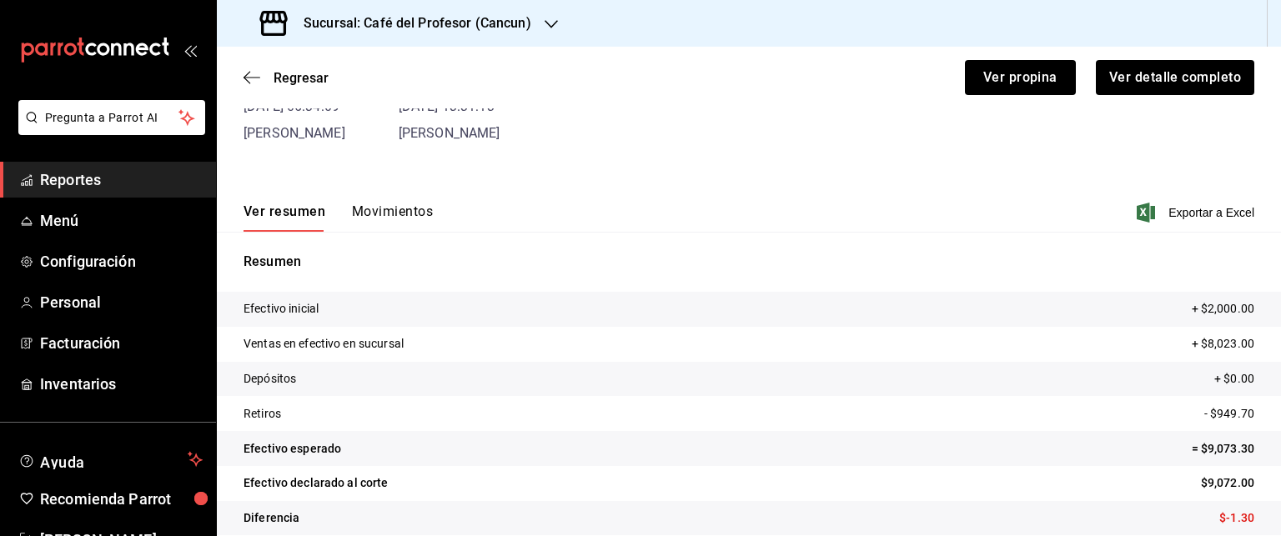
scroll to position [144, 0]
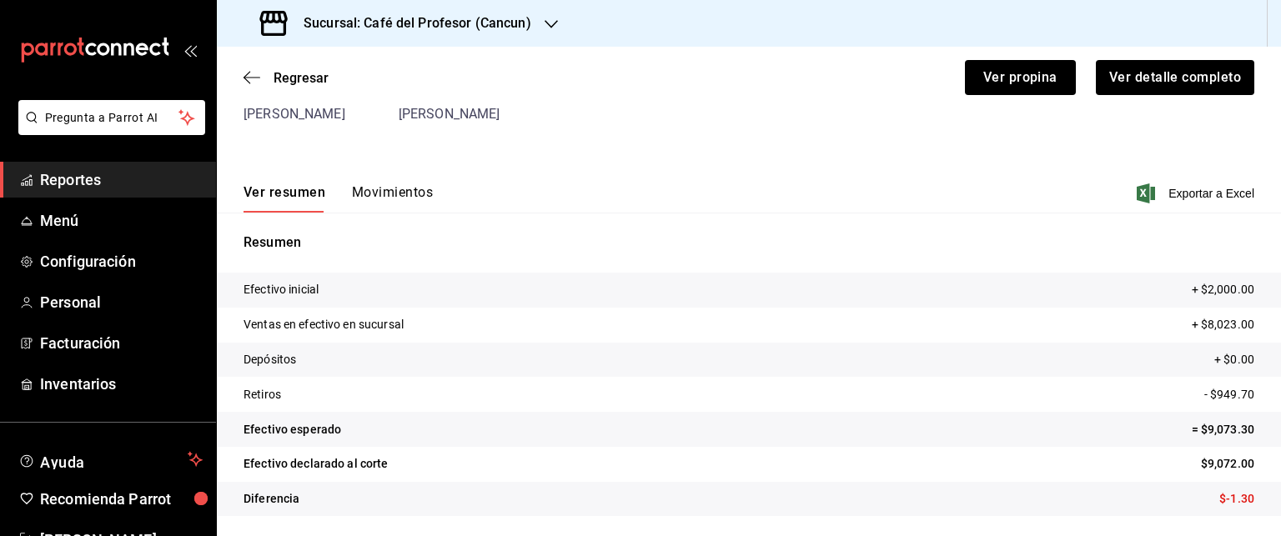
click at [413, 191] on button "Movimientos" at bounding box center [392, 198] width 81 height 28
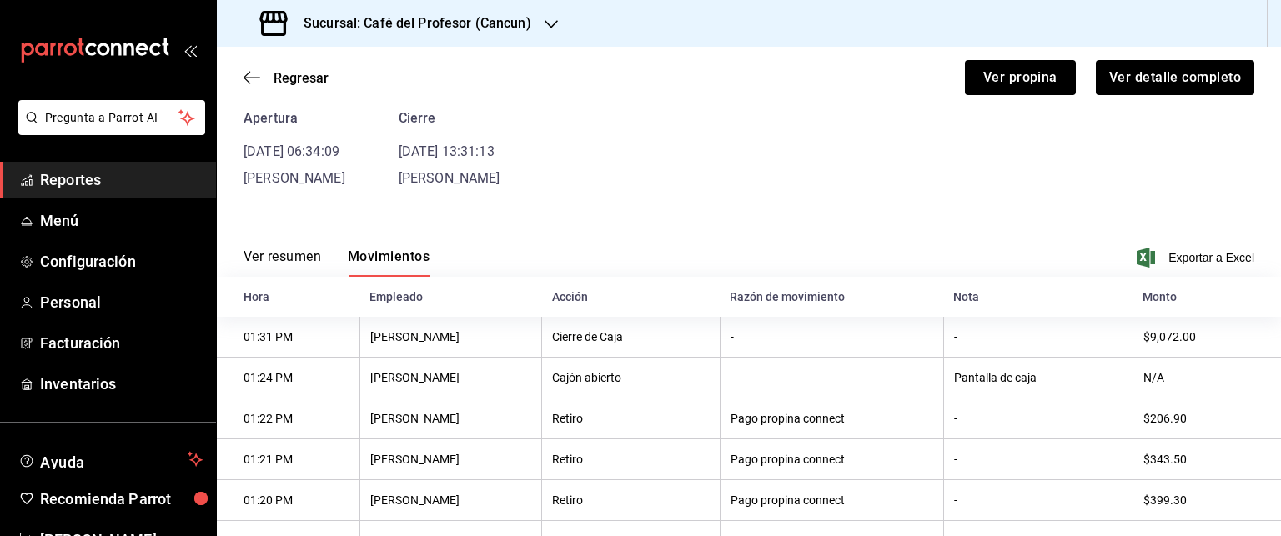
scroll to position [10, 0]
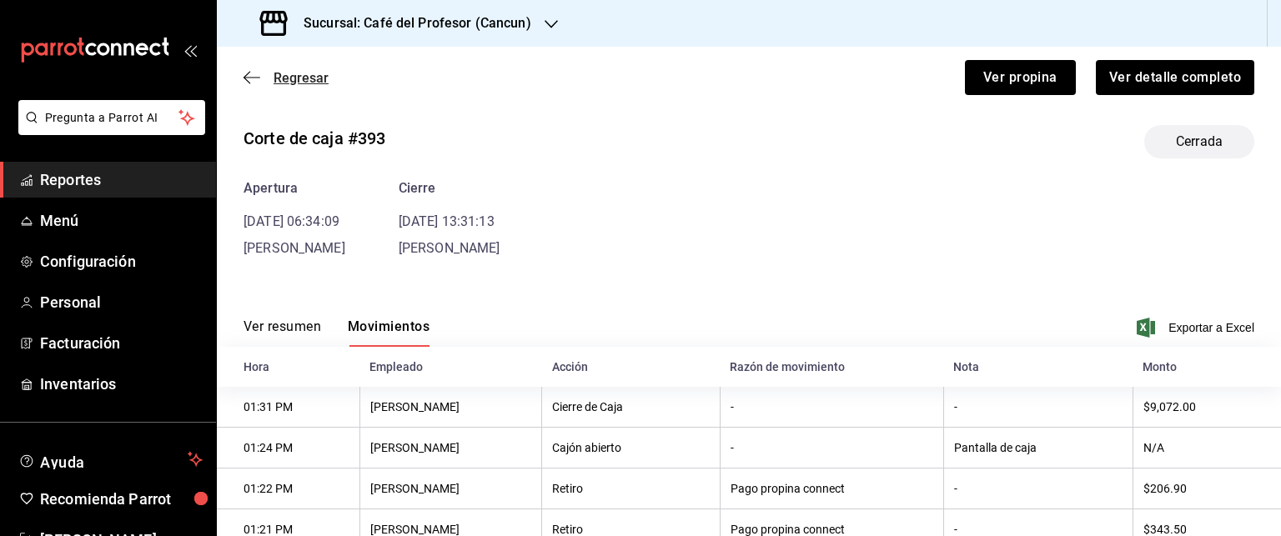
click at [246, 74] on icon "button" at bounding box center [252, 77] width 17 height 15
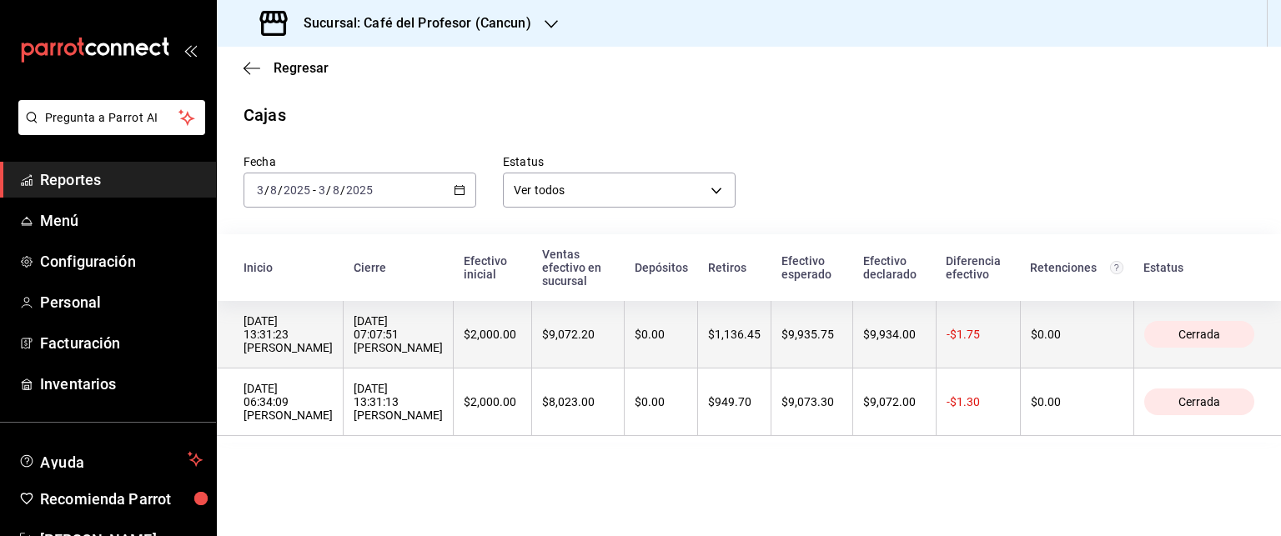
click at [701, 339] on th "$1,136.45" at bounding box center [734, 335] width 73 height 68
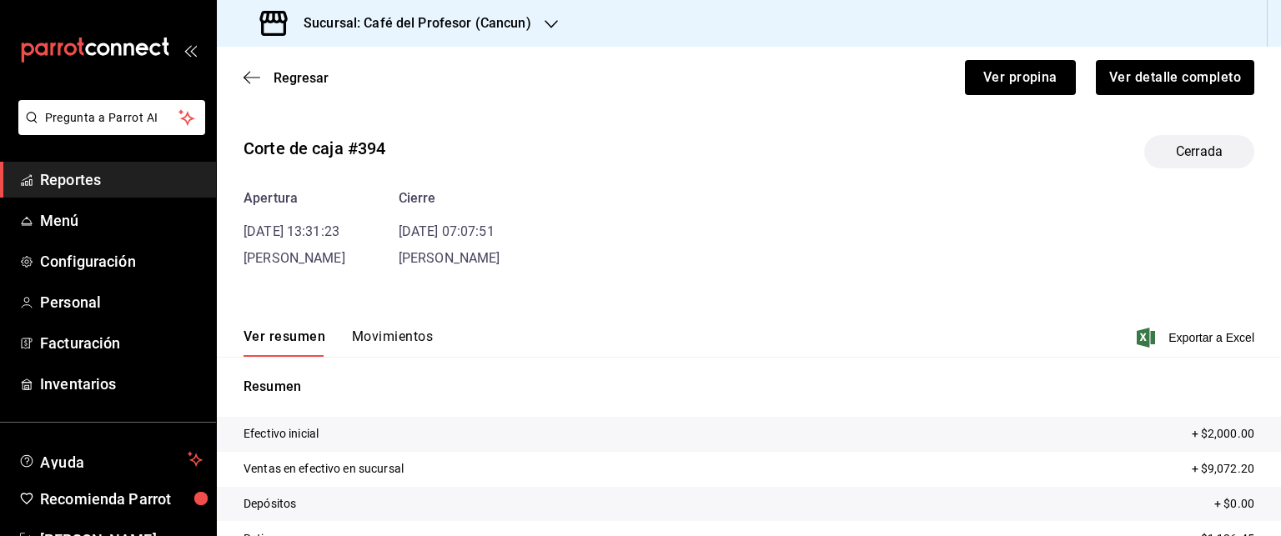
click at [402, 329] on button "Movimientos" at bounding box center [392, 343] width 81 height 28
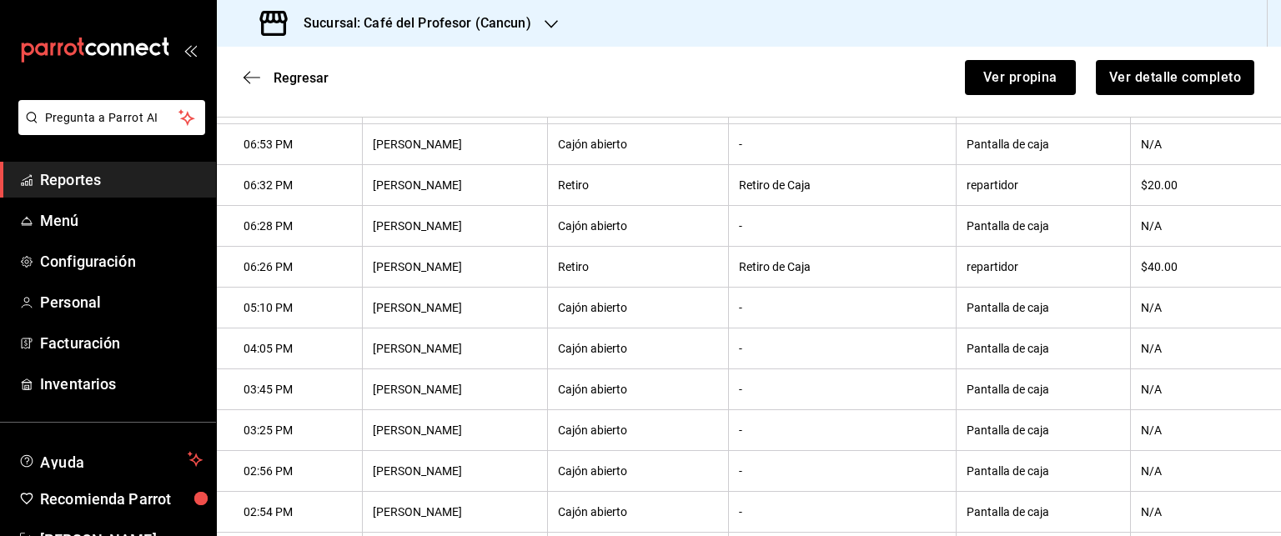
scroll to position [880, 0]
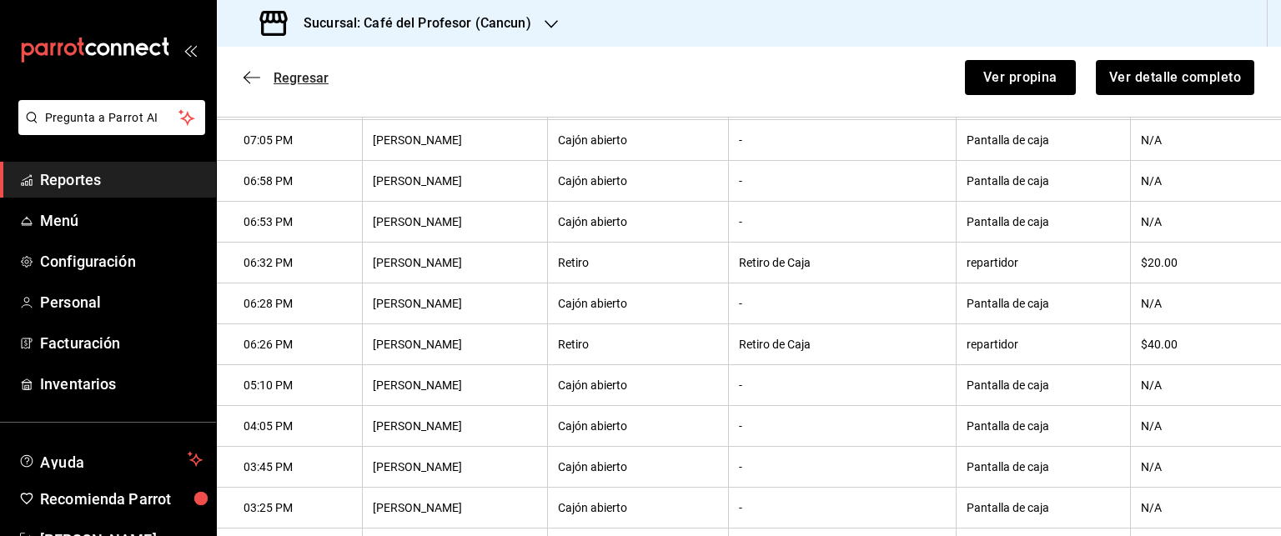
click at [254, 74] on icon "button" at bounding box center [252, 77] width 17 height 15
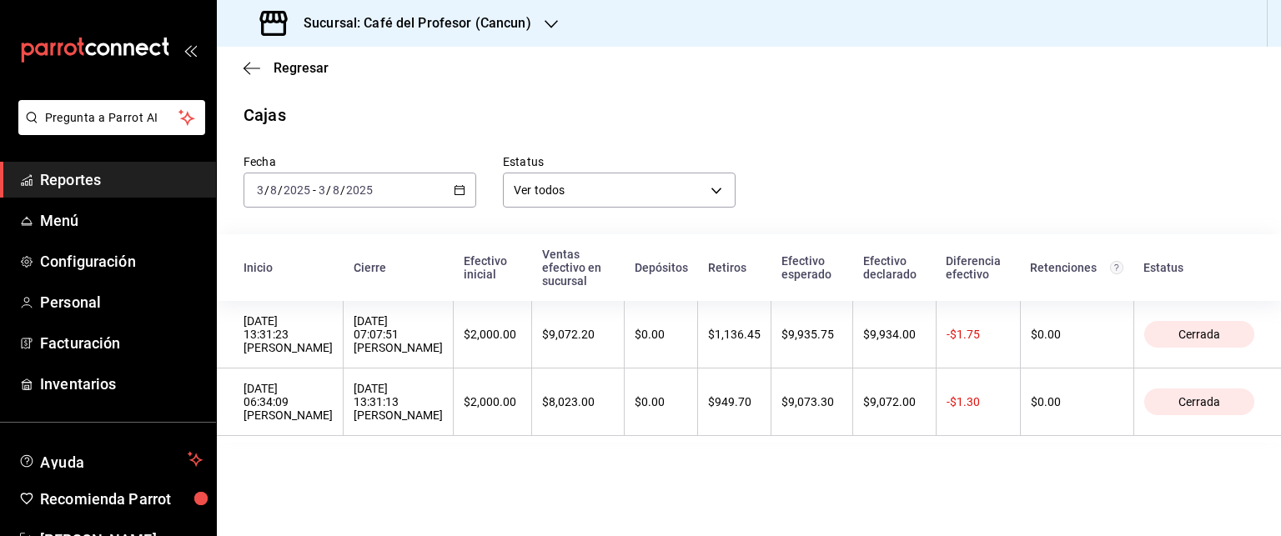
click at [458, 189] on icon "button" at bounding box center [460, 190] width 12 height 12
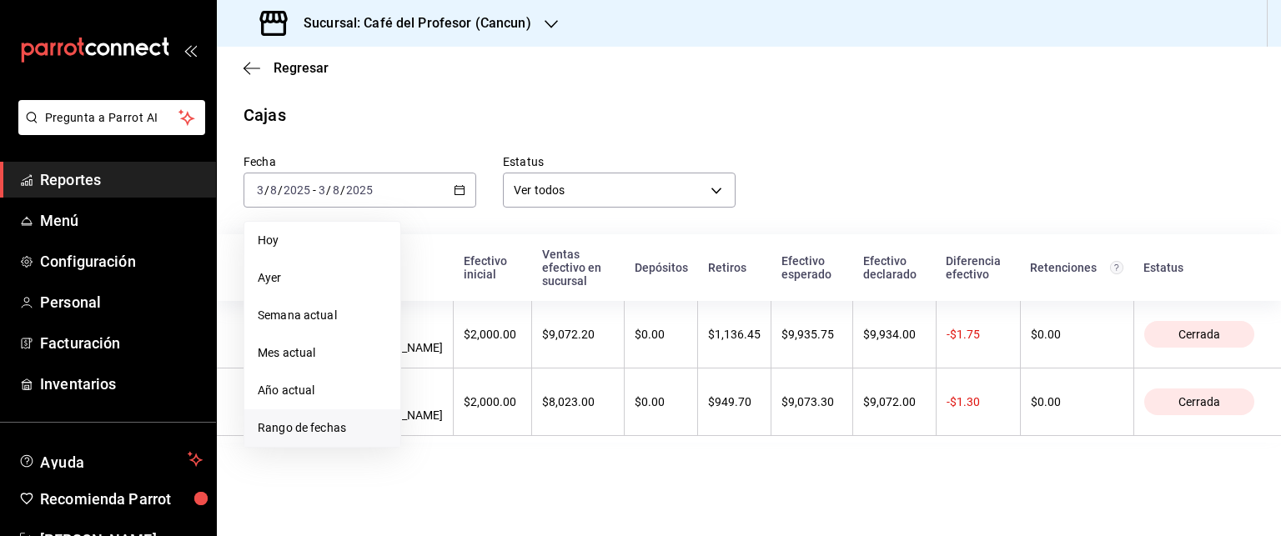
click at [317, 418] on li "Rango de fechas" at bounding box center [322, 428] width 156 height 38
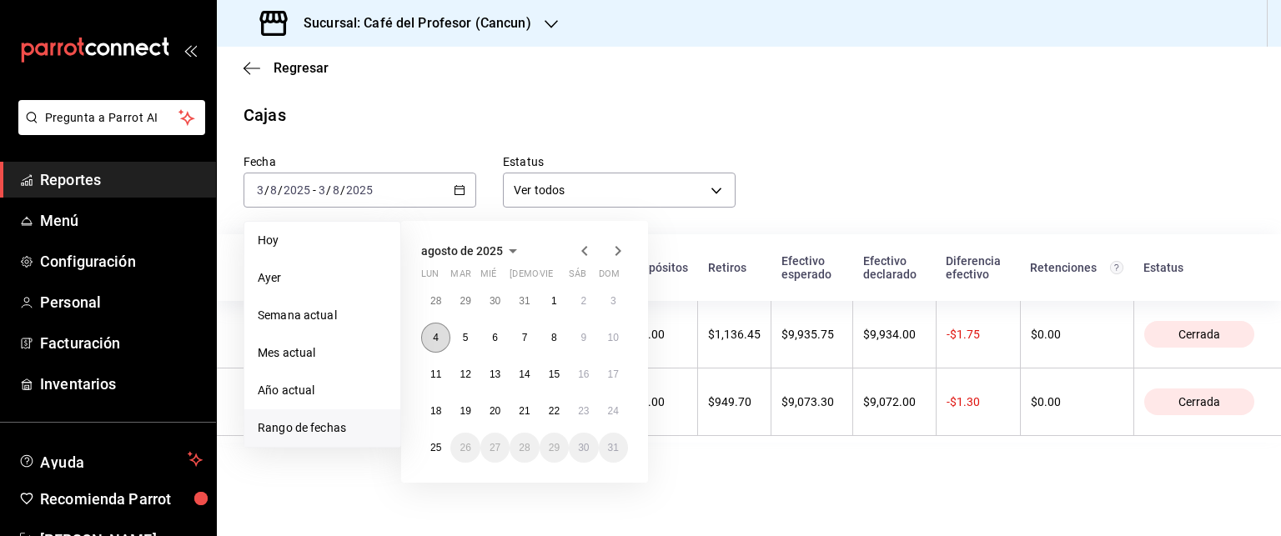
click at [426, 330] on button "4" at bounding box center [435, 338] width 29 height 30
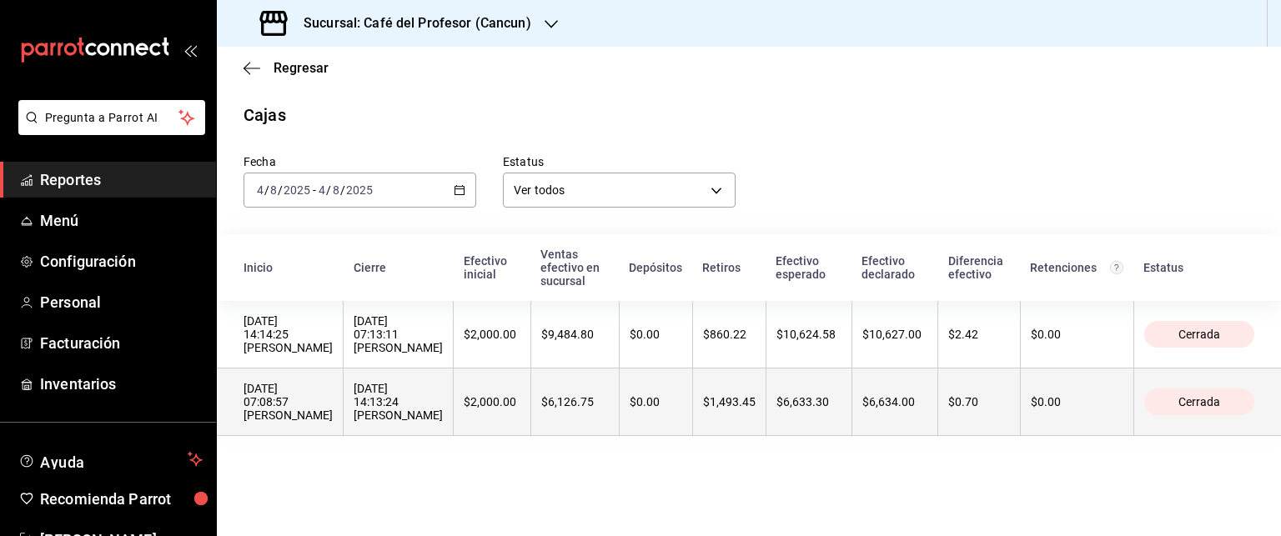
click at [530, 399] on th "$2,000.00" at bounding box center [493, 403] width 78 height 68
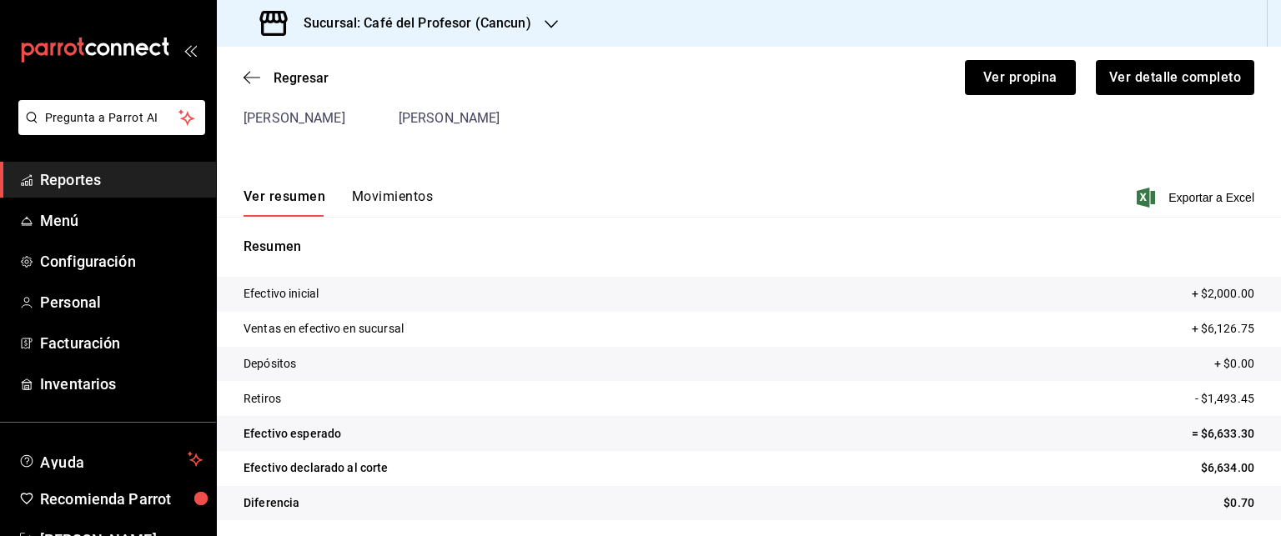
scroll to position [144, 0]
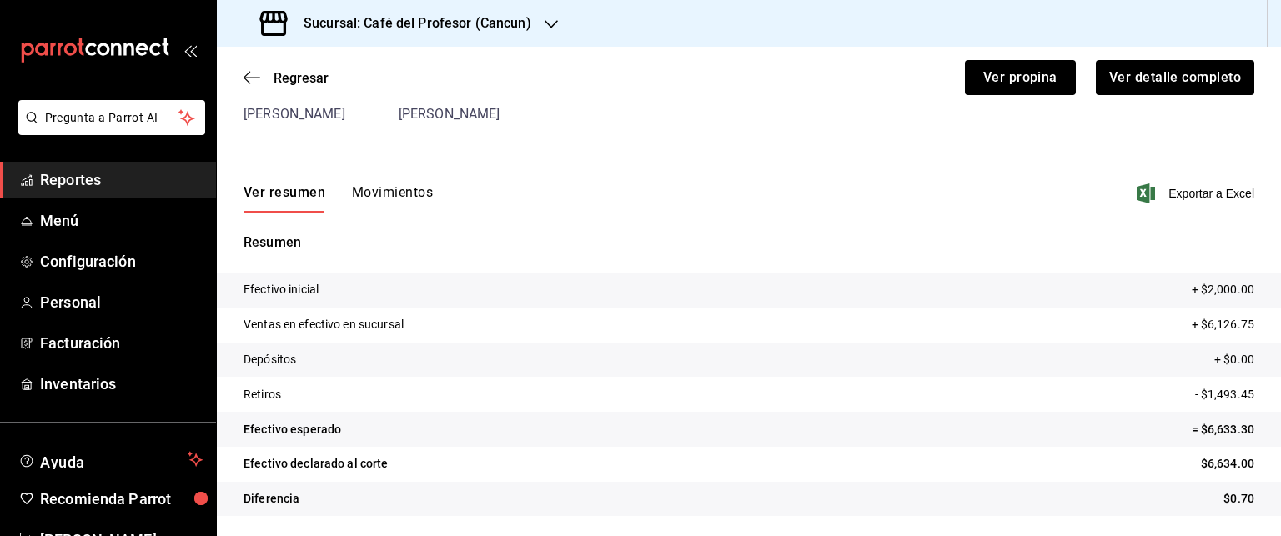
click at [396, 205] on button "Movimientos" at bounding box center [392, 198] width 81 height 28
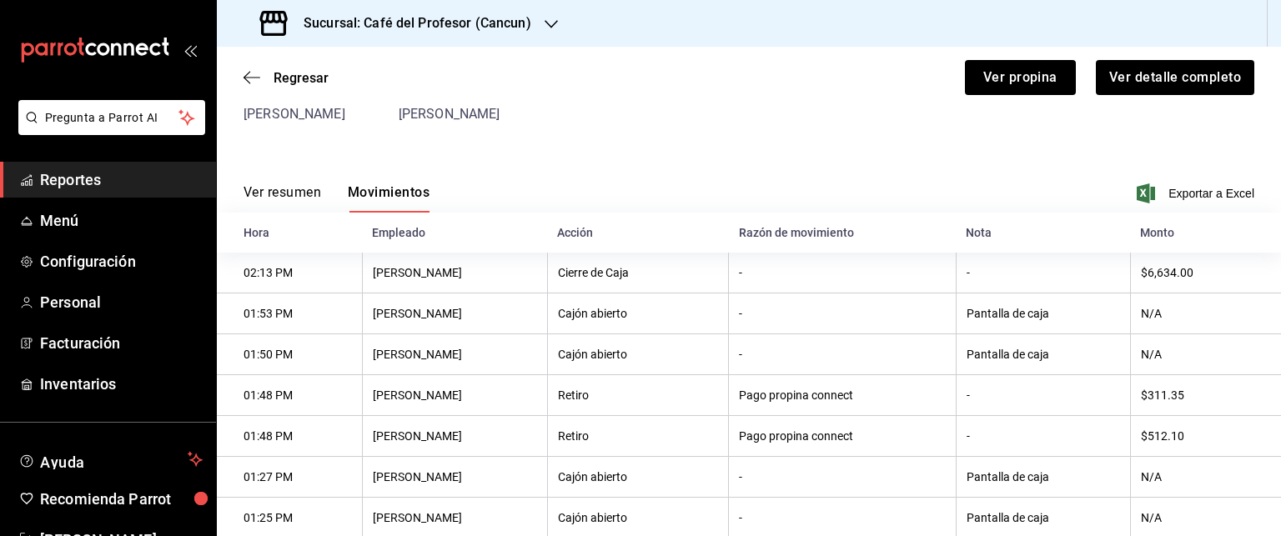
click at [396, 205] on button "Movimientos" at bounding box center [389, 198] width 82 height 28
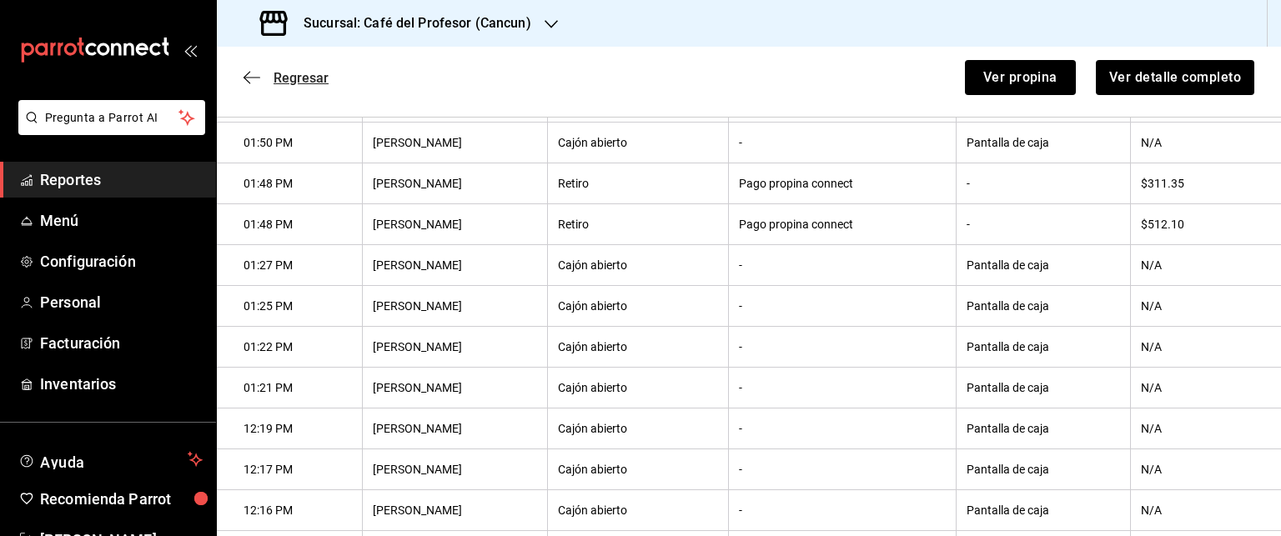
scroll to position [381, 0]
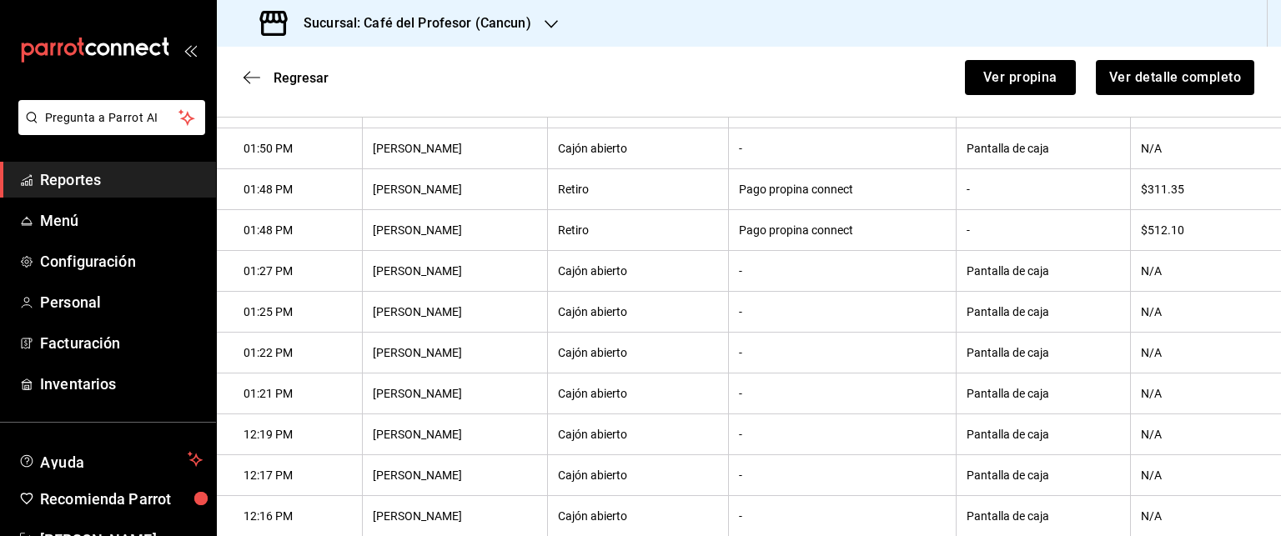
click at [254, 68] on div "Regresar Ver propina Ver detalle completo" at bounding box center [749, 78] width 1064 height 62
click at [254, 75] on icon "button" at bounding box center [252, 77] width 17 height 15
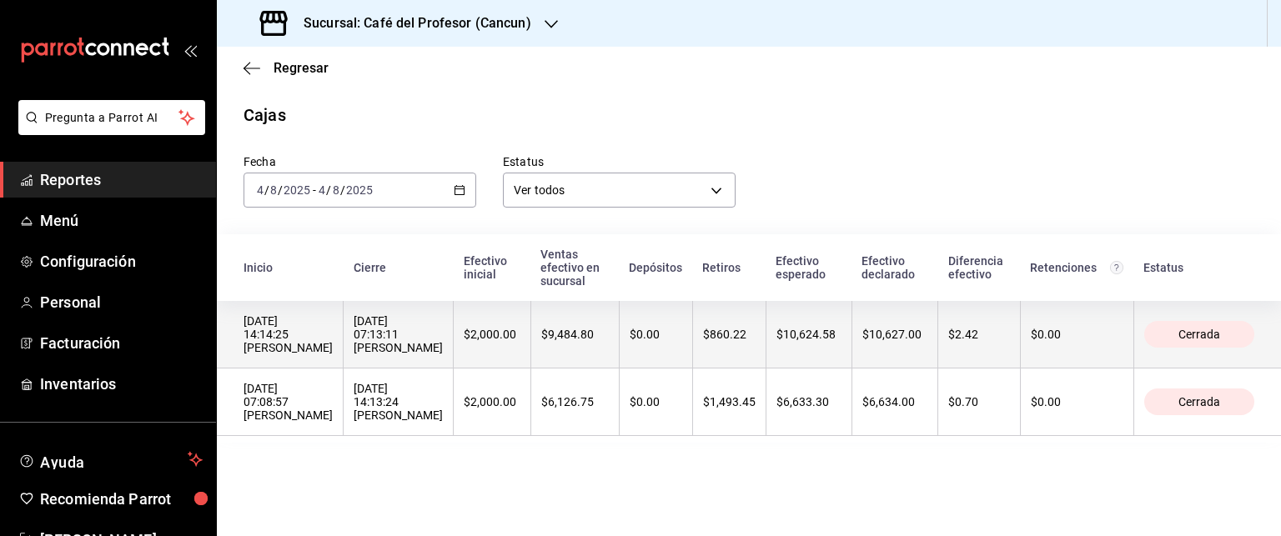
click at [443, 335] on div "[DATE] 07:13:11 [PERSON_NAME]" at bounding box center [398, 334] width 89 height 40
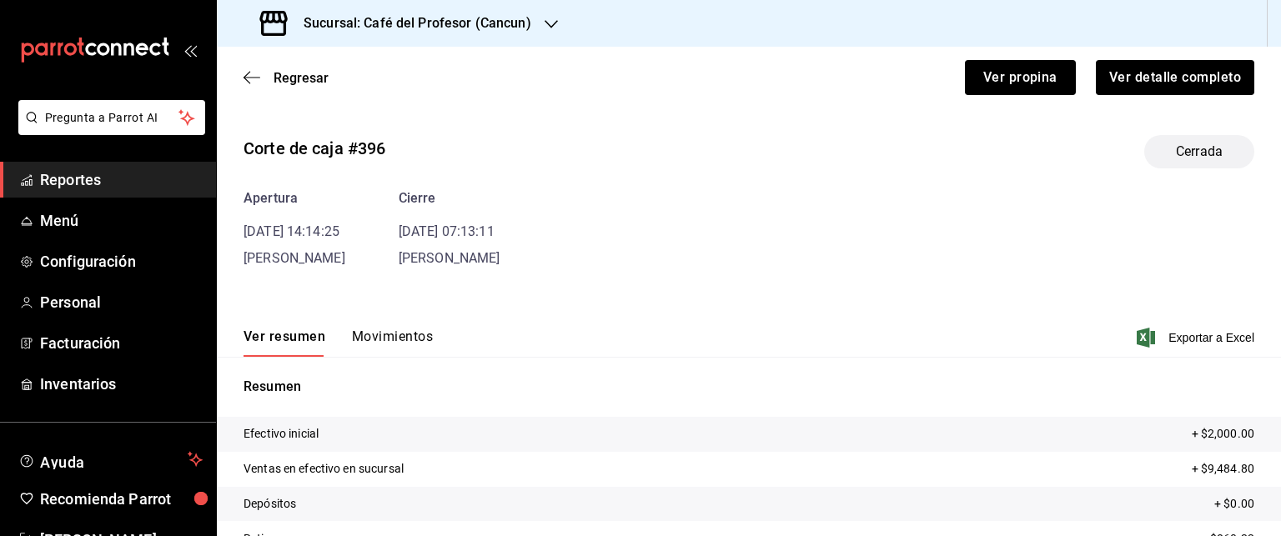
click at [367, 331] on button "Movimientos" at bounding box center [392, 343] width 81 height 28
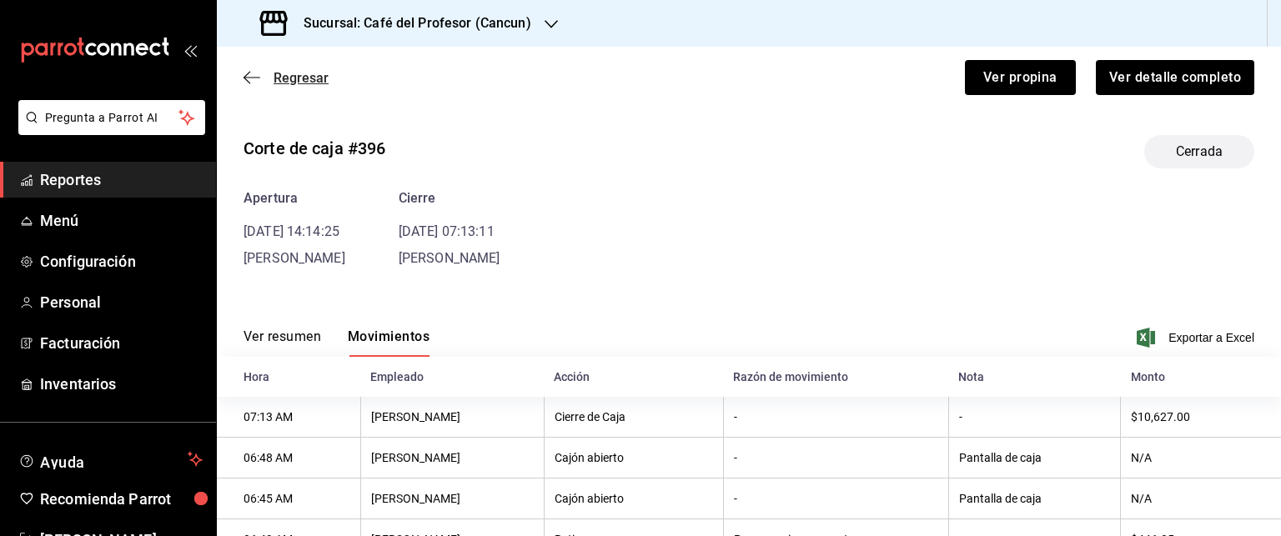
click at [248, 76] on icon "button" at bounding box center [252, 77] width 17 height 15
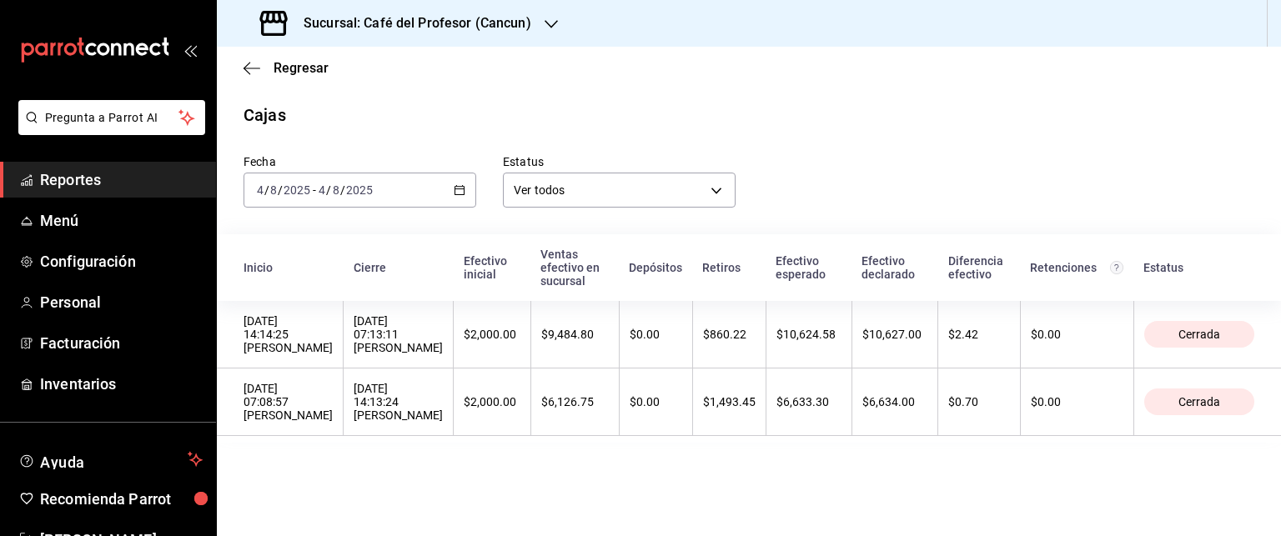
click at [470, 188] on div "[DATE] [DATE] - [DATE] [DATE]" at bounding box center [360, 190] width 233 height 35
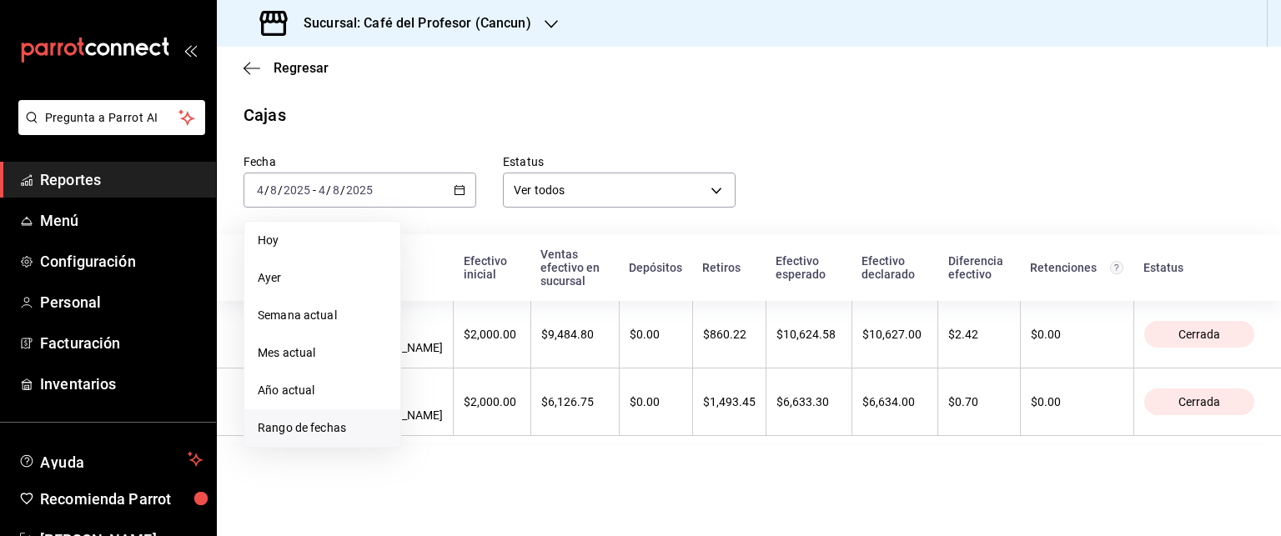
click at [326, 432] on span "Rango de fechas" at bounding box center [322, 428] width 129 height 18
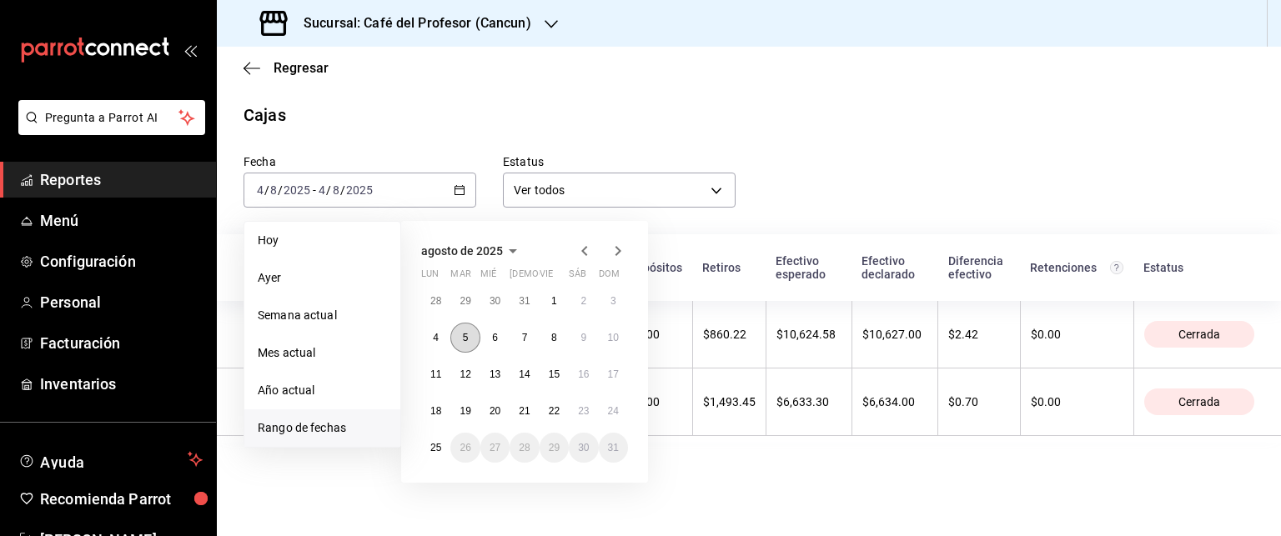
click at [457, 326] on button "5" at bounding box center [464, 338] width 29 height 30
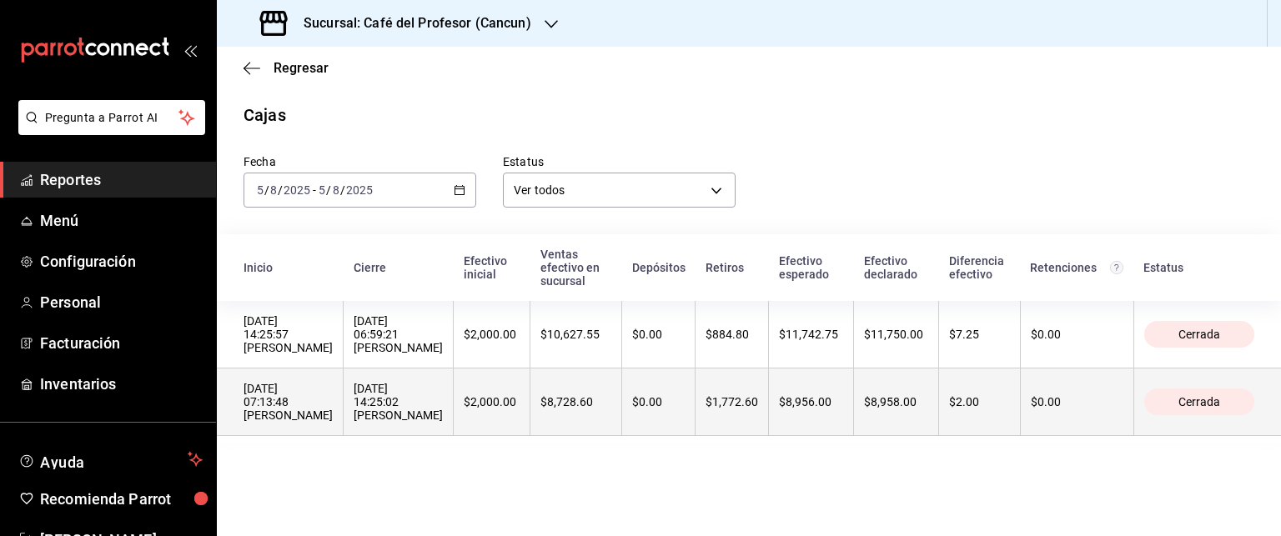
click at [443, 399] on div "[DATE] 14:25:02 [PERSON_NAME]" at bounding box center [398, 402] width 89 height 40
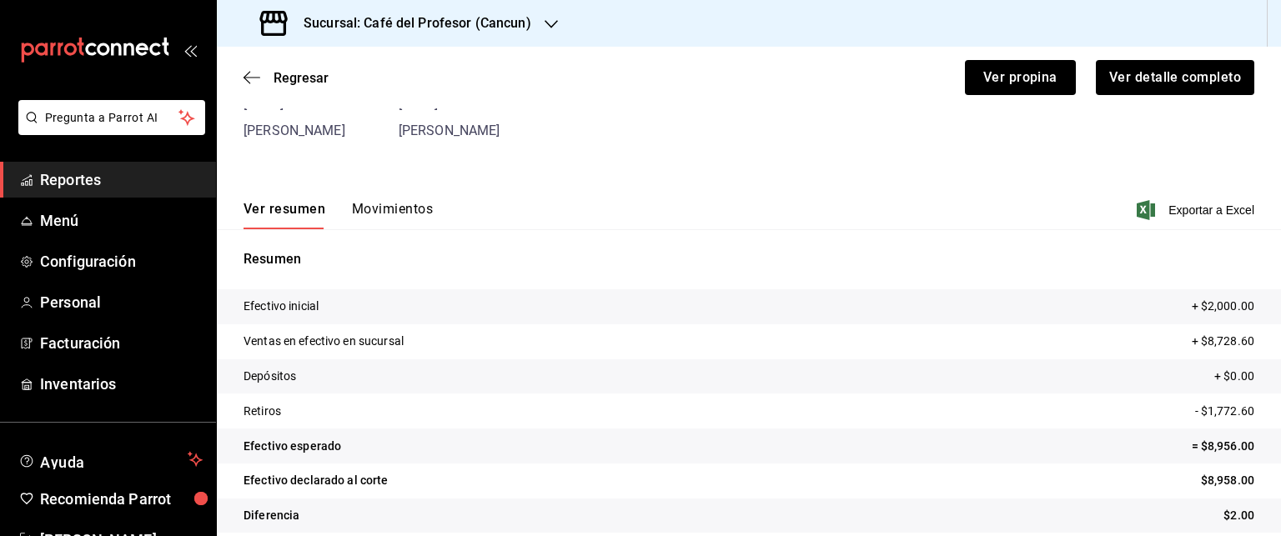
scroll to position [144, 0]
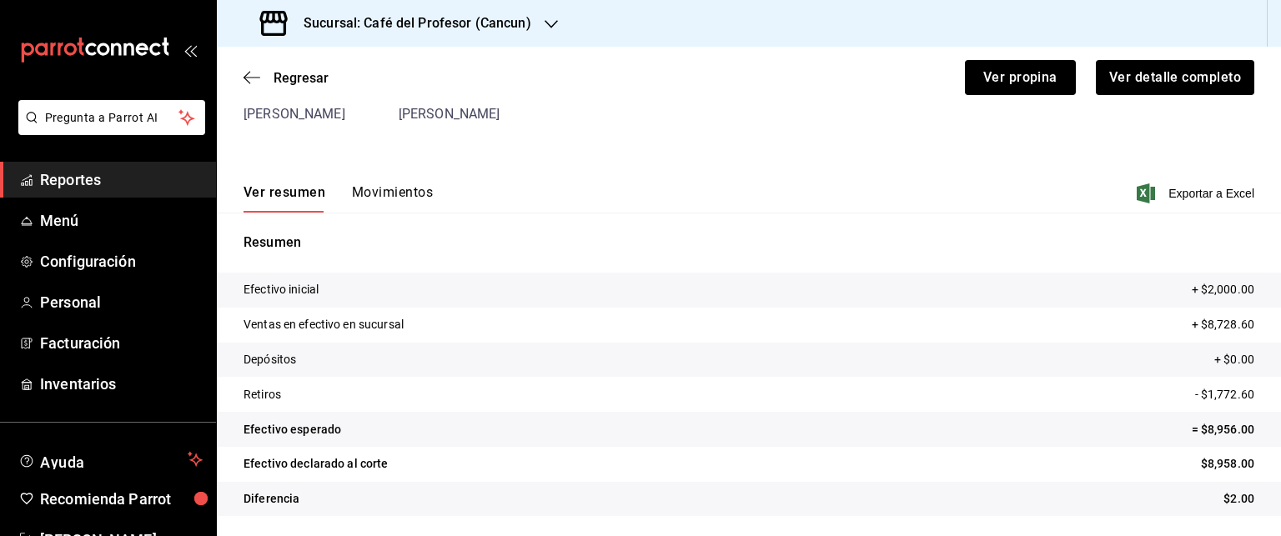
click at [415, 200] on button "Movimientos" at bounding box center [392, 198] width 81 height 28
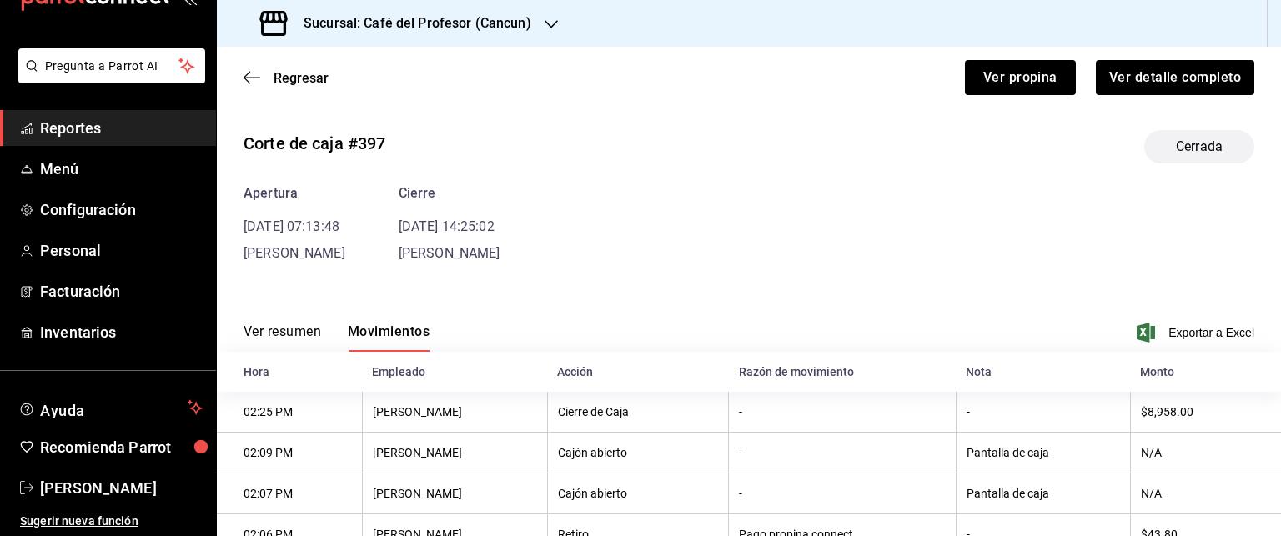
scroll to position [0, 0]
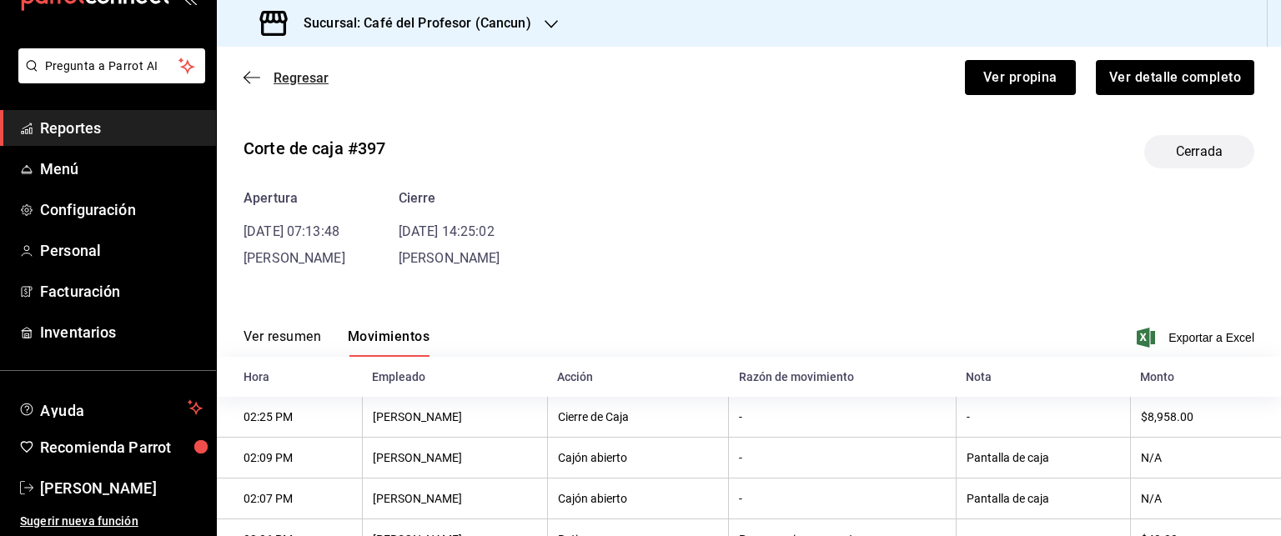
click at [247, 76] on icon "button" at bounding box center [252, 77] width 17 height 15
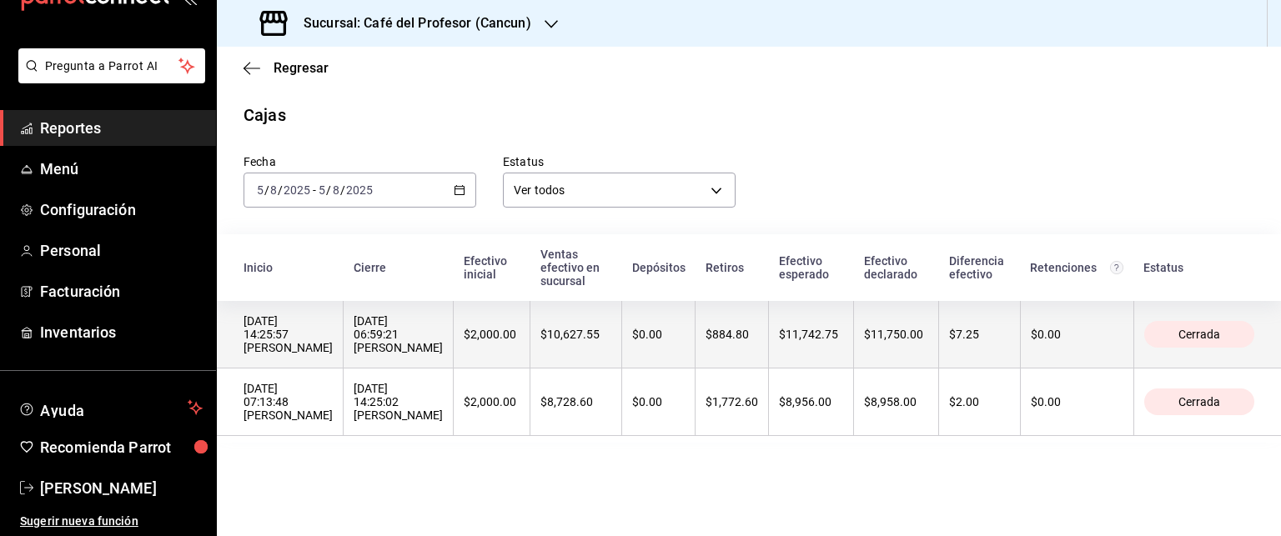
click at [440, 329] on div "[DATE] 06:59:21 [PERSON_NAME]" at bounding box center [398, 334] width 89 height 40
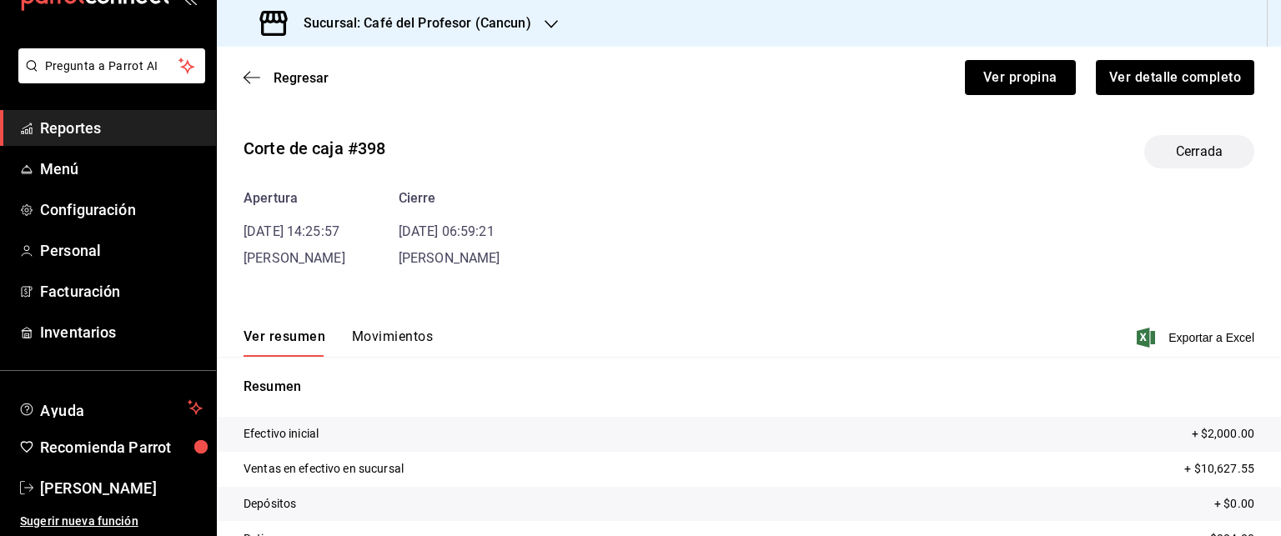
click at [427, 269] on div "Corte de caja #398 Cerrada Apertura [DATE] 14:25:57 [PERSON_NAME] Cierre [DATE]…" at bounding box center [749, 401] width 1064 height 559
click at [404, 345] on button "Movimientos" at bounding box center [392, 343] width 81 height 28
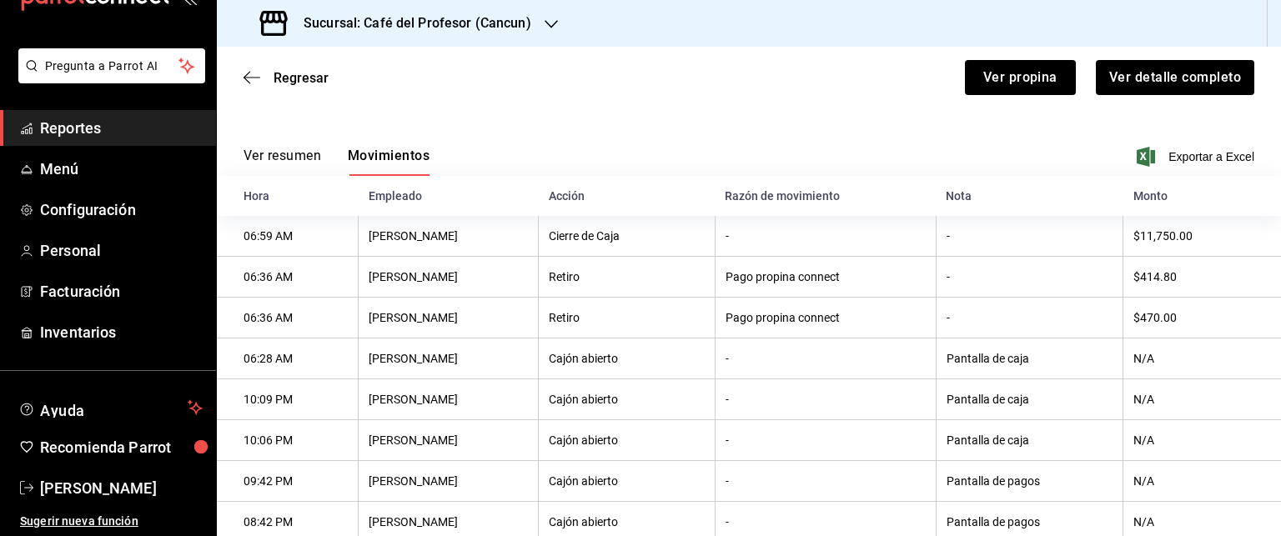
scroll to position [177, 0]
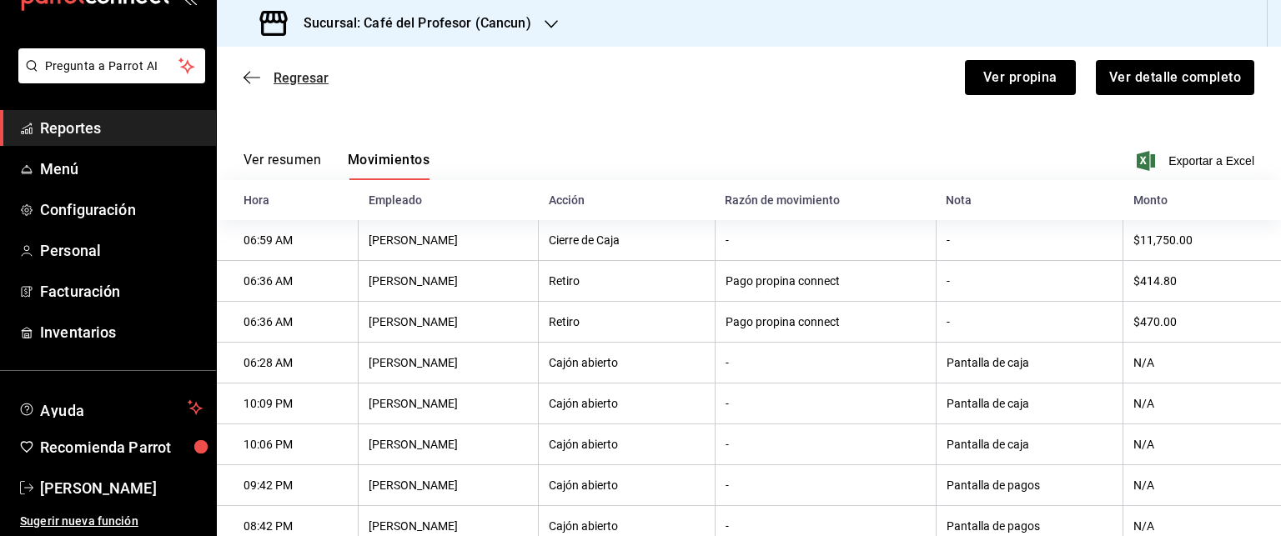
click at [244, 83] on icon "button" at bounding box center [252, 77] width 17 height 15
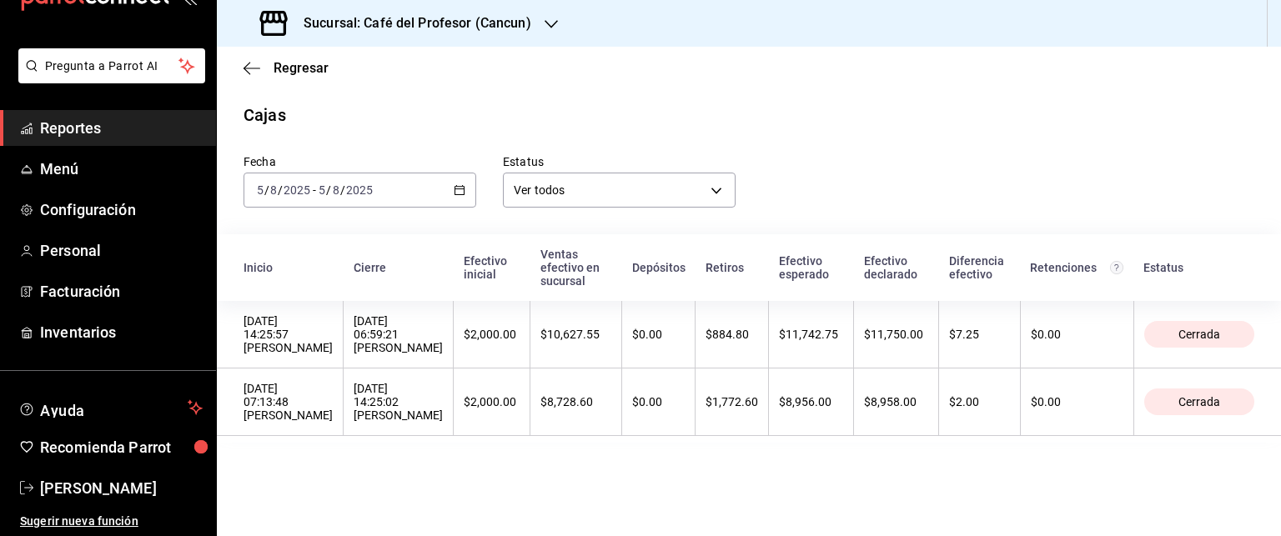
click at [455, 190] on icon "button" at bounding box center [460, 190] width 12 height 12
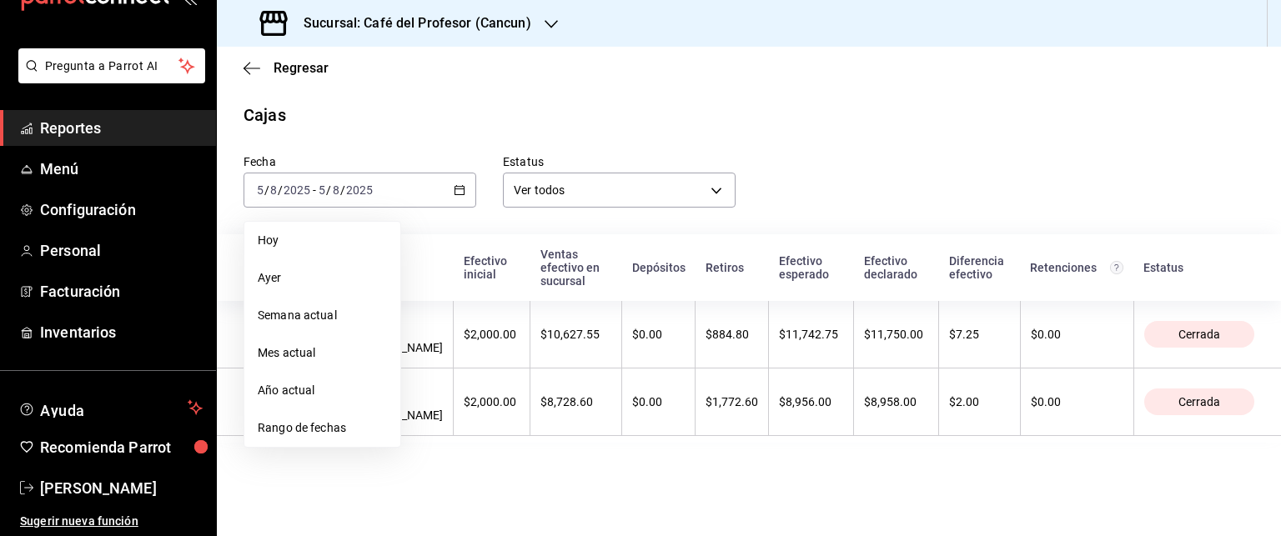
click at [320, 414] on li "Rango de fechas" at bounding box center [322, 428] width 156 height 38
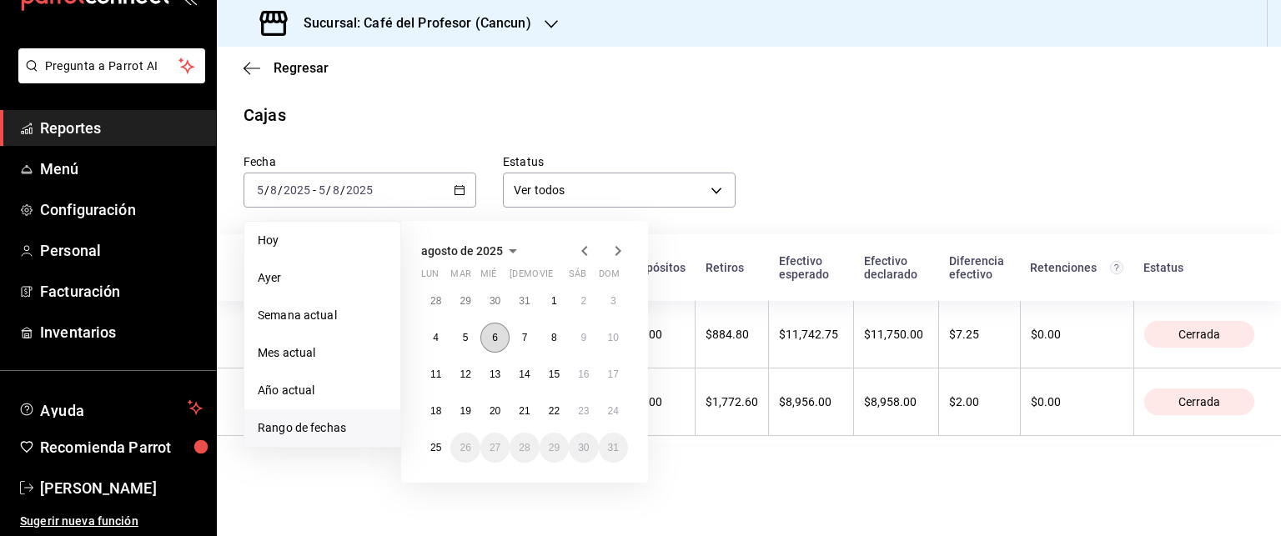
click at [488, 343] on button "6" at bounding box center [494, 338] width 29 height 30
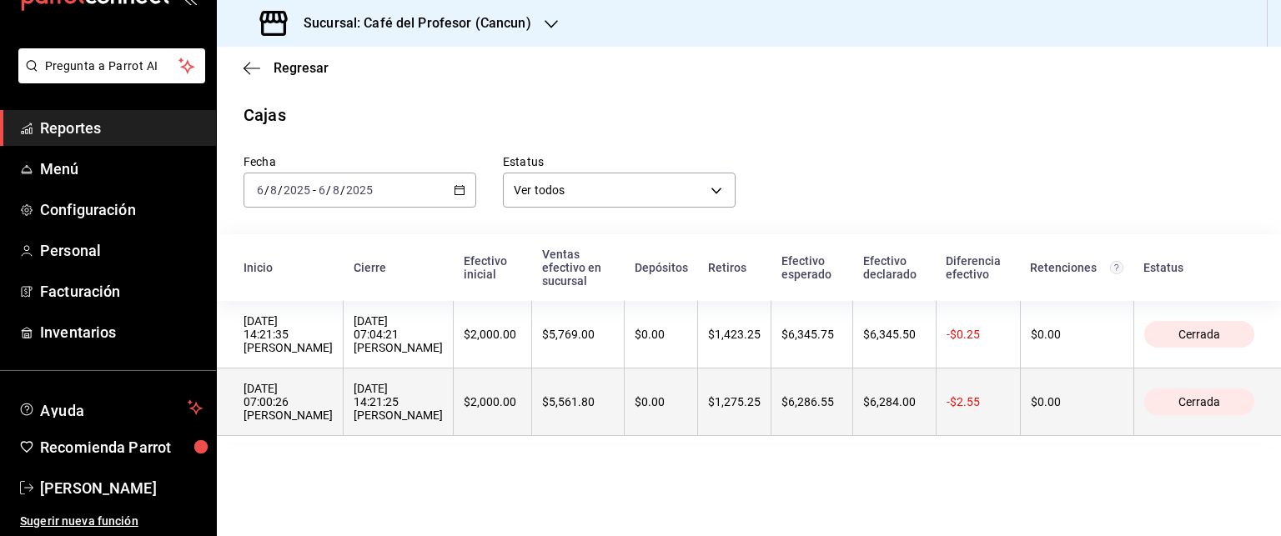
click at [443, 407] on div "[DATE] 14:21:25 [PERSON_NAME]" at bounding box center [398, 402] width 89 height 40
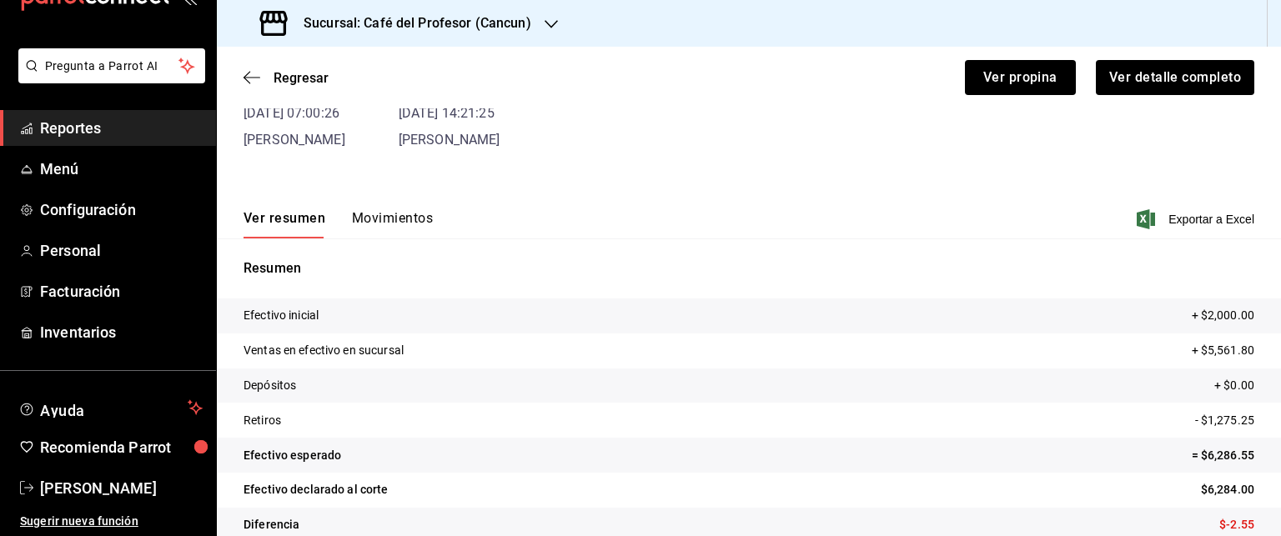
scroll to position [144, 0]
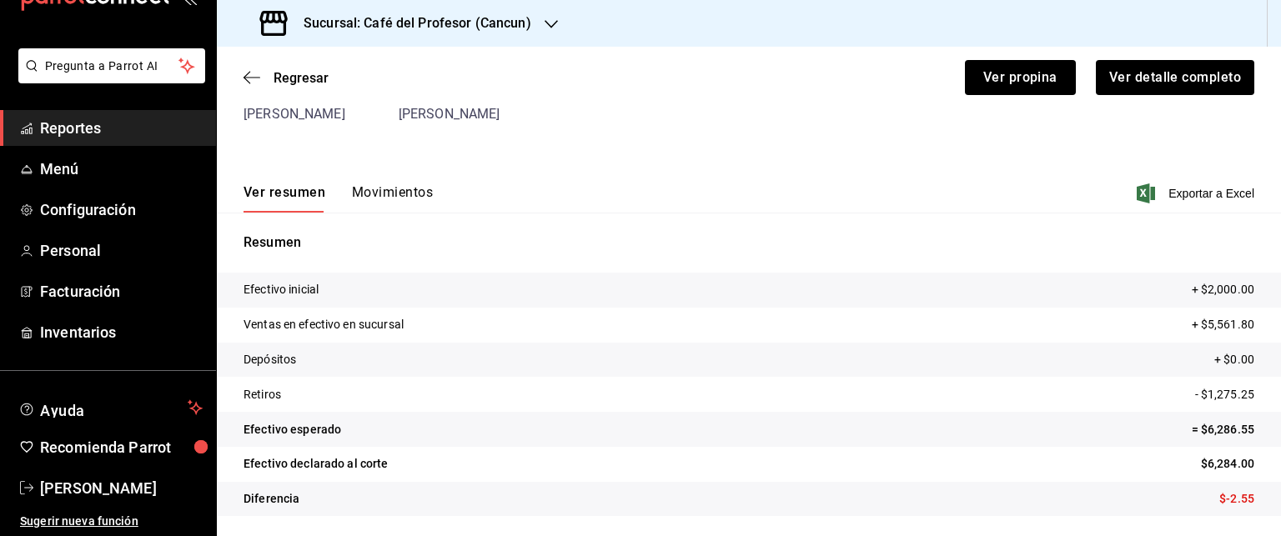
click at [408, 193] on button "Movimientos" at bounding box center [392, 198] width 81 height 28
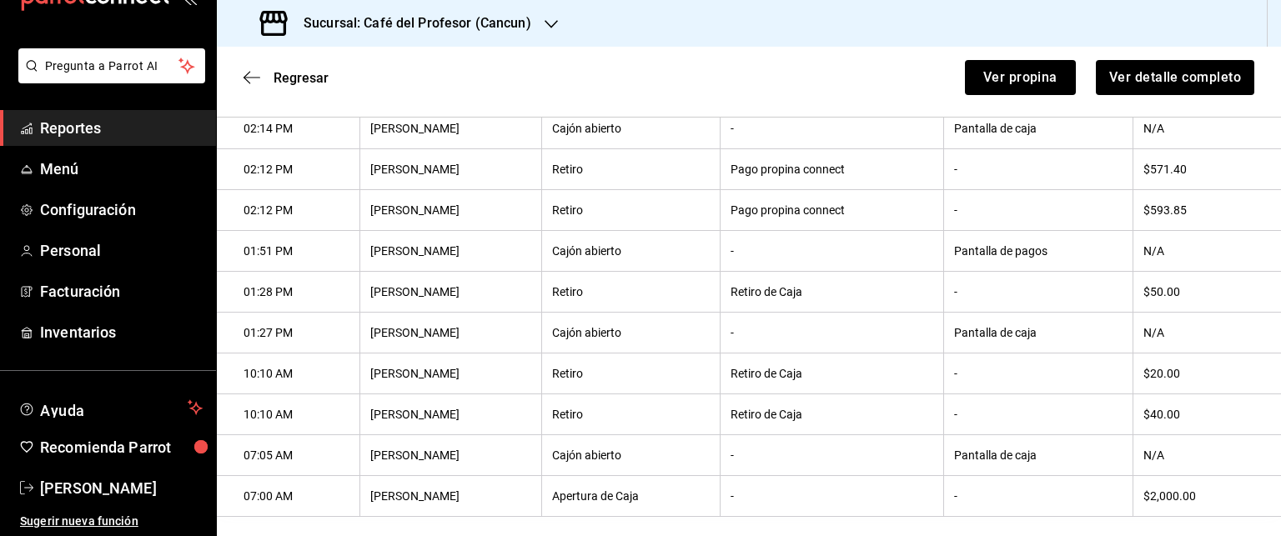
scroll to position [387, 0]
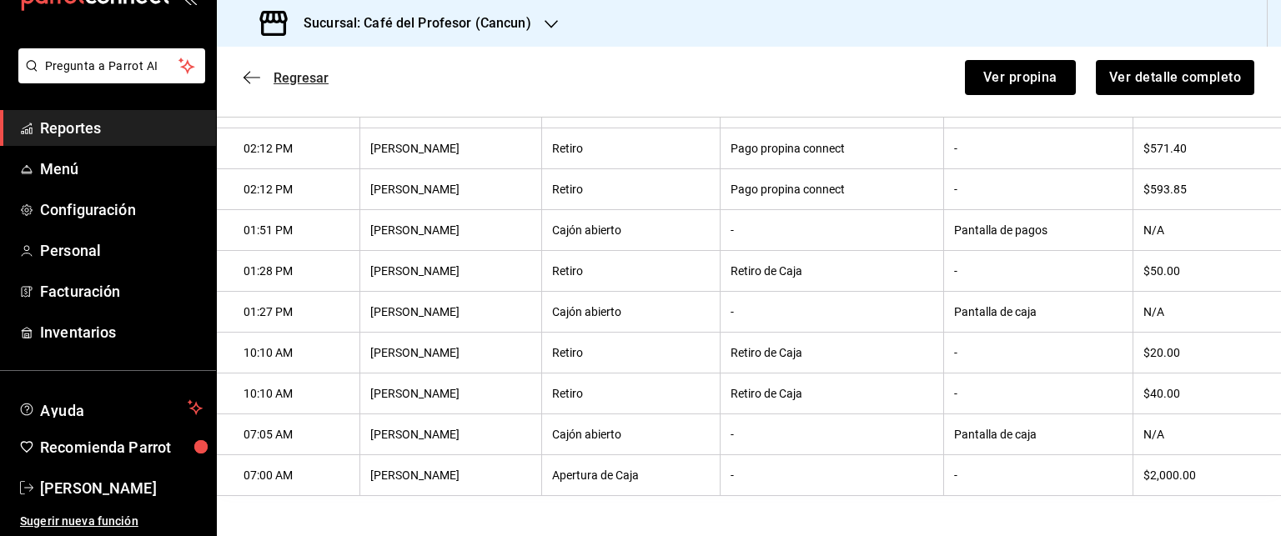
click at [259, 74] on span "Regresar" at bounding box center [286, 78] width 85 height 16
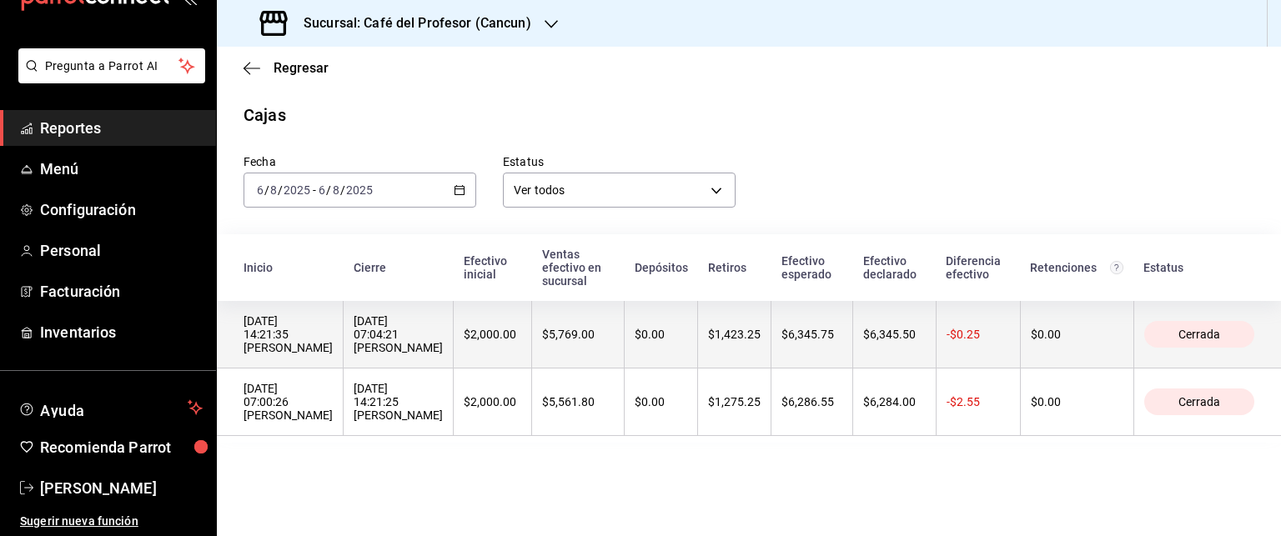
click at [443, 354] on div "[DATE] 07:04:21 [PERSON_NAME]" at bounding box center [398, 334] width 89 height 40
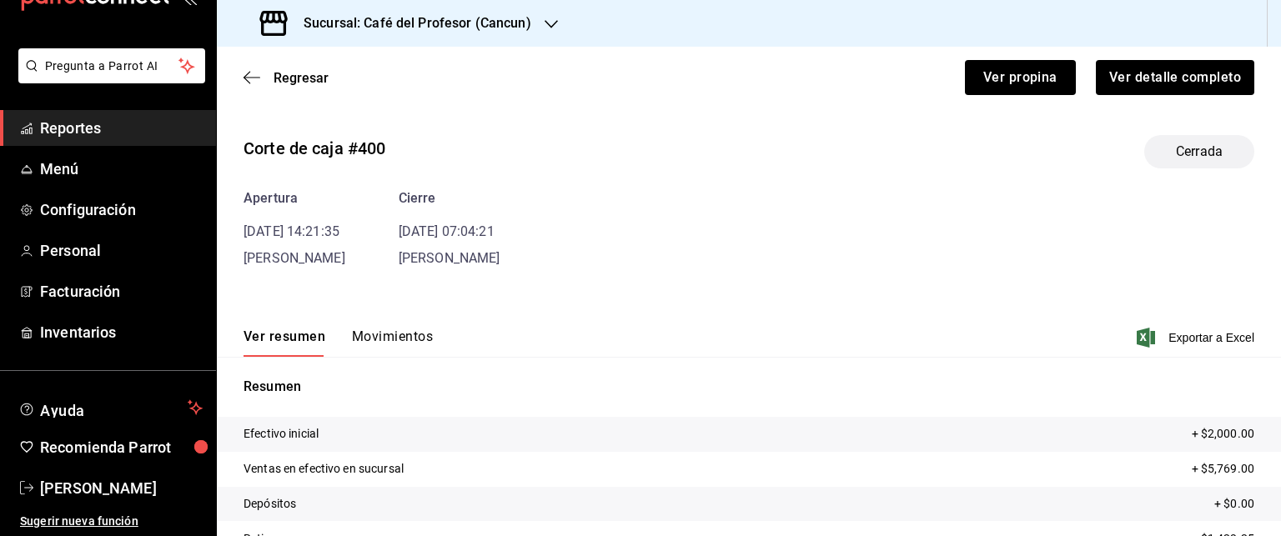
click at [414, 323] on div "Ver resumen Movimientos Exportar a Excel" at bounding box center [749, 333] width 1064 height 48
click at [411, 338] on button "Movimientos" at bounding box center [392, 343] width 81 height 28
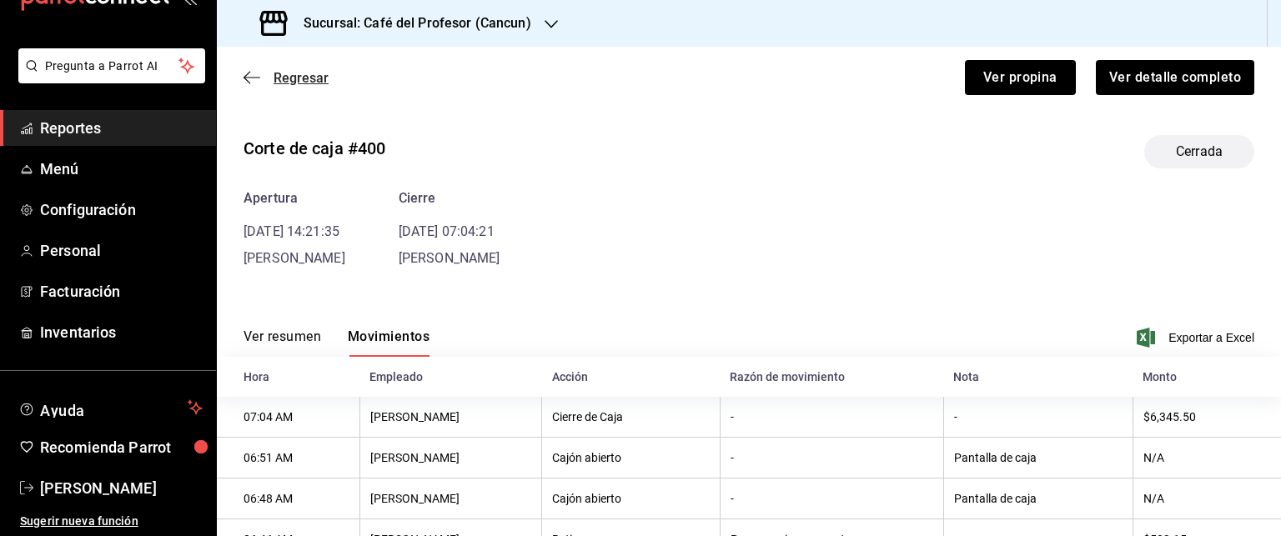
click at [255, 81] on icon "button" at bounding box center [252, 77] width 17 height 15
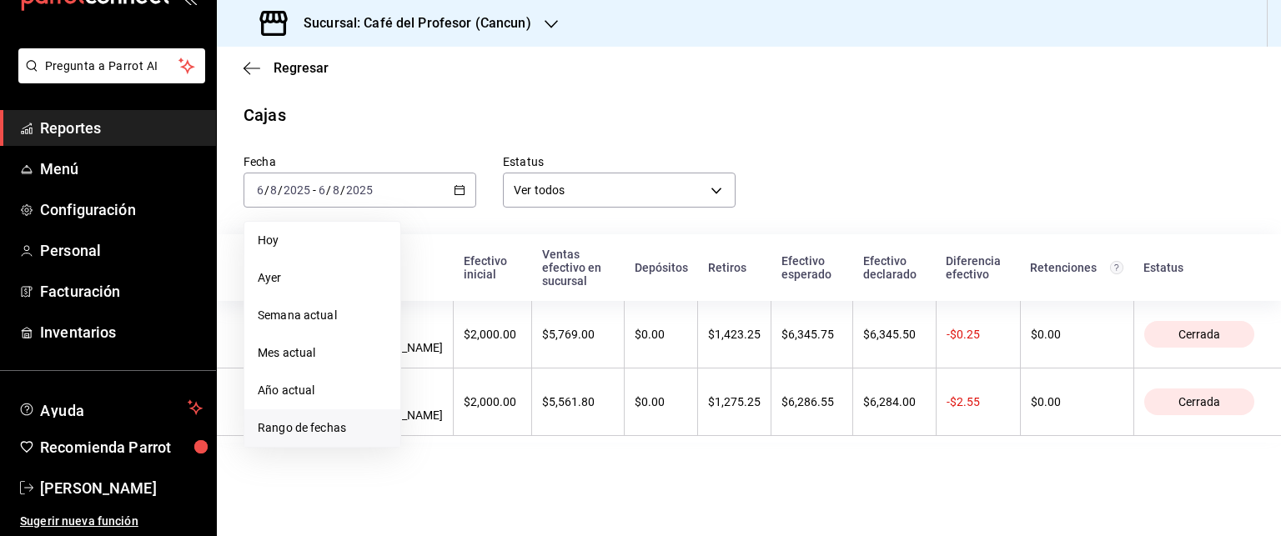
click at [303, 423] on span "Rango de fechas" at bounding box center [322, 428] width 129 height 18
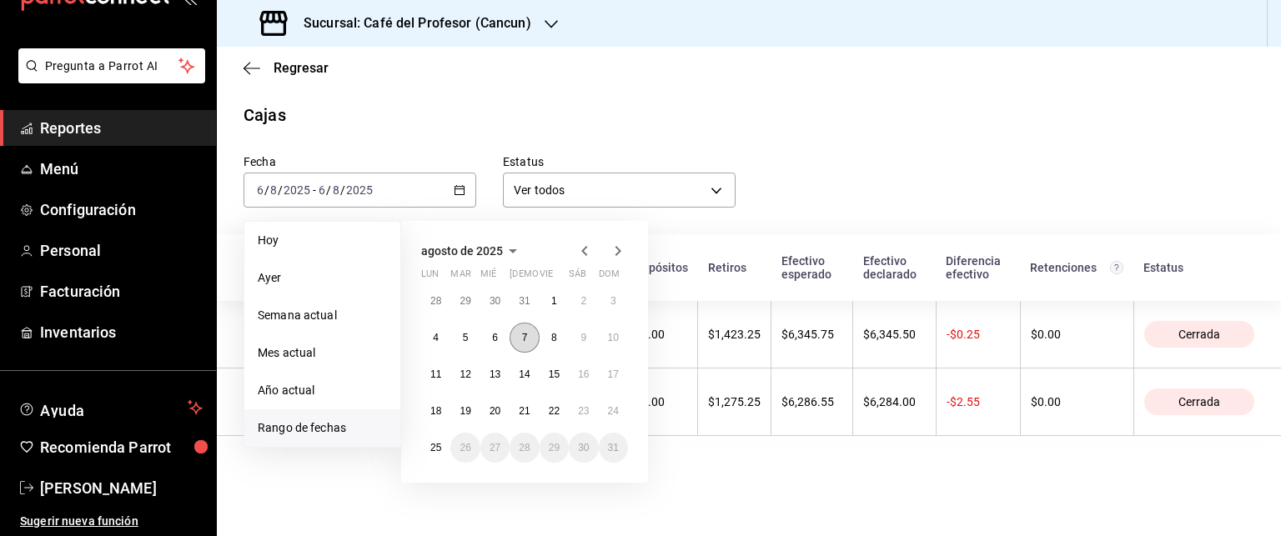
click at [525, 344] on button "7" at bounding box center [524, 338] width 29 height 30
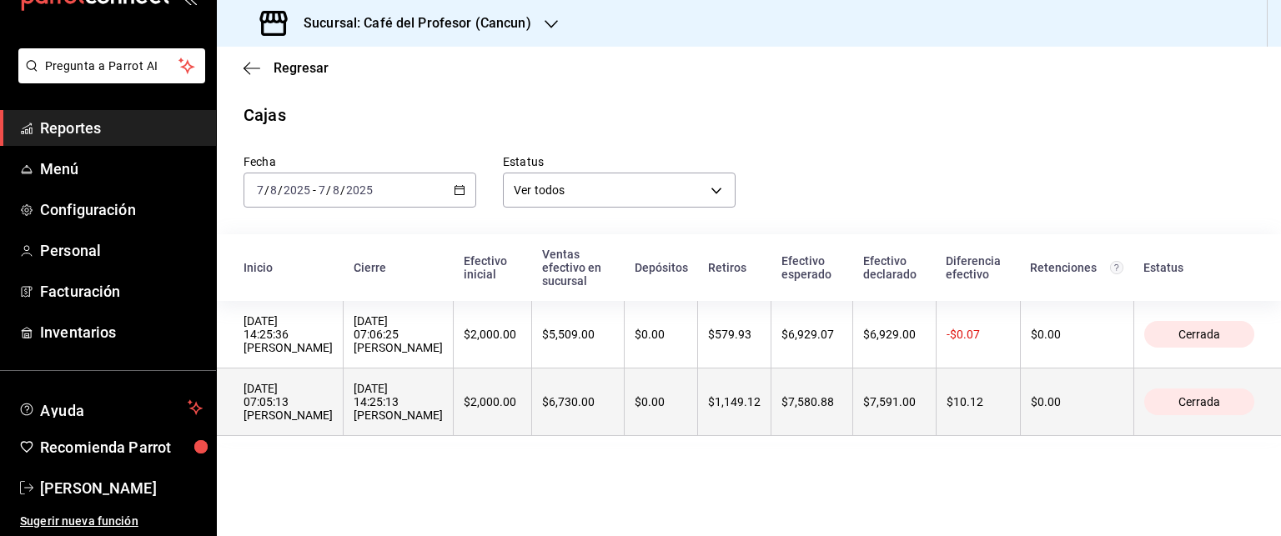
click at [532, 402] on th "$2,000.00" at bounding box center [493, 403] width 78 height 68
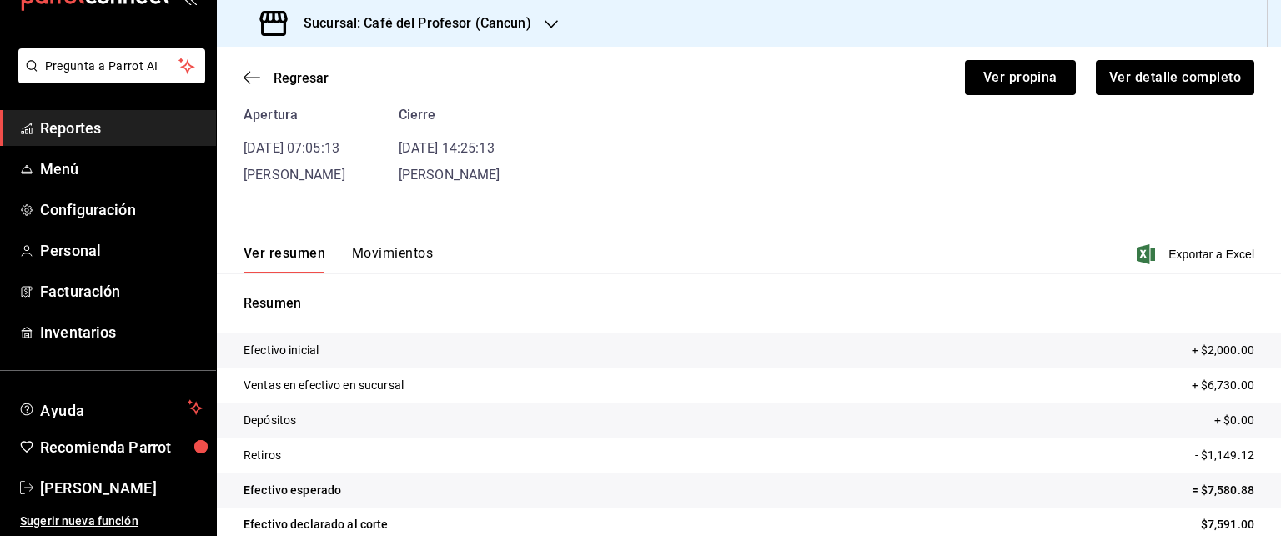
scroll to position [144, 0]
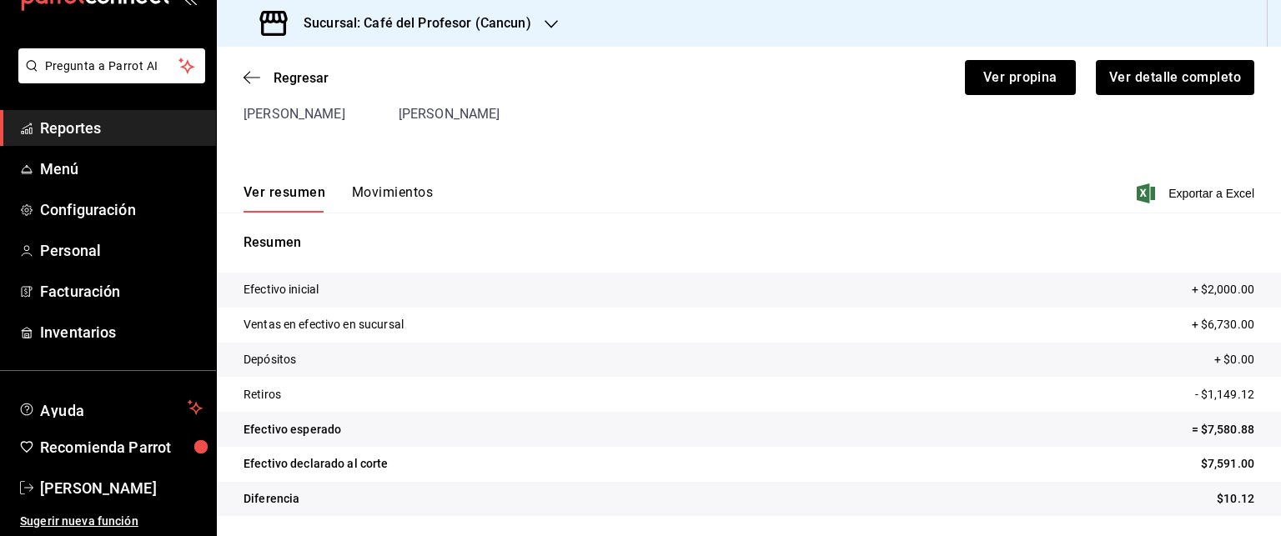
click at [414, 189] on button "Movimientos" at bounding box center [392, 198] width 81 height 28
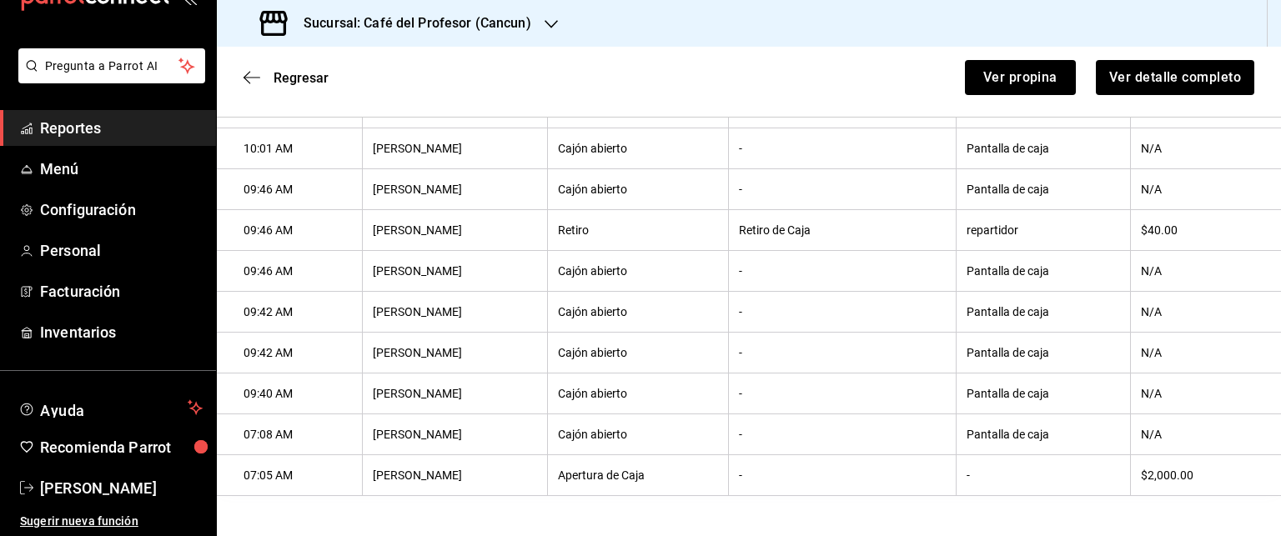
scroll to position [878, 0]
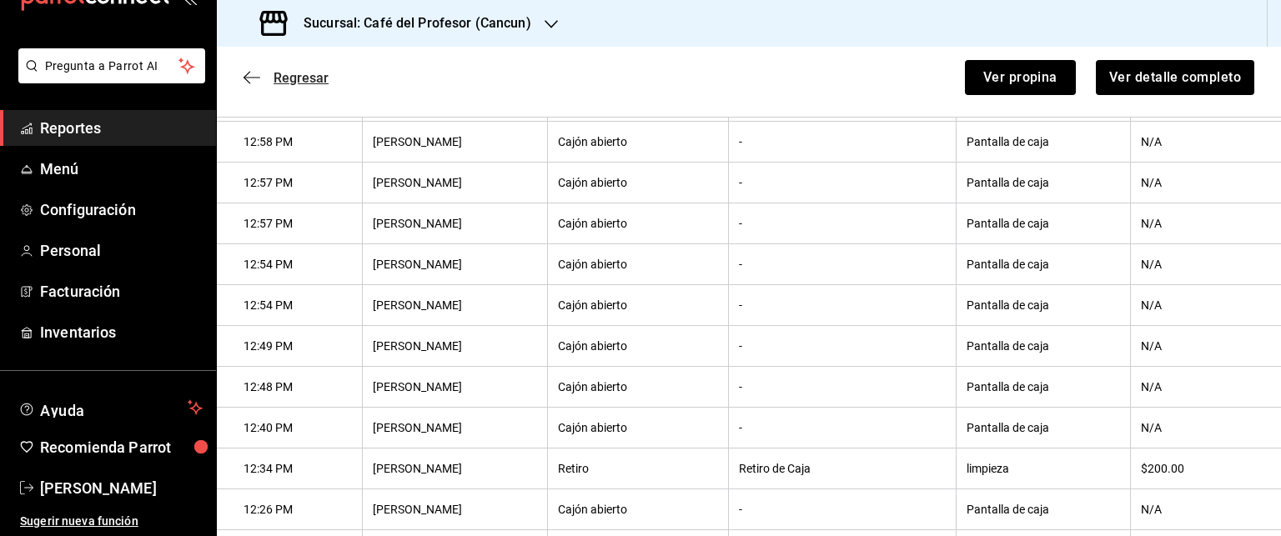
click at [277, 79] on span "Regresar" at bounding box center [301, 78] width 55 height 16
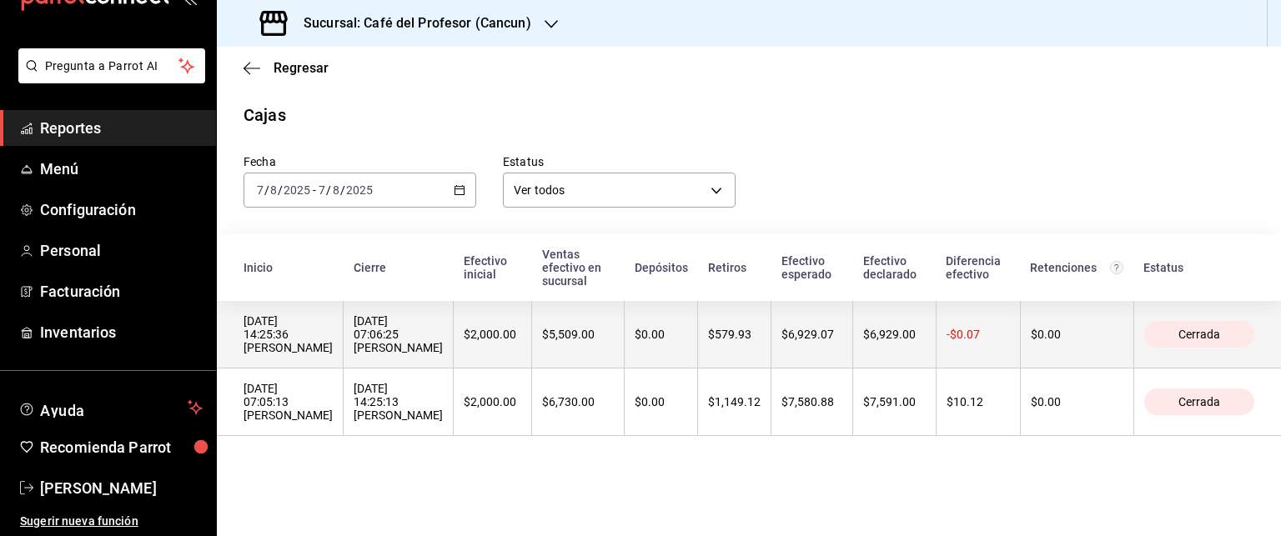
click at [435, 369] on th "[DATE] 07:06:25 [PERSON_NAME]" at bounding box center [399, 335] width 110 height 68
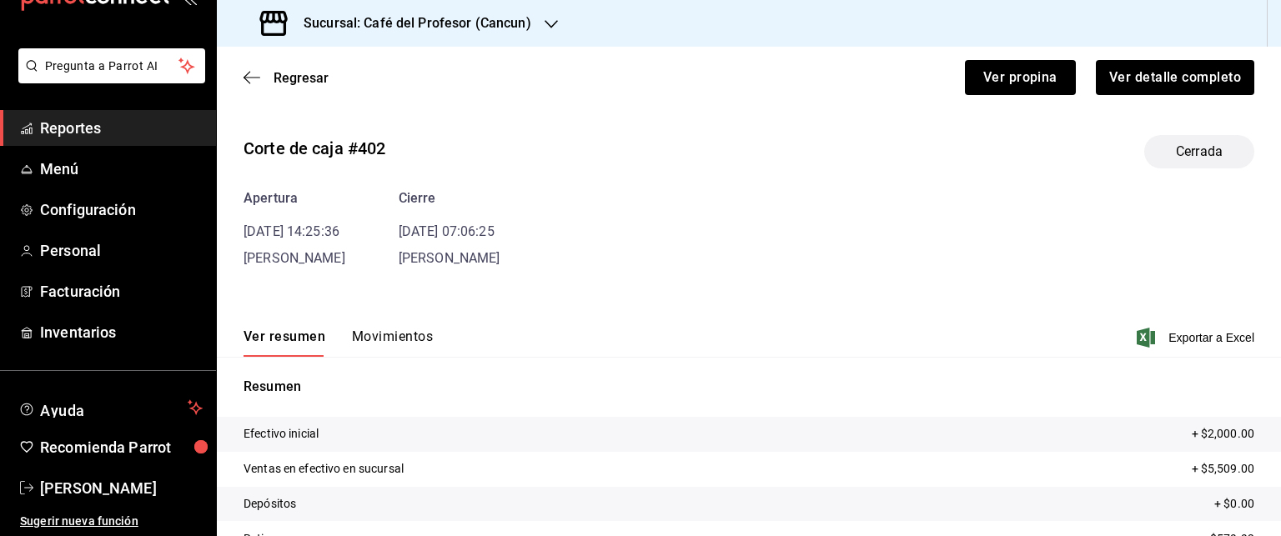
click at [417, 349] on button "Movimientos" at bounding box center [392, 343] width 81 height 28
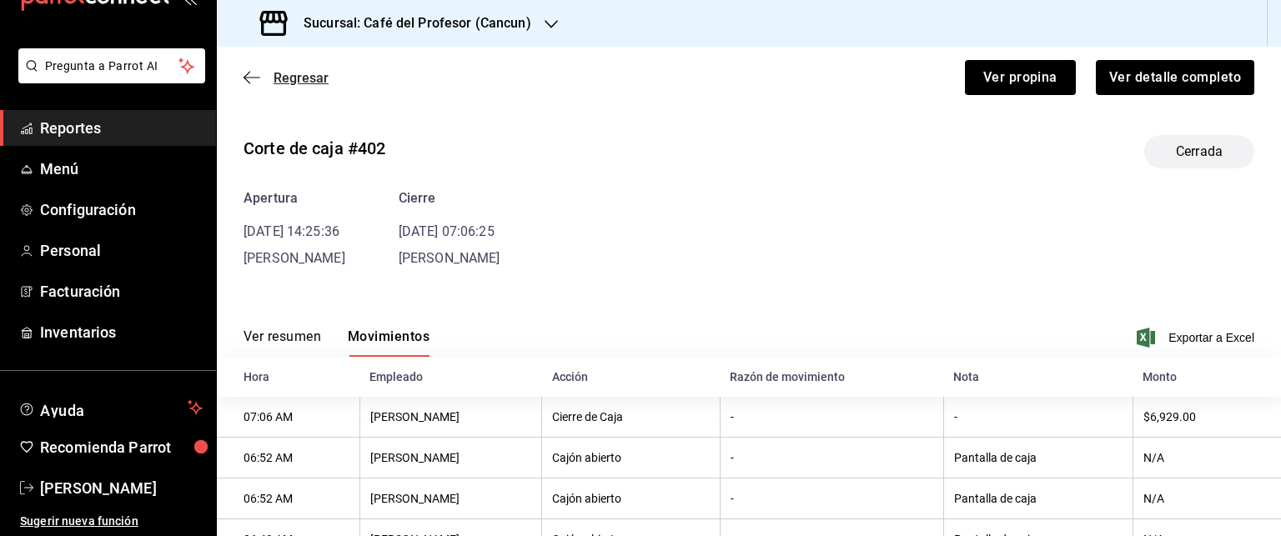
click at [254, 76] on icon "button" at bounding box center [252, 77] width 17 height 15
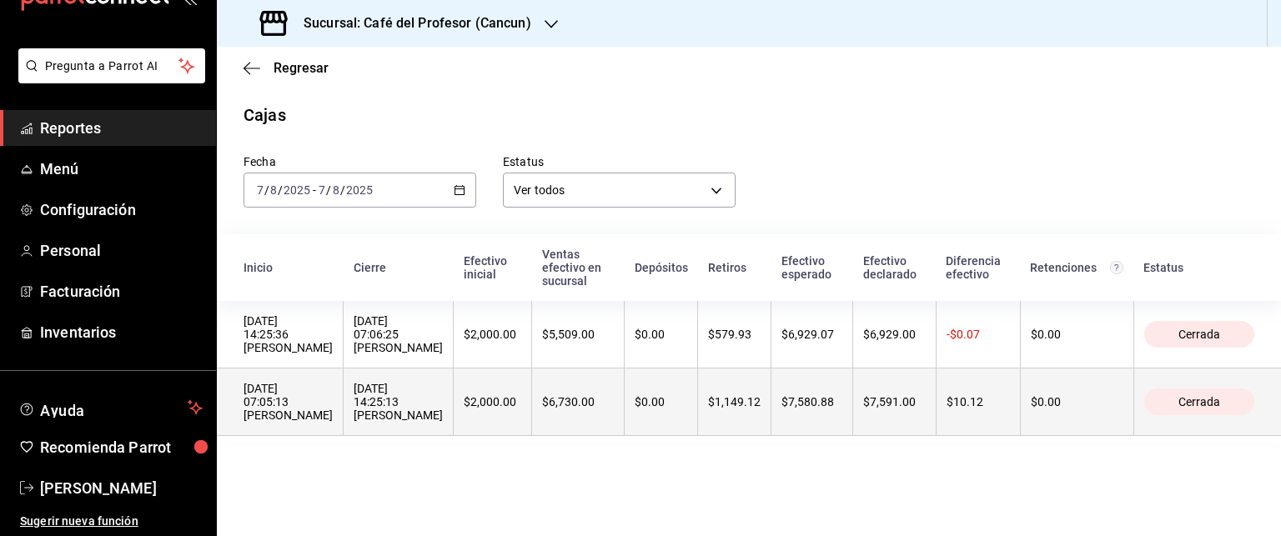
click at [432, 422] on div "[DATE] 14:25:13 [PERSON_NAME]" at bounding box center [398, 402] width 89 height 40
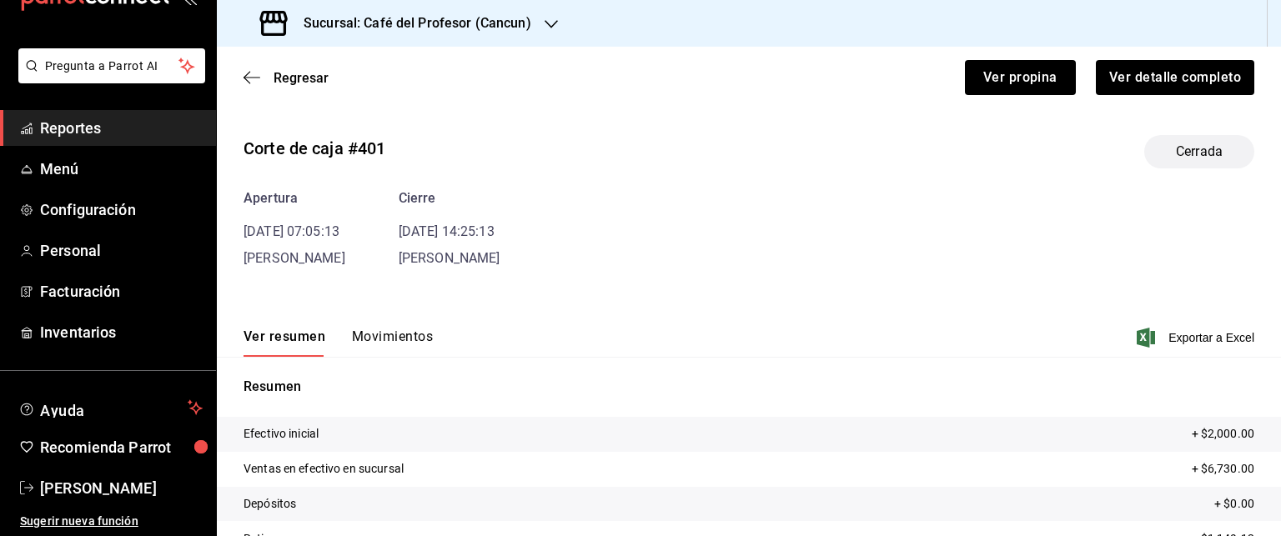
click at [409, 333] on button "Movimientos" at bounding box center [392, 343] width 81 height 28
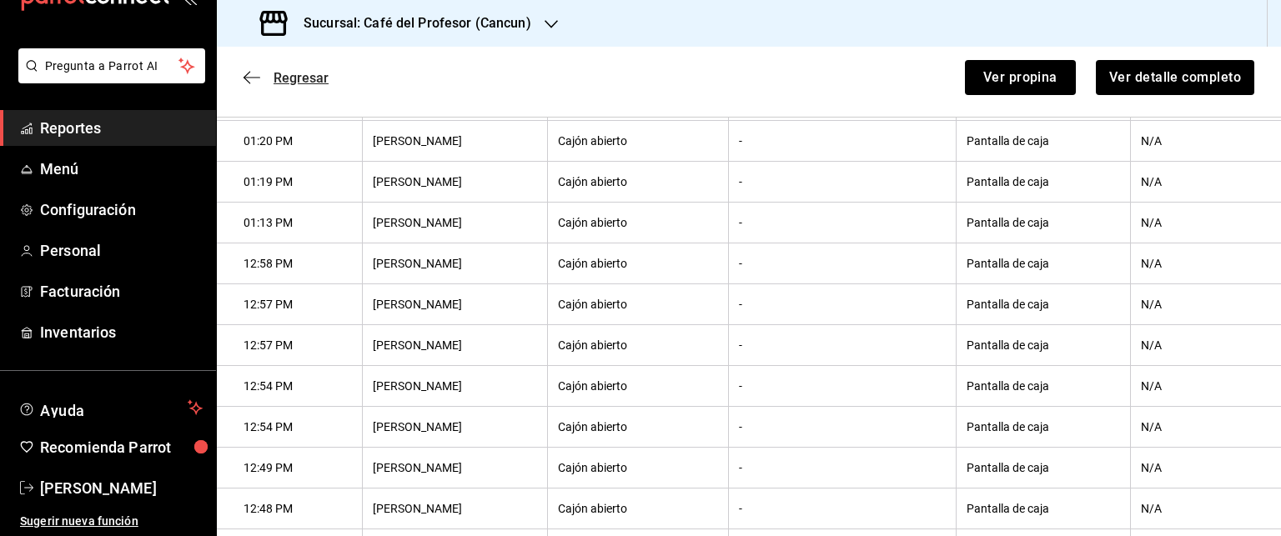
scroll to position [751, 0]
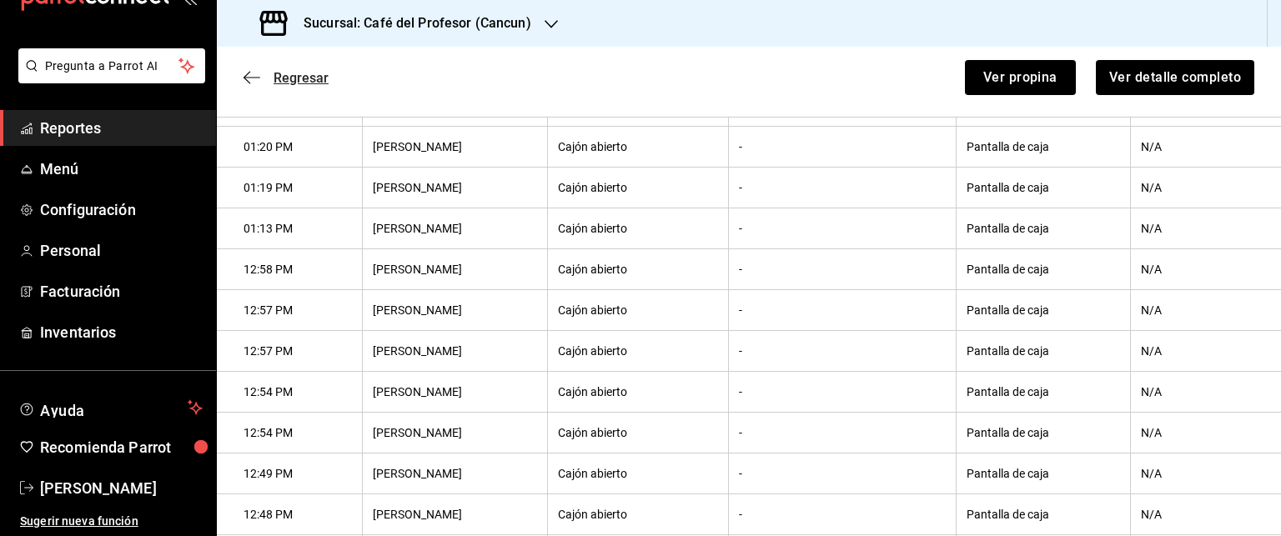
click at [250, 74] on icon "button" at bounding box center [252, 77] width 17 height 15
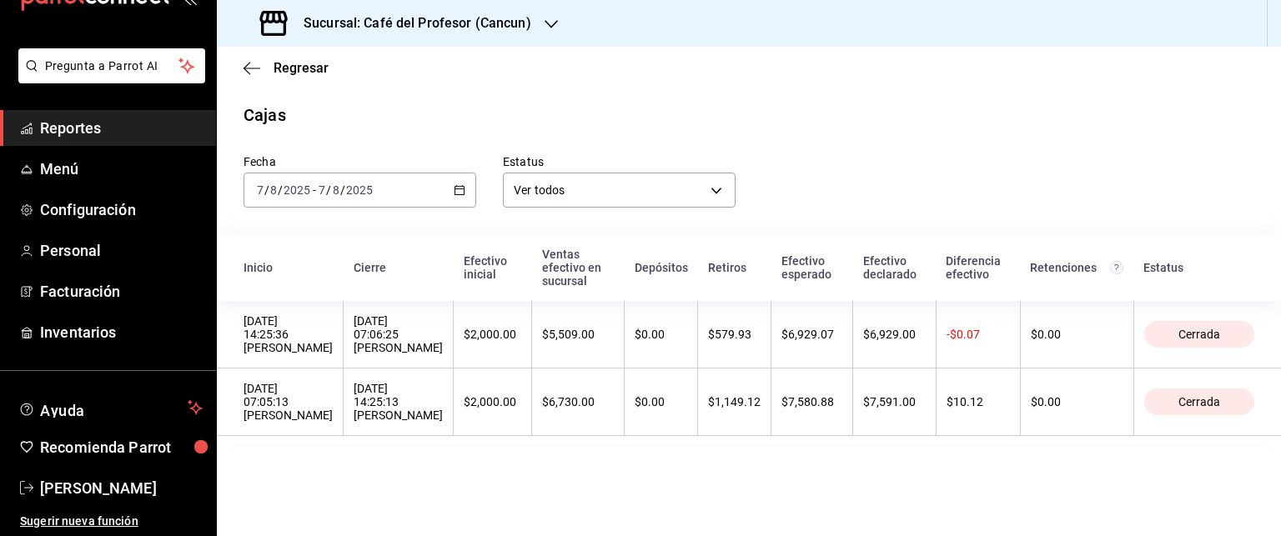
click at [460, 189] on icon "button" at bounding box center [460, 190] width 12 height 12
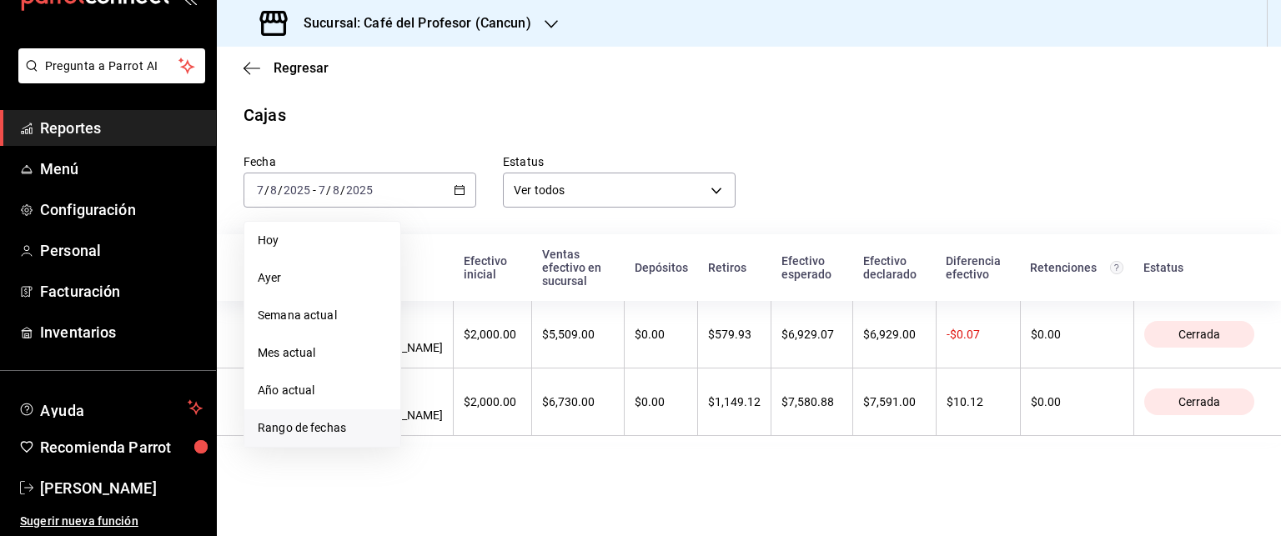
click at [357, 439] on li "Rango de fechas" at bounding box center [322, 428] width 156 height 38
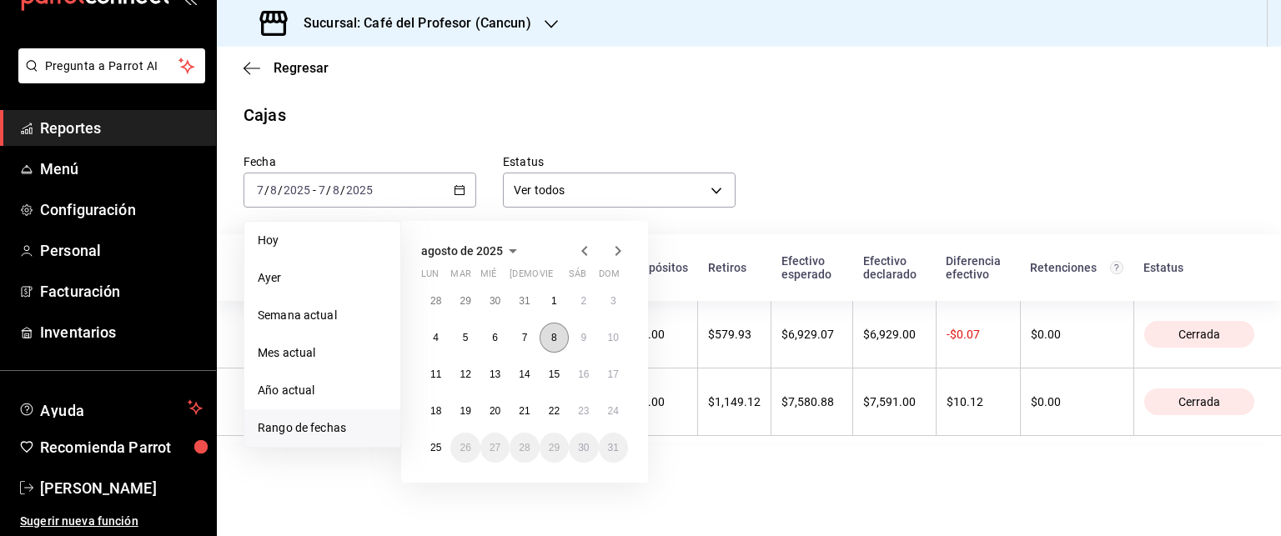
click at [551, 346] on button "8" at bounding box center [554, 338] width 29 height 30
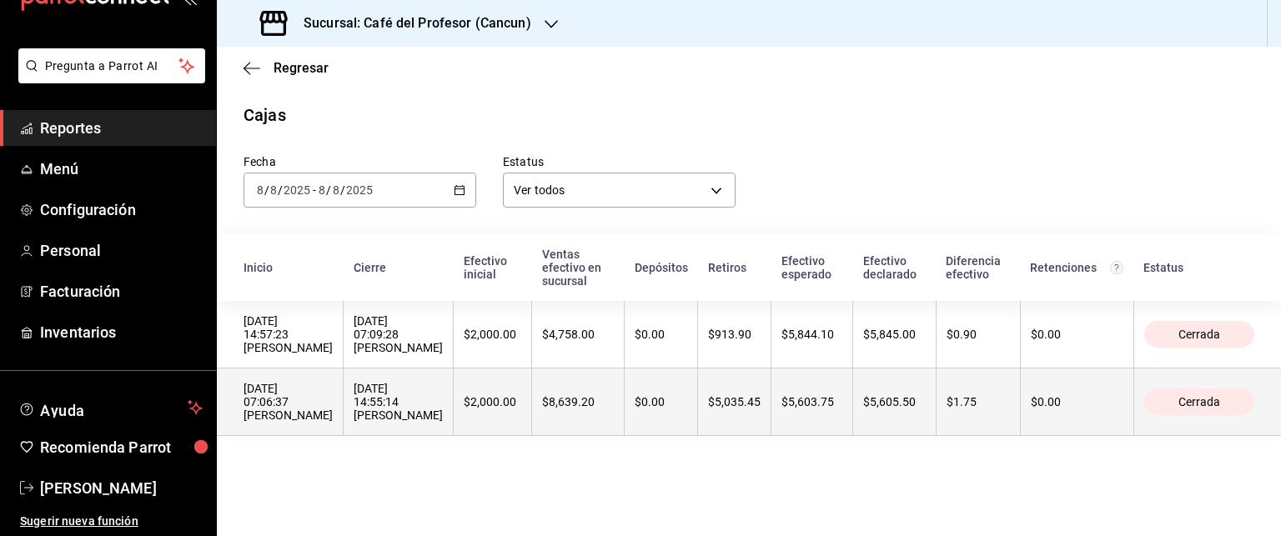
click at [443, 407] on div "[DATE] 14:55:14 [PERSON_NAME]" at bounding box center [398, 402] width 89 height 40
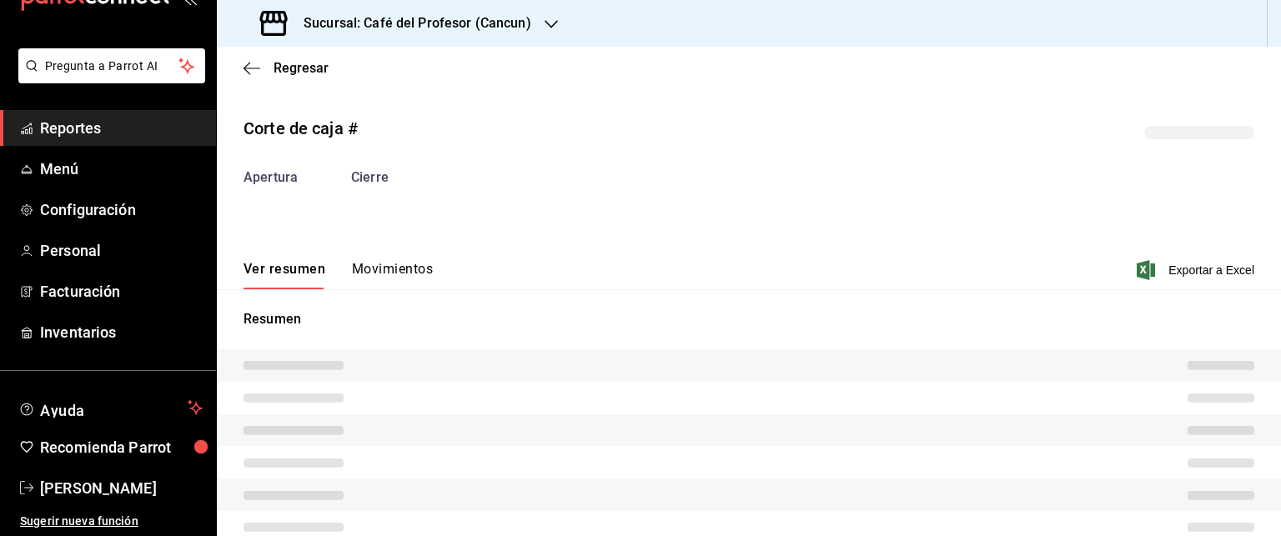
click at [448, 407] on tr at bounding box center [749, 398] width 1064 height 33
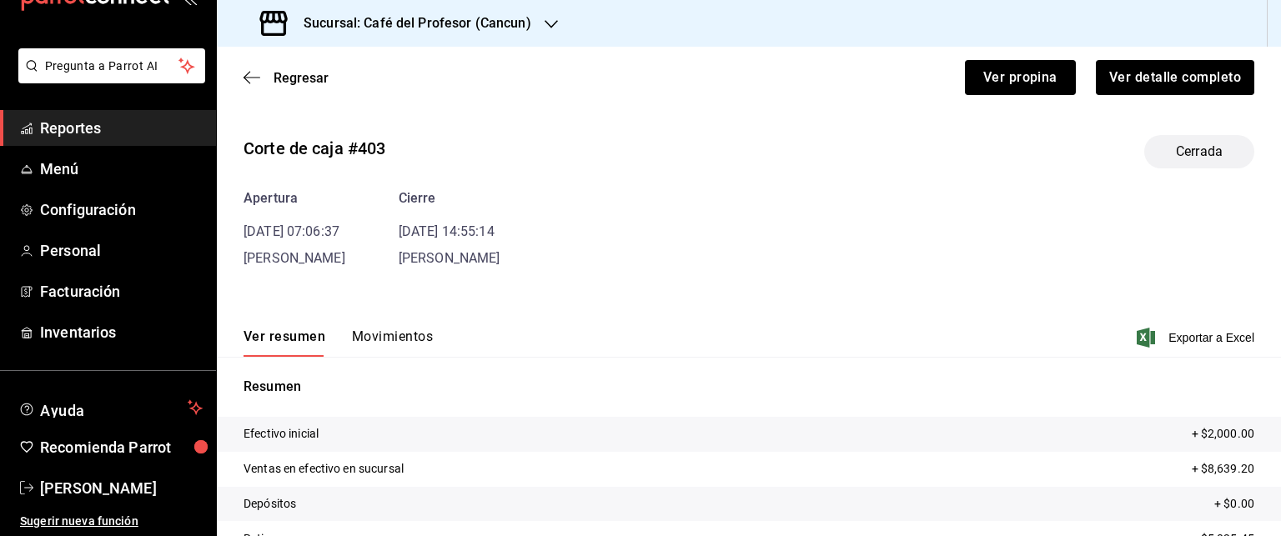
click at [390, 343] on button "Movimientos" at bounding box center [392, 343] width 81 height 28
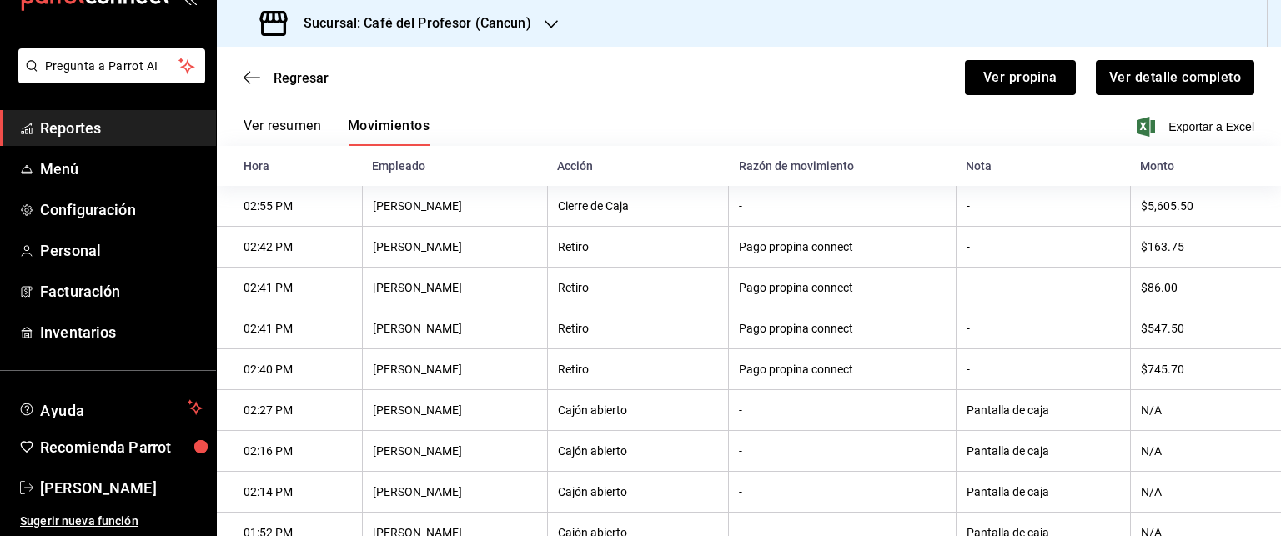
scroll to position [6, 0]
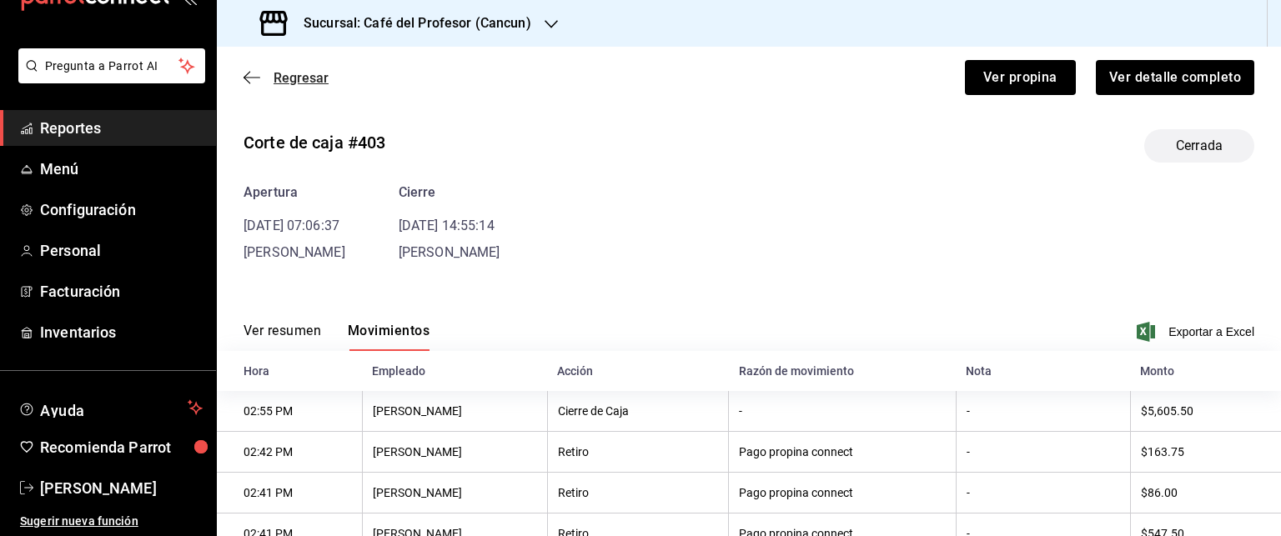
click at [254, 79] on icon "button" at bounding box center [252, 77] width 17 height 15
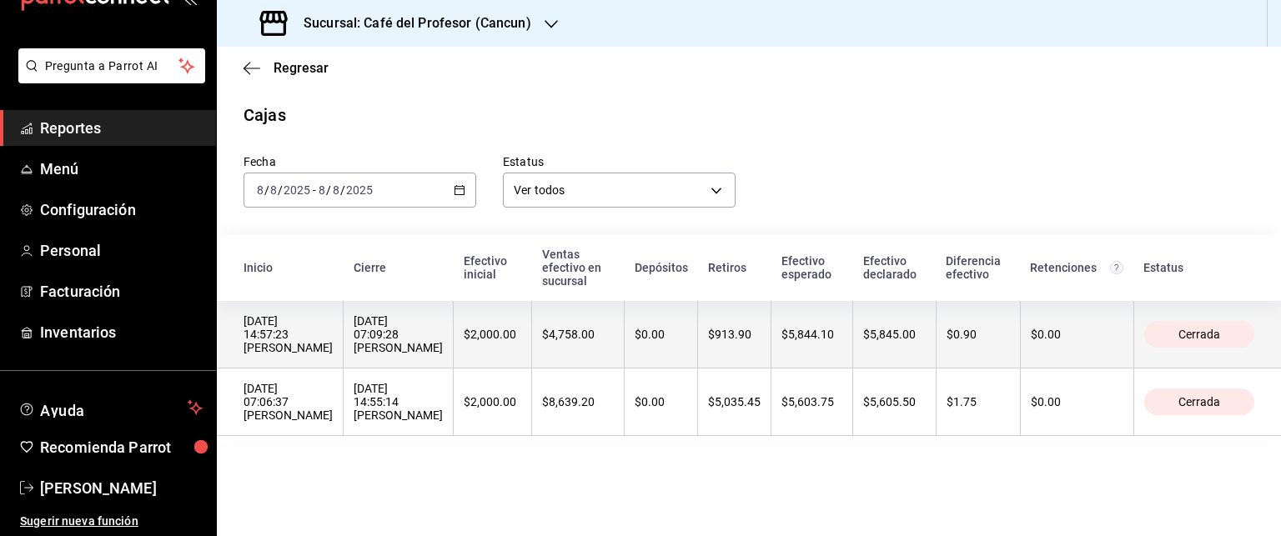
click at [424, 354] on div "[DATE] 07:09:28 [PERSON_NAME]" at bounding box center [398, 334] width 89 height 40
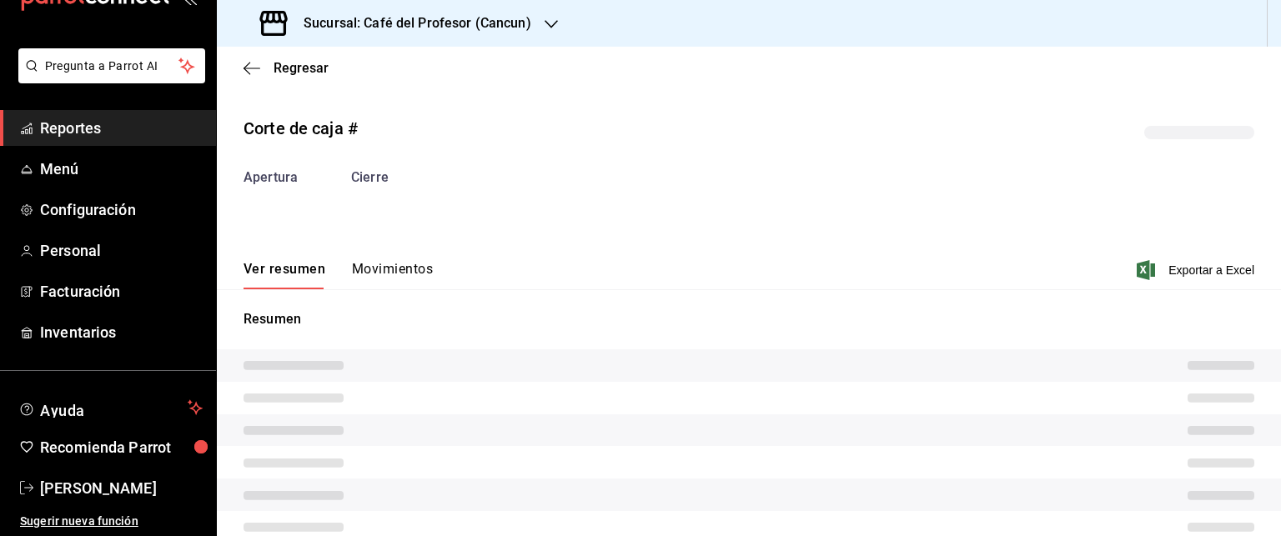
click at [424, 369] on tr at bounding box center [749, 365] width 1064 height 33
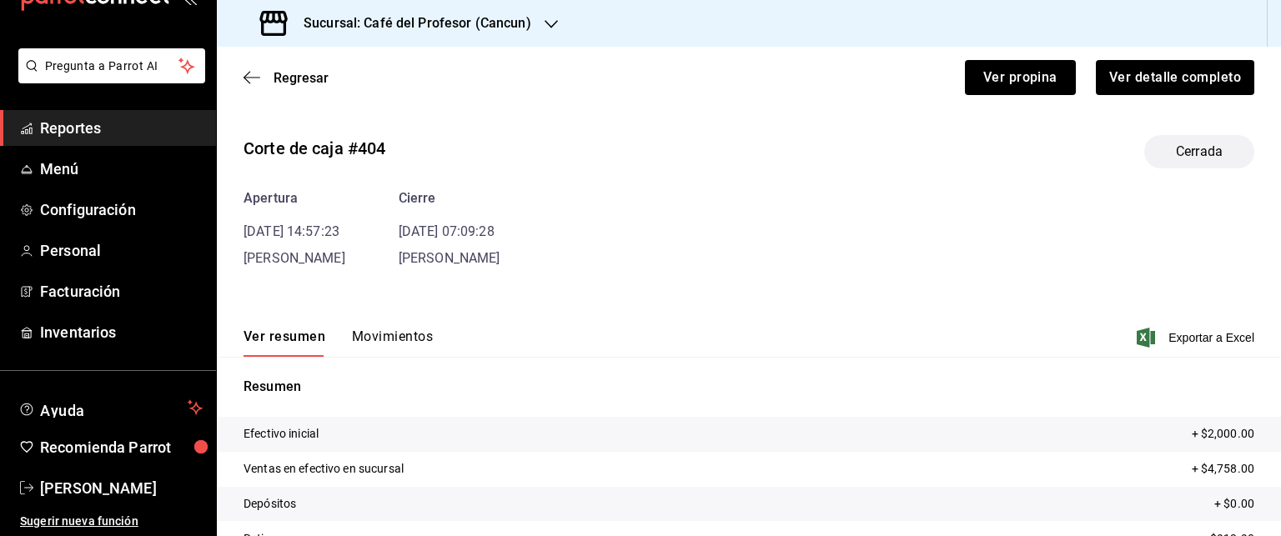
click at [412, 335] on button "Movimientos" at bounding box center [392, 343] width 81 height 28
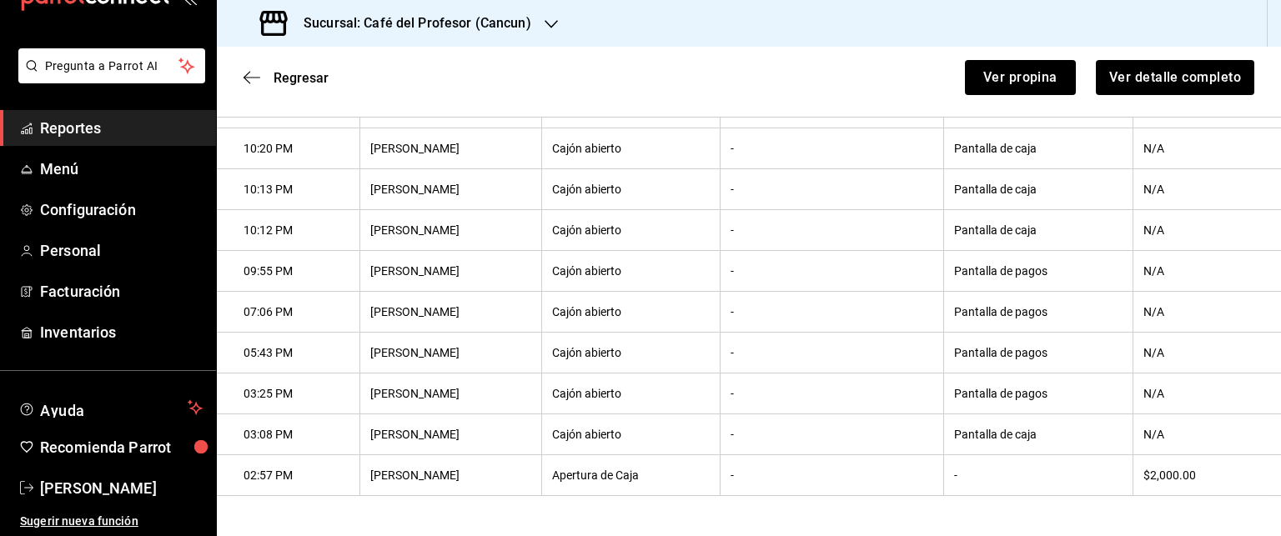
scroll to position [53, 0]
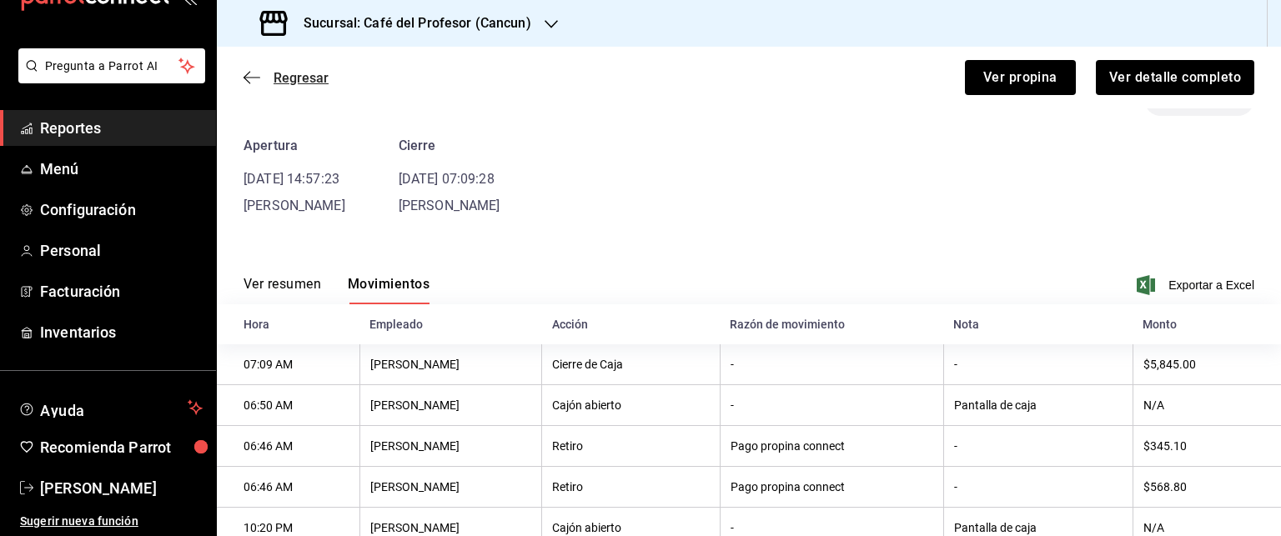
click at [254, 71] on icon "button" at bounding box center [252, 77] width 17 height 15
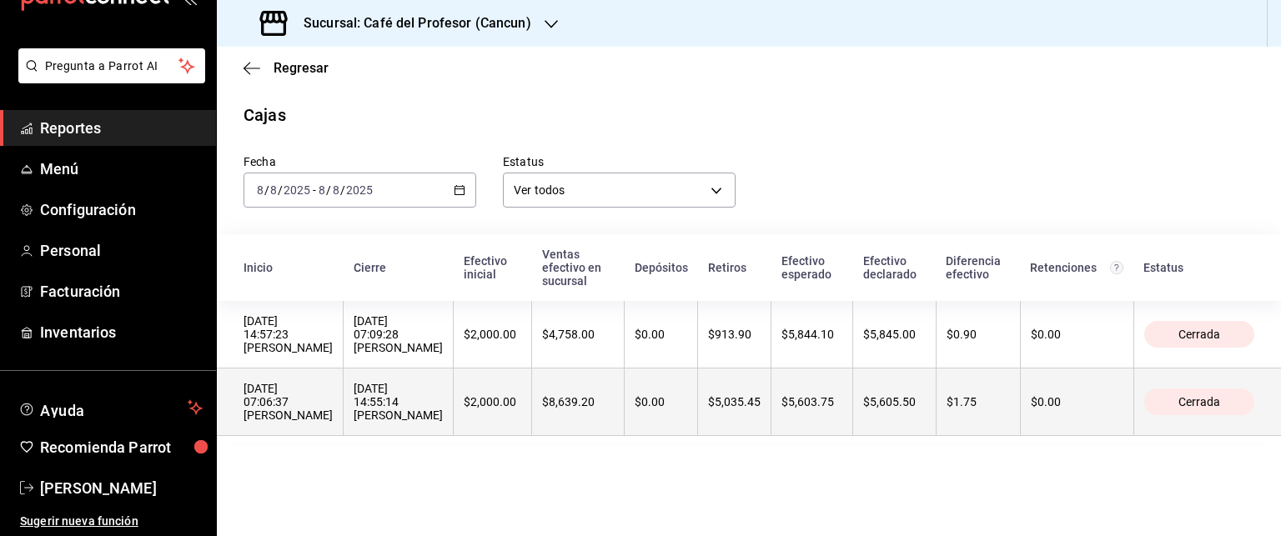
click at [344, 399] on th "[DATE] 07:06:37 [PERSON_NAME]" at bounding box center [280, 403] width 127 height 68
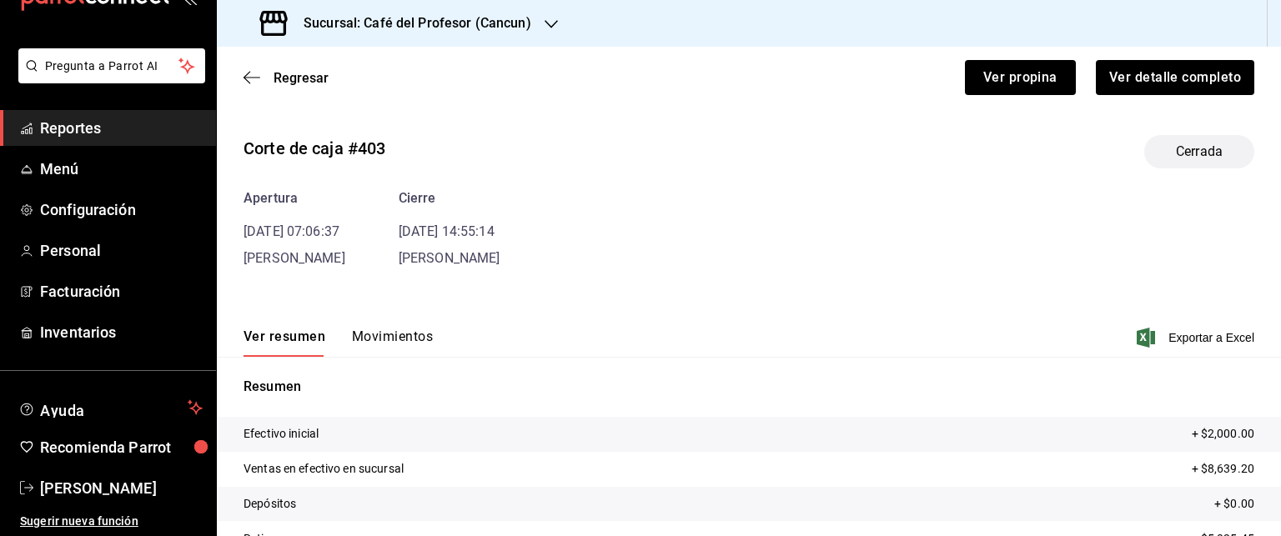
click at [429, 343] on button "Movimientos" at bounding box center [392, 343] width 81 height 28
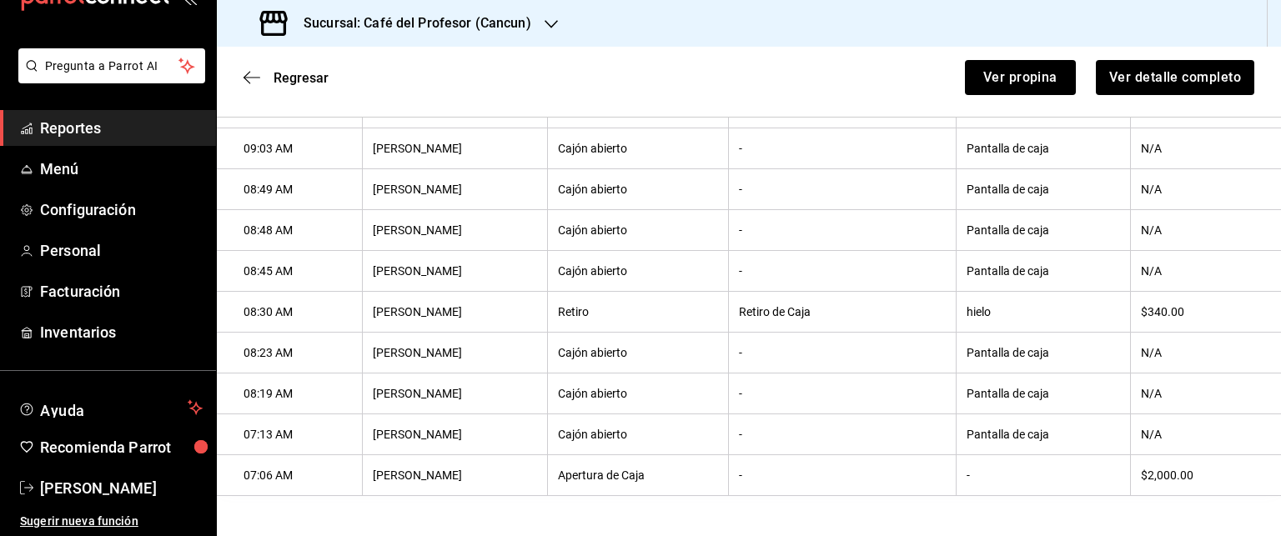
scroll to position [590, 0]
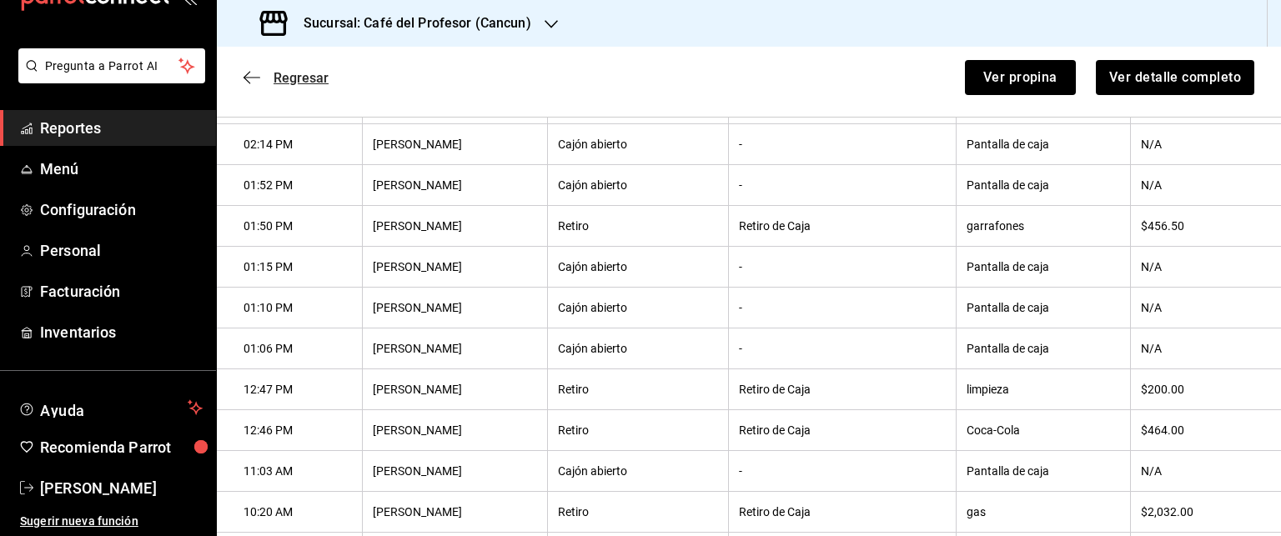
click at [254, 82] on icon "button" at bounding box center [252, 77] width 17 height 15
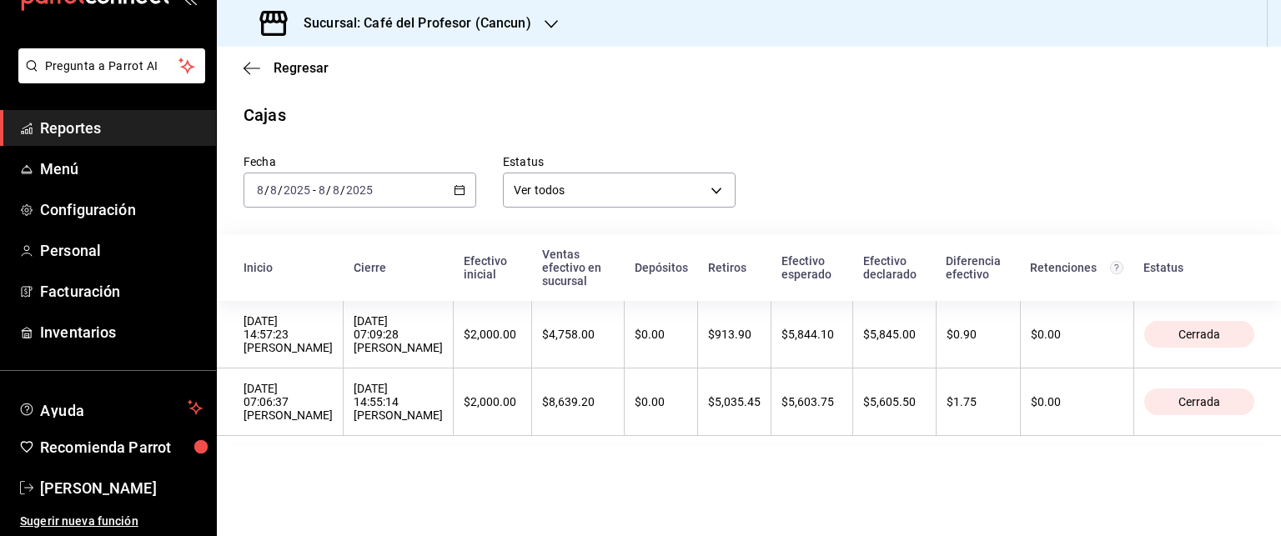
click at [463, 189] on \(Stroke\) "button" at bounding box center [459, 188] width 9 height 1
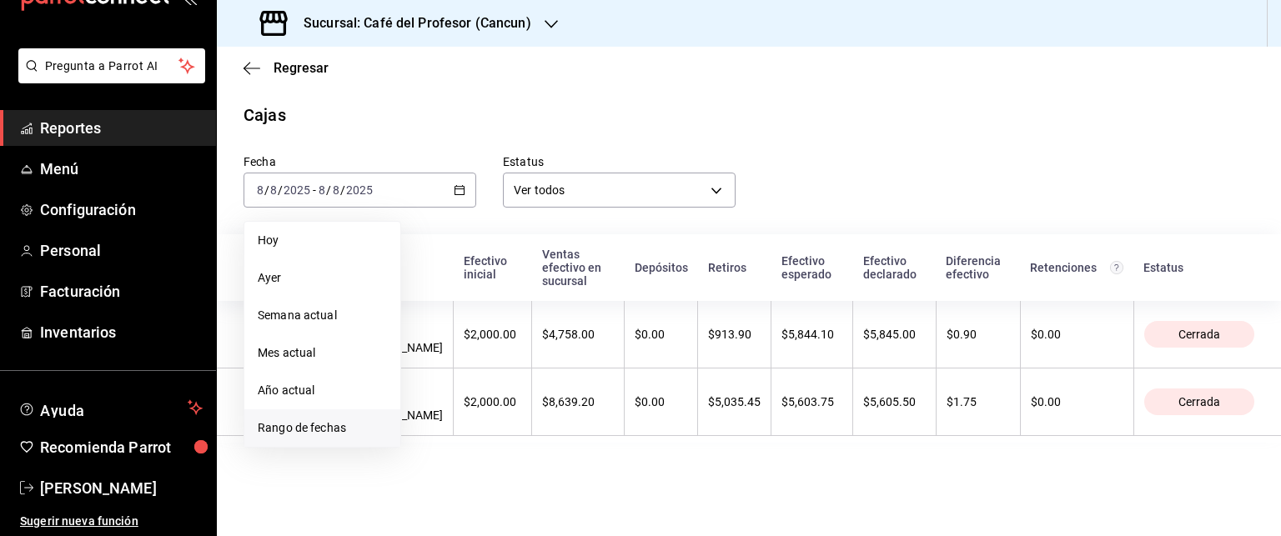
click at [330, 414] on li "Rango de fechas" at bounding box center [322, 428] width 156 height 38
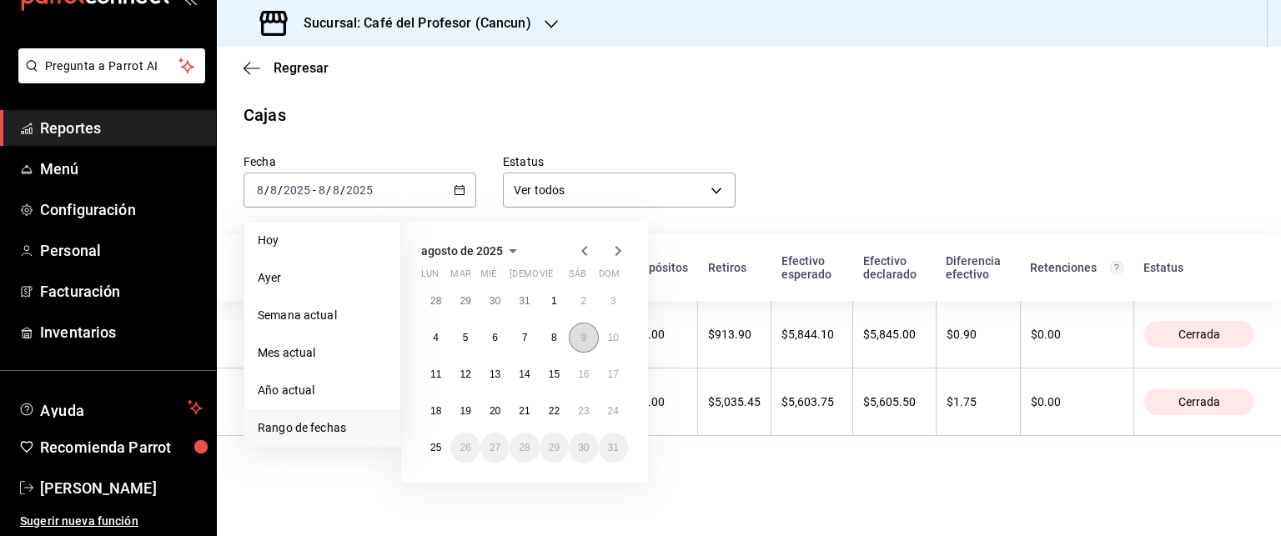
click at [593, 344] on button "9" at bounding box center [583, 338] width 29 height 30
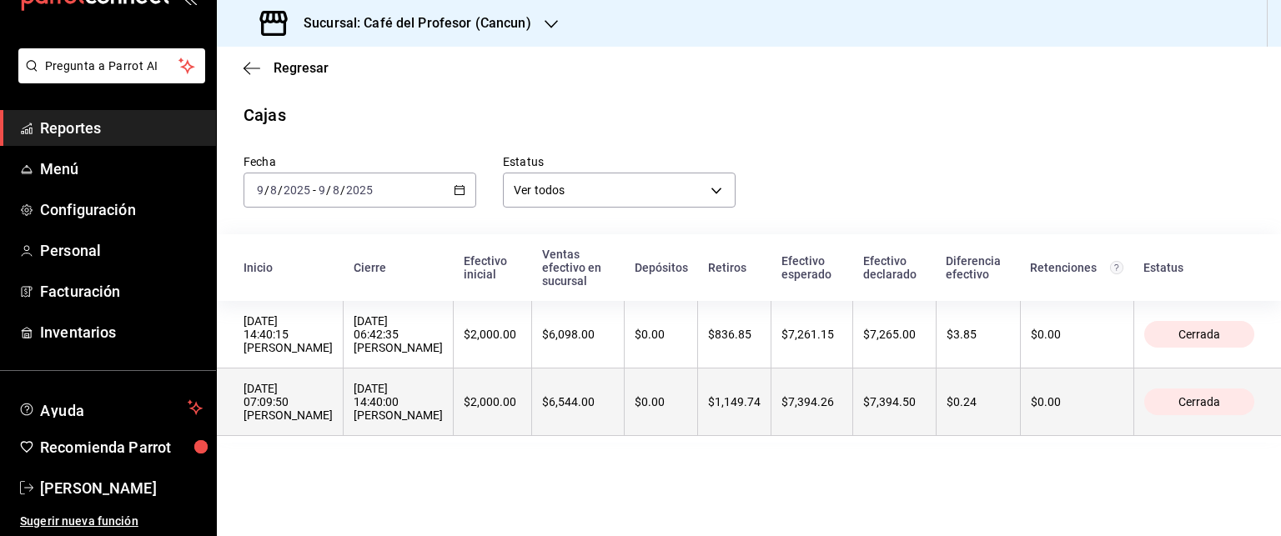
click at [440, 413] on div "[DATE] 14:40:00 [PERSON_NAME]" at bounding box center [398, 402] width 89 height 40
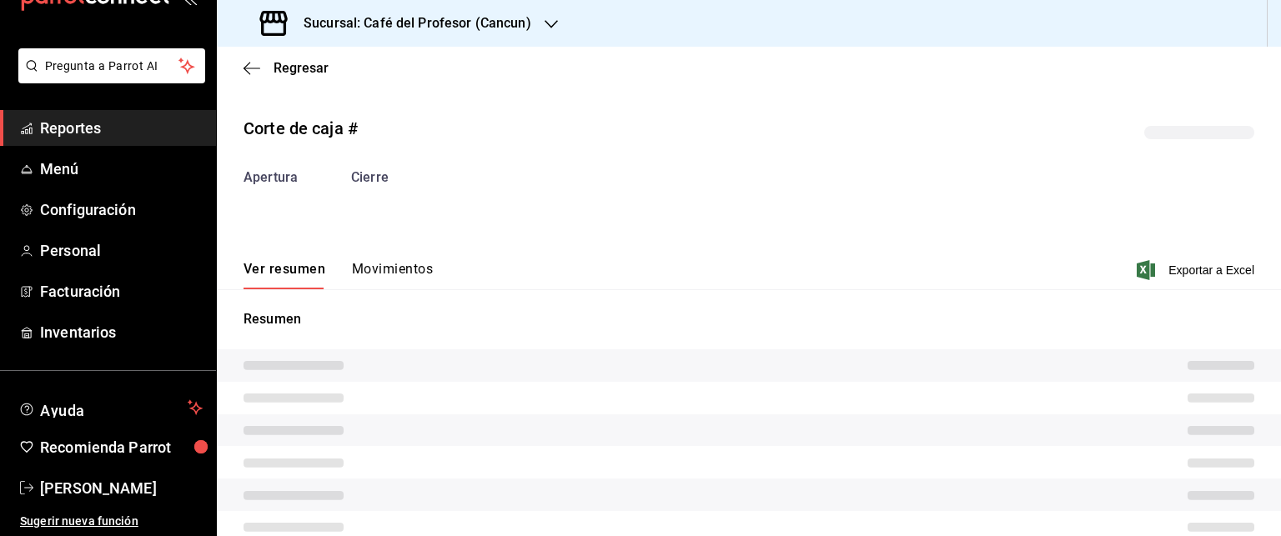
click at [440, 413] on tr at bounding box center [749, 398] width 1064 height 33
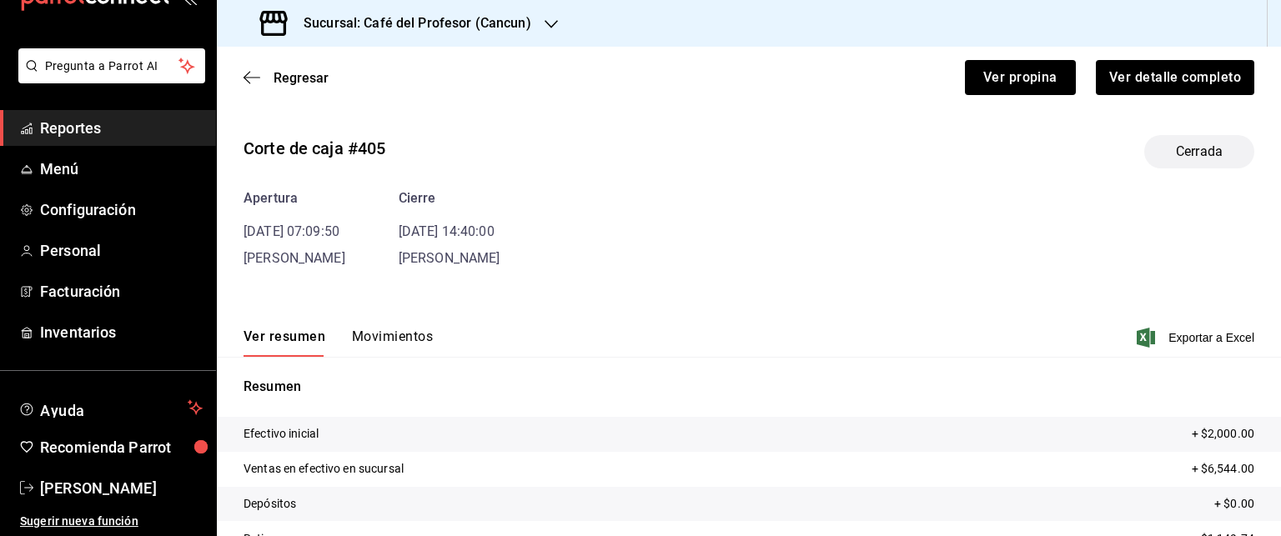
click at [413, 343] on button "Movimientos" at bounding box center [392, 343] width 81 height 28
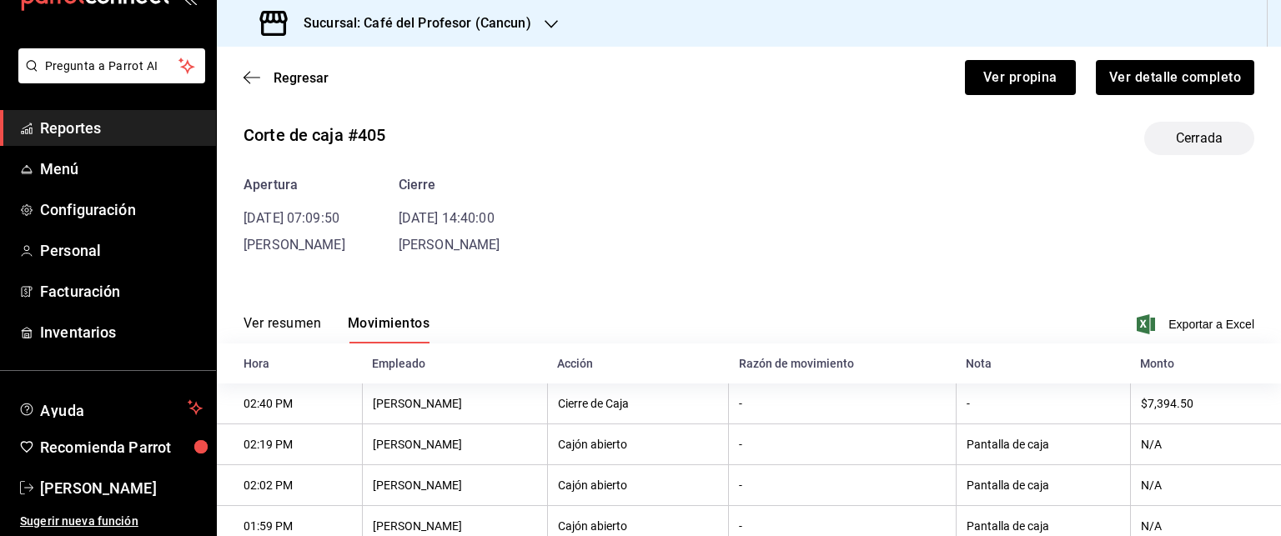
scroll to position [10, 0]
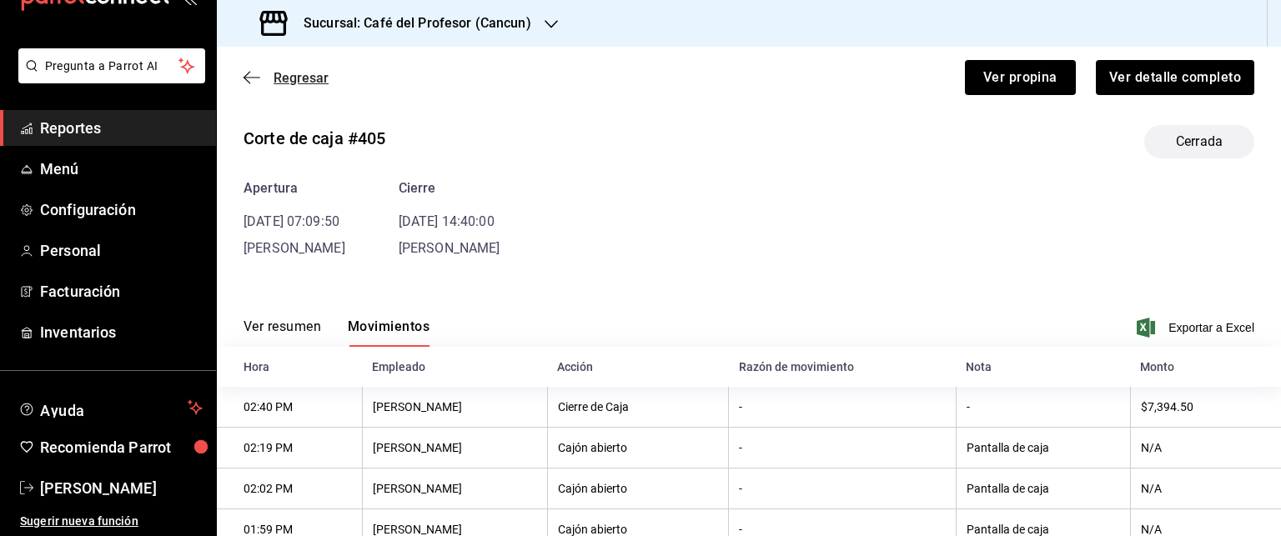
click at [254, 79] on icon "button" at bounding box center [252, 77] width 17 height 15
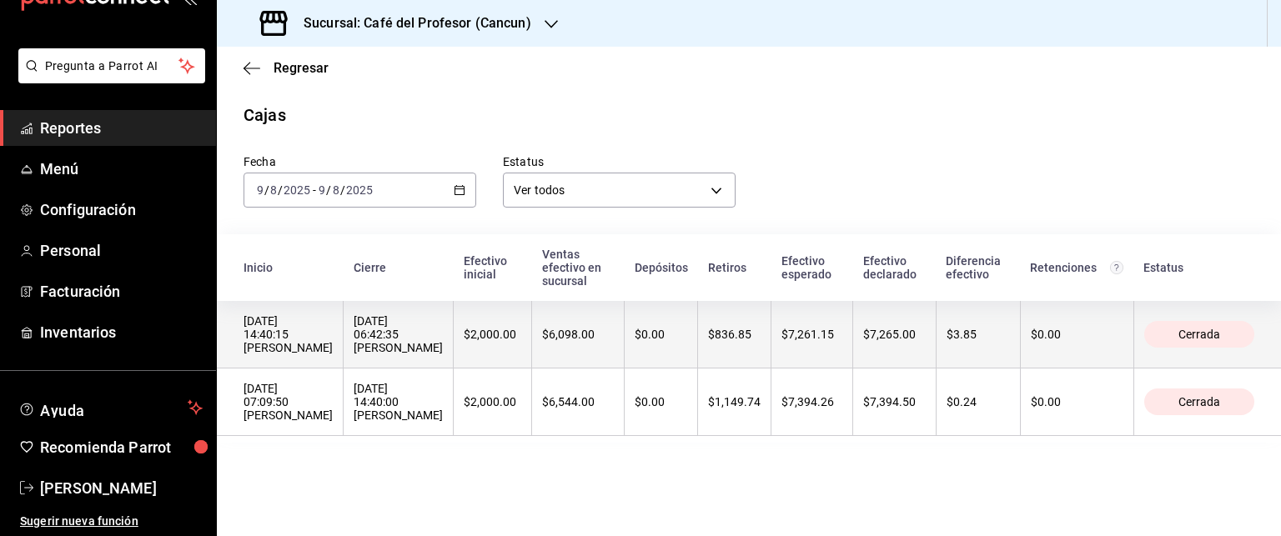
click at [607, 339] on th "$6,098.00" at bounding box center [578, 335] width 93 height 68
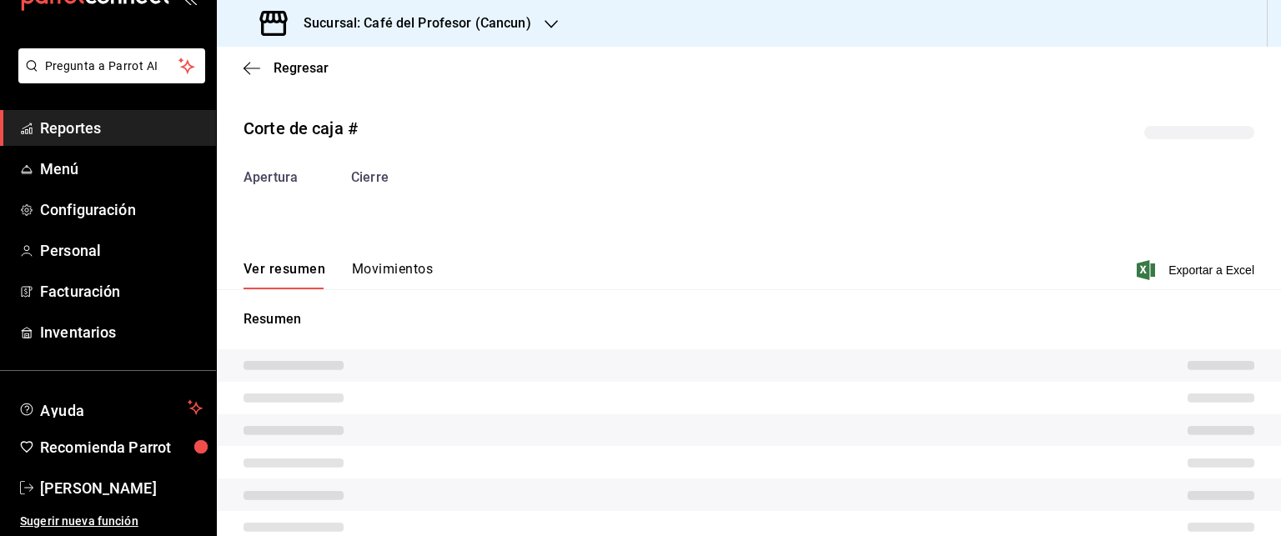
click at [607, 339] on div "Resumen" at bounding box center [749, 452] width 1064 height 286
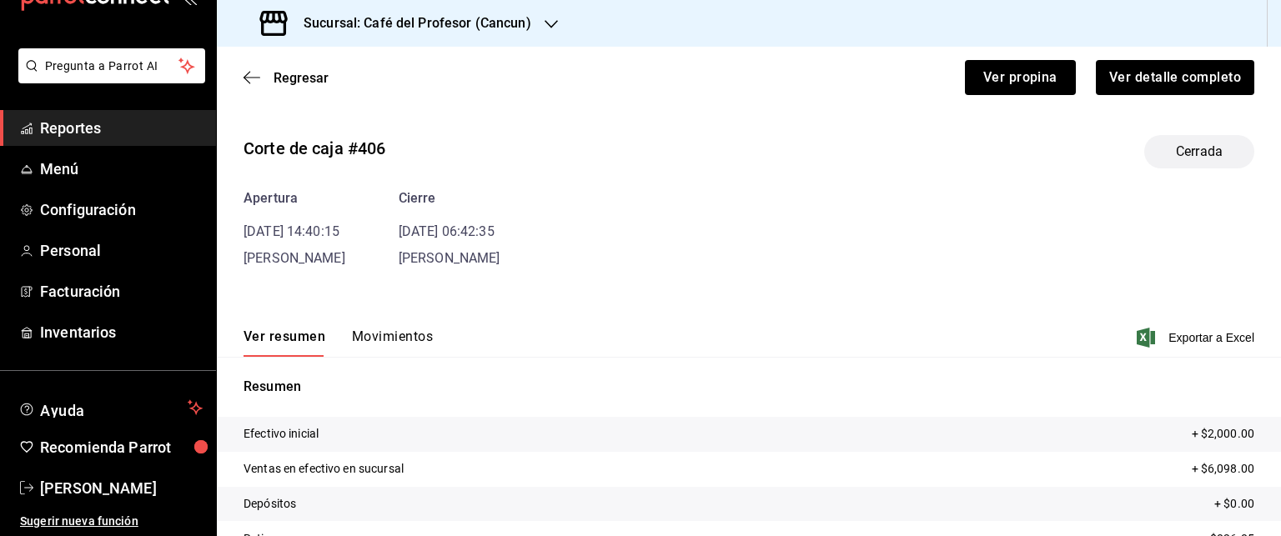
click at [397, 329] on button "Movimientos" at bounding box center [392, 343] width 81 height 28
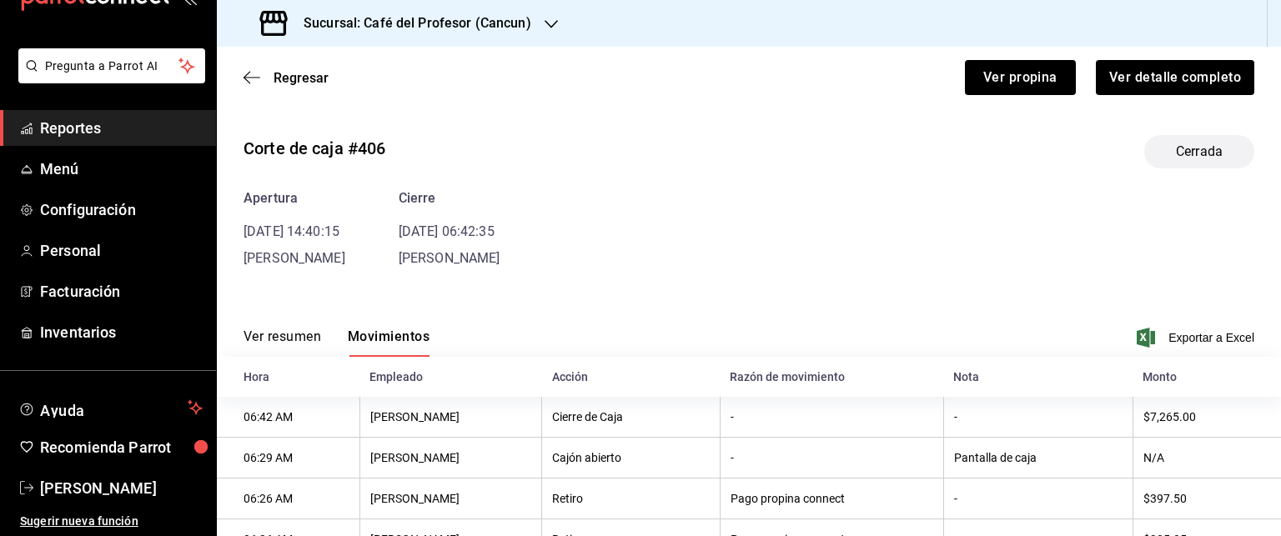
click at [324, 330] on div "Ver resumen Movimientos" at bounding box center [337, 343] width 186 height 28
click at [315, 334] on button "Ver resumen" at bounding box center [283, 343] width 78 height 28
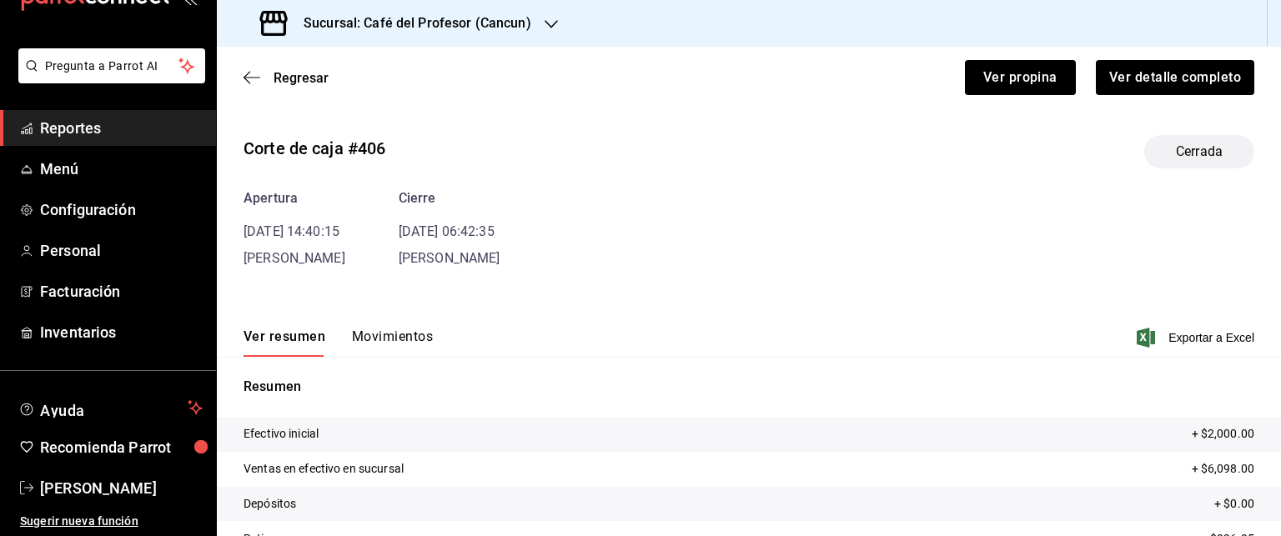
click at [239, 88] on div "Regresar Ver propina Ver detalle completo" at bounding box center [749, 78] width 1064 height 62
click at [261, 77] on span "Regresar" at bounding box center [286, 78] width 85 height 16
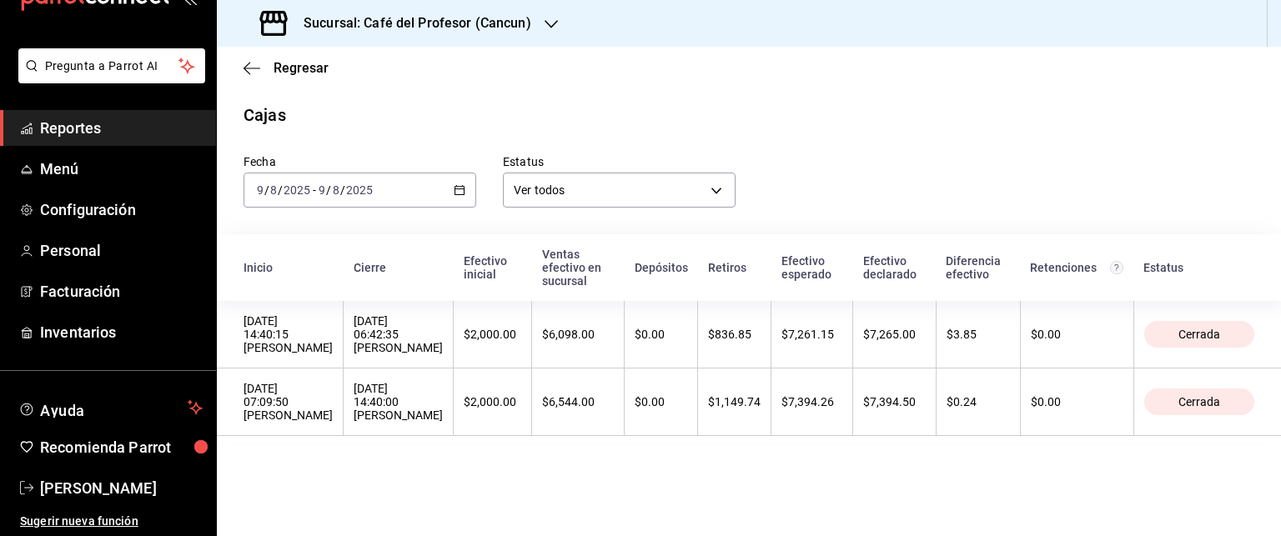
click at [460, 188] on icon "button" at bounding box center [460, 190] width 12 height 12
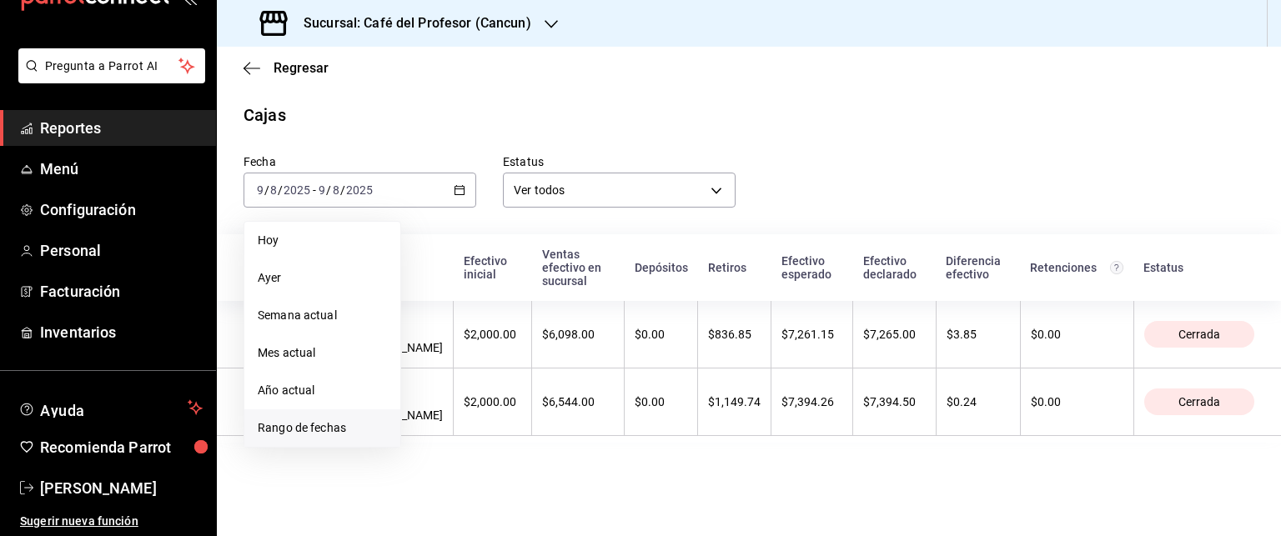
click at [357, 416] on li "Rango de fechas" at bounding box center [322, 428] width 156 height 38
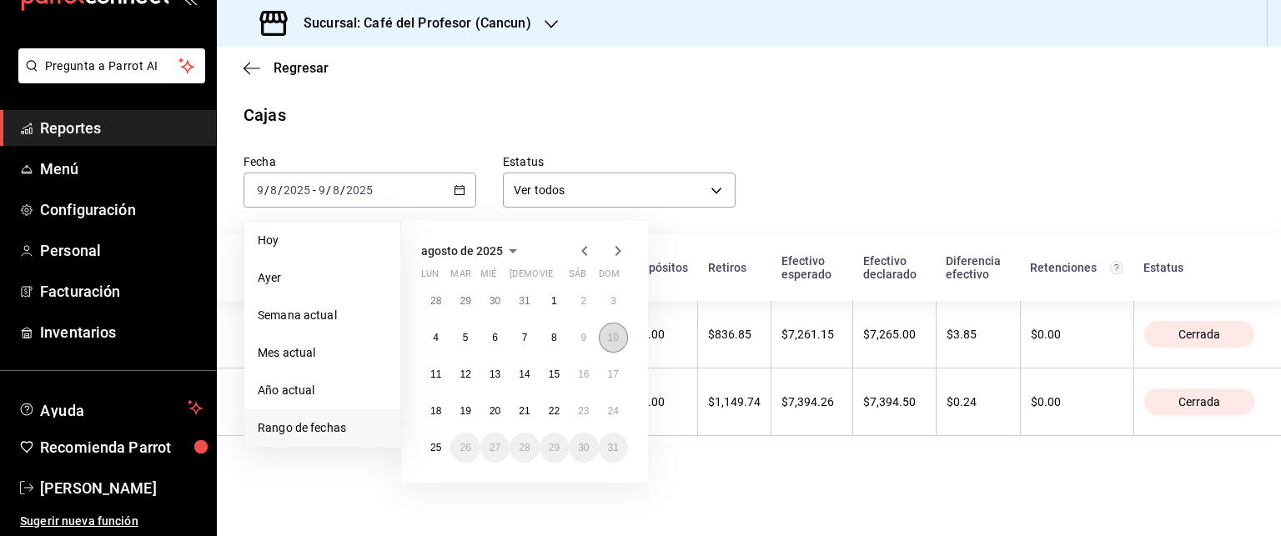
click at [610, 340] on abbr "10" at bounding box center [613, 338] width 11 height 12
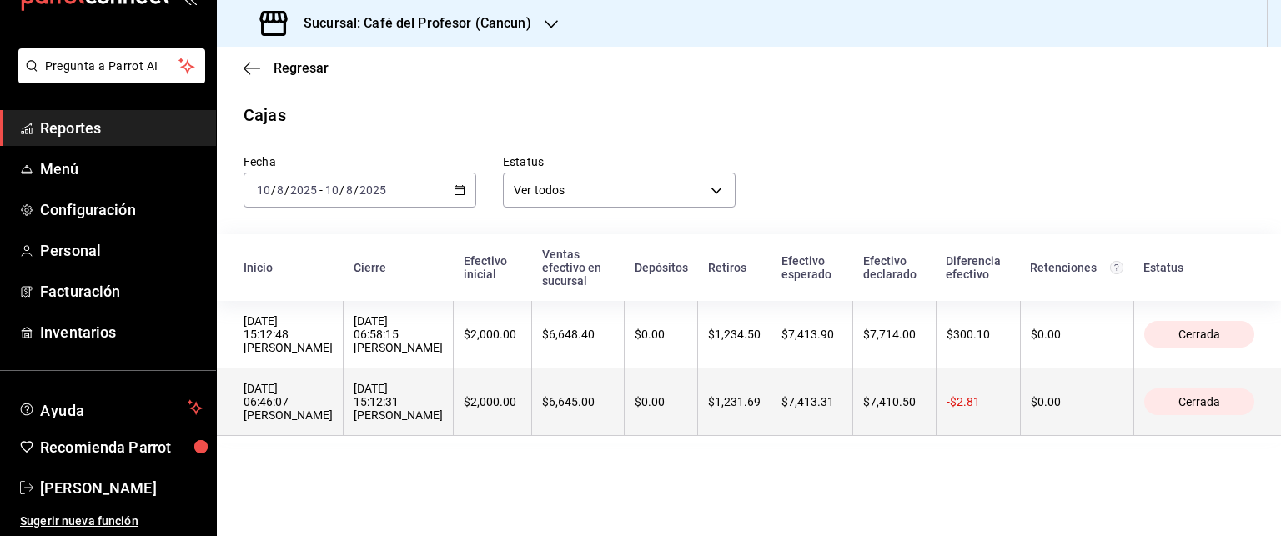
click at [417, 389] on th "[DATE] 15:12:31 [PERSON_NAME]" at bounding box center [399, 403] width 110 height 68
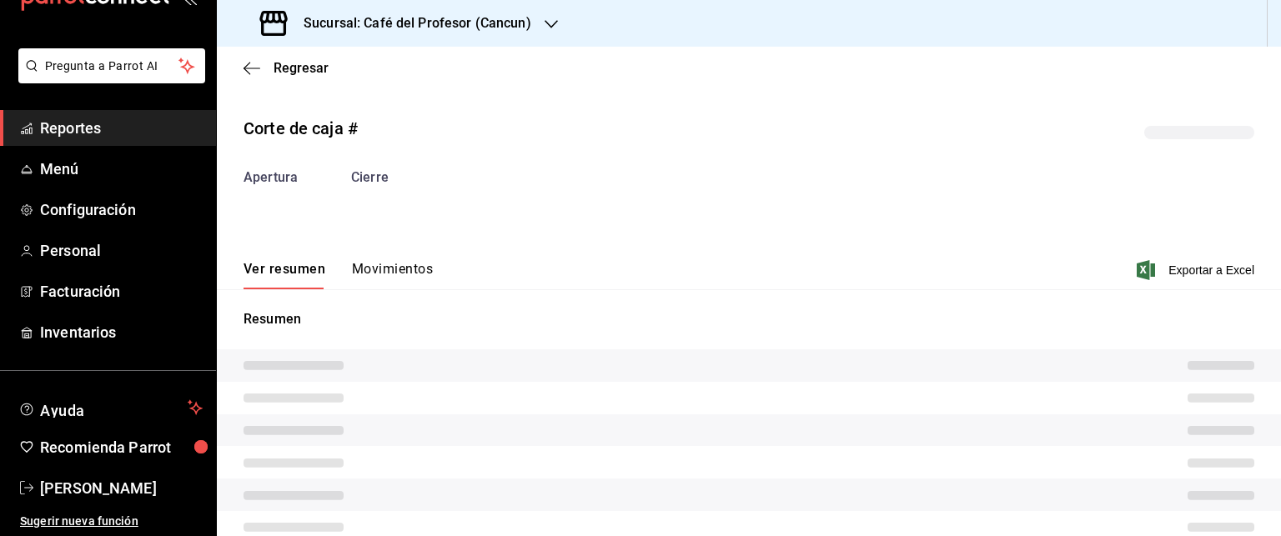
click at [417, 389] on tr at bounding box center [749, 398] width 1064 height 33
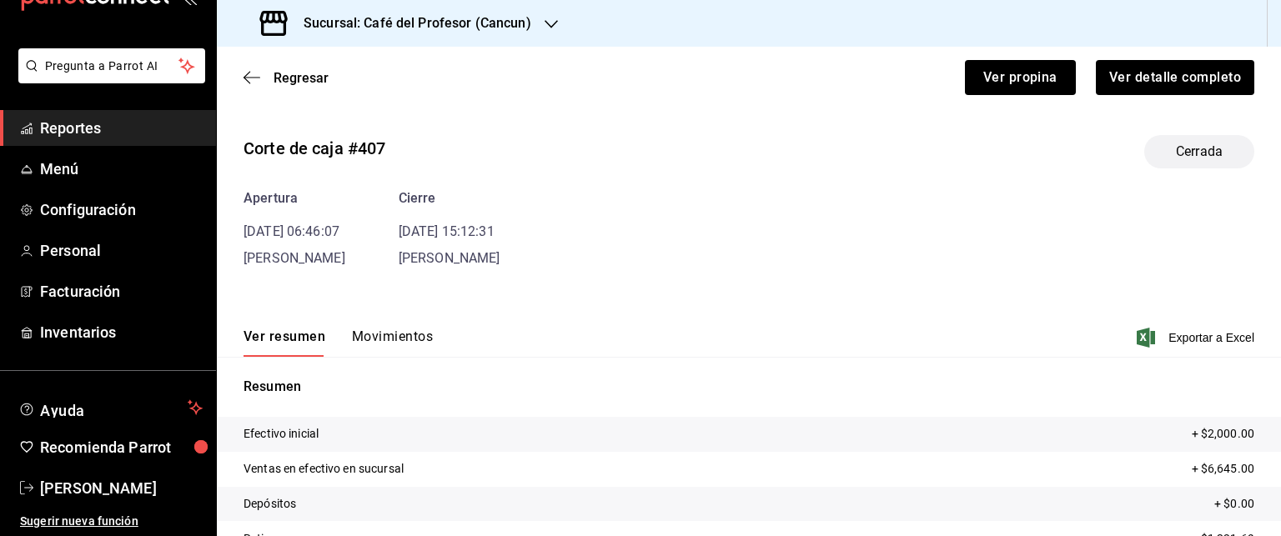
click at [389, 273] on div "Corte de caja #407 Cerrada Apertura [DATE] 06:46:07 [PERSON_NAME] [DATE] 15:12:…" at bounding box center [749, 401] width 1064 height 559
click at [395, 339] on button "Movimientos" at bounding box center [392, 343] width 81 height 28
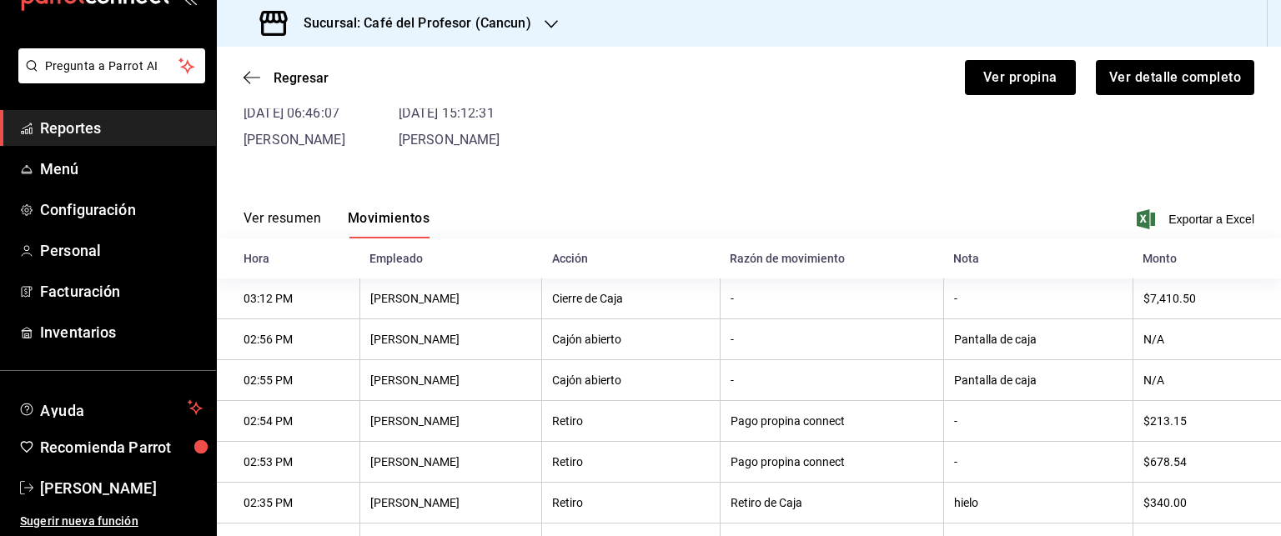
scroll to position [93, 0]
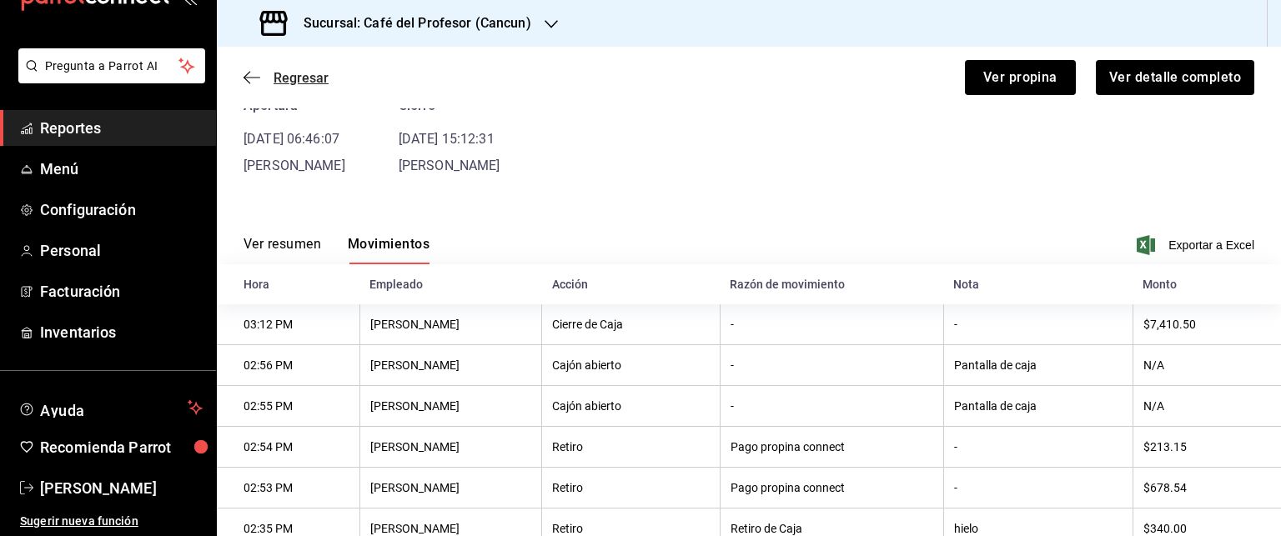
click at [259, 81] on icon "button" at bounding box center [252, 77] width 17 height 15
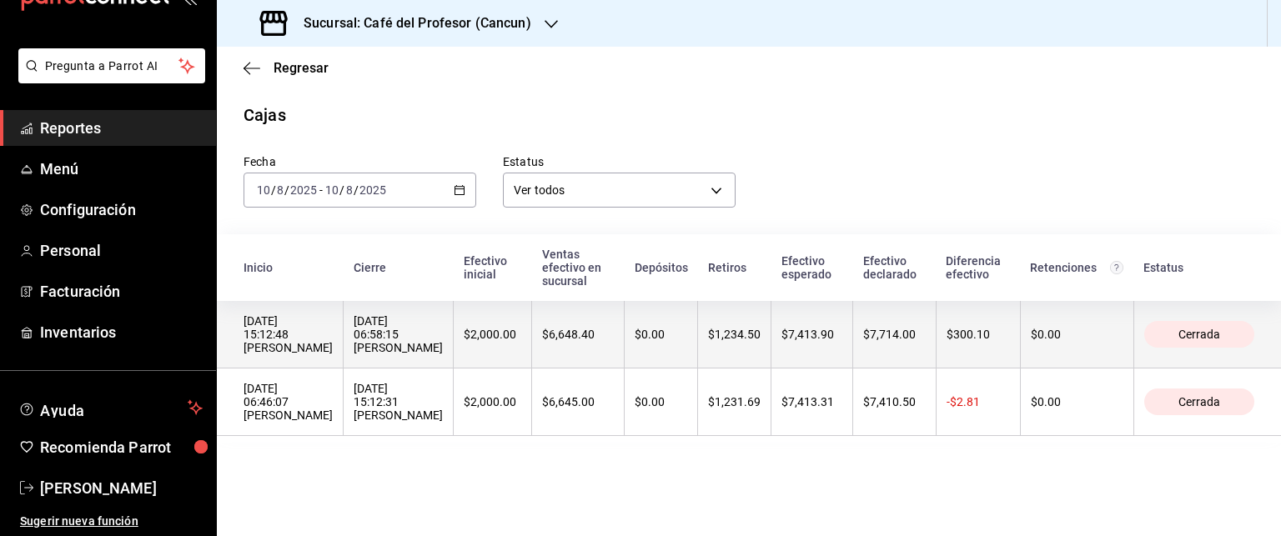
click at [344, 364] on th "[DATE] 15:12:48 [PERSON_NAME]" at bounding box center [280, 335] width 127 height 68
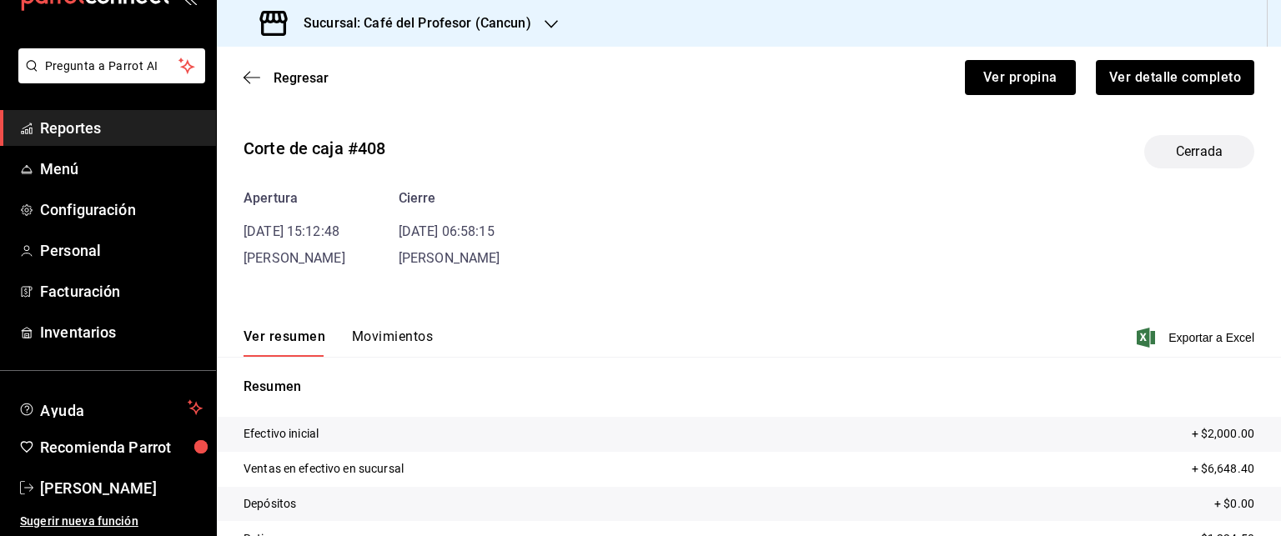
click at [387, 349] on button "Movimientos" at bounding box center [392, 343] width 81 height 28
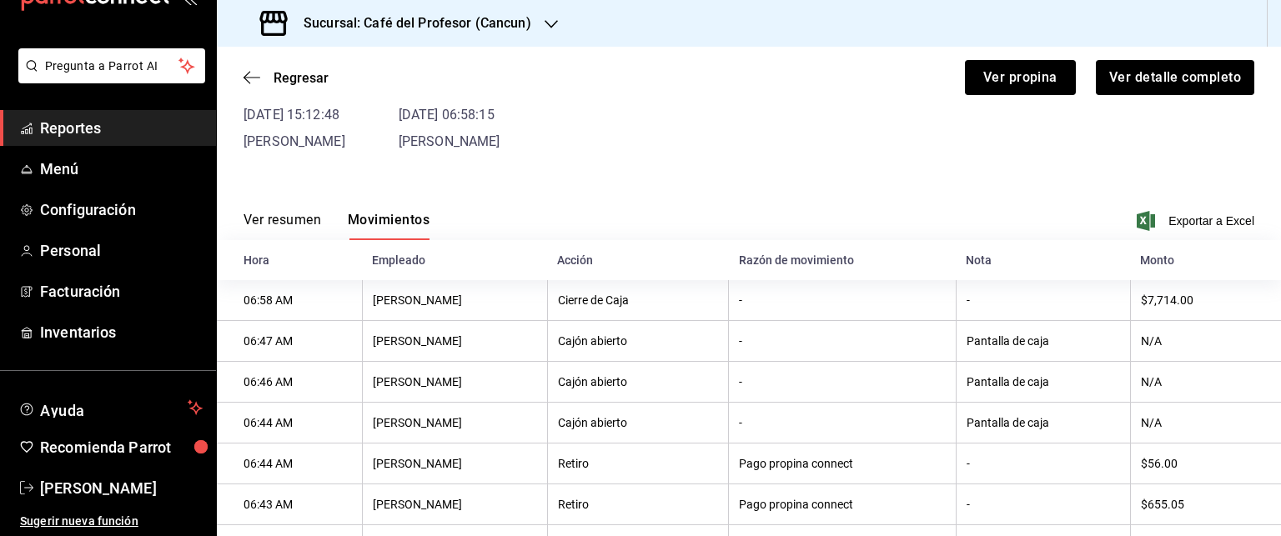
scroll to position [93, 0]
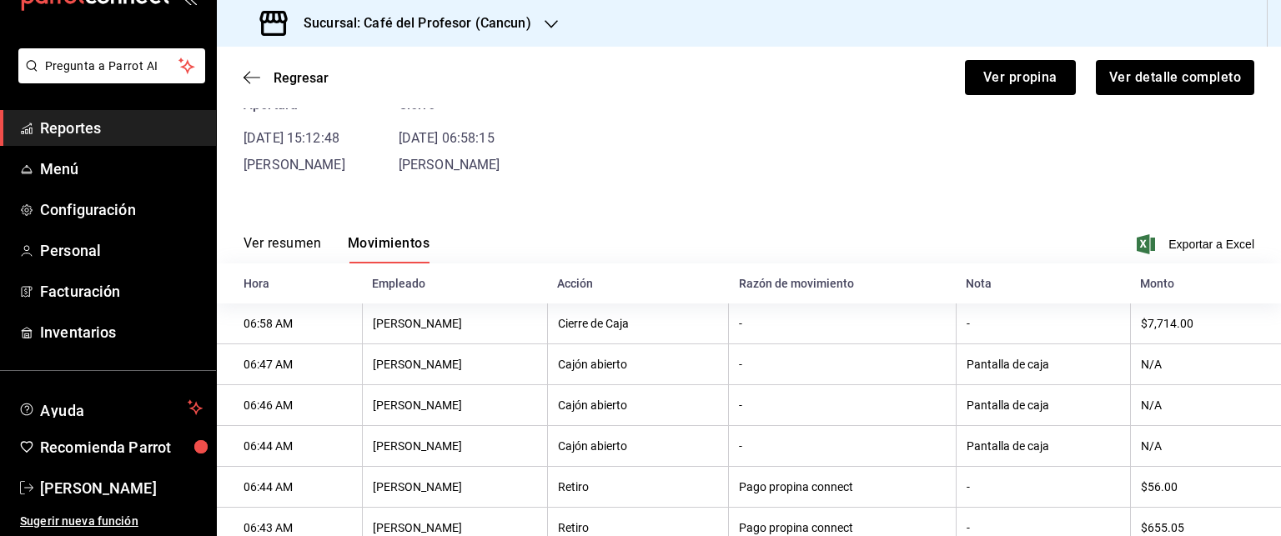
click at [242, 89] on div "Regresar Ver propina Ver detalle completo" at bounding box center [749, 78] width 1064 height 62
click at [248, 80] on icon "button" at bounding box center [252, 77] width 17 height 15
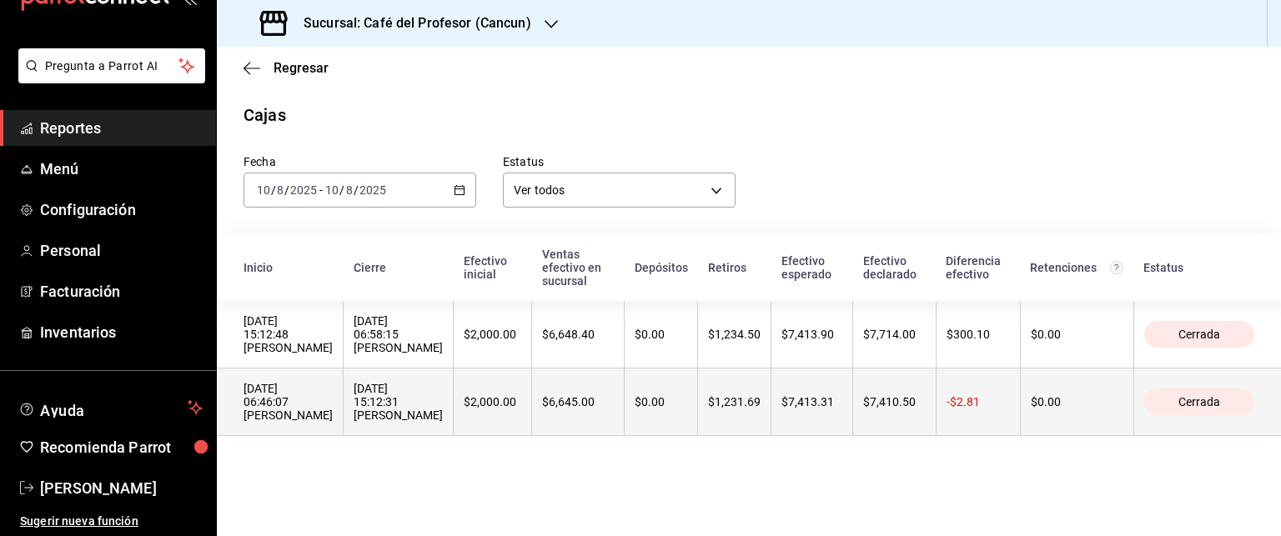
click at [333, 422] on div "[DATE] 06:46:07 [PERSON_NAME]" at bounding box center [288, 402] width 89 height 40
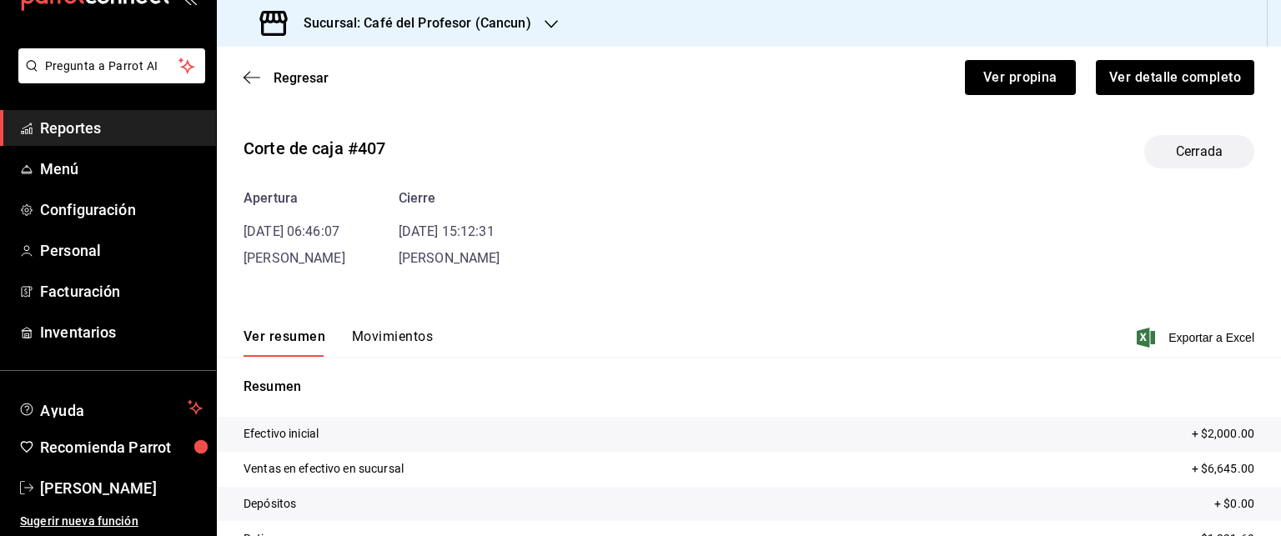
scroll to position [83, 0]
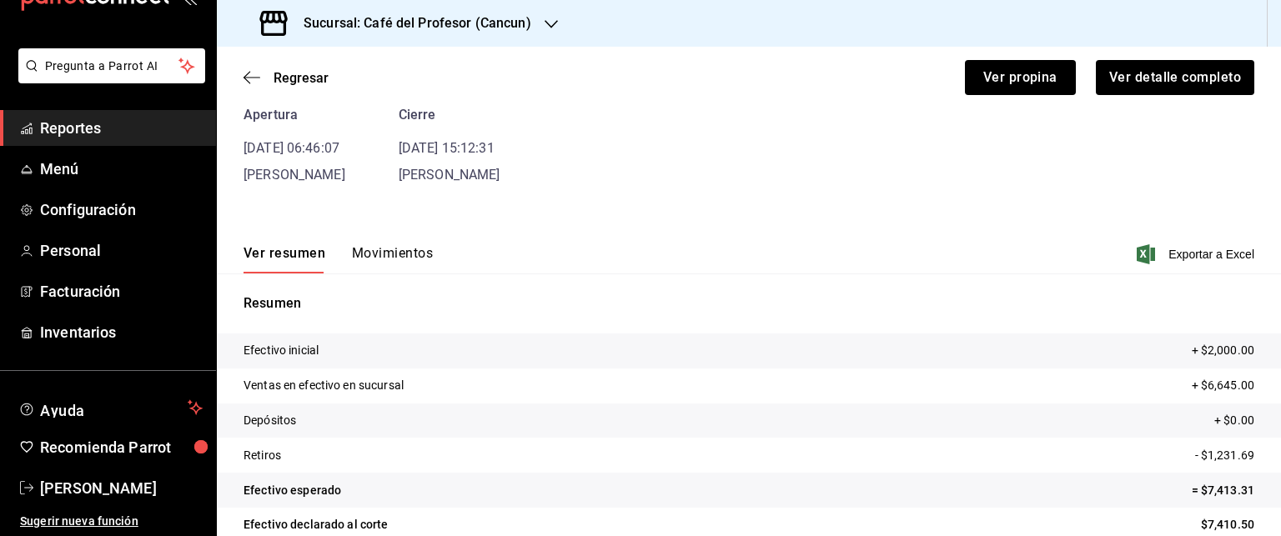
click at [383, 239] on div "Ver resumen Movimientos Exportar a Excel" at bounding box center [749, 249] width 1064 height 48
click at [383, 253] on button "Movimientos" at bounding box center [392, 259] width 81 height 28
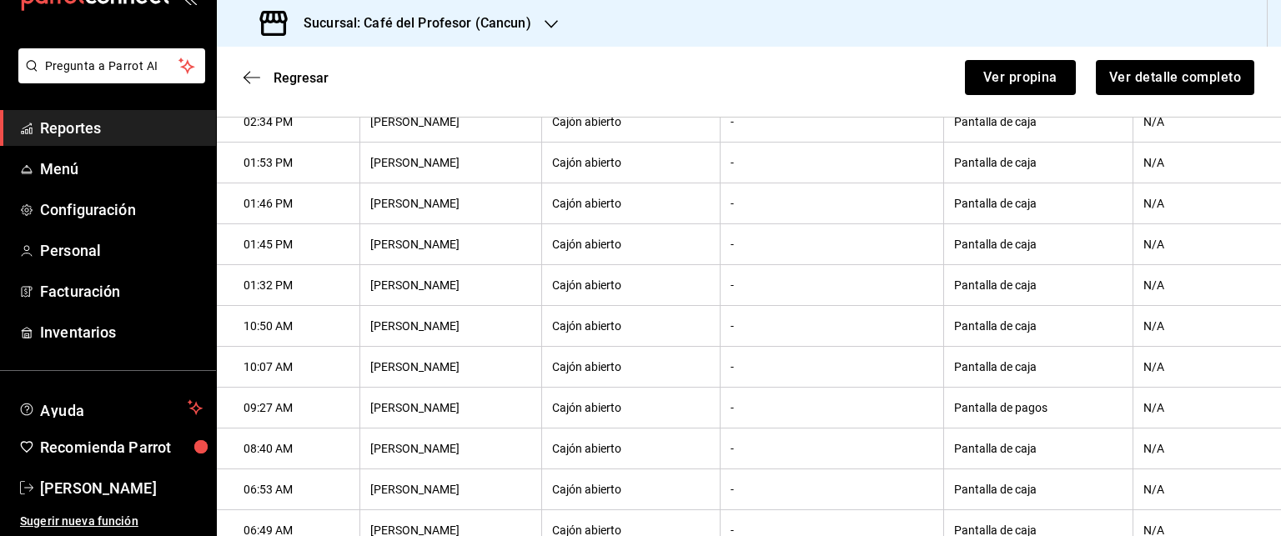
scroll to position [343, 0]
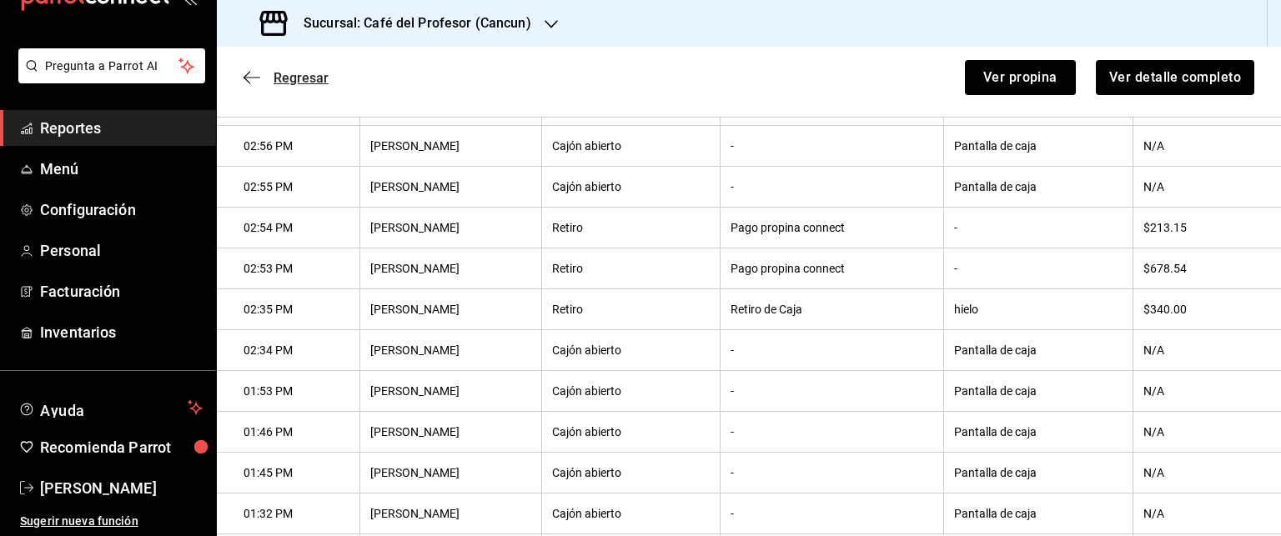
click at [246, 74] on icon "button" at bounding box center [252, 77] width 17 height 15
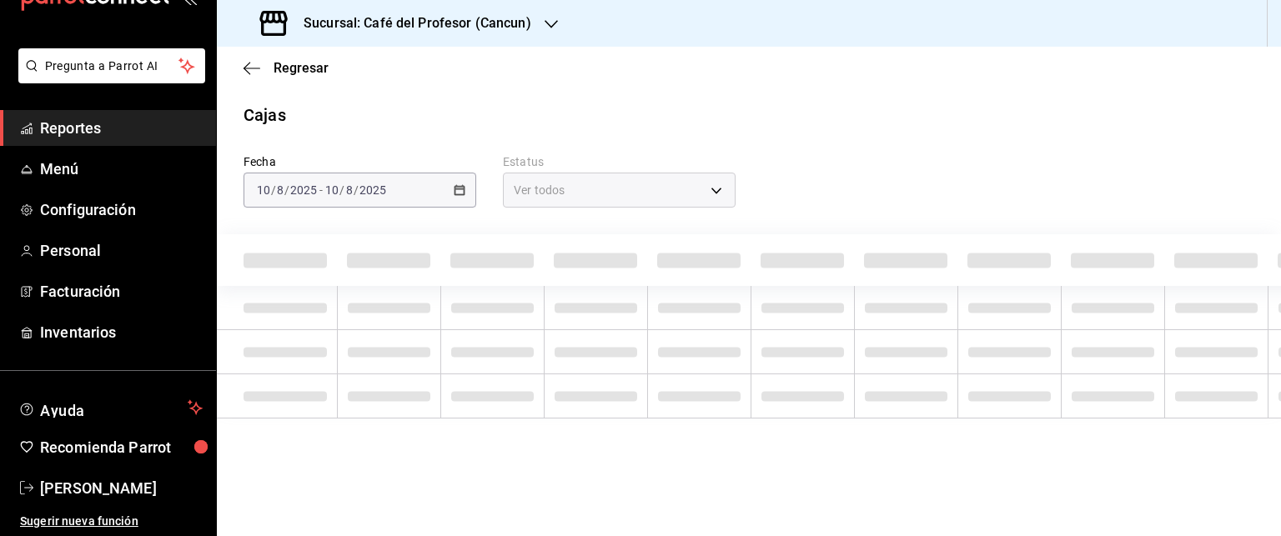
click at [467, 194] on div "[DATE] [DATE] - [DATE] [DATE]" at bounding box center [360, 190] width 233 height 35
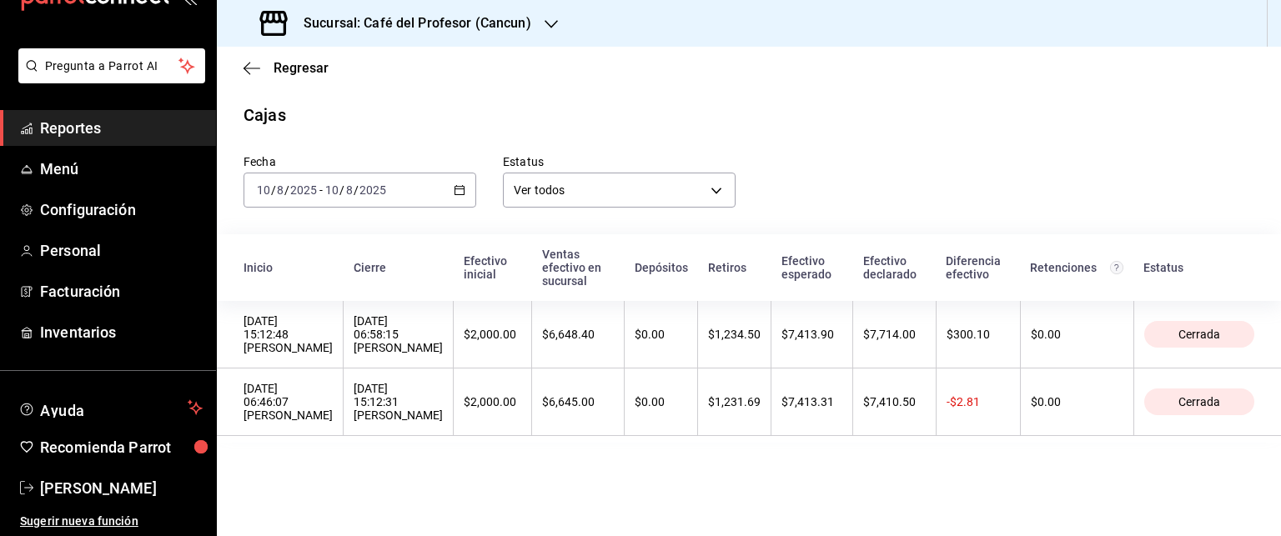
click at [464, 193] on icon "button" at bounding box center [460, 190] width 12 height 12
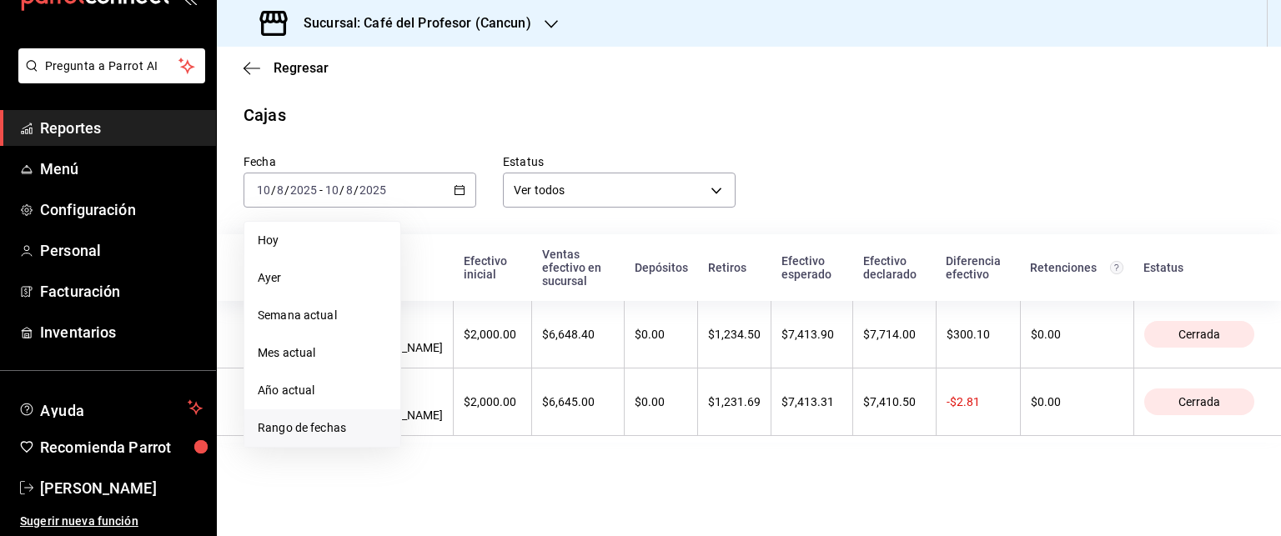
click at [359, 427] on span "Rango de fechas" at bounding box center [322, 428] width 129 height 18
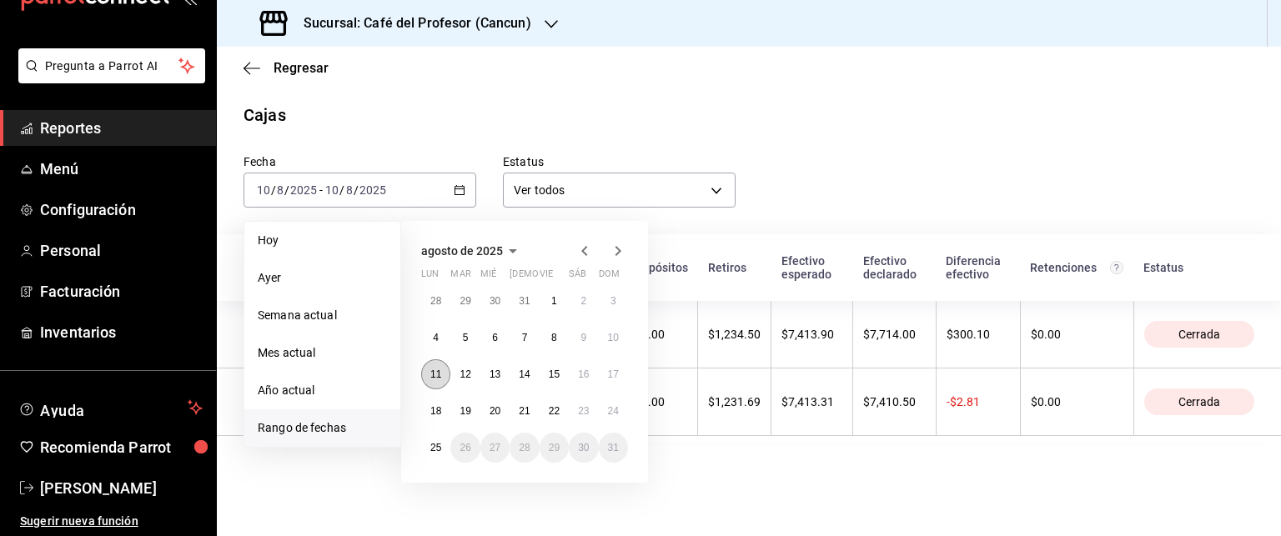
click at [444, 373] on button "11" at bounding box center [435, 374] width 29 height 30
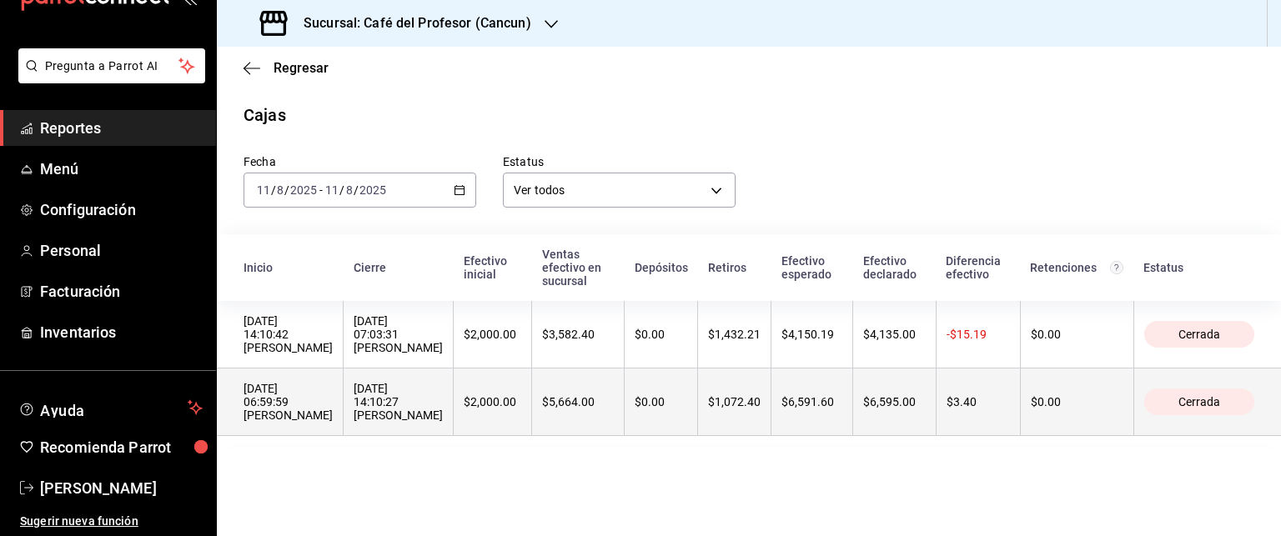
click at [419, 410] on div "[DATE] 14:10:27 [PERSON_NAME]" at bounding box center [398, 402] width 89 height 40
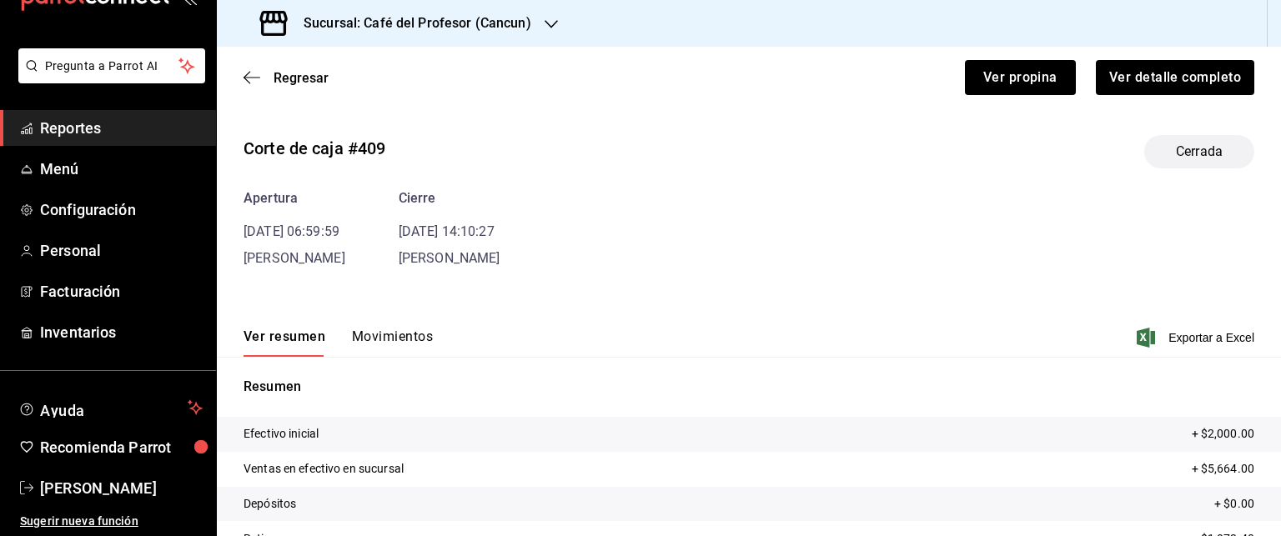
click at [392, 345] on button "Movimientos" at bounding box center [392, 343] width 81 height 28
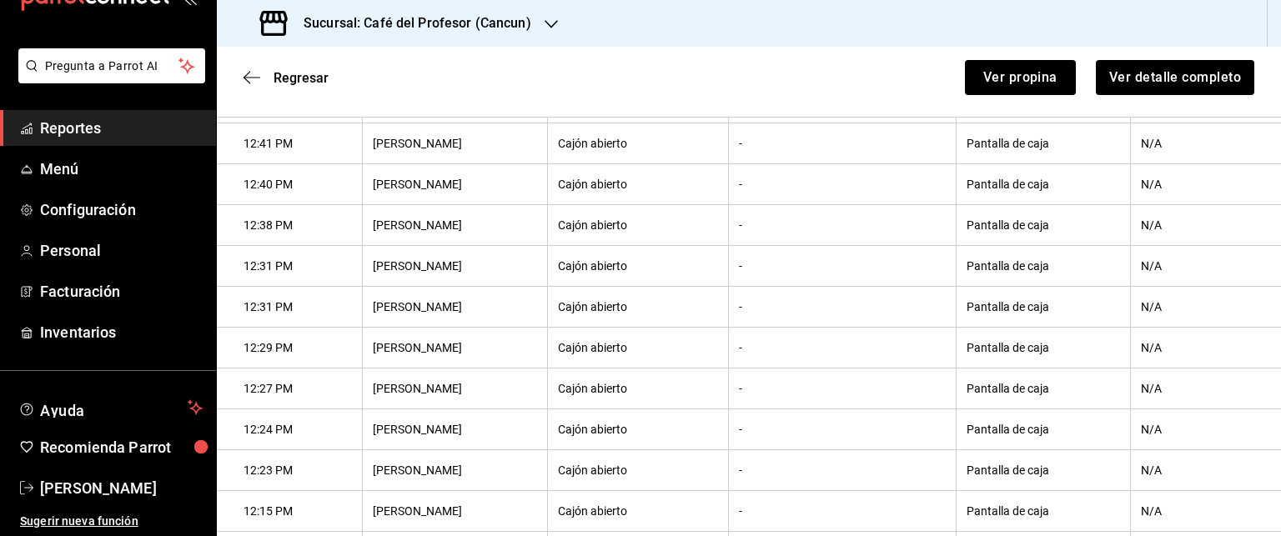
scroll to position [172, 0]
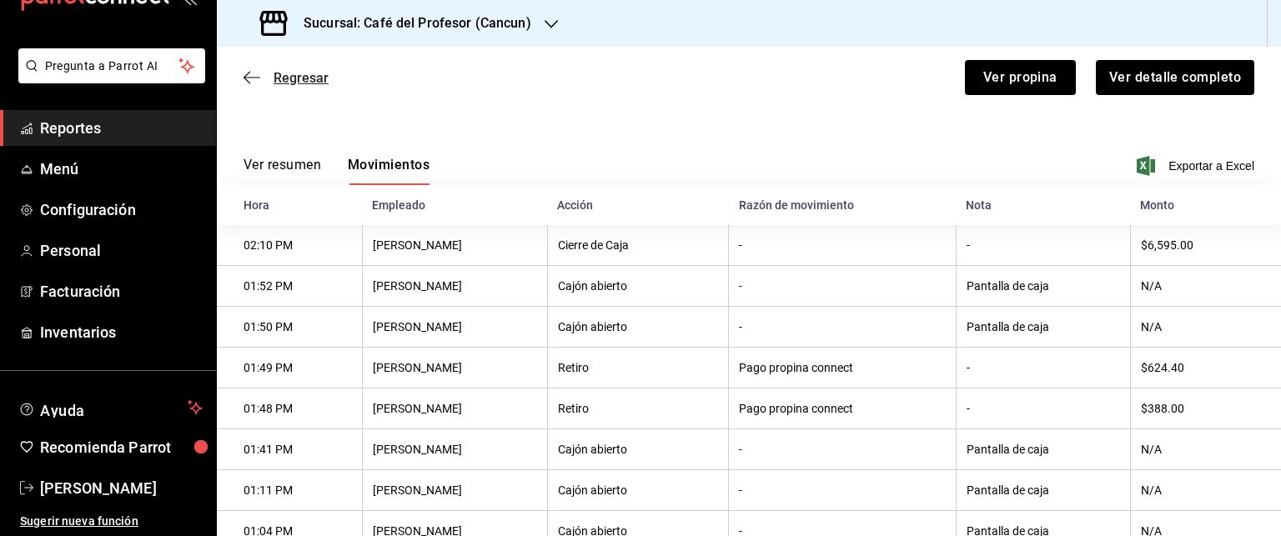
click at [250, 82] on icon "button" at bounding box center [252, 77] width 17 height 15
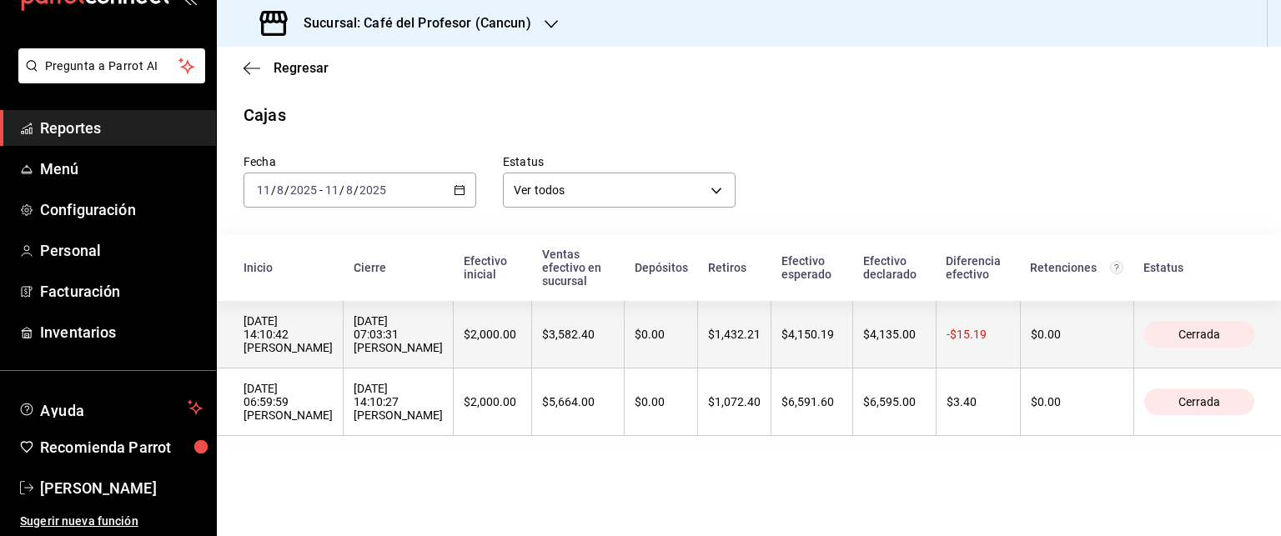
click at [384, 354] on div "[DATE] 07:03:31 [PERSON_NAME]" at bounding box center [398, 334] width 89 height 40
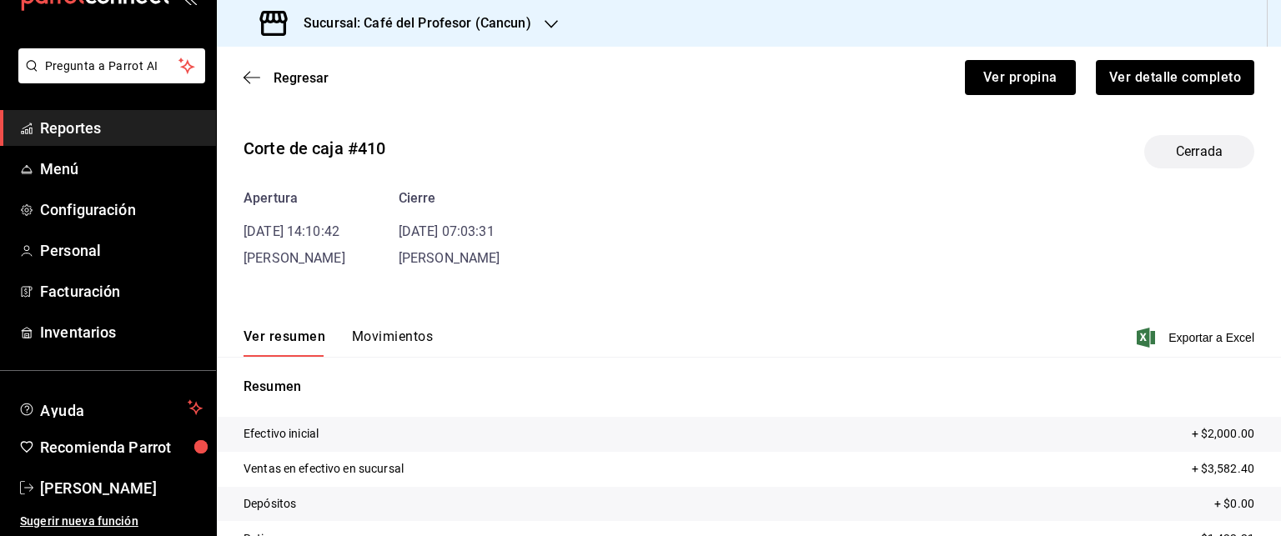
click at [412, 273] on div "Corte de caja #410 Cerrada Apertura [DATE] 14:10:42 [PERSON_NAME] Cierre [DATE]…" at bounding box center [749, 401] width 1064 height 559
click at [394, 353] on button "Movimientos" at bounding box center [392, 343] width 81 height 28
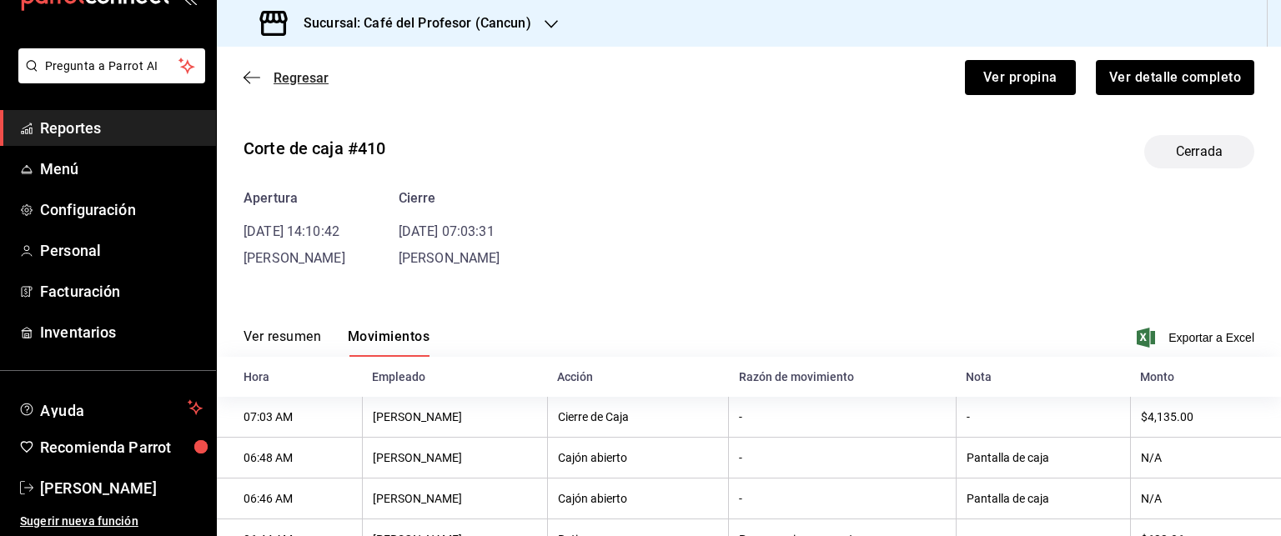
click at [255, 83] on icon "button" at bounding box center [252, 77] width 17 height 15
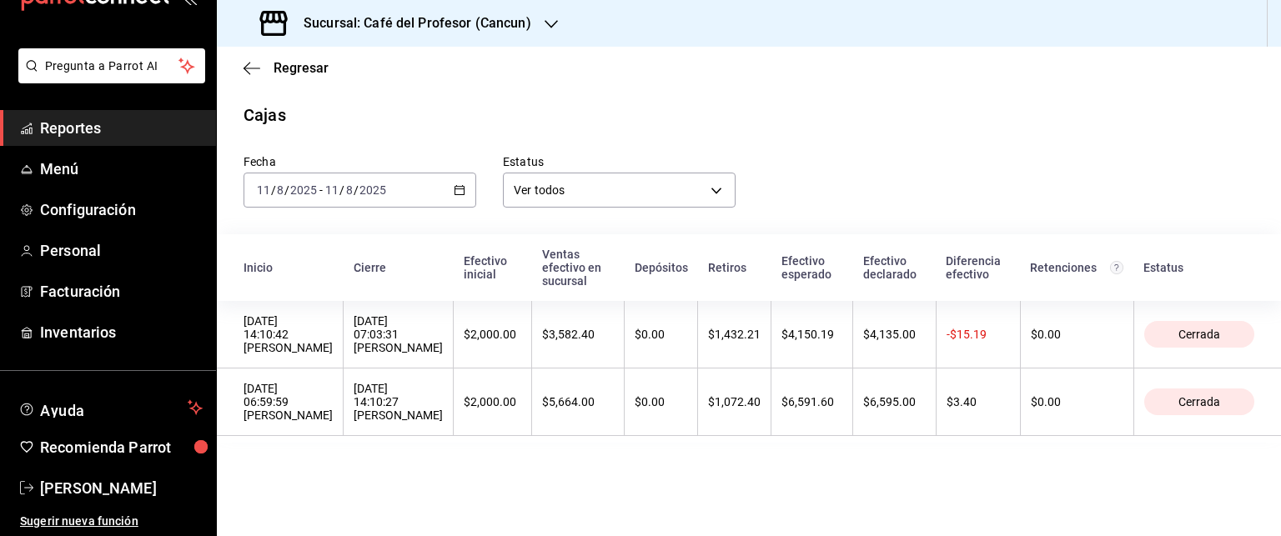
click at [465, 197] on div "[DATE] [DATE] - [DATE] [DATE]" at bounding box center [360, 190] width 233 height 35
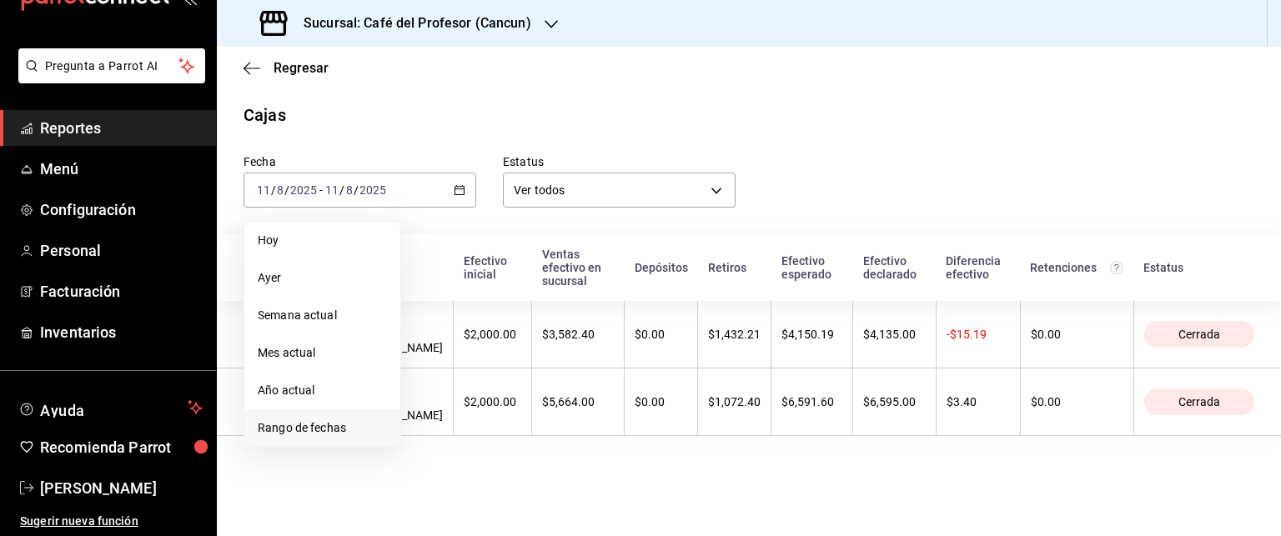
click at [282, 421] on span "Rango de fechas" at bounding box center [322, 428] width 129 height 18
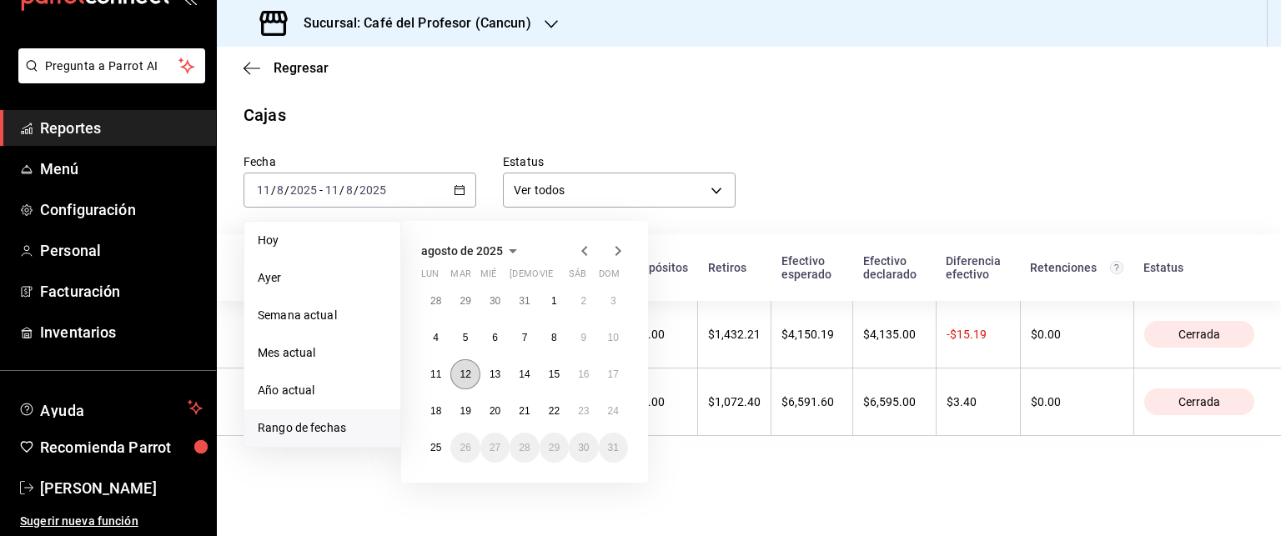
click at [467, 369] on abbr "12" at bounding box center [465, 375] width 11 height 12
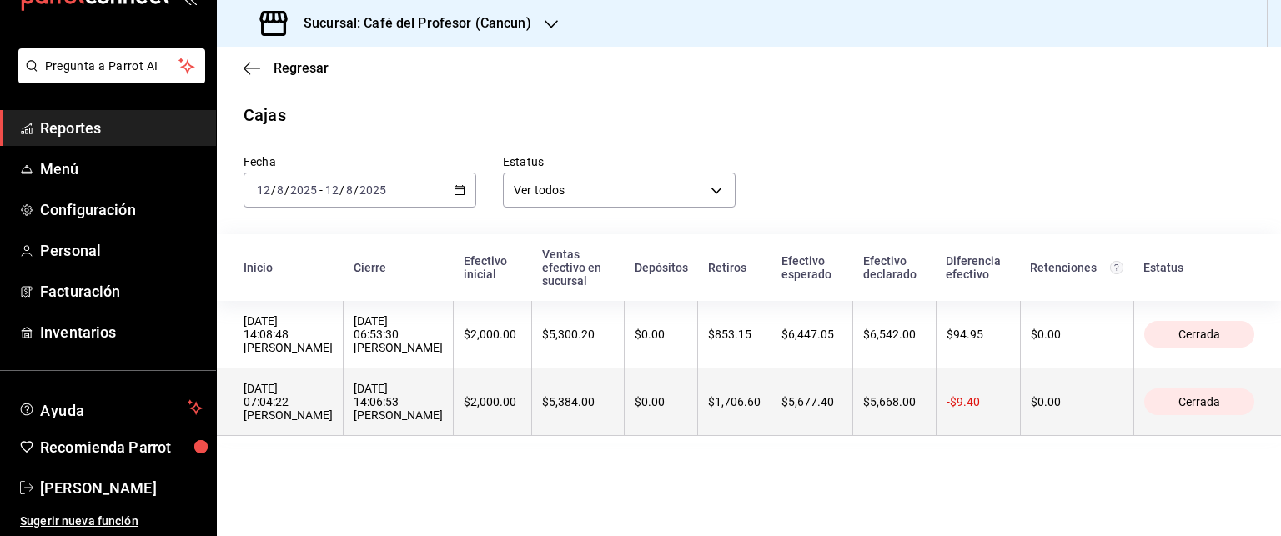
click at [853, 409] on th "$5,677.40" at bounding box center [812, 403] width 82 height 68
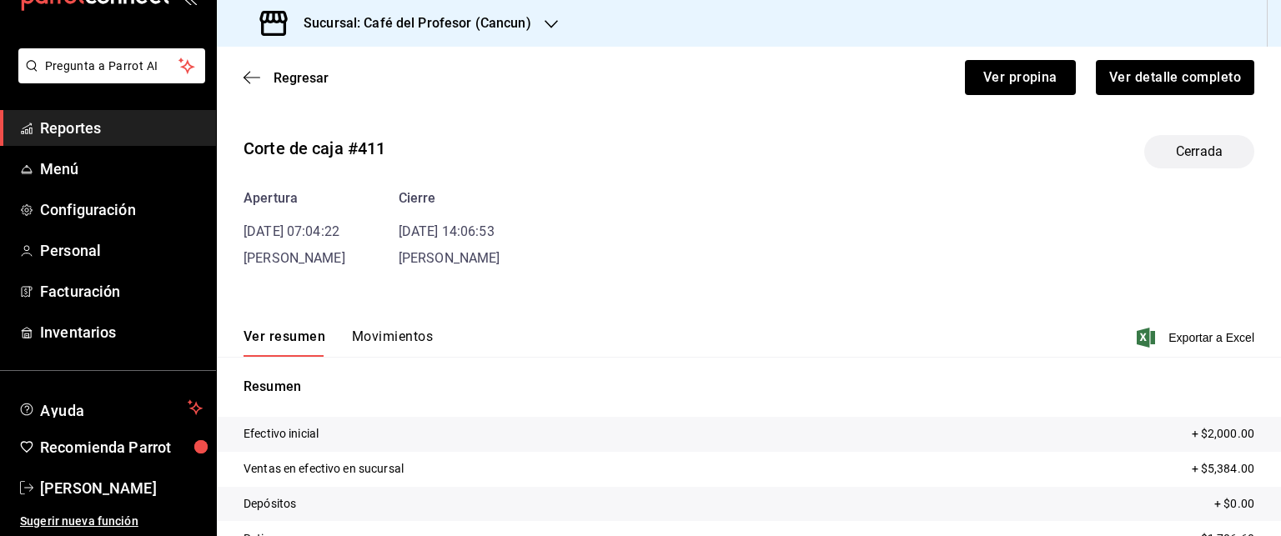
click at [380, 335] on button "Movimientos" at bounding box center [392, 343] width 81 height 28
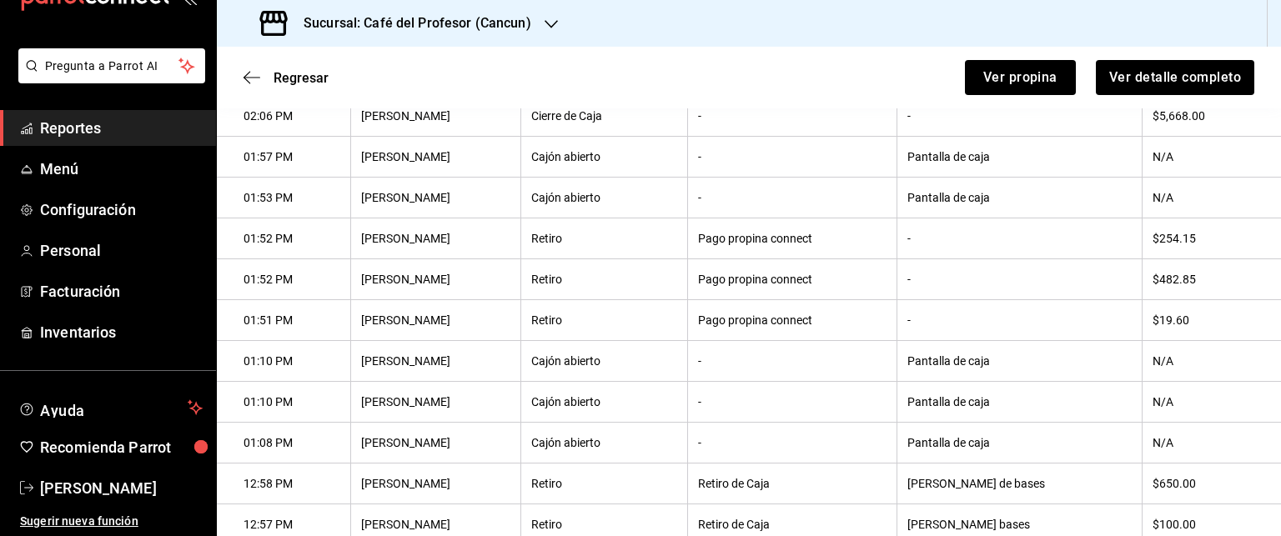
scroll to position [635, 0]
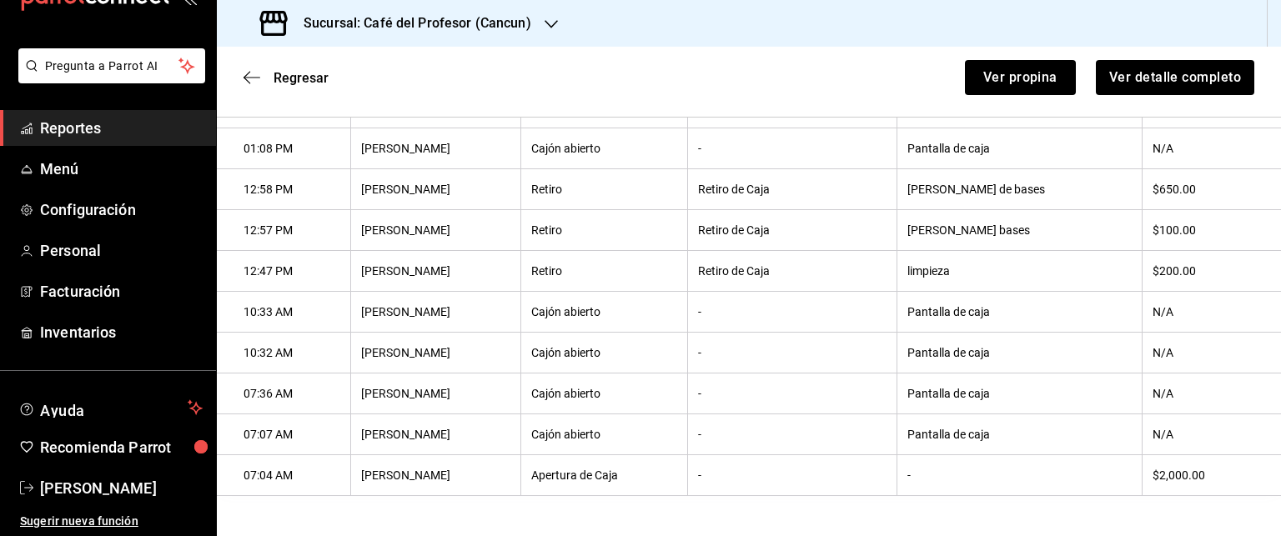
click at [240, 79] on div "Regresar Ver propina Ver detalle completo" at bounding box center [749, 78] width 1064 height 62
click at [246, 79] on icon "button" at bounding box center [247, 78] width 7 height 13
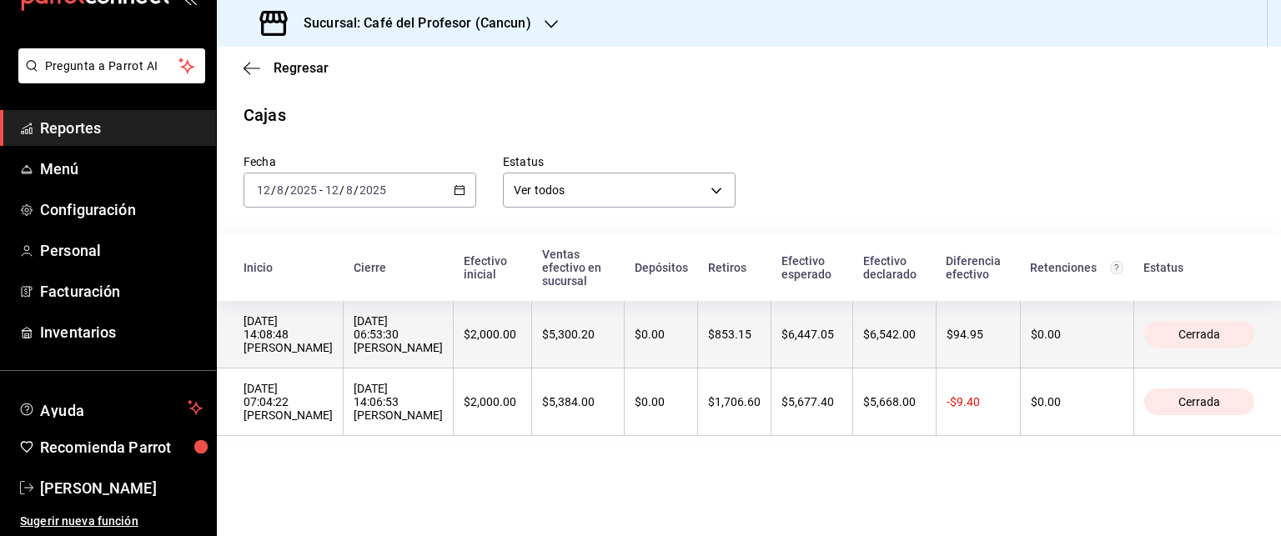
click at [422, 354] on div "[DATE] 06:53:30 [PERSON_NAME]" at bounding box center [398, 334] width 89 height 40
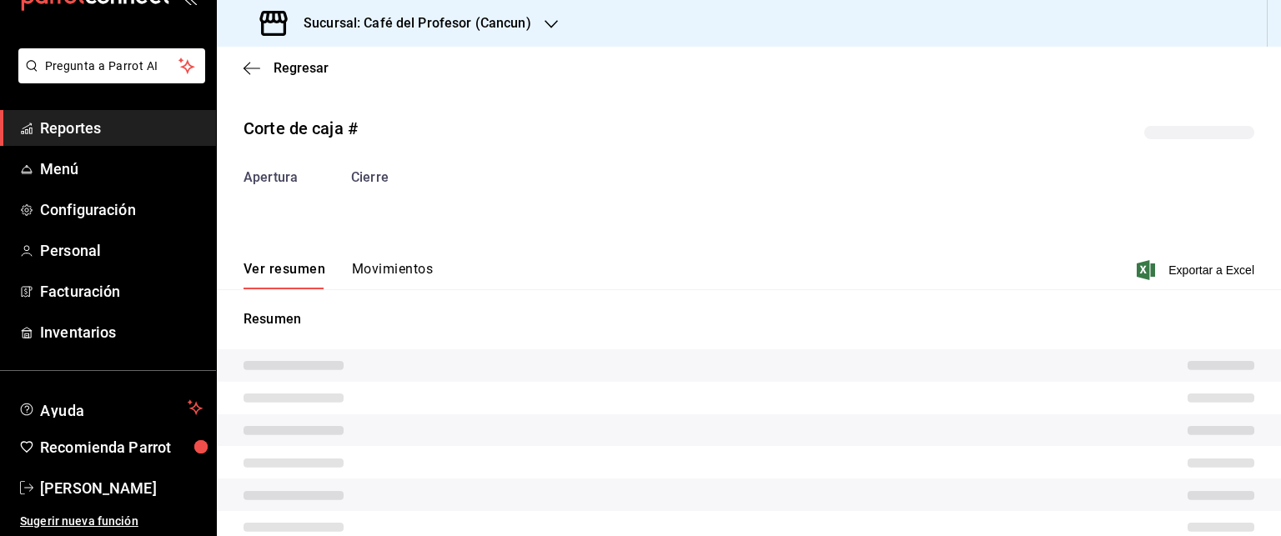
click at [430, 274] on div "Corte de caja # Apertura Cierre Ver resumen Movimientos Exportar a Excel Resumen" at bounding box center [749, 349] width 1064 height 493
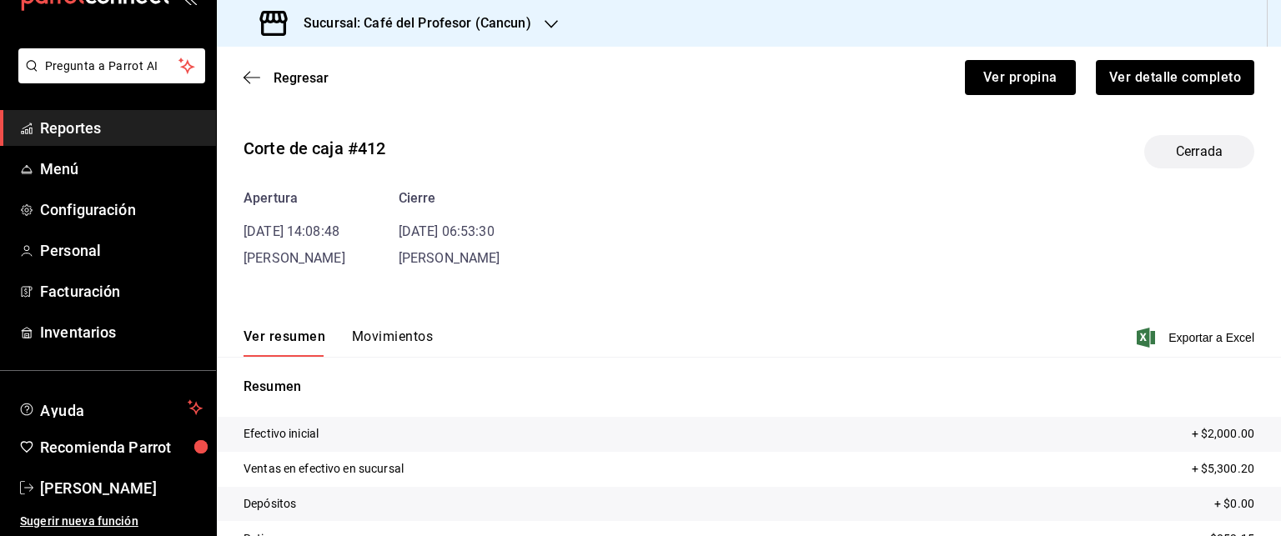
click at [362, 343] on button "Movimientos" at bounding box center [392, 343] width 81 height 28
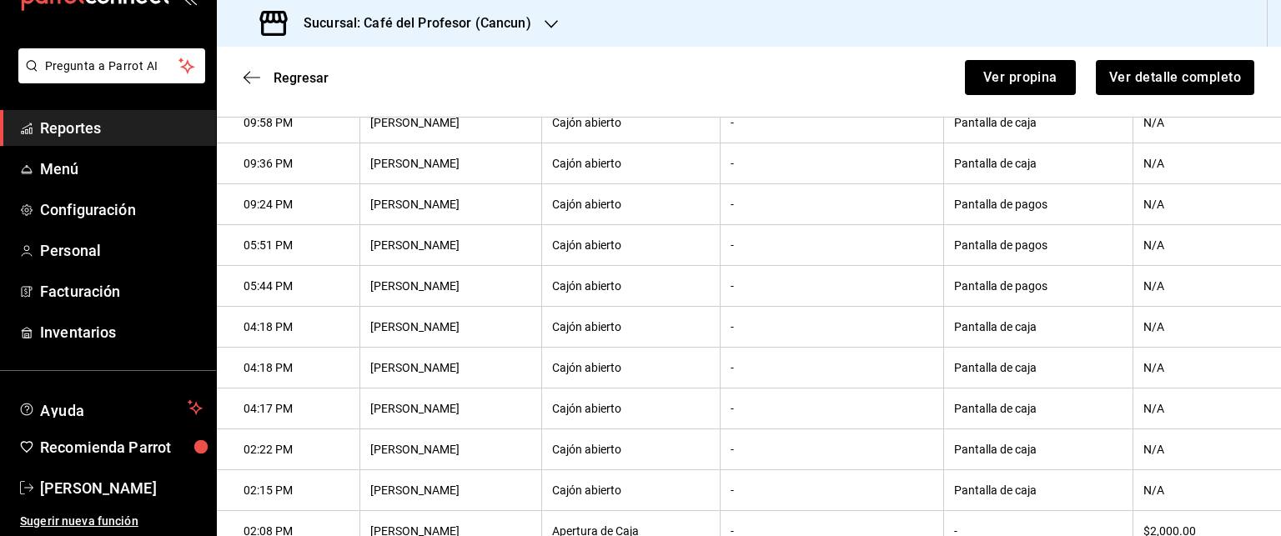
scroll to position [635, 0]
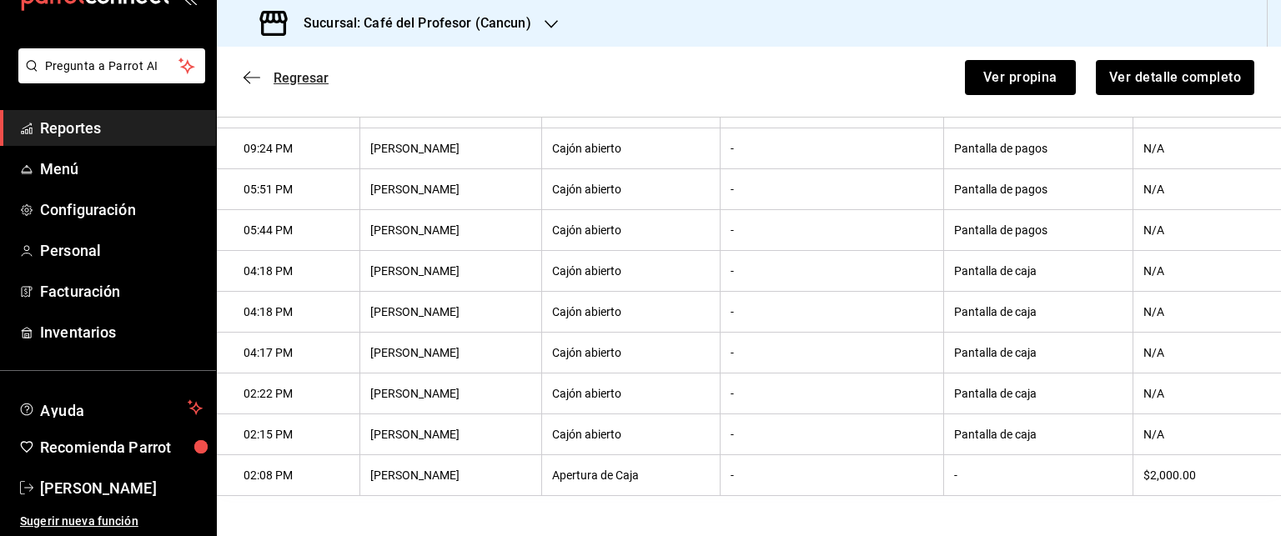
click at [267, 74] on span "Regresar" at bounding box center [286, 78] width 85 height 16
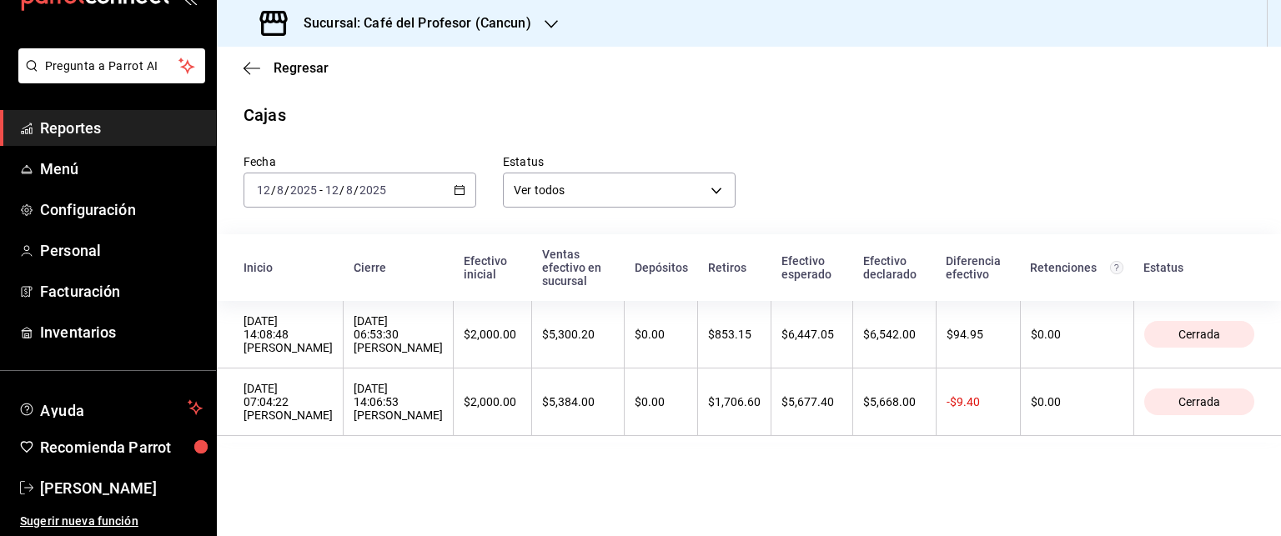
click at [402, 194] on div "[DATE] [DATE] - [DATE] [DATE]" at bounding box center [360, 190] width 233 height 35
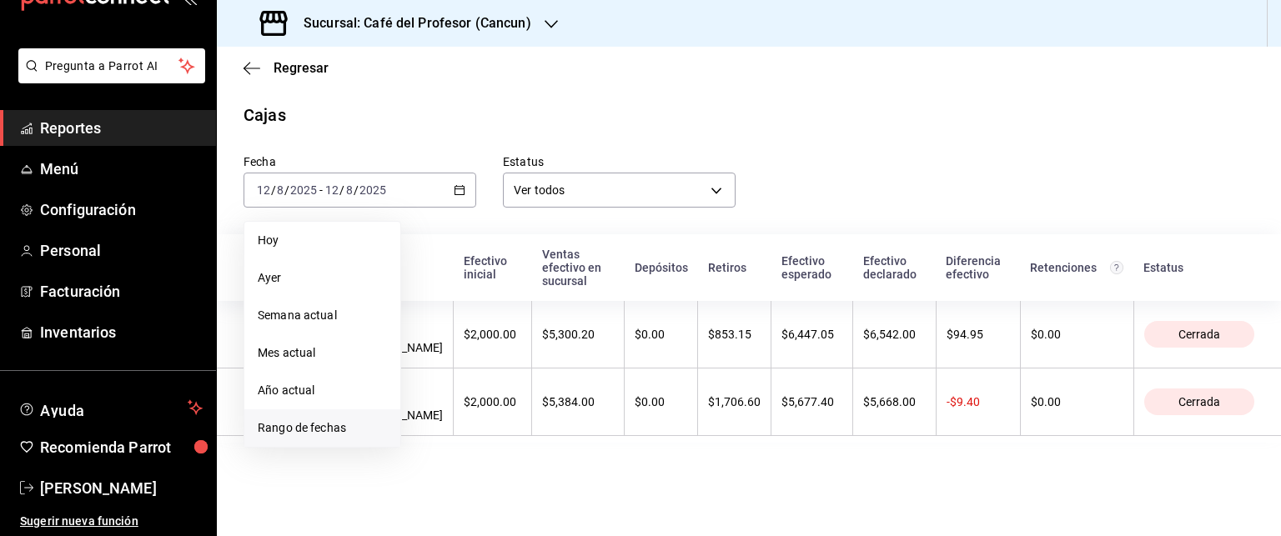
click at [284, 428] on span "Rango de fechas" at bounding box center [322, 428] width 129 height 18
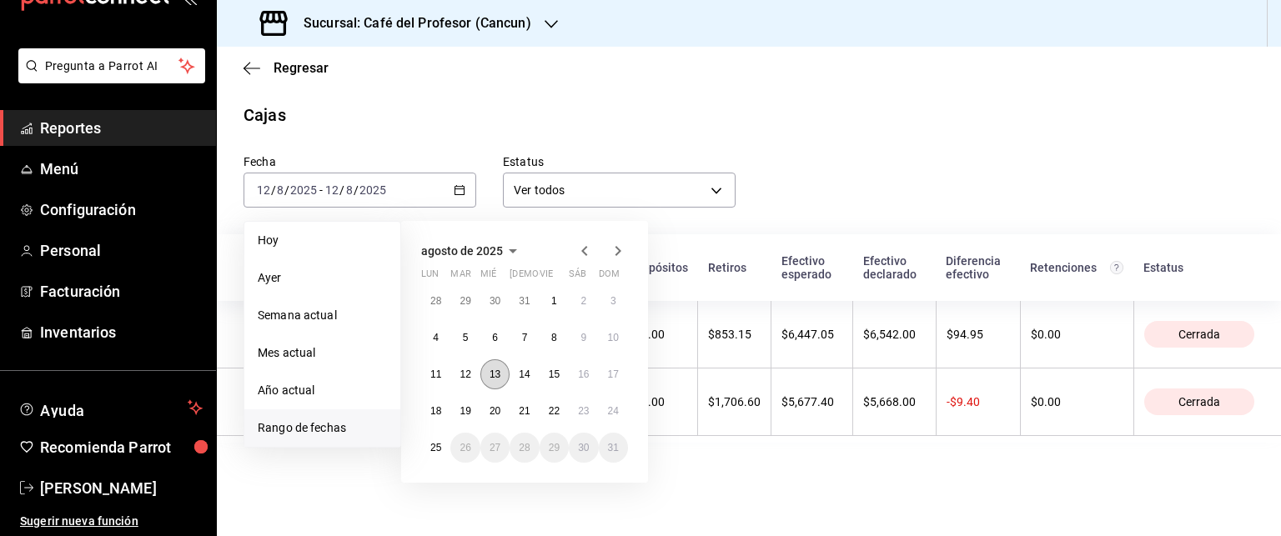
click at [484, 376] on button "13" at bounding box center [494, 374] width 29 height 30
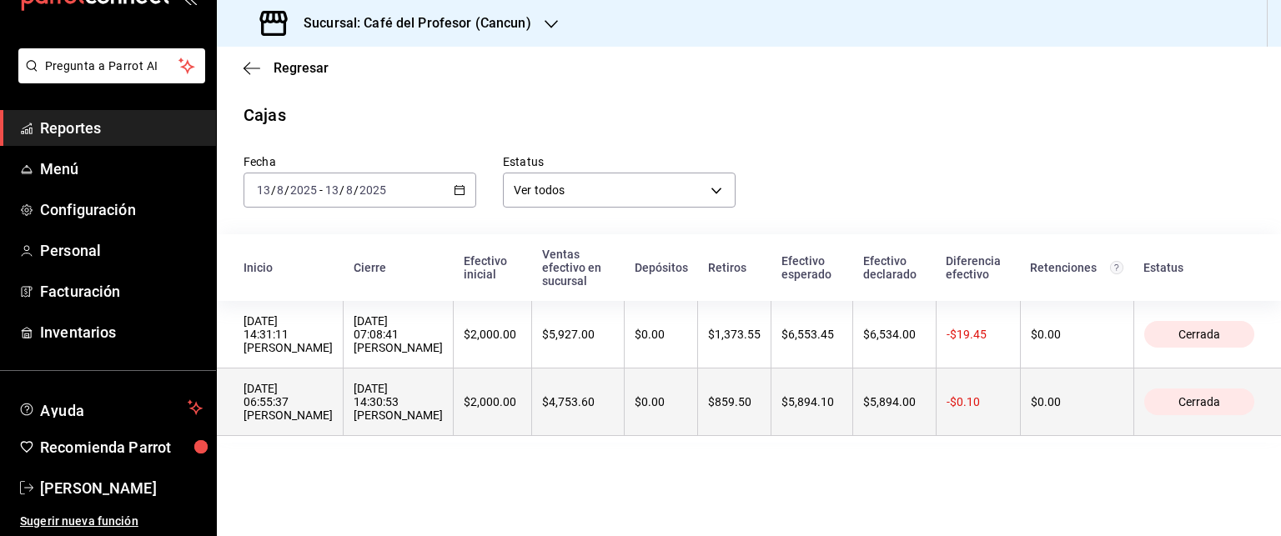
click at [344, 389] on th "[DATE] 06:55:37 [PERSON_NAME]" at bounding box center [280, 403] width 127 height 68
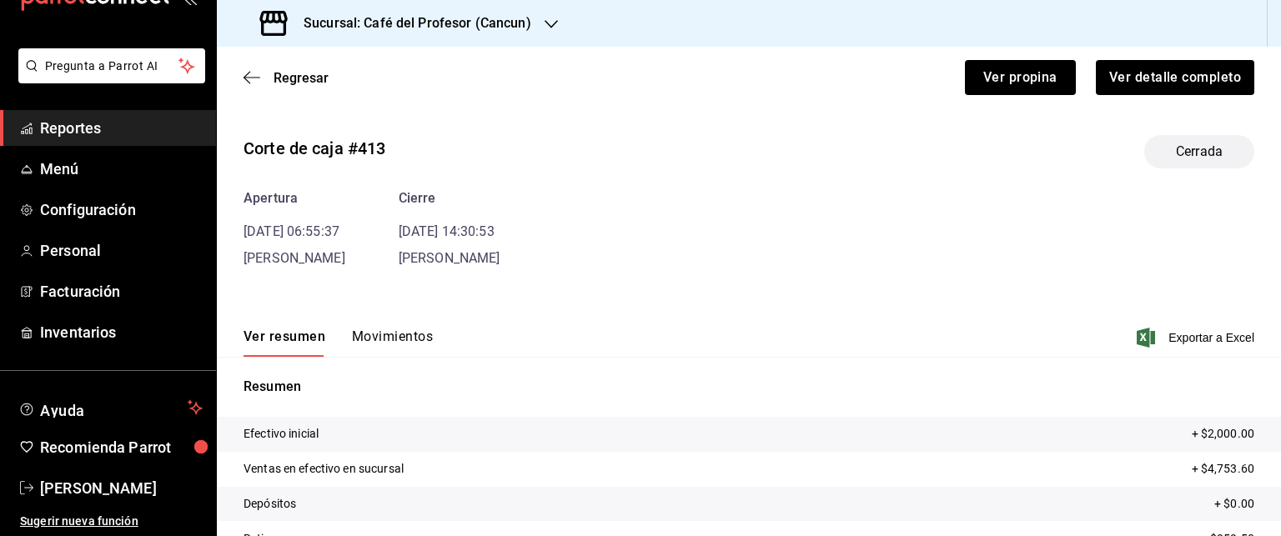
click at [345, 260] on span "[PERSON_NAME]" at bounding box center [295, 258] width 102 height 16
click at [411, 339] on button "Movimientos" at bounding box center [392, 343] width 81 height 28
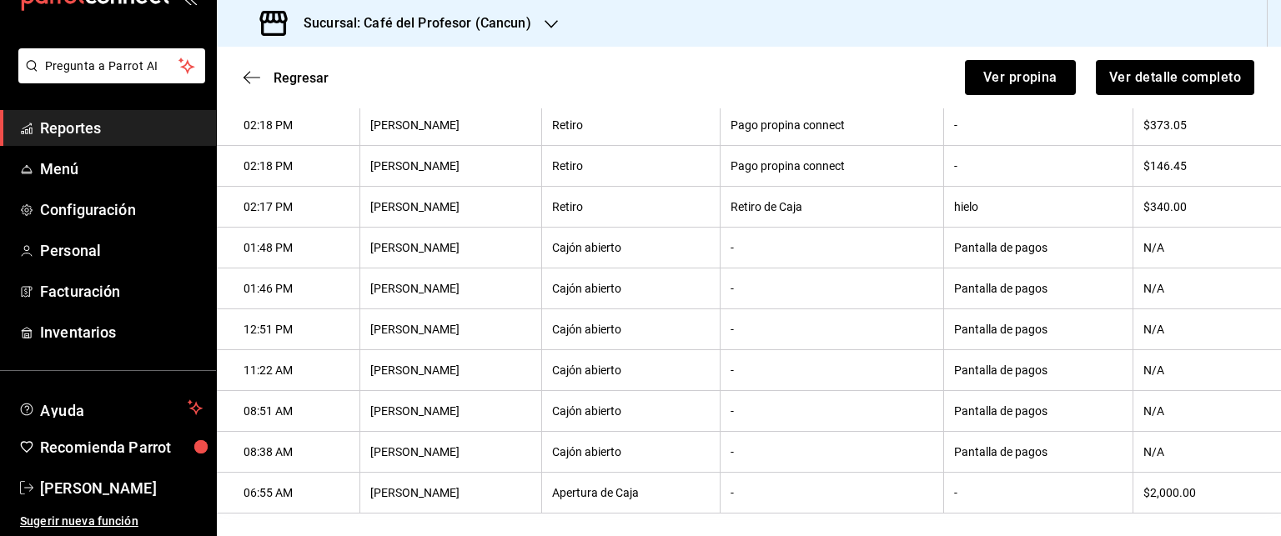
scroll to position [304, 0]
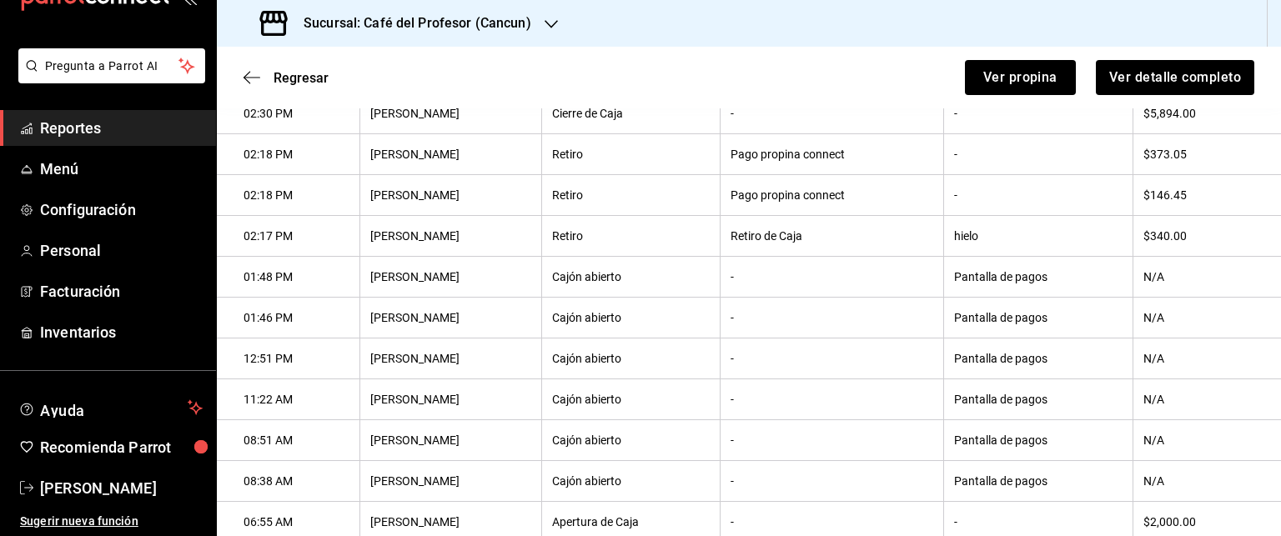
click at [240, 66] on div "Regresar Ver propina Ver detalle completo" at bounding box center [749, 78] width 1064 height 62
click at [264, 82] on span "Regresar" at bounding box center [286, 78] width 85 height 16
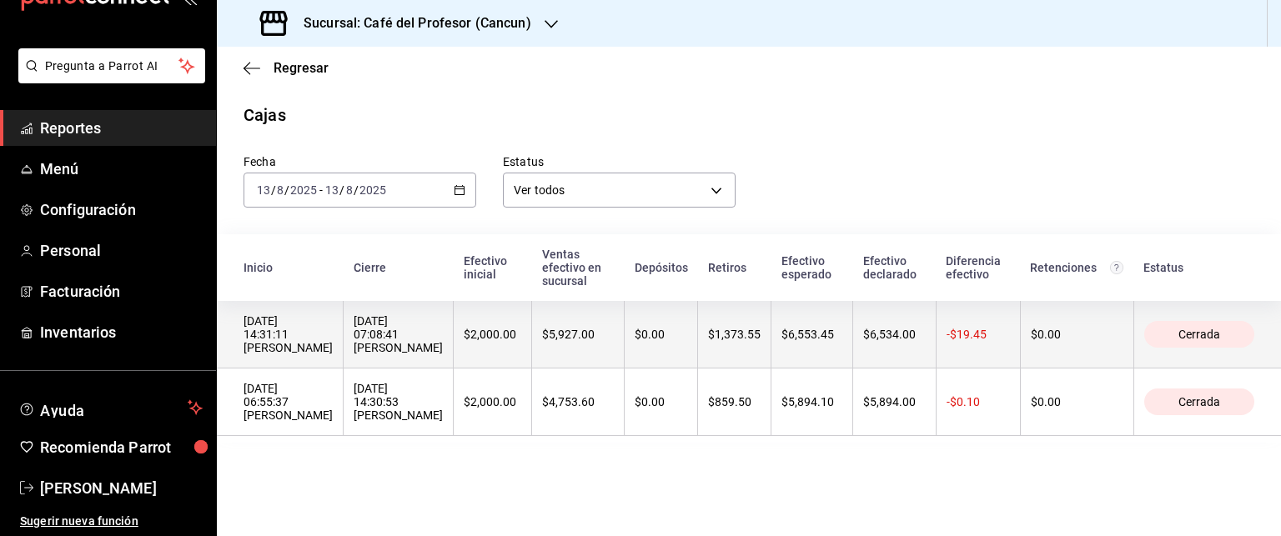
click at [333, 344] on div "[DATE] 14:31:11 [PERSON_NAME]" at bounding box center [288, 334] width 89 height 40
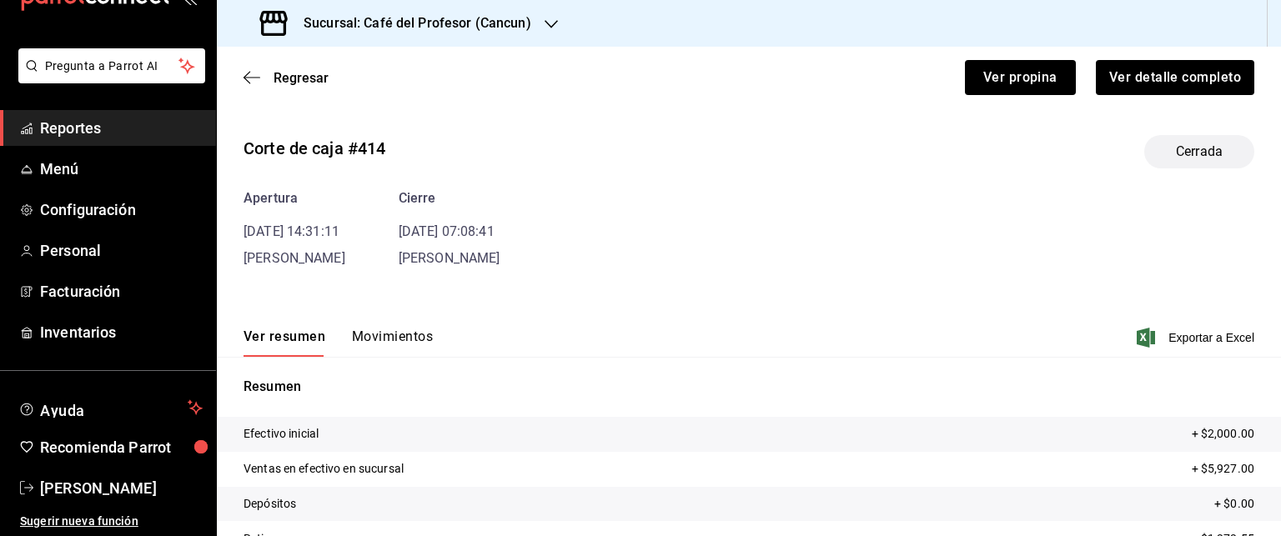
click at [382, 330] on button "Movimientos" at bounding box center [392, 343] width 81 height 28
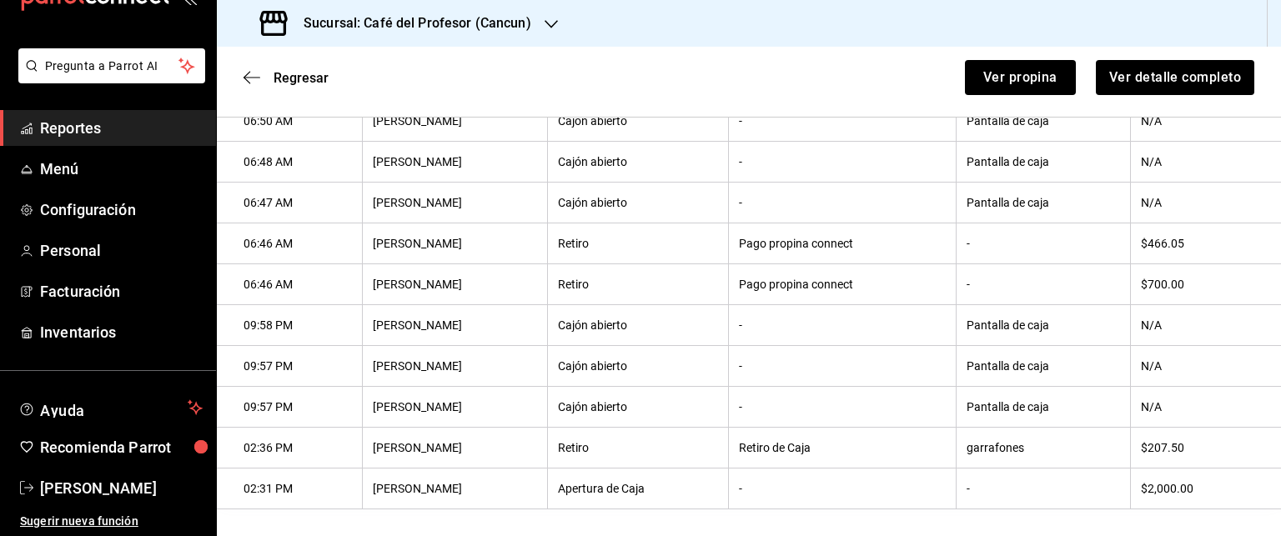
scroll to position [428, 0]
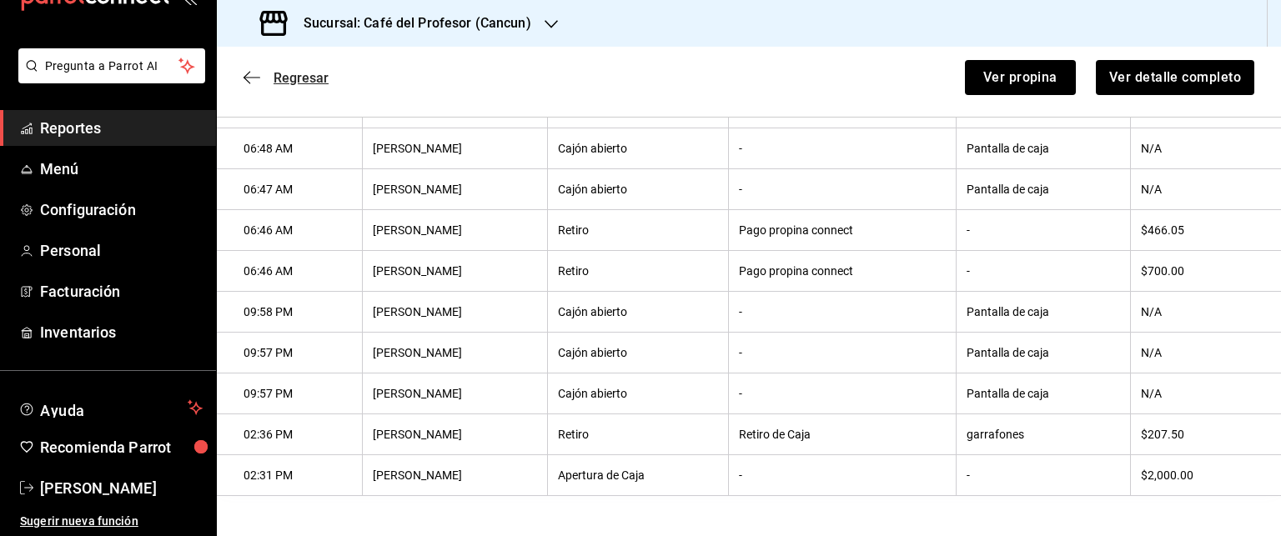
click at [244, 80] on icon "button" at bounding box center [252, 77] width 17 height 15
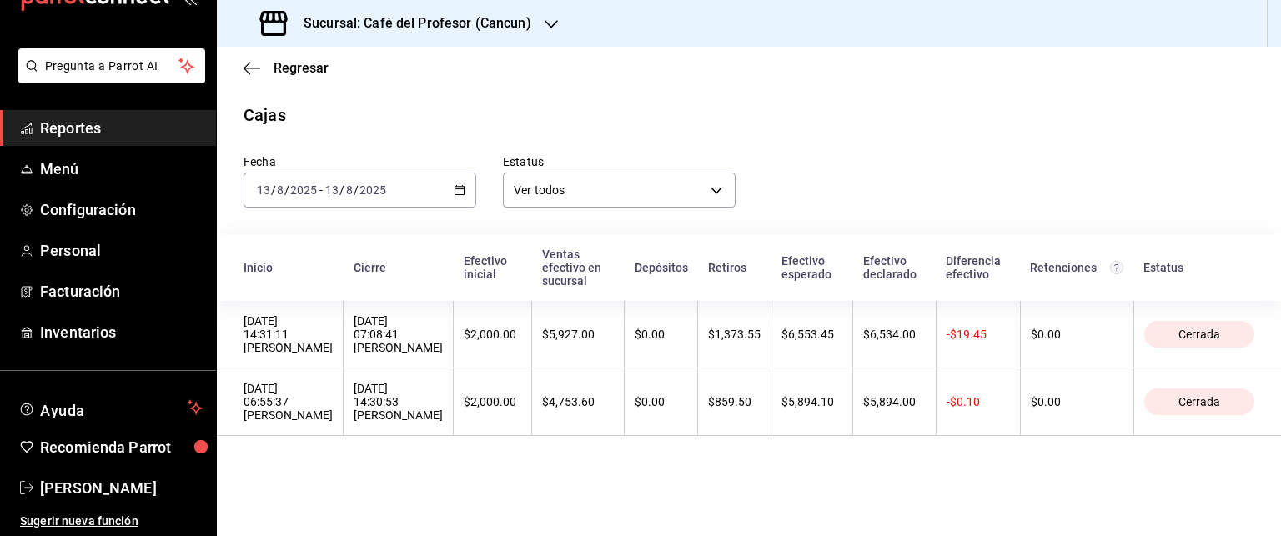
click at [464, 185] on icon "button" at bounding box center [460, 190] width 12 height 12
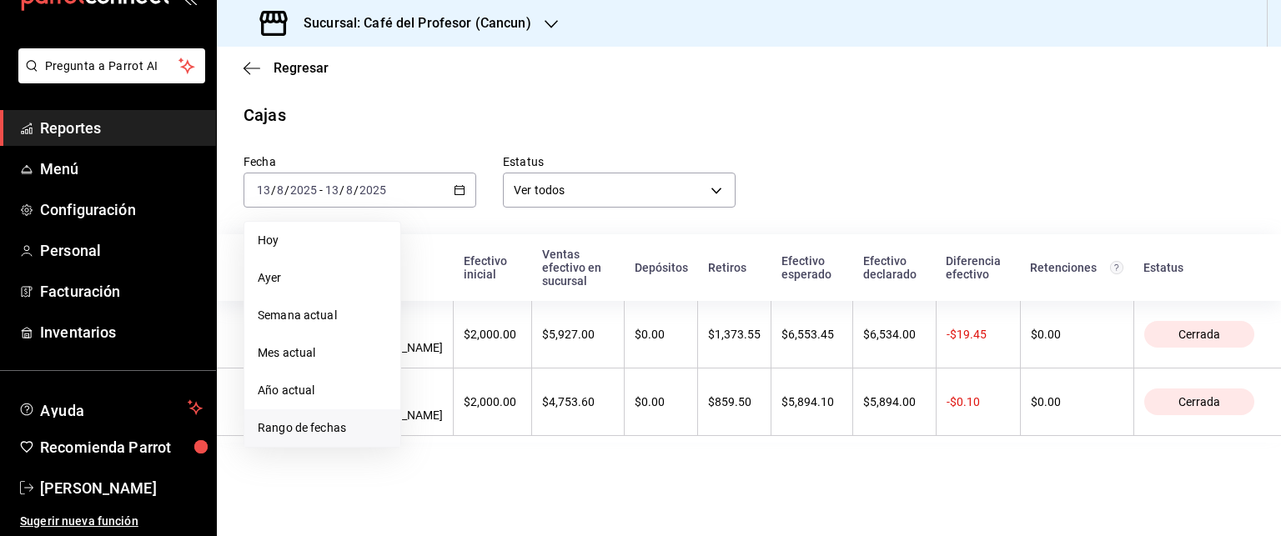
click at [268, 435] on span "Rango de fechas" at bounding box center [322, 428] width 129 height 18
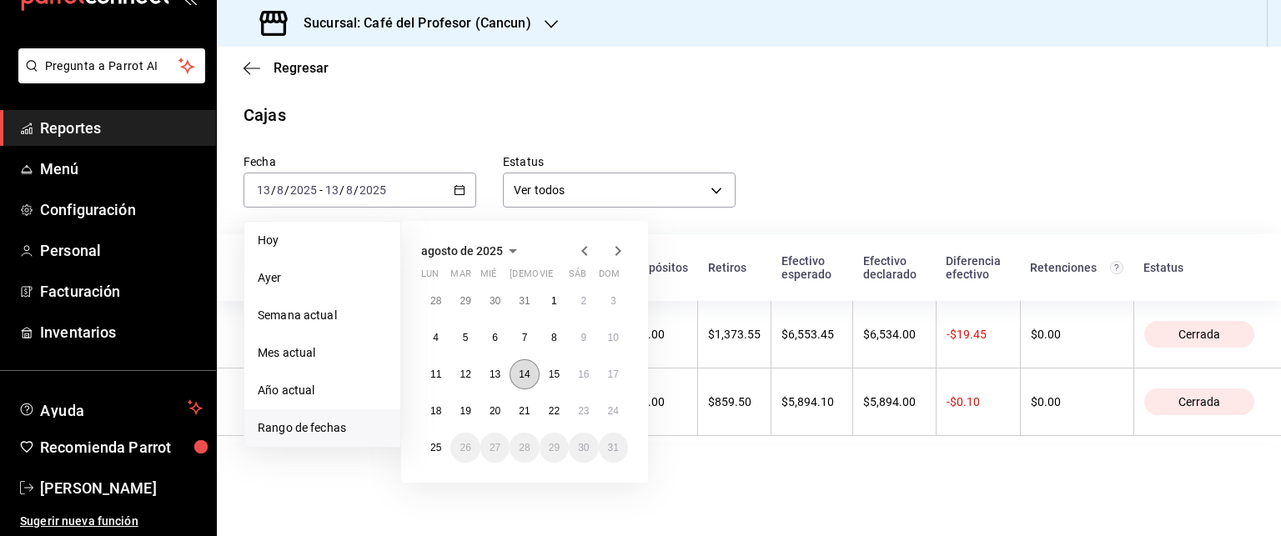
click at [529, 379] on button "14" at bounding box center [524, 374] width 29 height 30
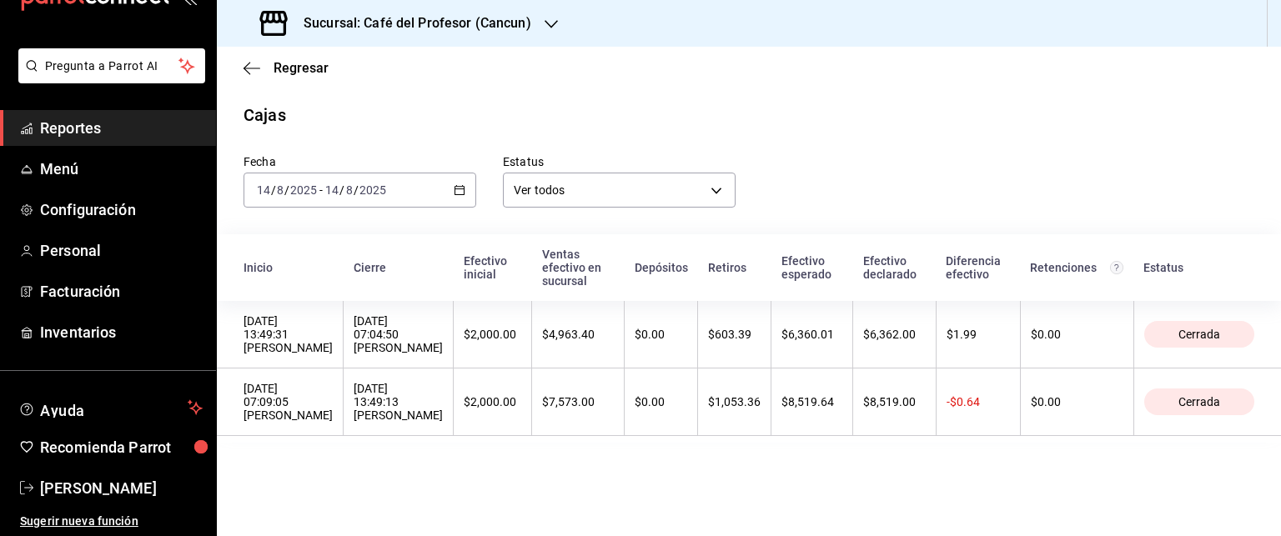
click at [464, 188] on icon "button" at bounding box center [460, 190] width 12 height 12
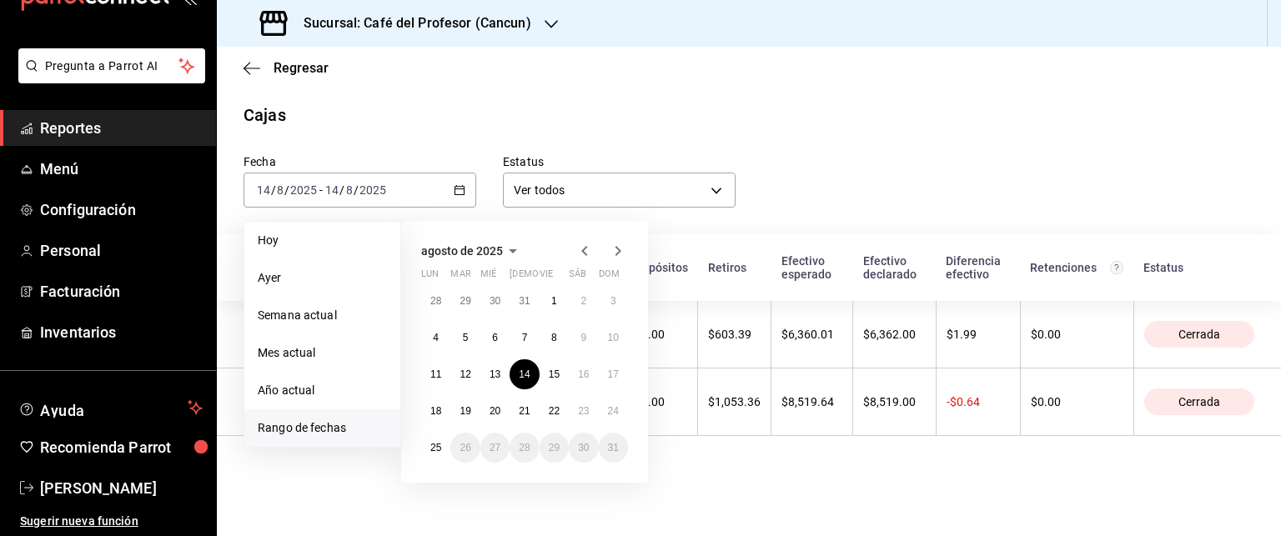
click at [584, 250] on icon "button" at bounding box center [585, 251] width 20 height 20
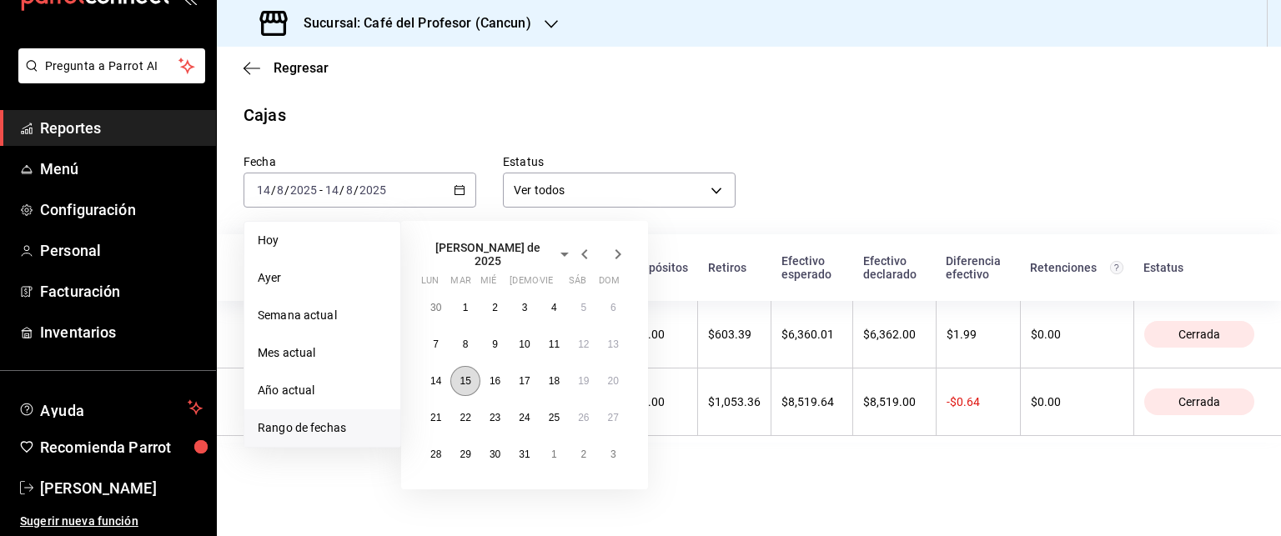
click at [460, 375] on abbr "15" at bounding box center [465, 381] width 11 height 12
click at [465, 375] on abbr "15" at bounding box center [465, 381] width 11 height 12
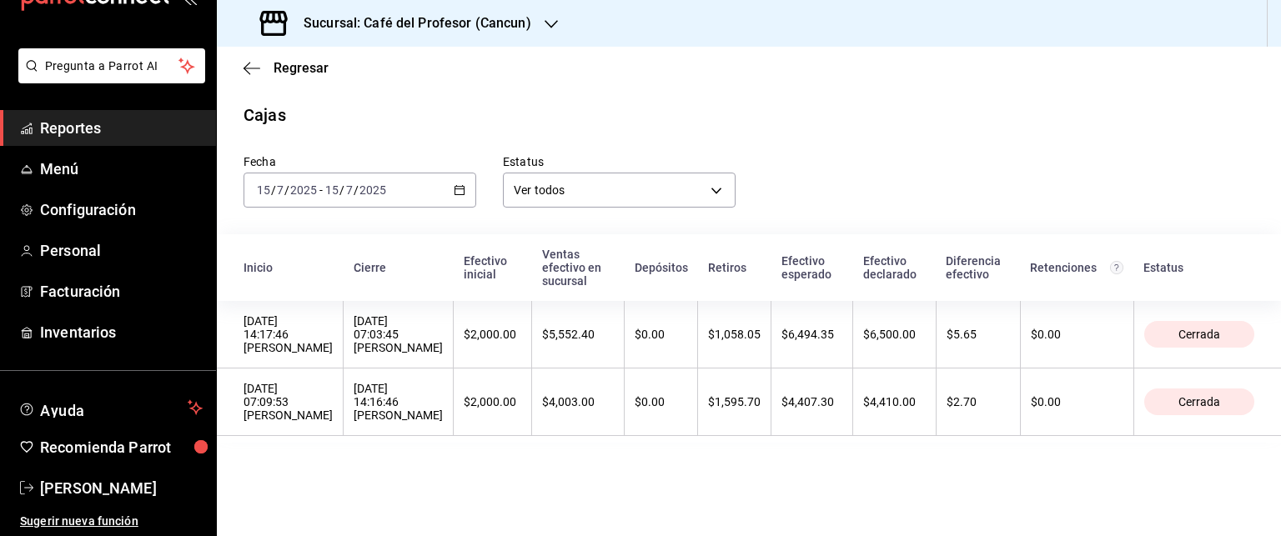
click at [460, 196] on icon "button" at bounding box center [460, 190] width 12 height 12
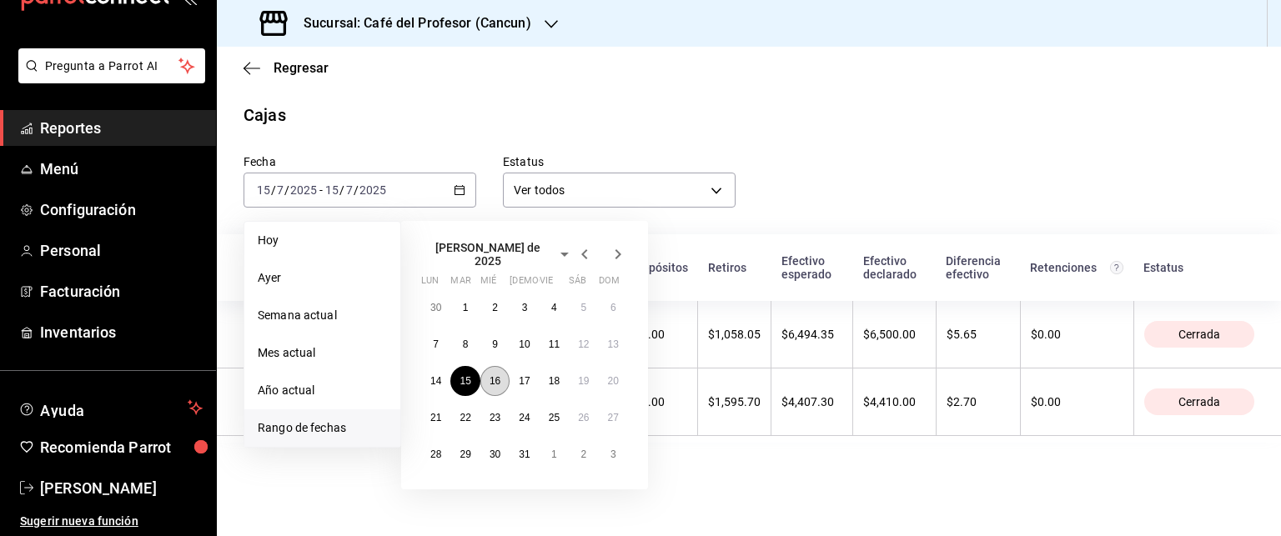
click at [485, 376] on button "16" at bounding box center [494, 381] width 29 height 30
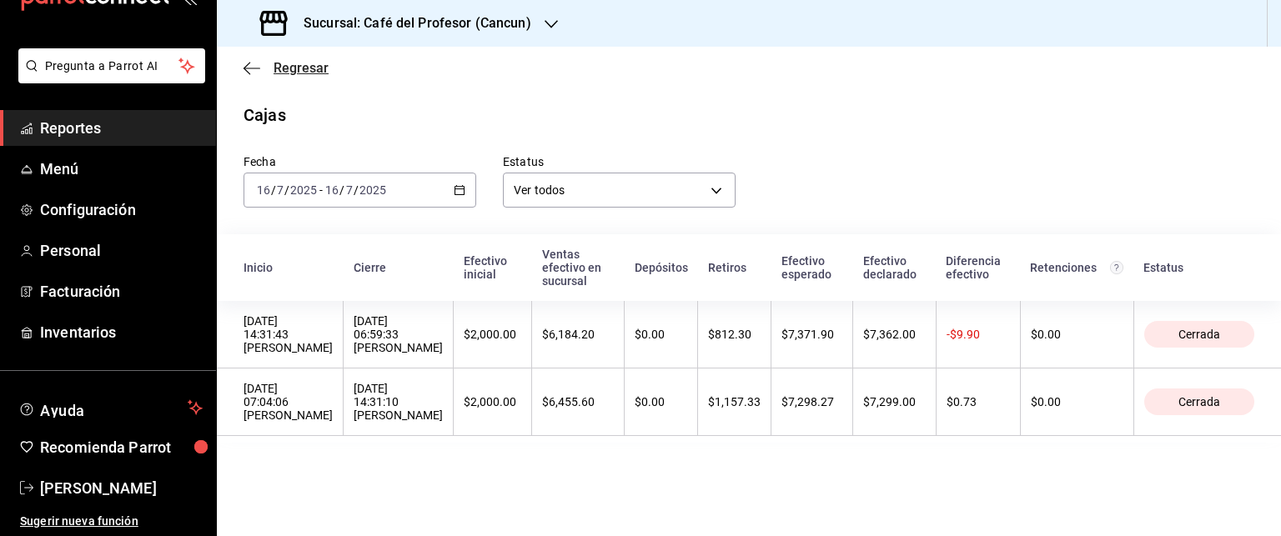
click at [250, 66] on icon "button" at bounding box center [252, 68] width 17 height 15
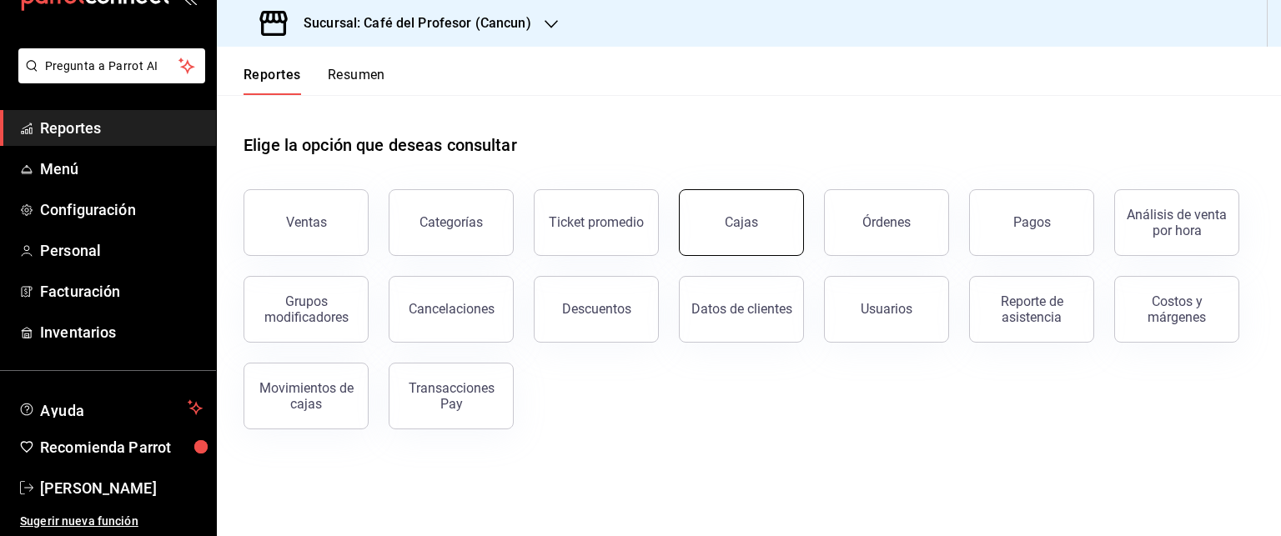
click at [753, 243] on button "Cajas" at bounding box center [741, 222] width 125 height 67
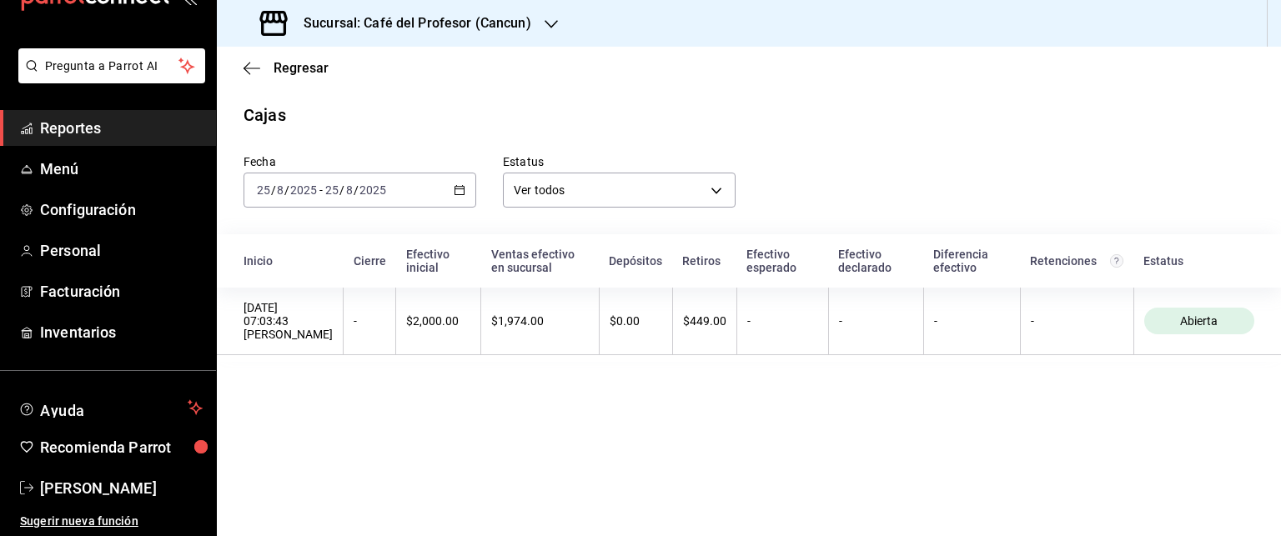
click at [457, 193] on icon "button" at bounding box center [460, 190] width 12 height 12
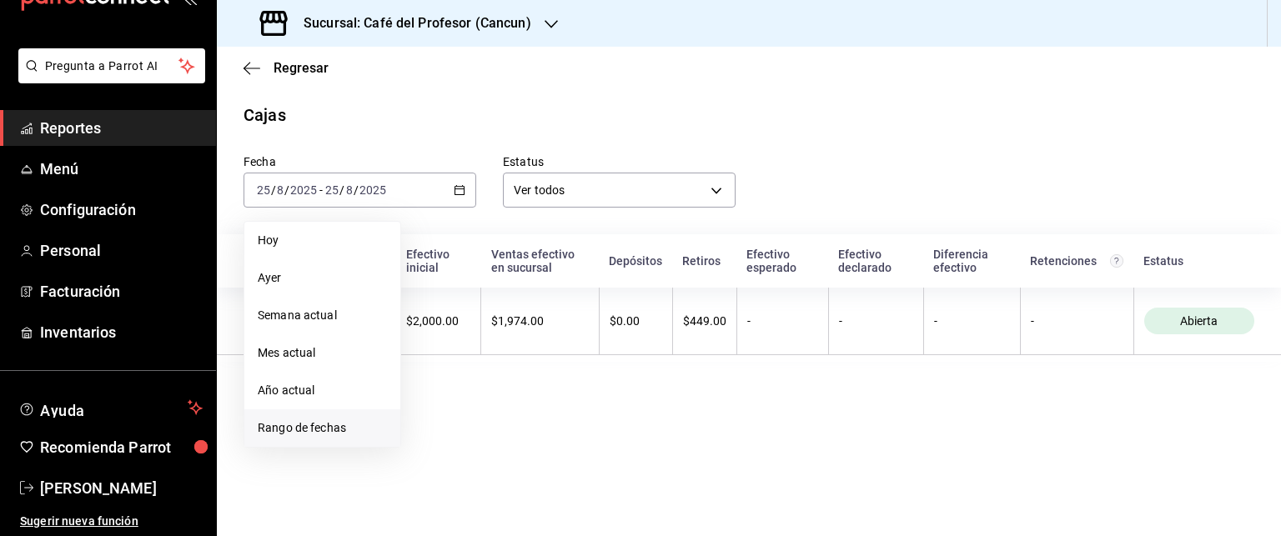
click at [350, 429] on span "Rango de fechas" at bounding box center [322, 428] width 129 height 18
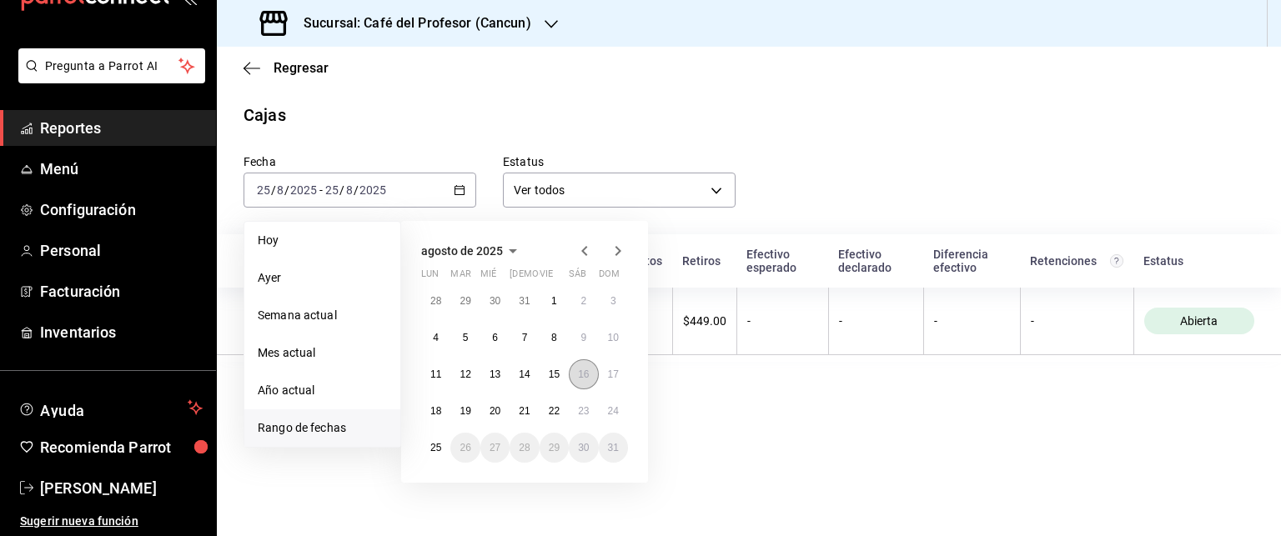
click at [576, 376] on button "16" at bounding box center [583, 374] width 29 height 30
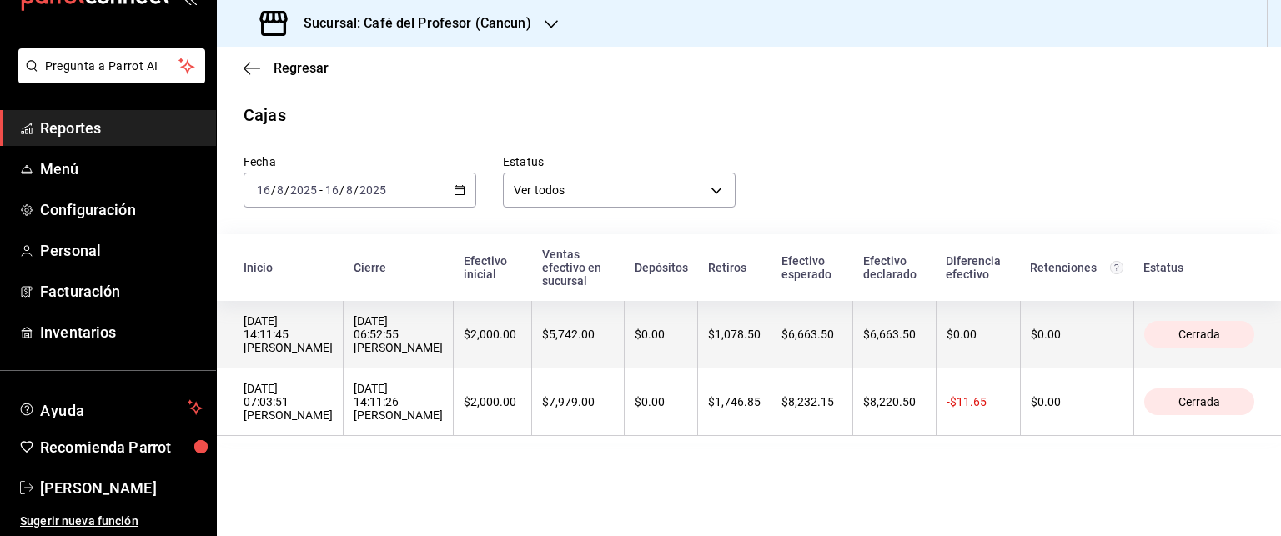
click at [604, 341] on div "$5,742.00" at bounding box center [578, 334] width 72 height 13
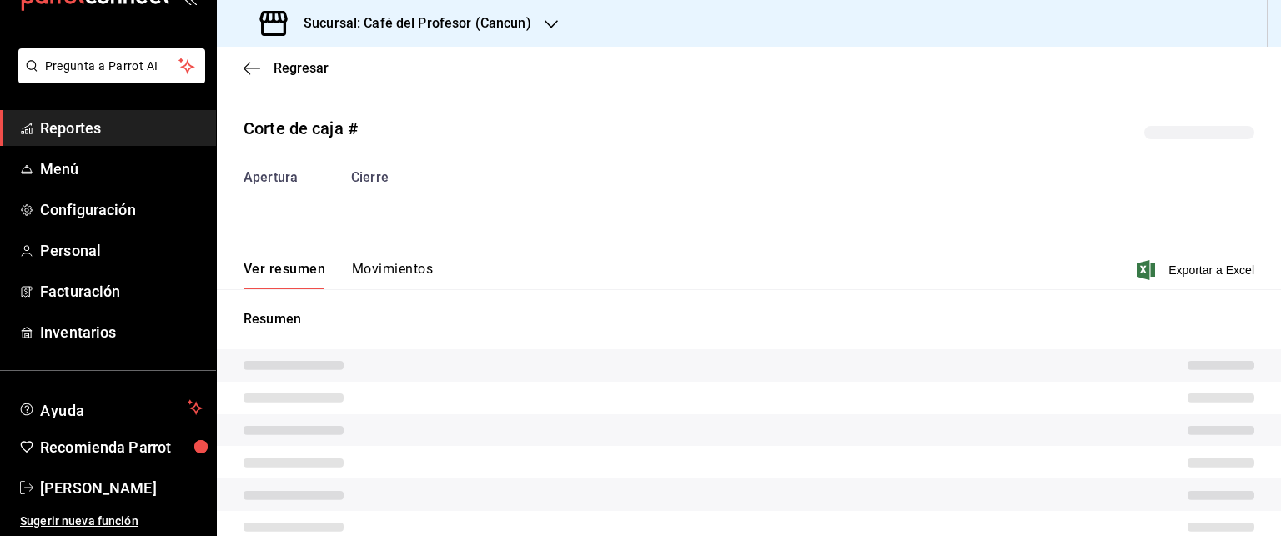
click at [604, 351] on tr at bounding box center [749, 365] width 1064 height 33
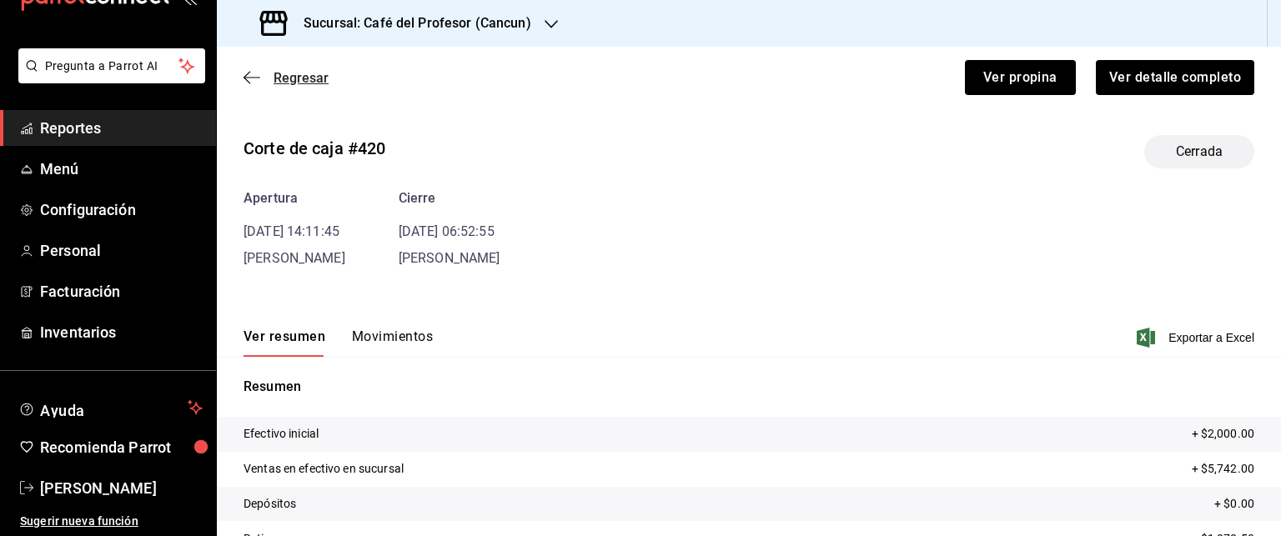
click at [244, 76] on icon "button" at bounding box center [252, 77] width 17 height 15
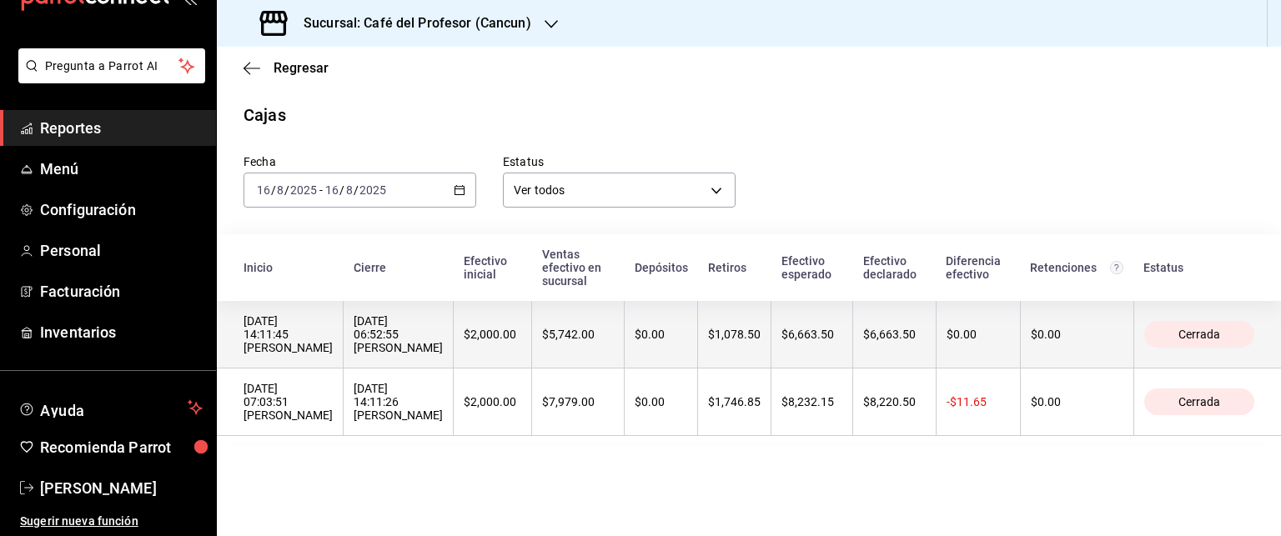
click at [344, 362] on th "[DATE] 14:11:45 [PERSON_NAME]" at bounding box center [280, 335] width 127 height 68
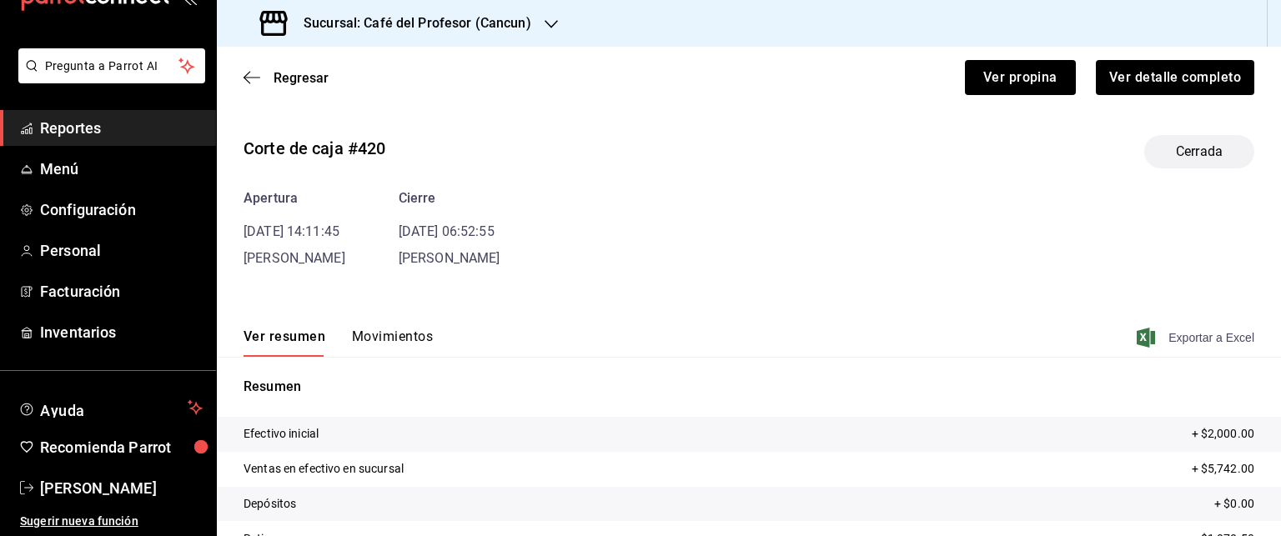
click at [1148, 332] on span "Exportar a Excel" at bounding box center [1197, 338] width 114 height 20
